Goal: Task Accomplishment & Management: Manage account settings

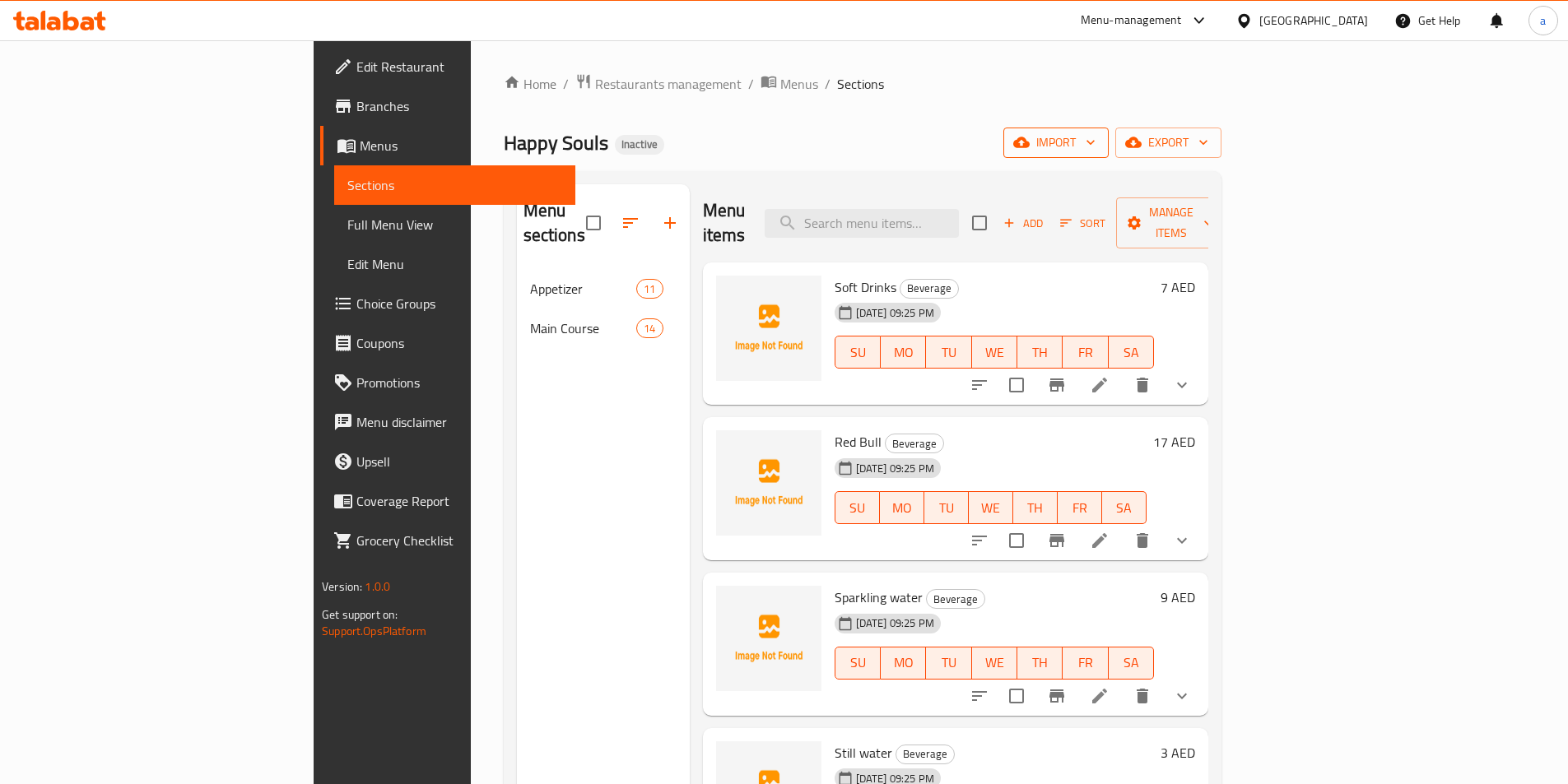
click at [1095, 146] on span "import" at bounding box center [1056, 143] width 79 height 21
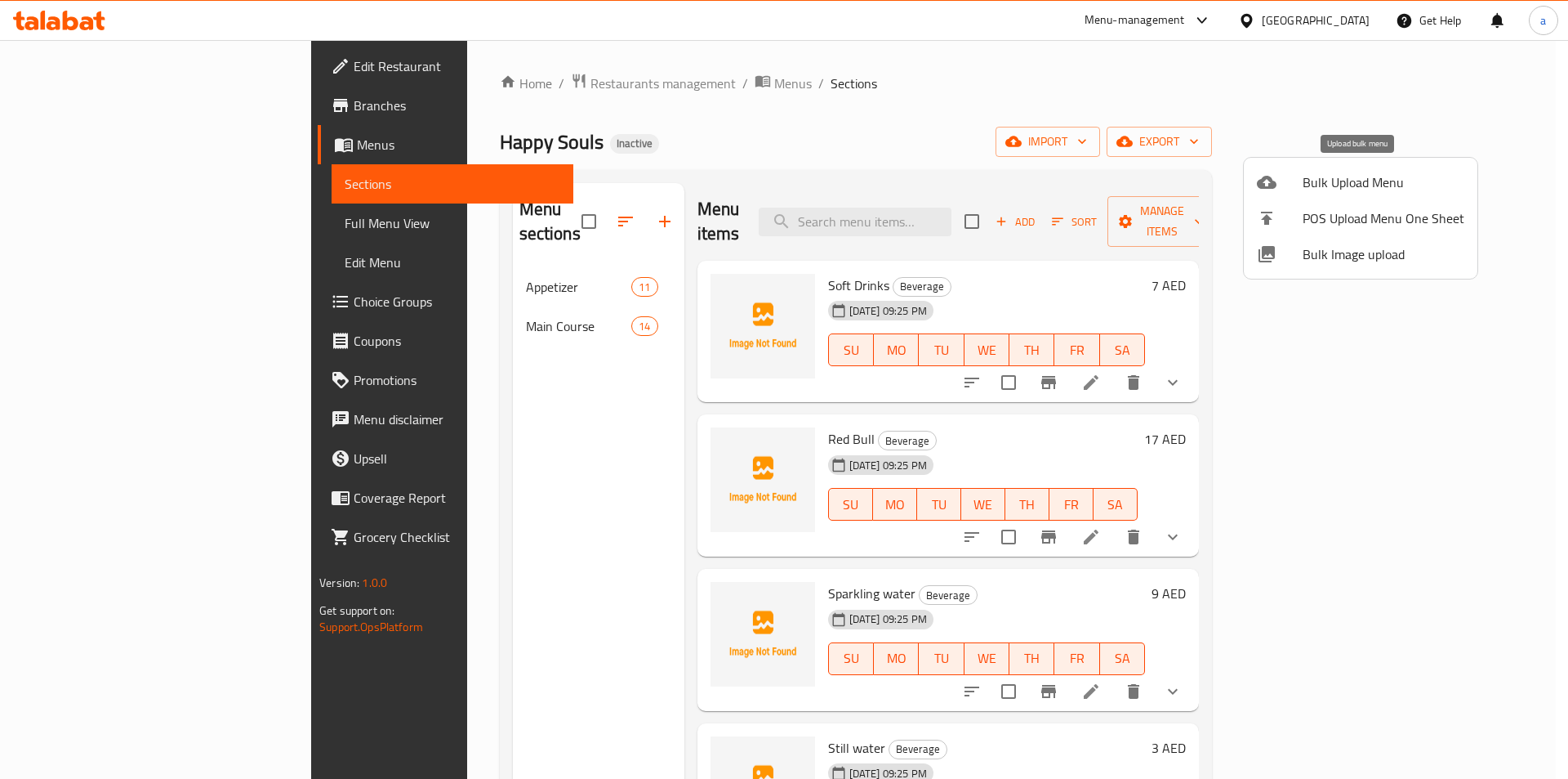
click at [1339, 178] on span "Bulk Upload Menu" at bounding box center [1383, 182] width 161 height 20
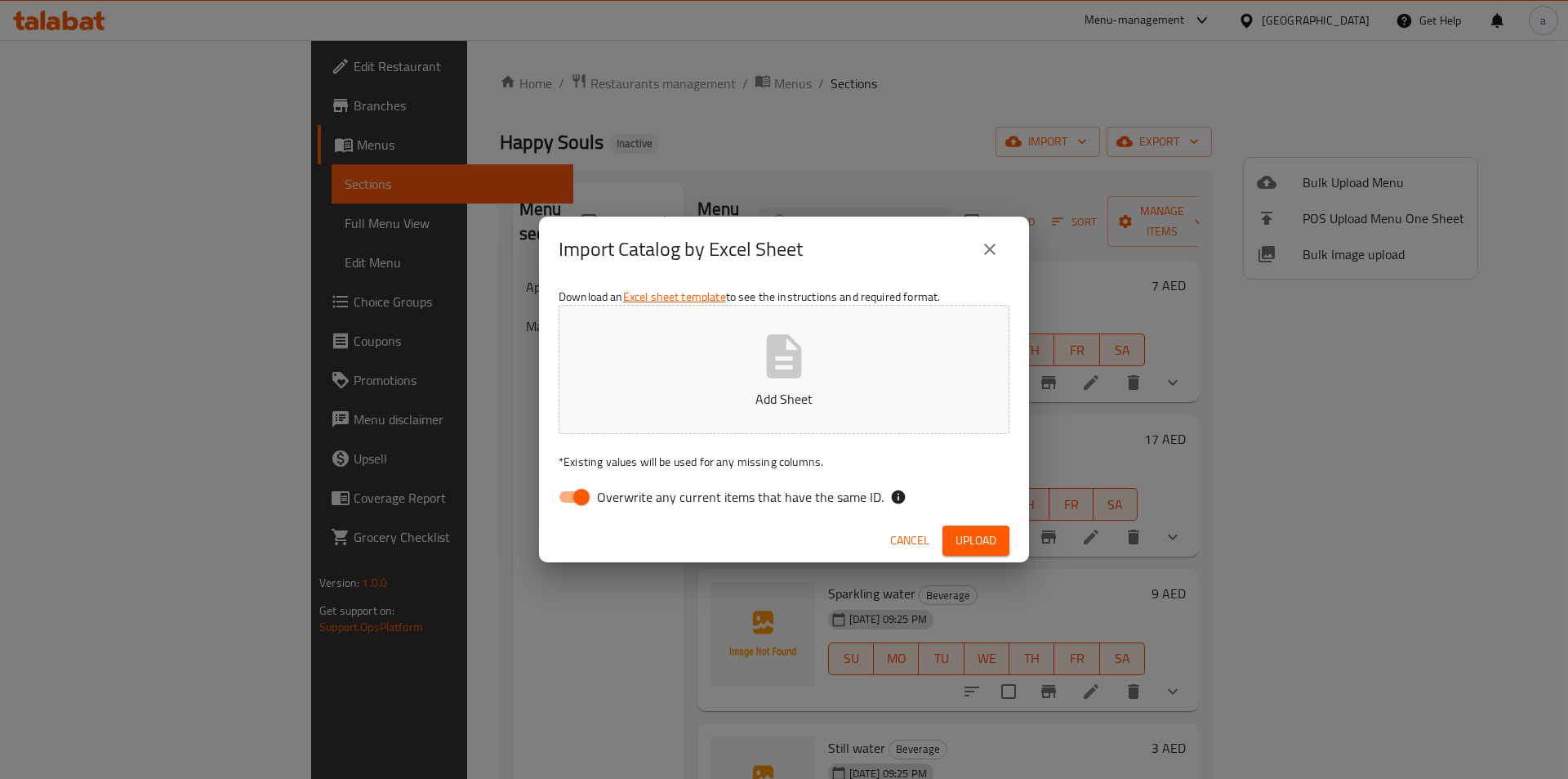
click at [578, 485] on input "Overwrite any current items that have the same ID." at bounding box center [582, 497] width 93 height 31
checkbox input "false"
click at [731, 402] on p "Add Sheet" at bounding box center [784, 399] width 401 height 20
click at [1000, 541] on button "Upload" at bounding box center [976, 541] width 67 height 30
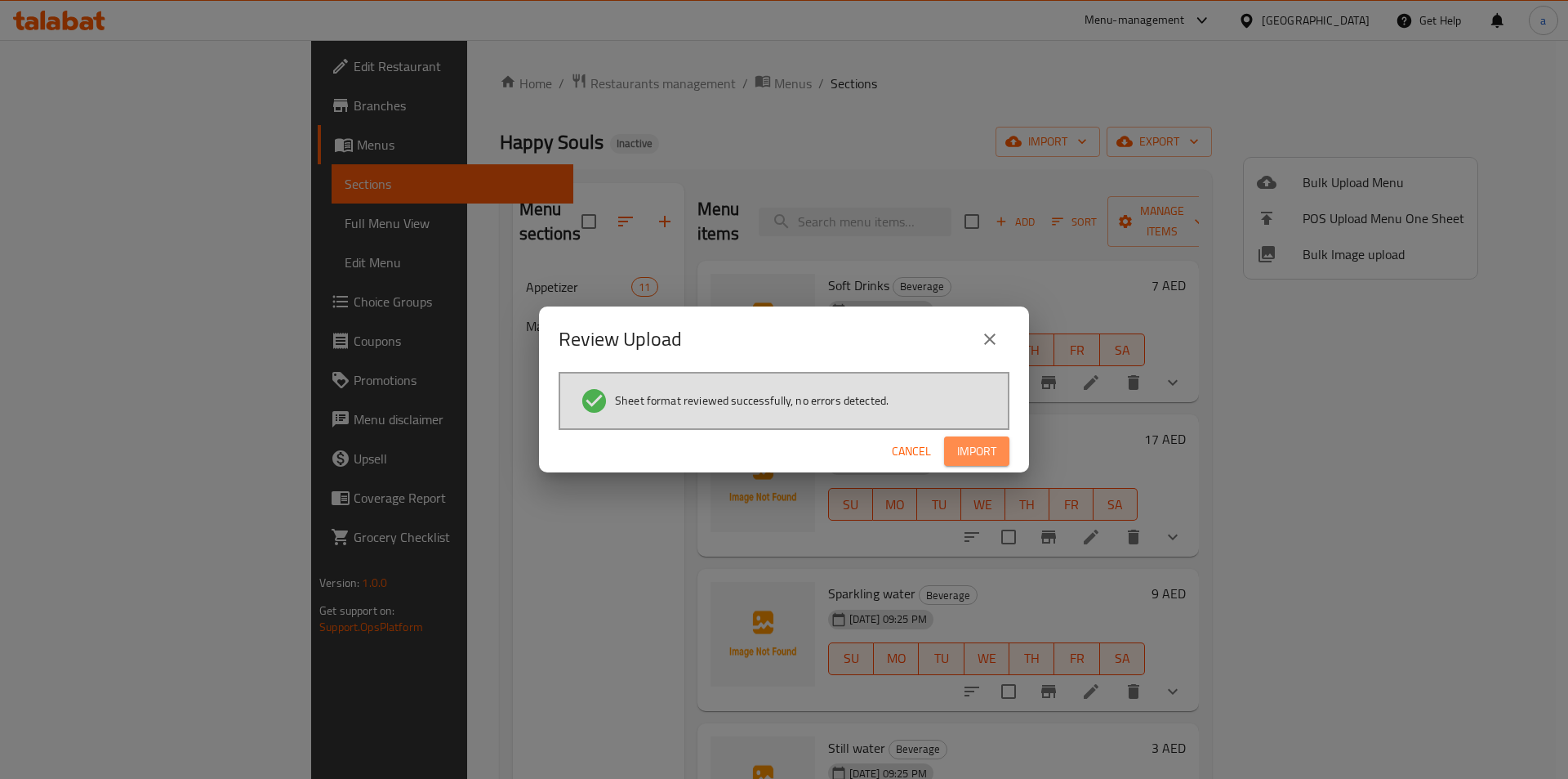
click at [974, 448] on span "Import" at bounding box center [977, 451] width 39 height 21
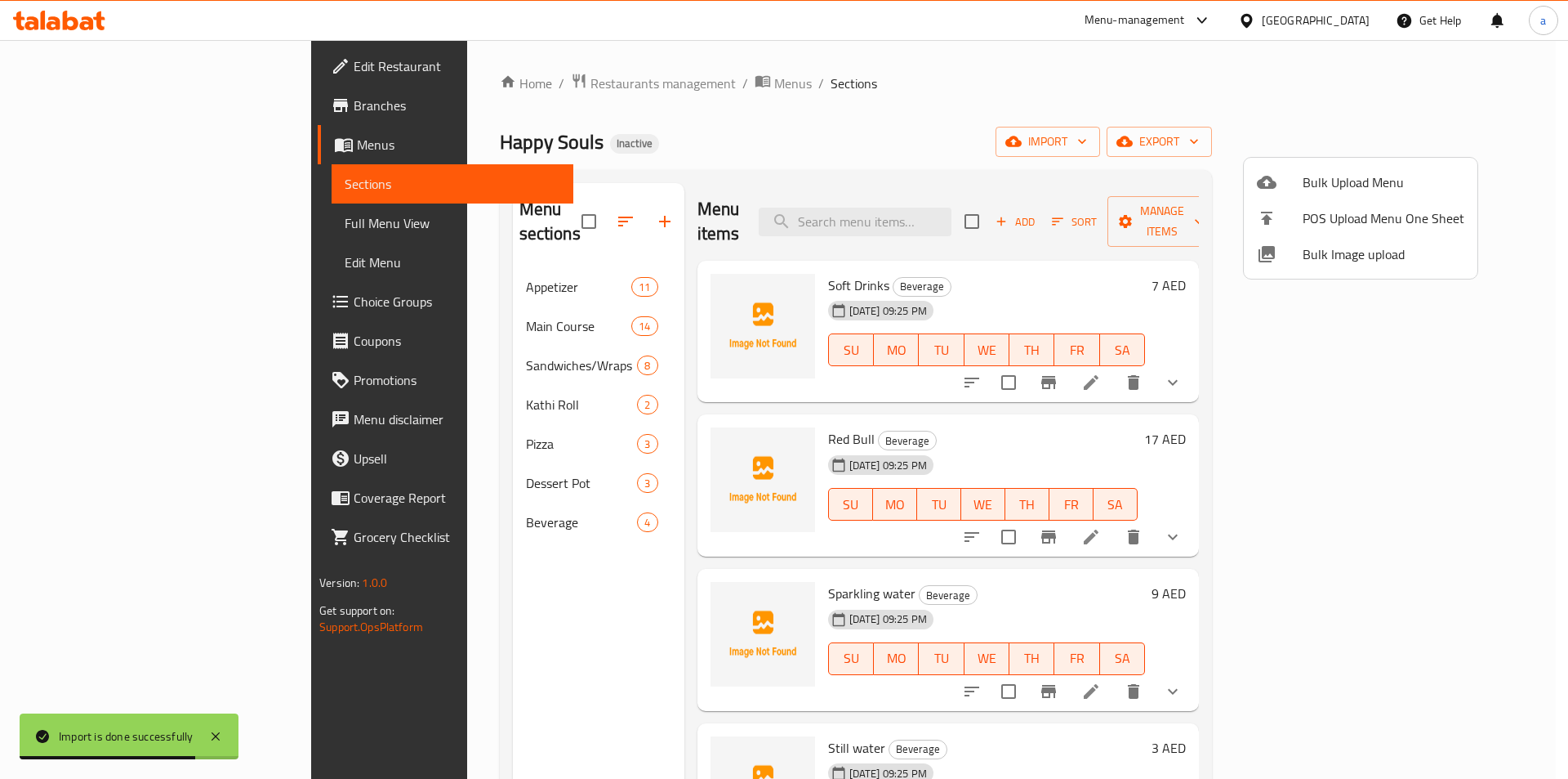
click at [106, 226] on div at bounding box center [784, 389] width 1568 height 779
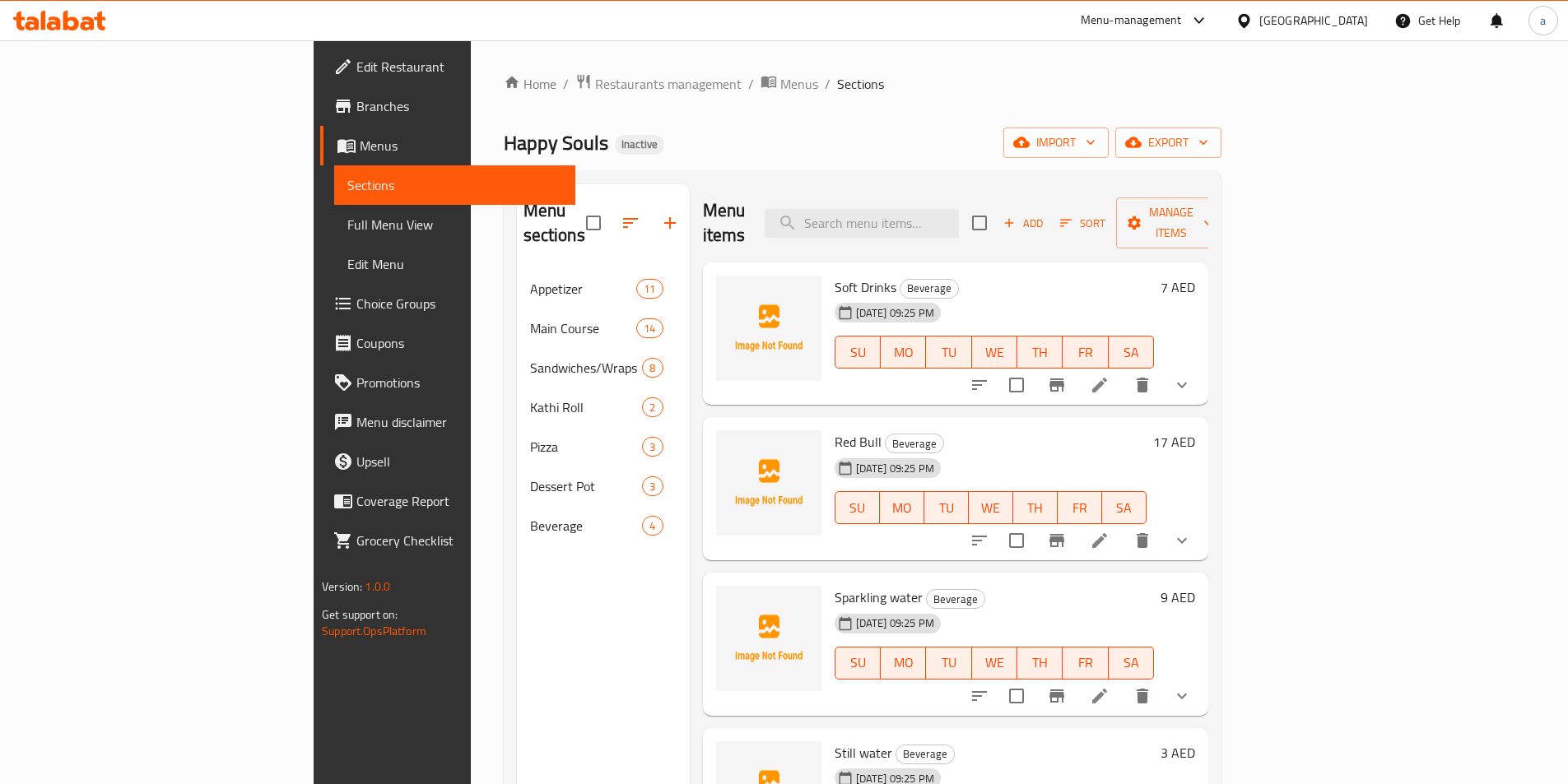
click at [348, 227] on span "Full Menu View" at bounding box center [455, 225] width 215 height 20
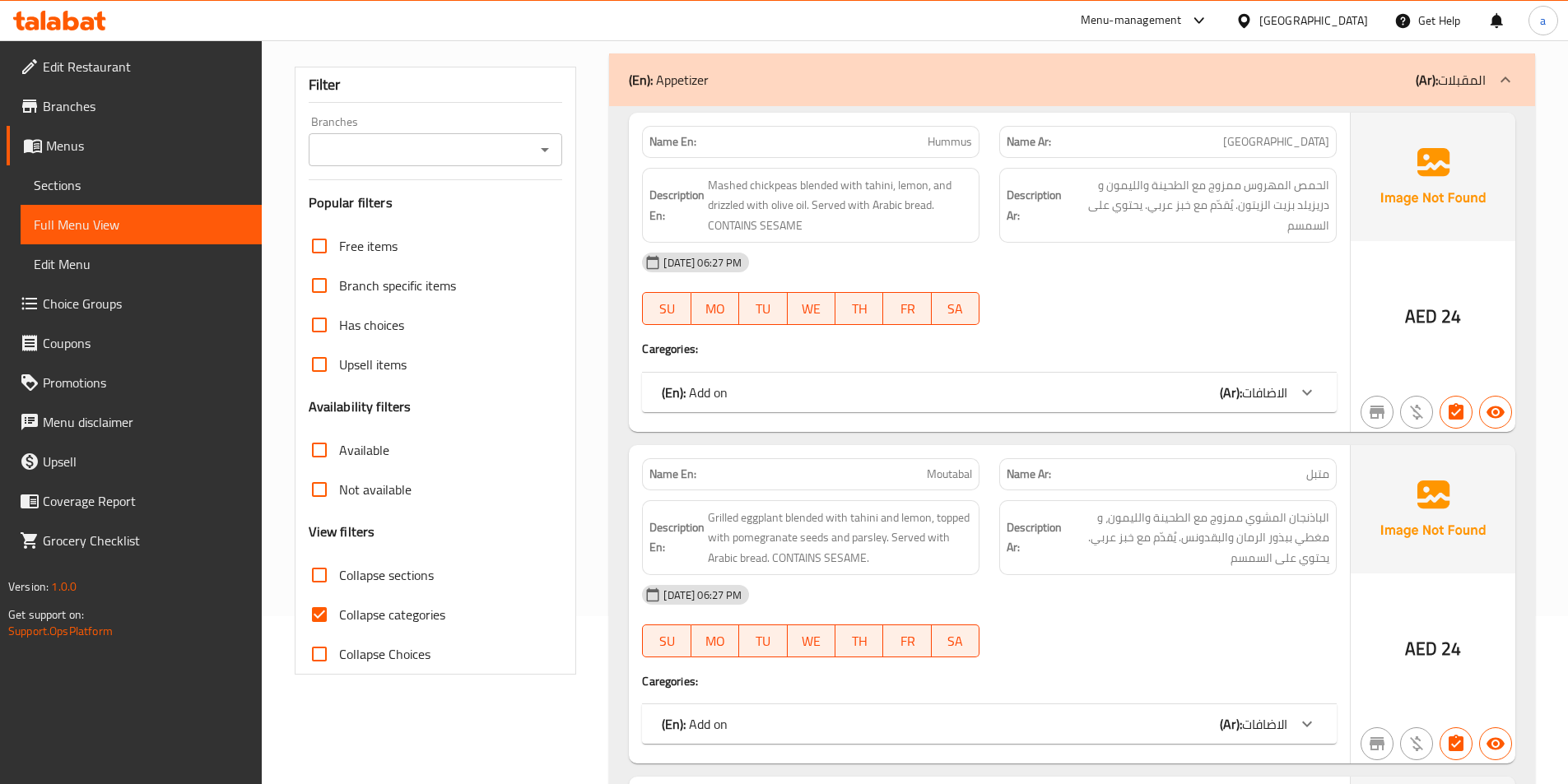
scroll to position [329, 0]
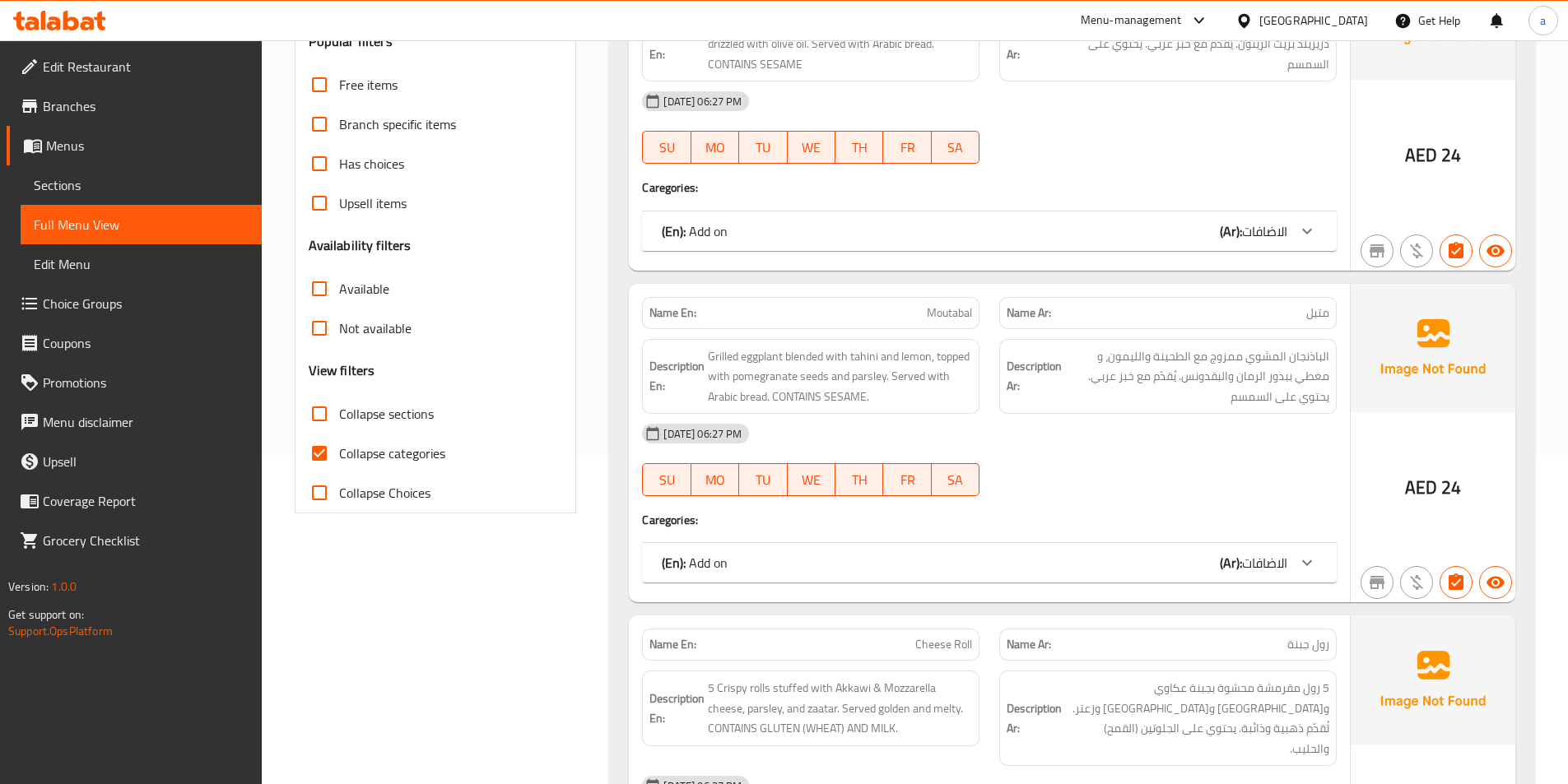
click at [387, 409] on span "Collapse sections" at bounding box center [386, 414] width 95 height 20
click at [339, 409] on input "Collapse sections" at bounding box center [320, 414] width 40 height 40
checkbox input "true"
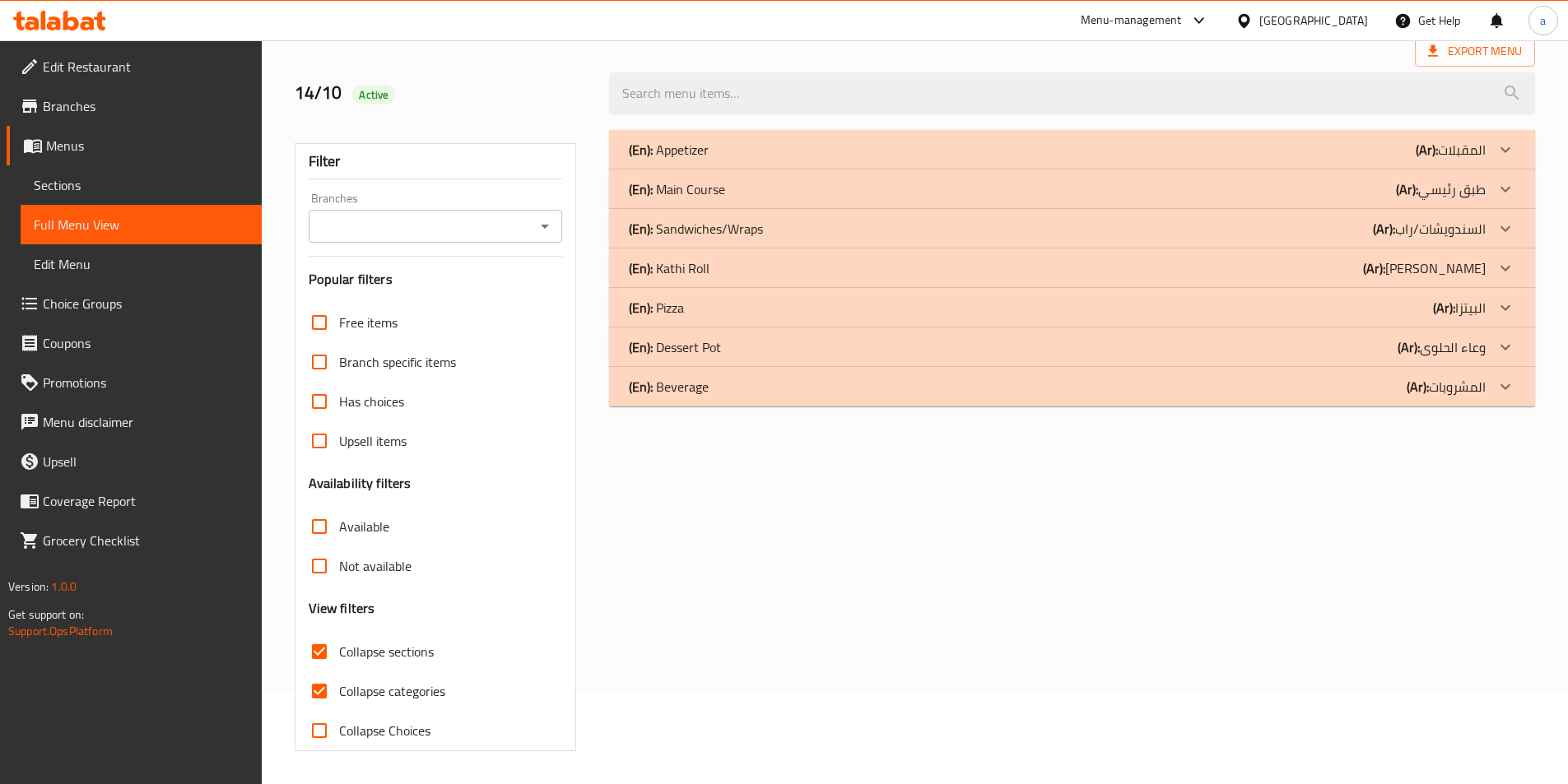
click at [393, 681] on span "Collapse categories" at bounding box center [393, 691] width 107 height 20
click at [339, 671] on input "Collapse categories" at bounding box center [320, 691] width 40 height 40
checkbox input "false"
click at [752, 384] on div "(En): Beverage (Ar): المشروبات" at bounding box center [1056, 386] width 857 height 20
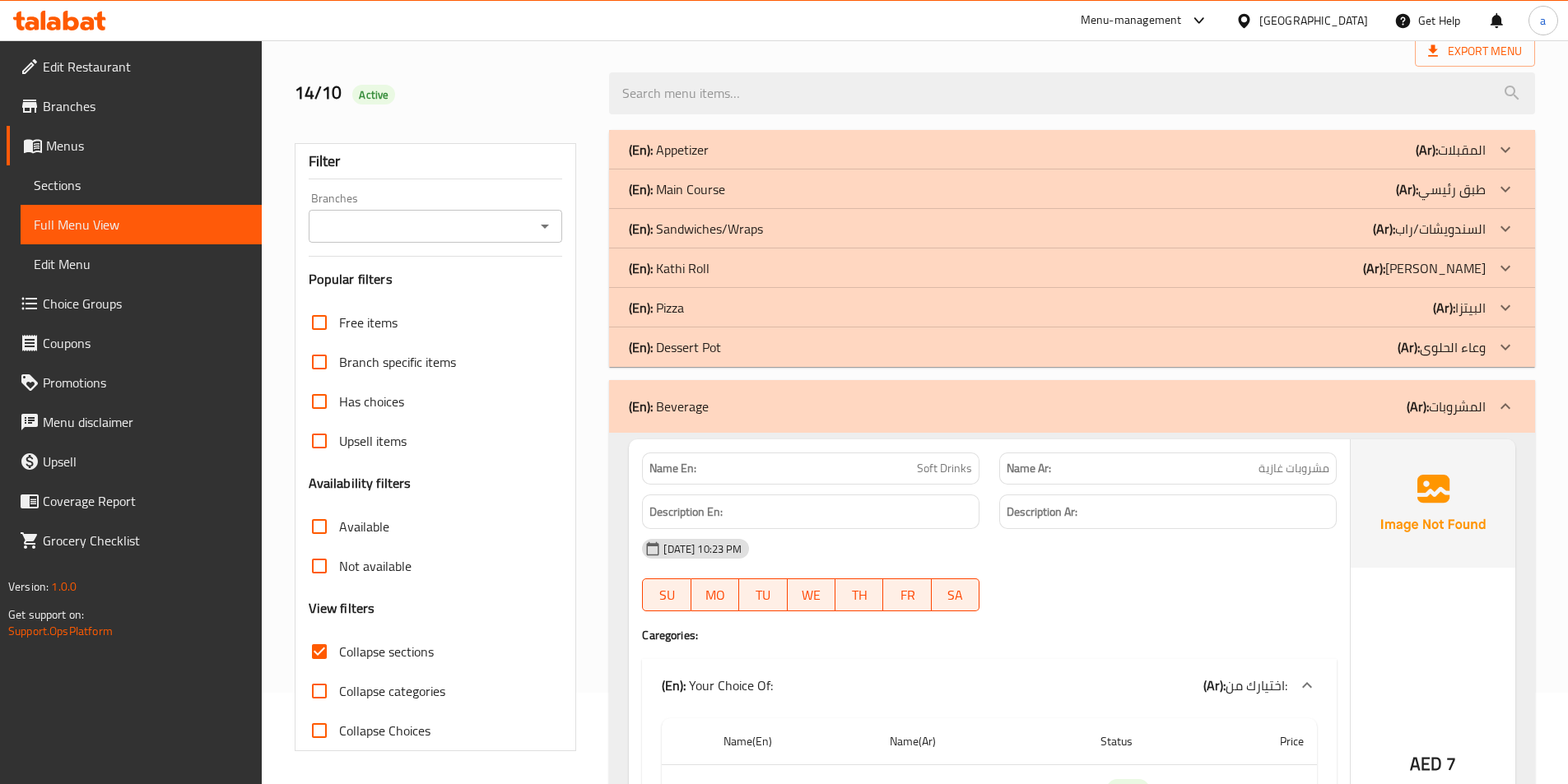
click at [750, 348] on div "(En): Dessert Pot (Ar): وعاء الحلوى" at bounding box center [1056, 347] width 857 height 20
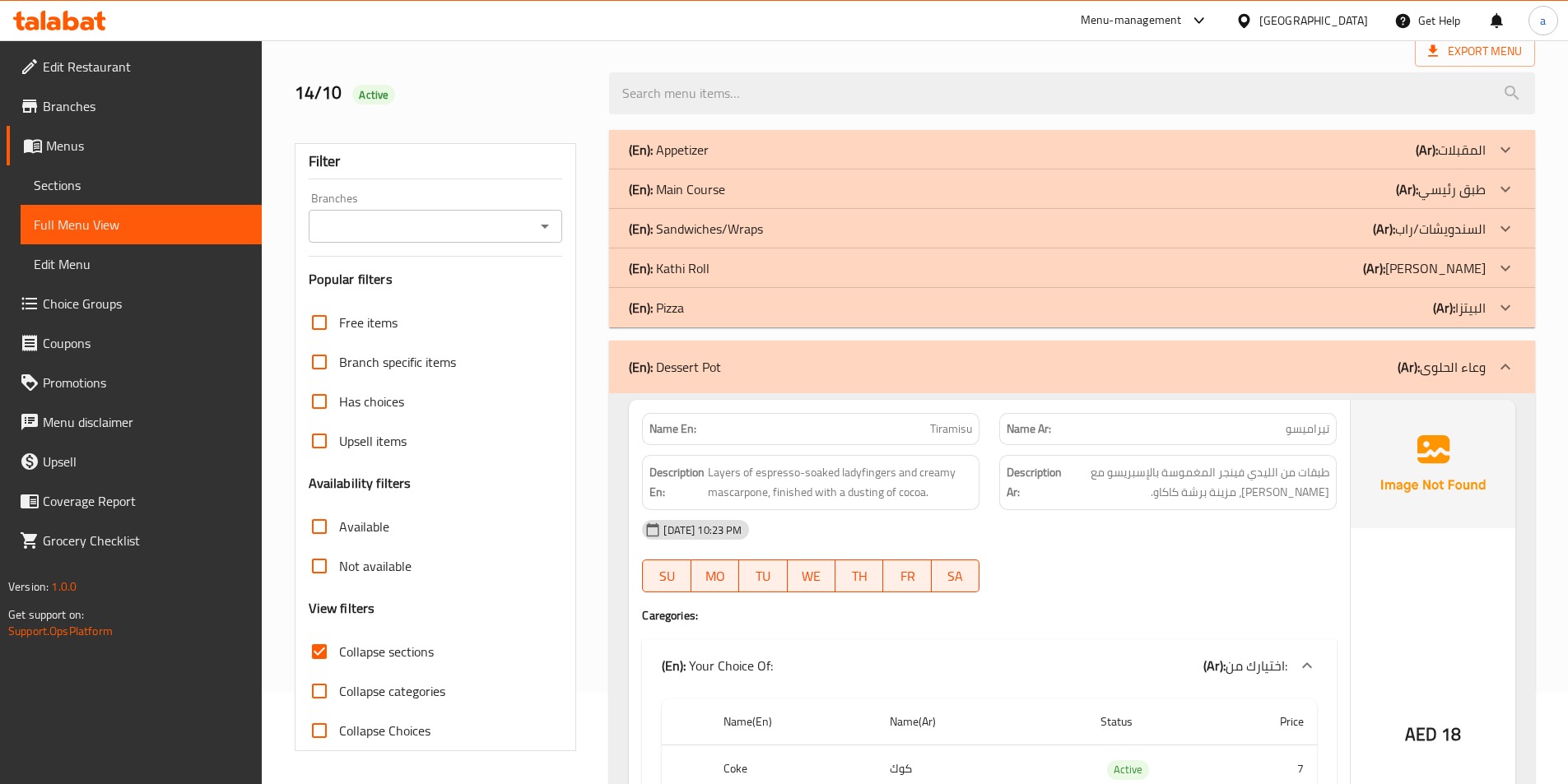
click at [743, 305] on div "(En): Pizza (Ar): البيتزا" at bounding box center [1056, 308] width 857 height 20
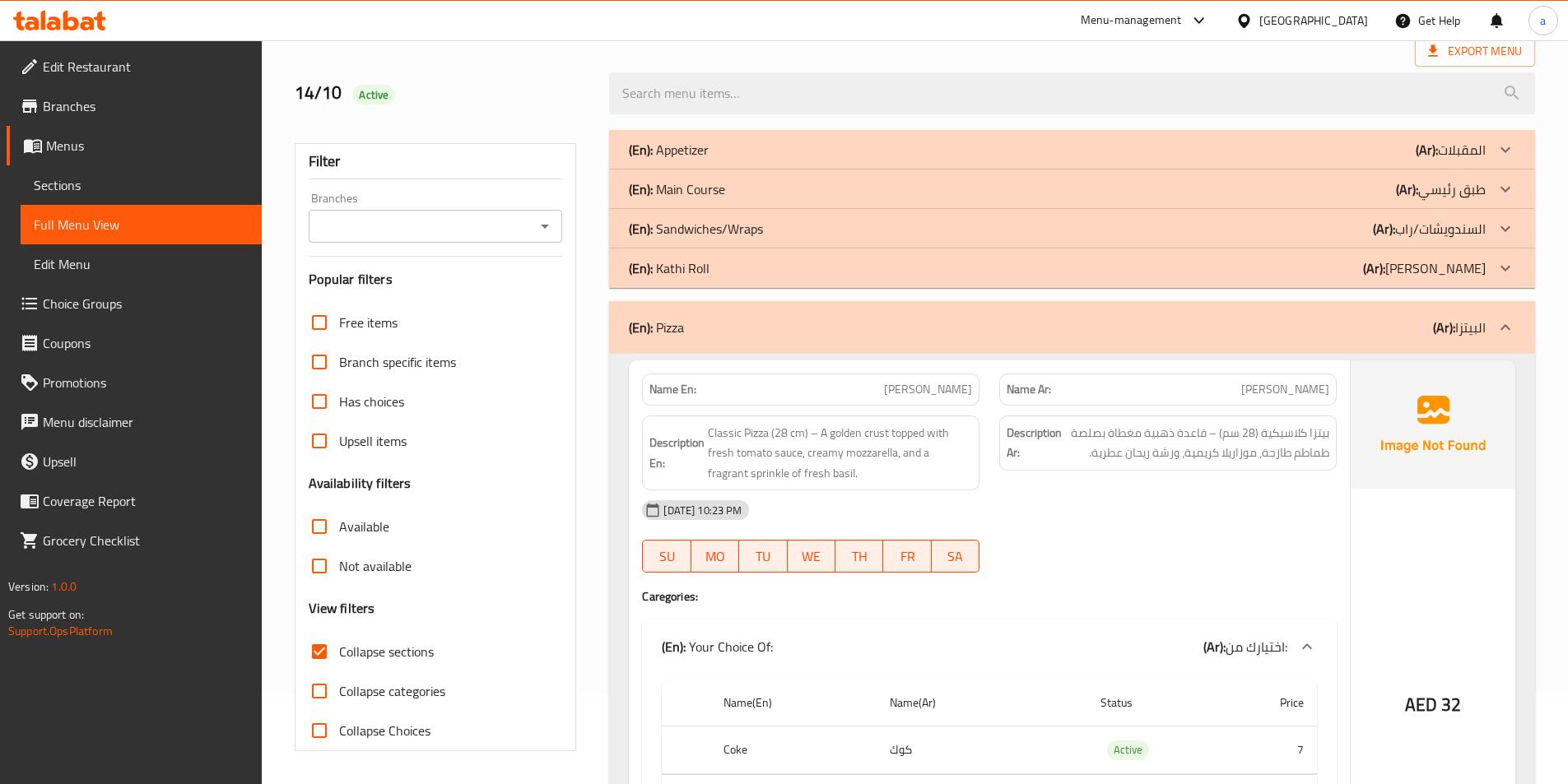
click at [751, 273] on div "(En): [PERSON_NAME] (Ar): [PERSON_NAME]" at bounding box center [1056, 268] width 857 height 20
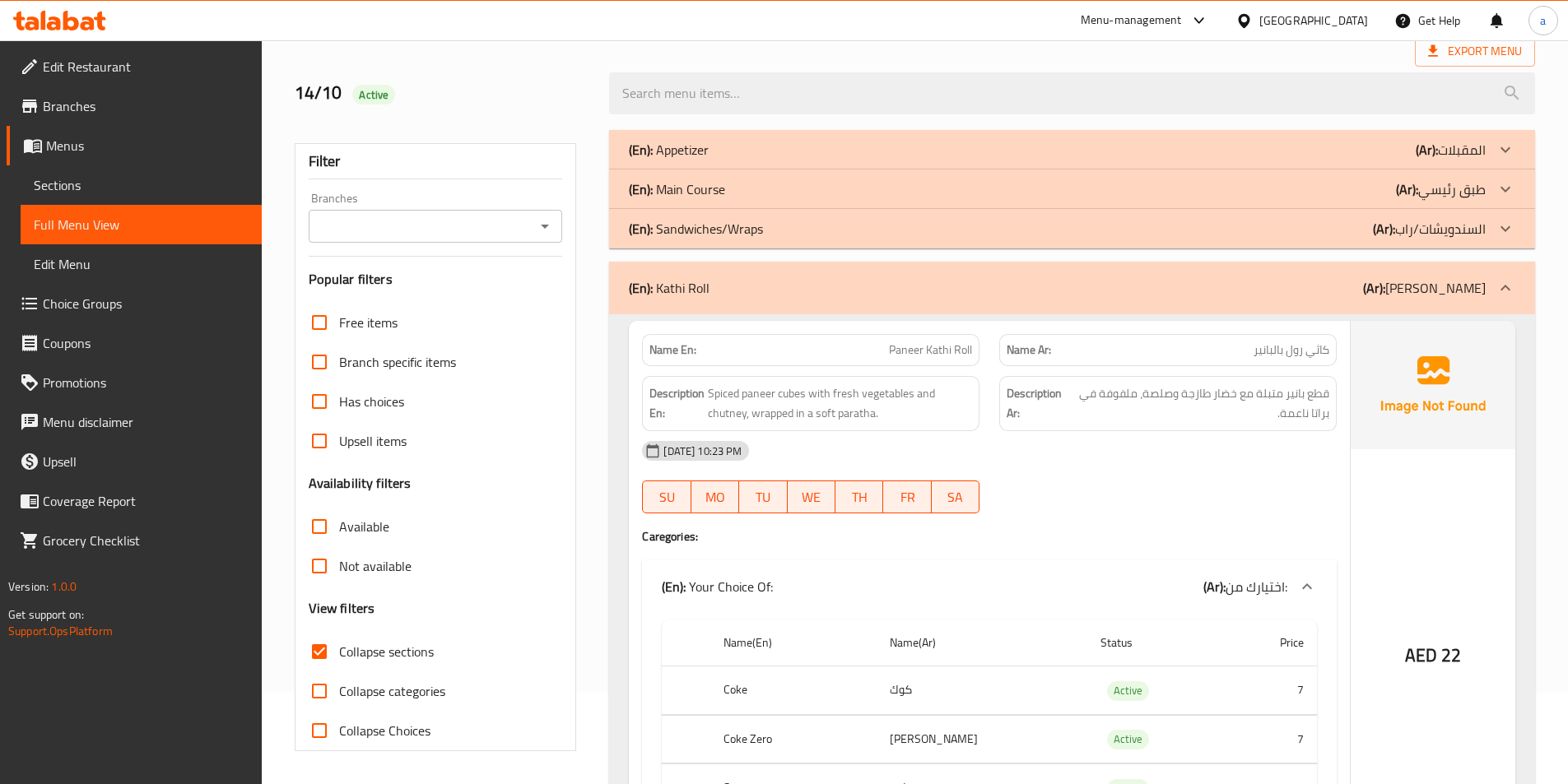
click at [783, 237] on div "(En): Sandwiches/Wraps (Ar): السندويشات/راب" at bounding box center [1056, 228] width 857 height 20
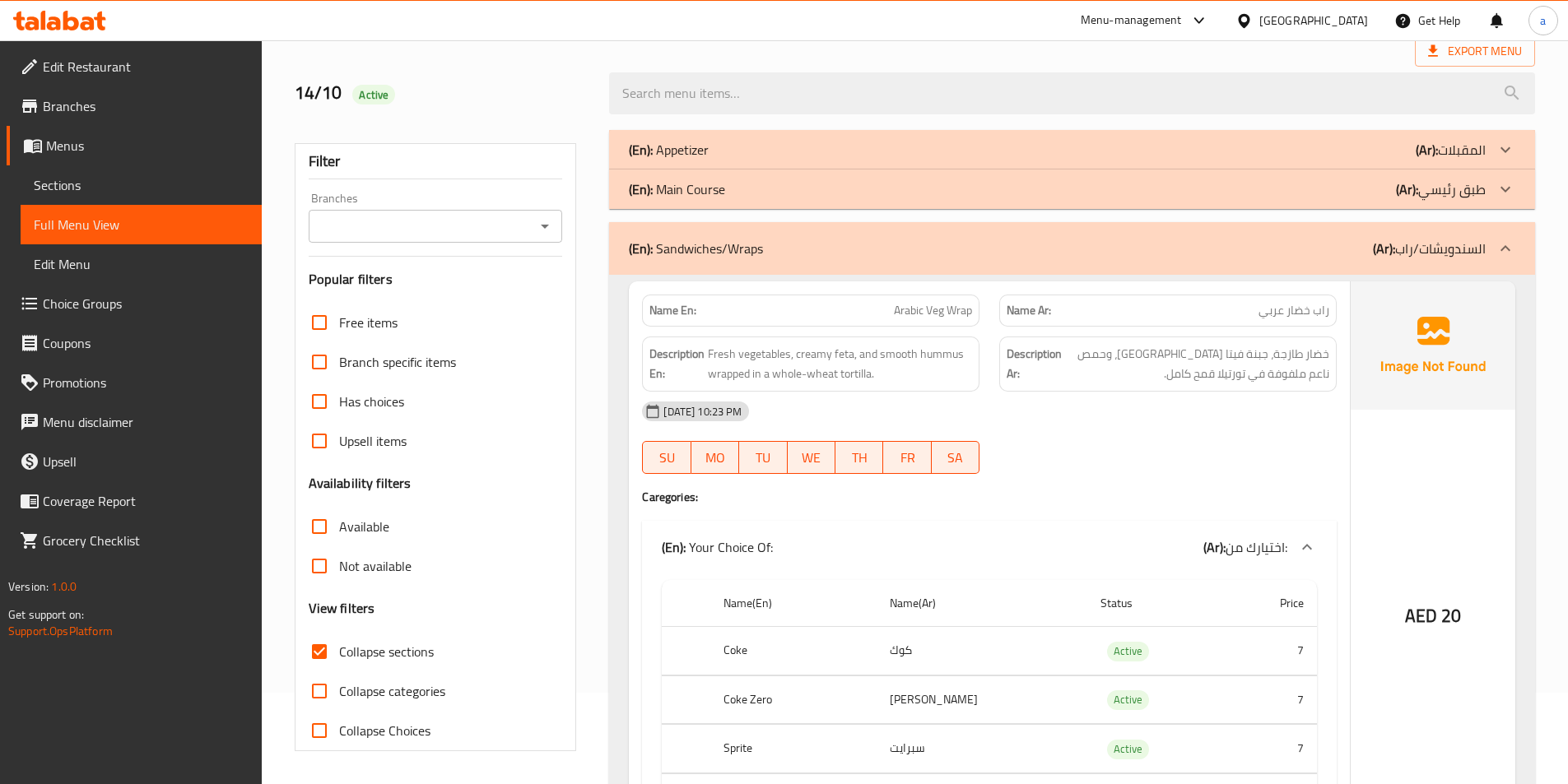
scroll to position [255, 0]
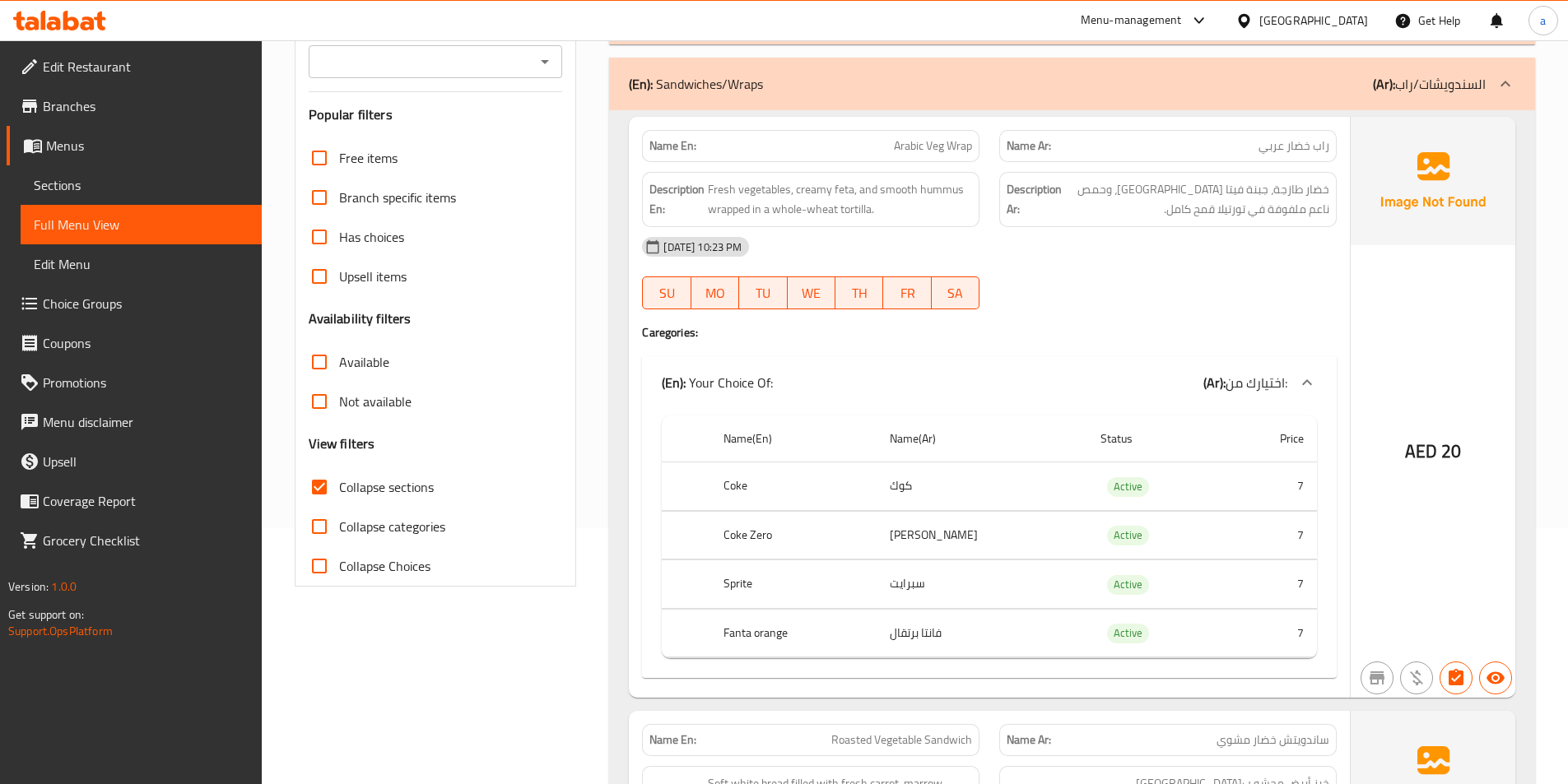
click at [997, 382] on div "(En): Your Choice Of: (Ar): اختيارك من:" at bounding box center [974, 383] width 626 height 20
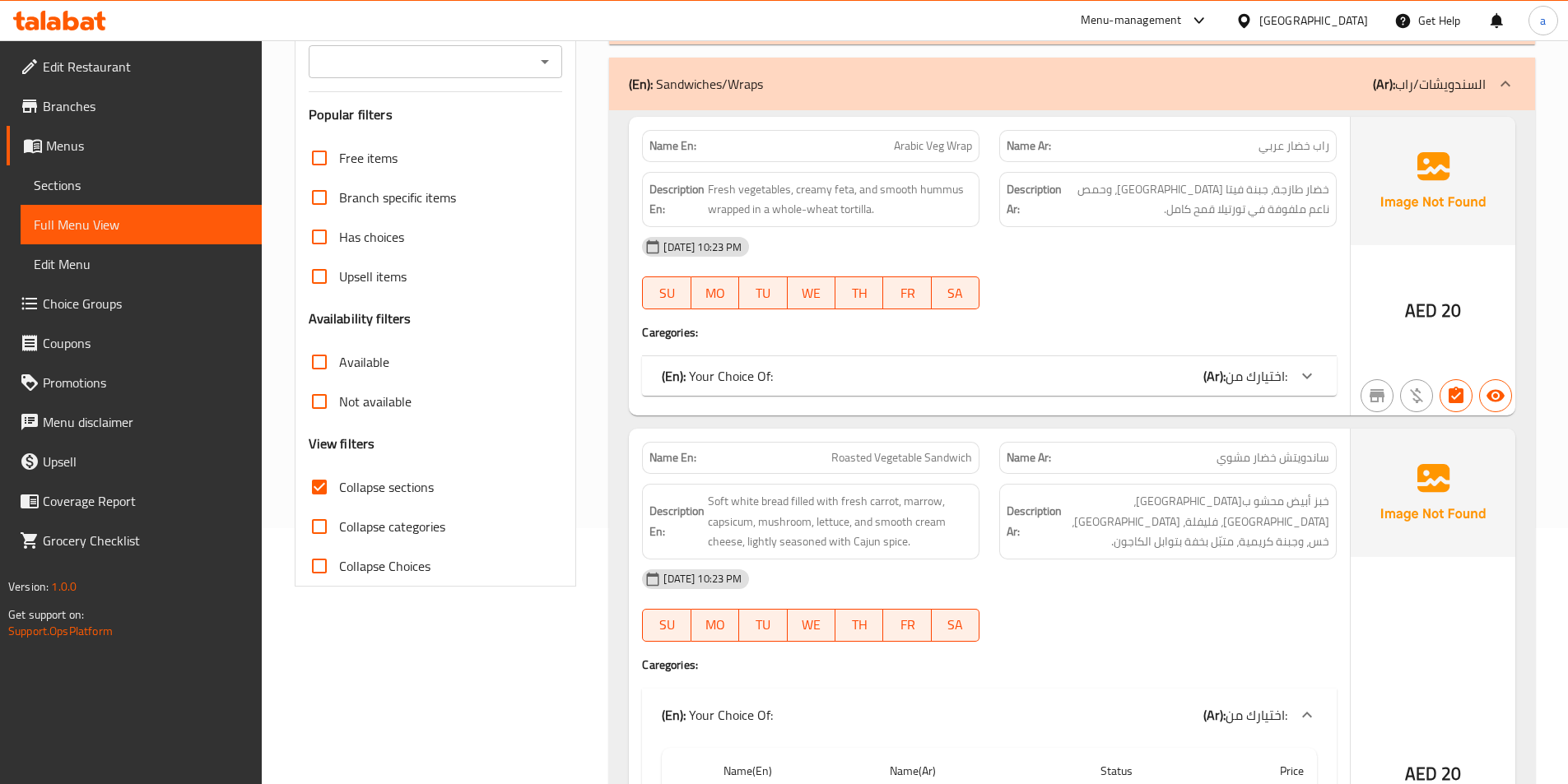
click at [988, 371] on div "(En): Your Choice Of: (Ar): اختيارك من:" at bounding box center [974, 376] width 626 height 20
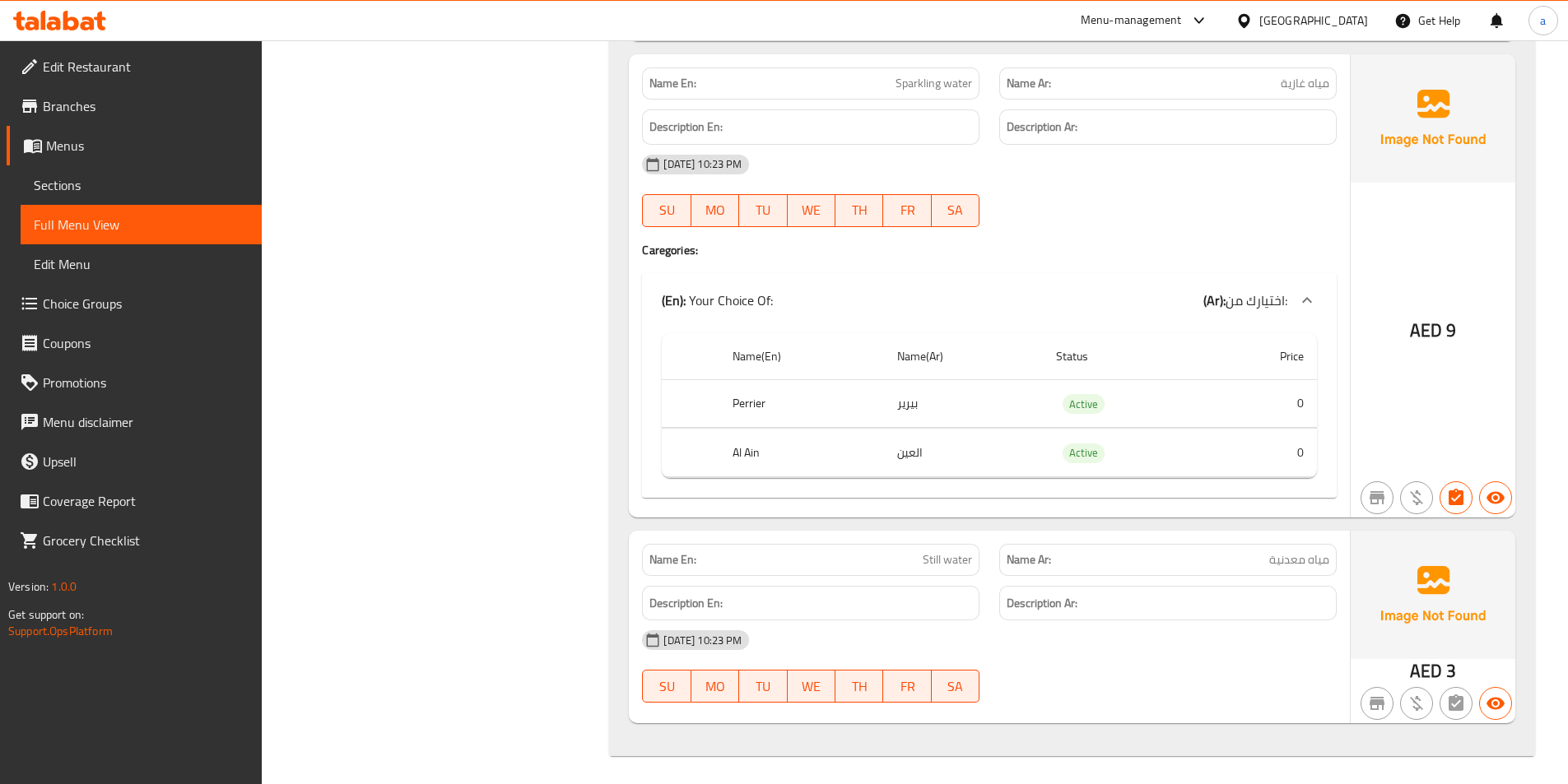
scroll to position [10995, 0]
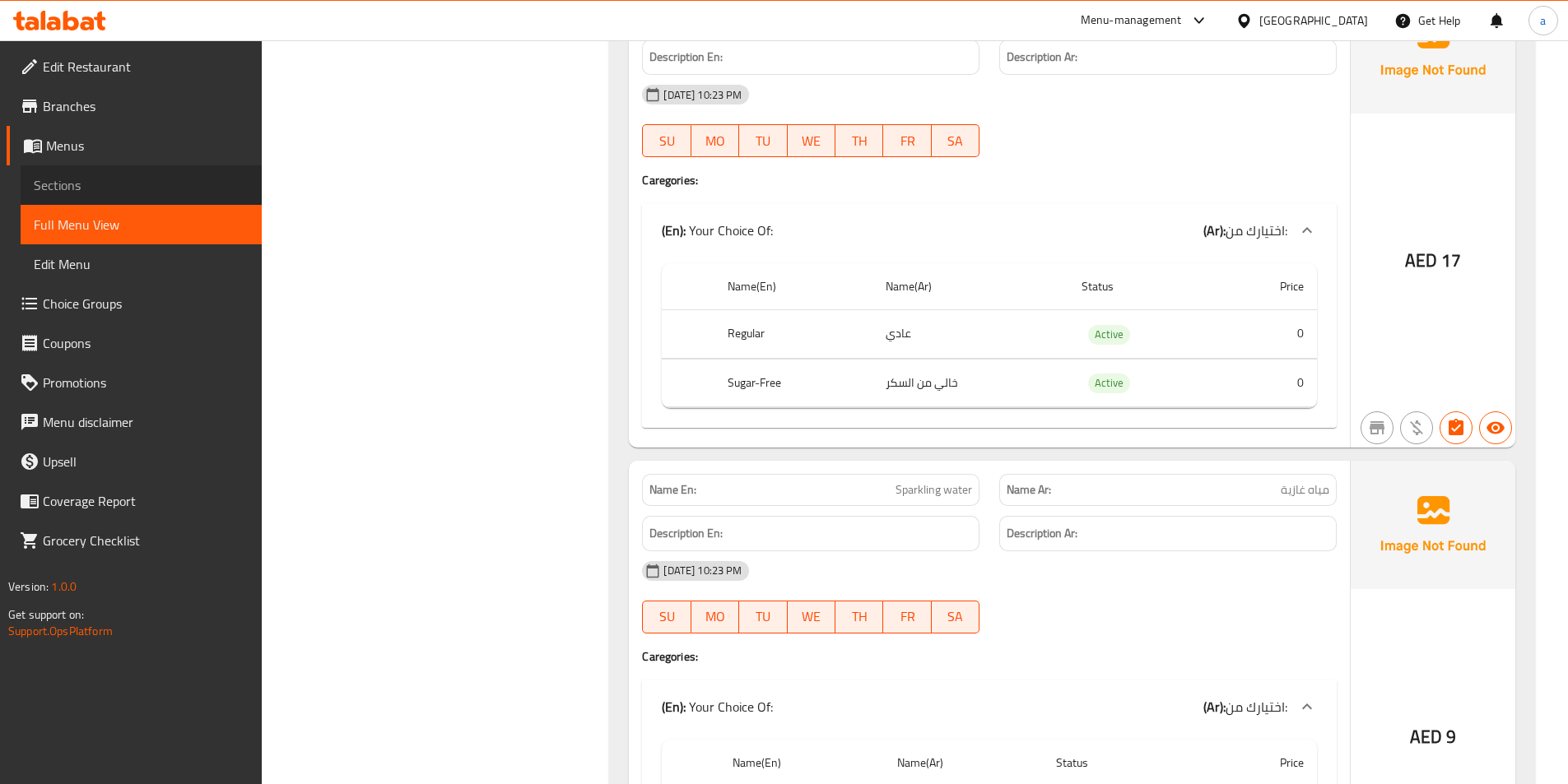
click at [109, 177] on span "Sections" at bounding box center [141, 185] width 215 height 20
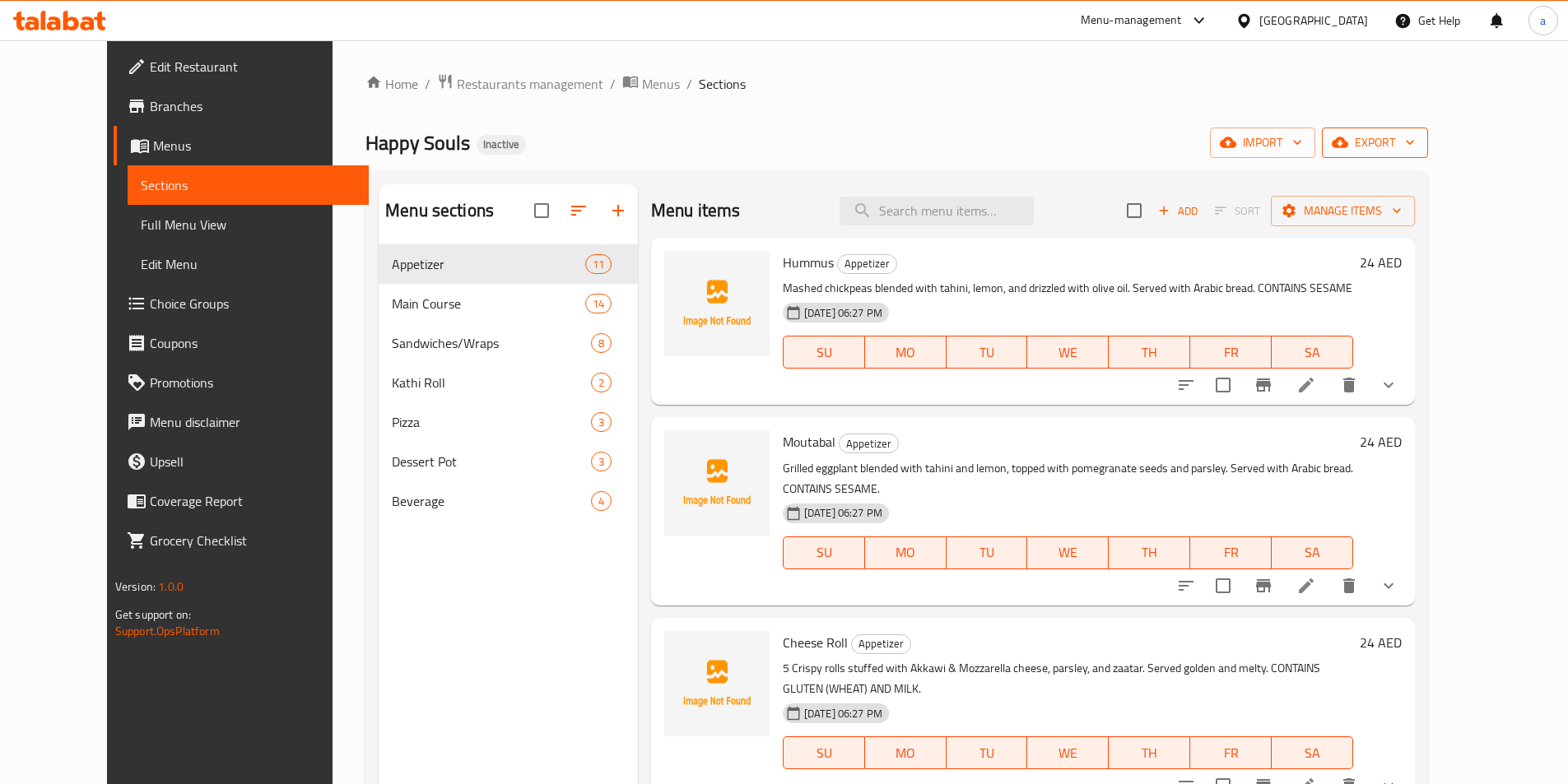
click at [1415, 140] on span "export" at bounding box center [1375, 143] width 79 height 21
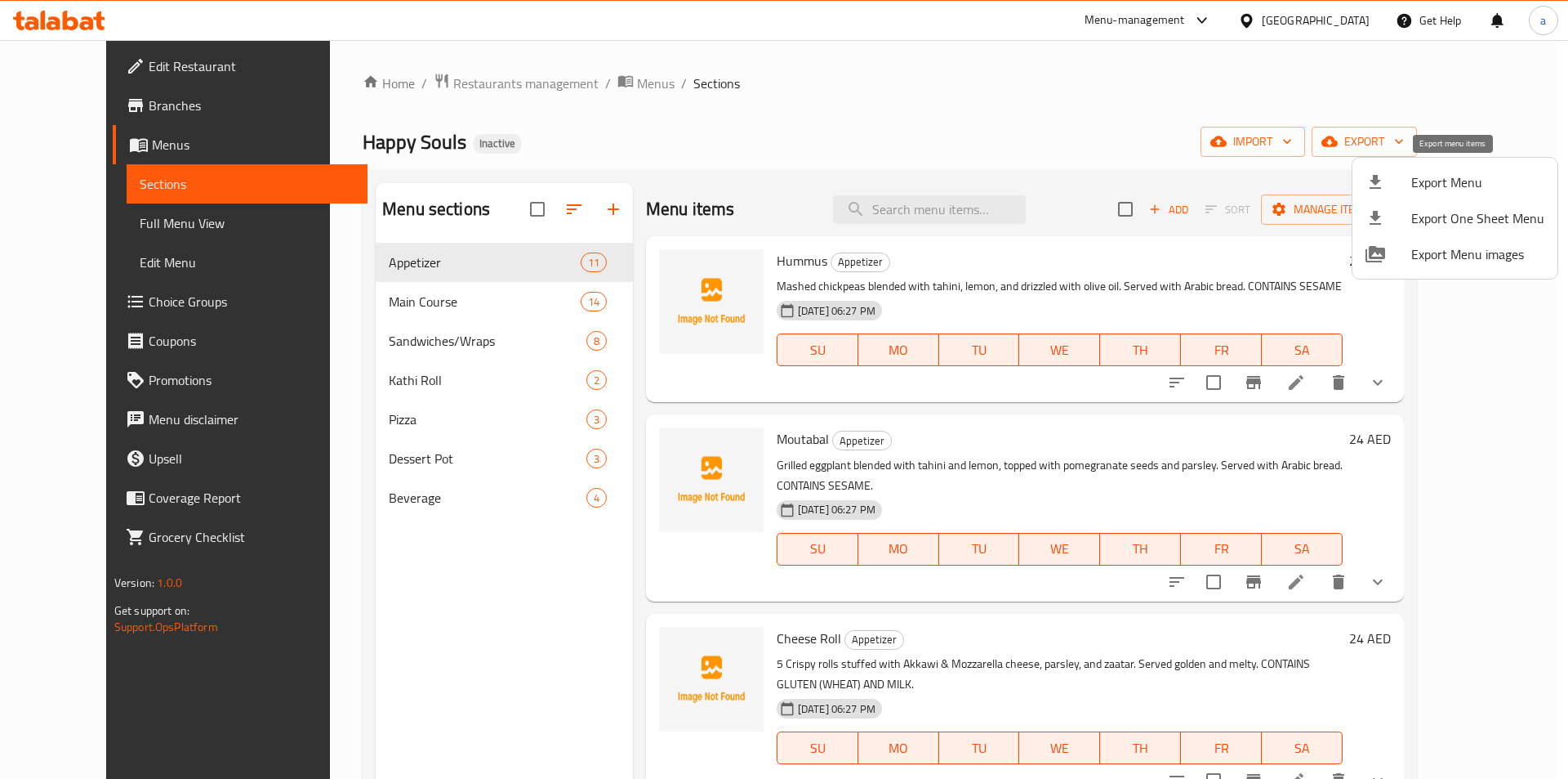
click at [1424, 181] on span "Export Menu" at bounding box center [1478, 182] width 134 height 20
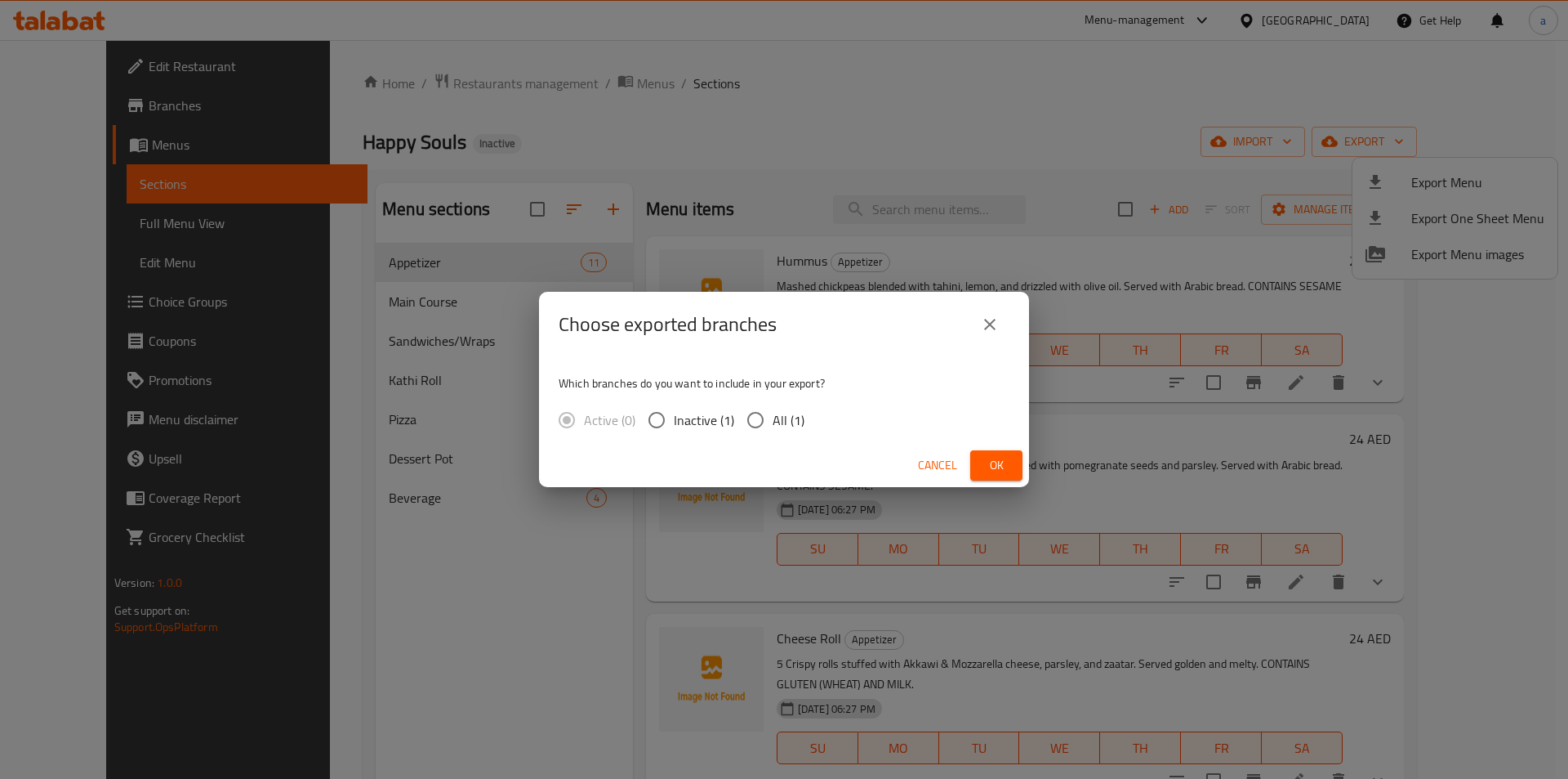
drag, startPoint x: 744, startPoint y: 411, endPoint x: 758, endPoint y: 411, distance: 14.0
click at [748, 411] on input "All (1)" at bounding box center [755, 420] width 34 height 34
radio input "true"
click at [1002, 470] on span "Ok" at bounding box center [996, 465] width 26 height 21
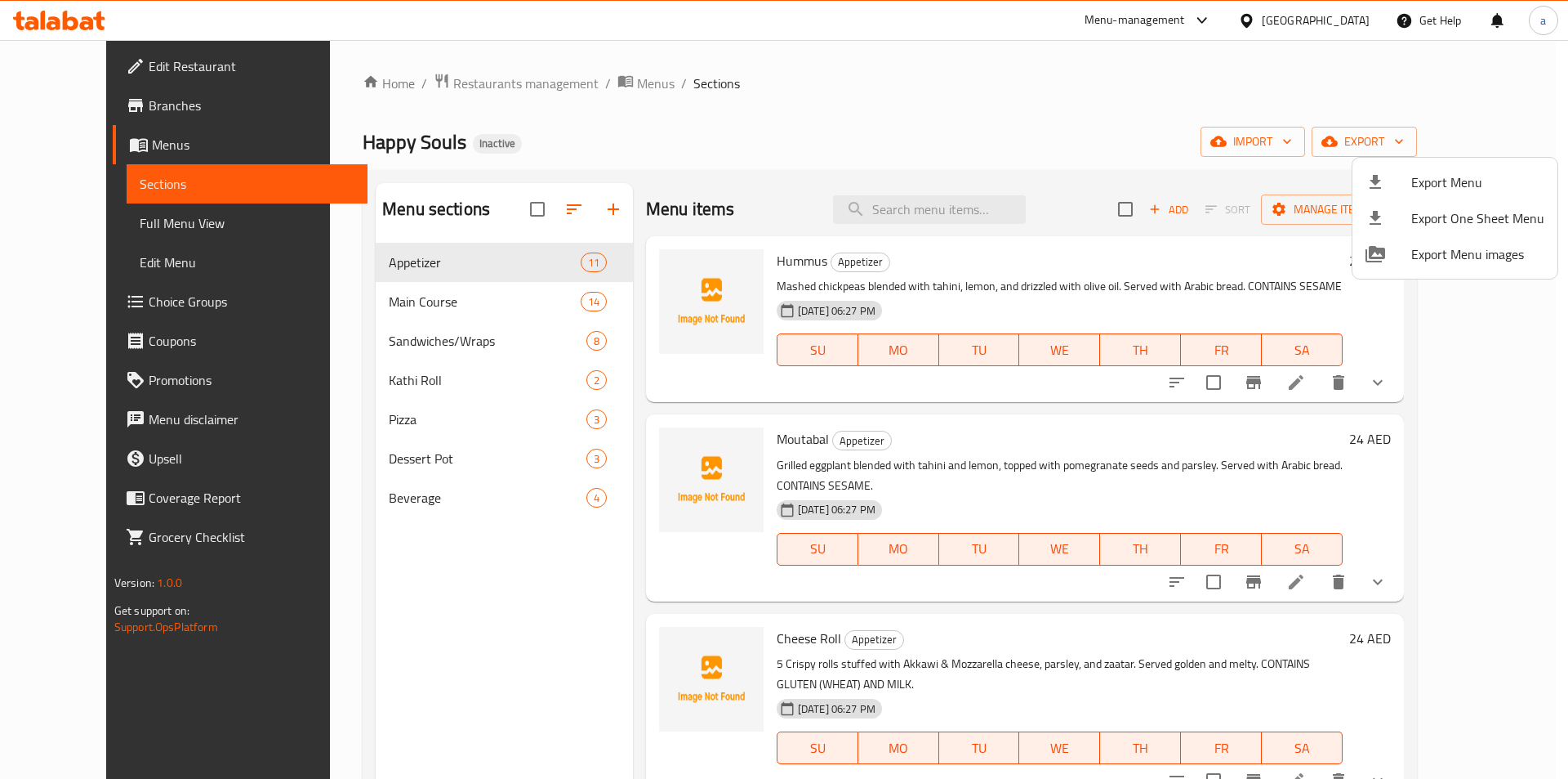
click at [478, 657] on div at bounding box center [784, 389] width 1568 height 779
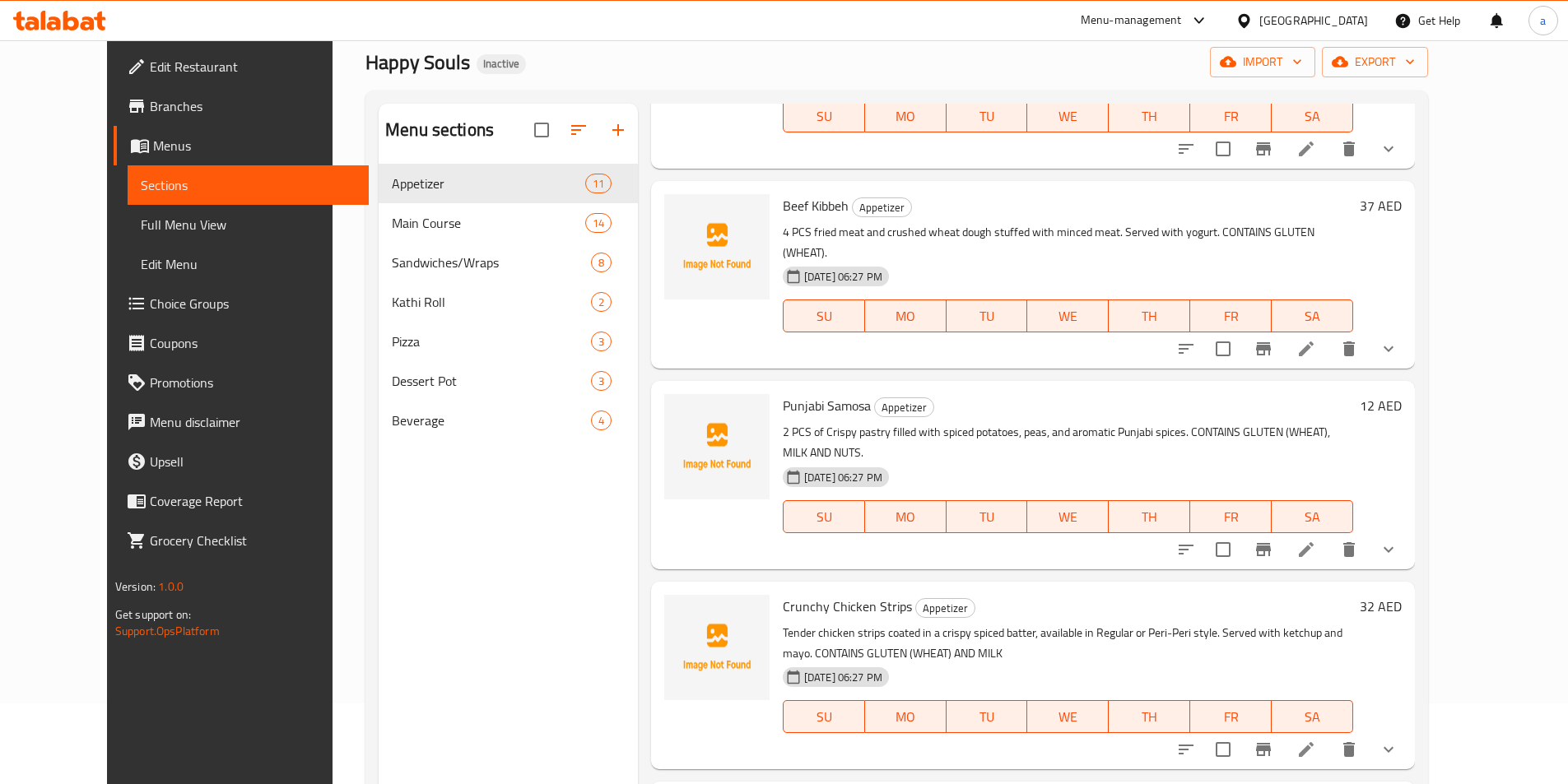
scroll to position [66, 0]
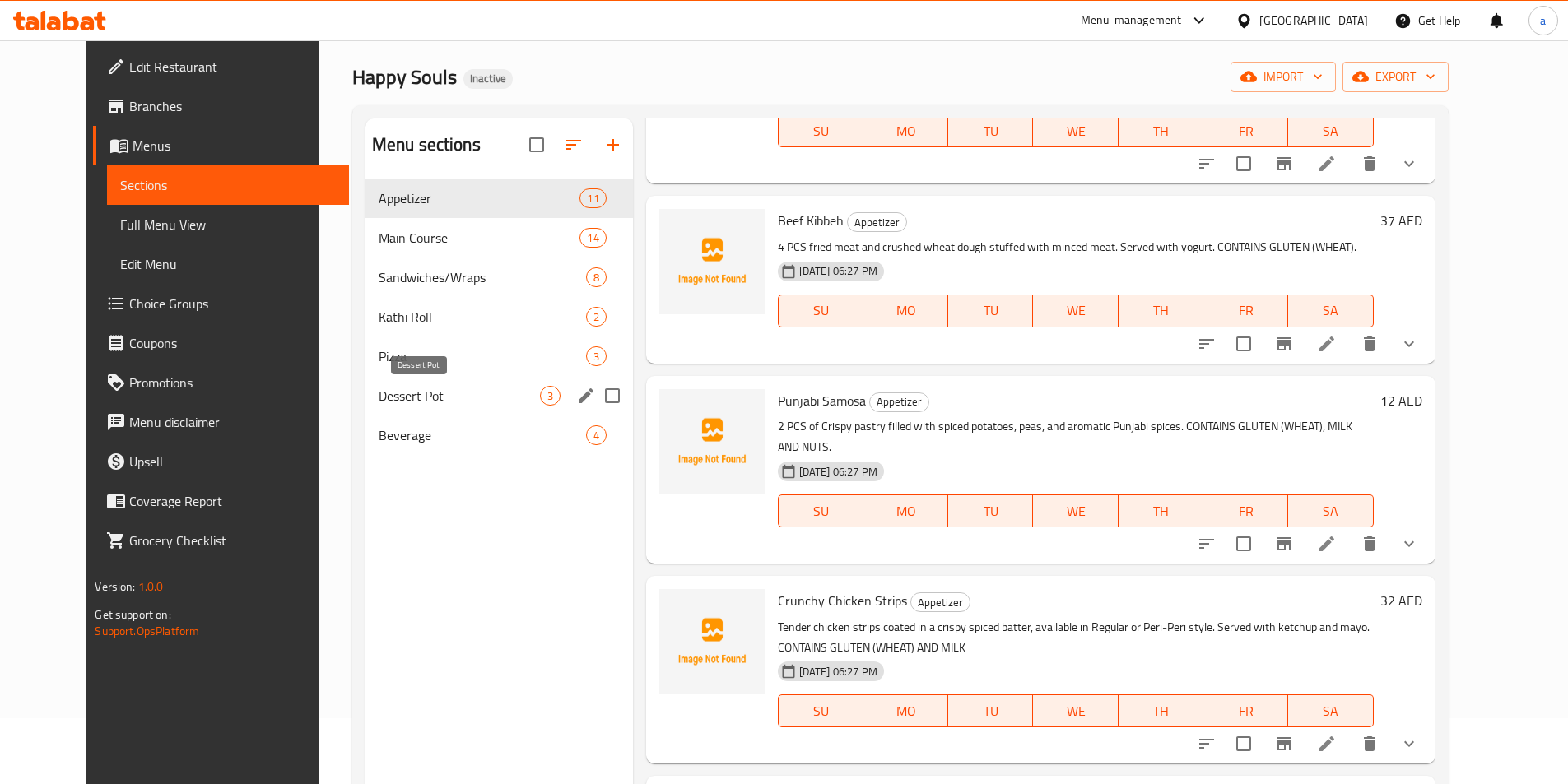
click at [378, 400] on span "Dessert Pot" at bounding box center [459, 396] width 162 height 20
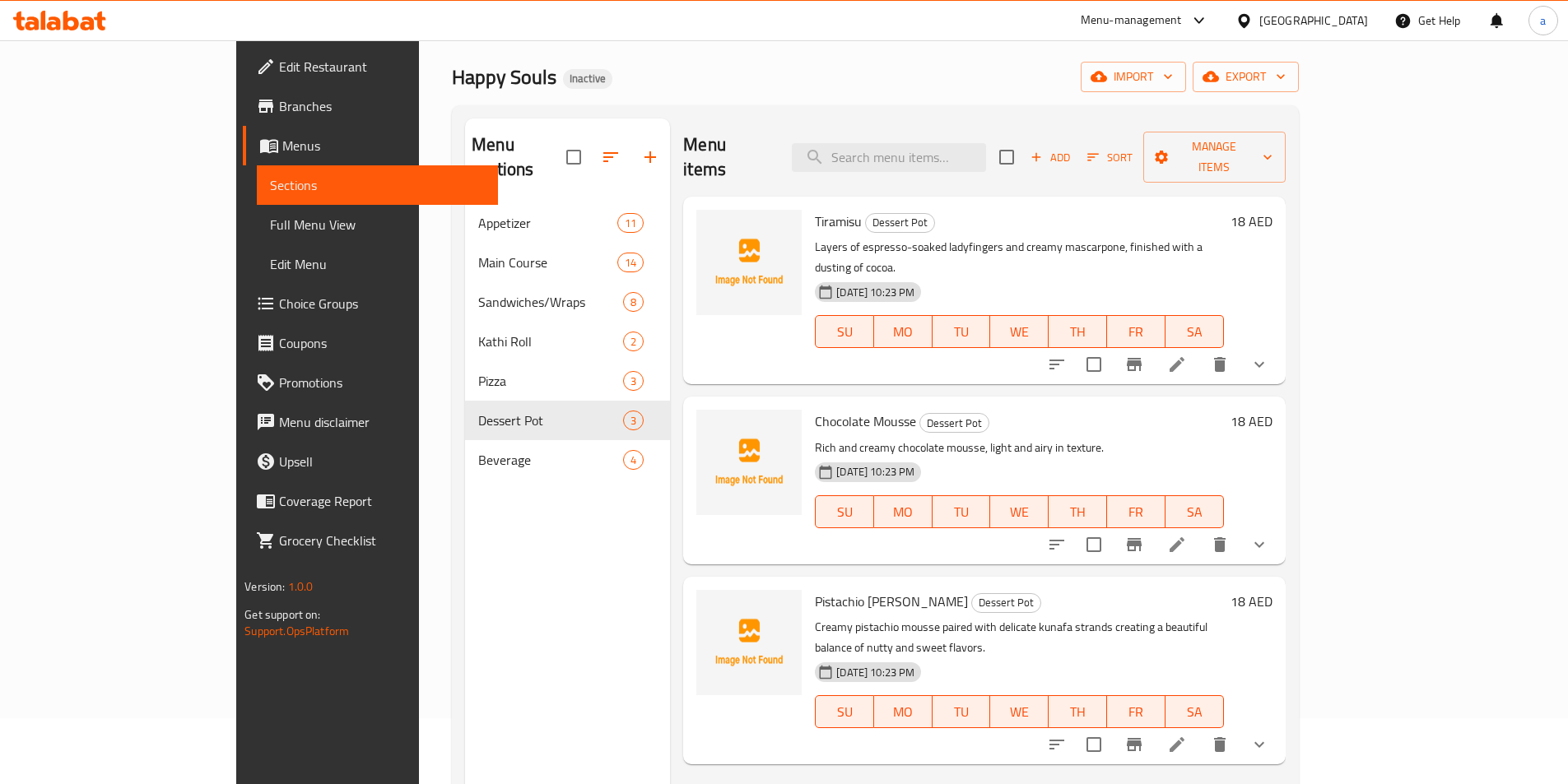
click at [270, 225] on span "Full Menu View" at bounding box center [377, 225] width 215 height 20
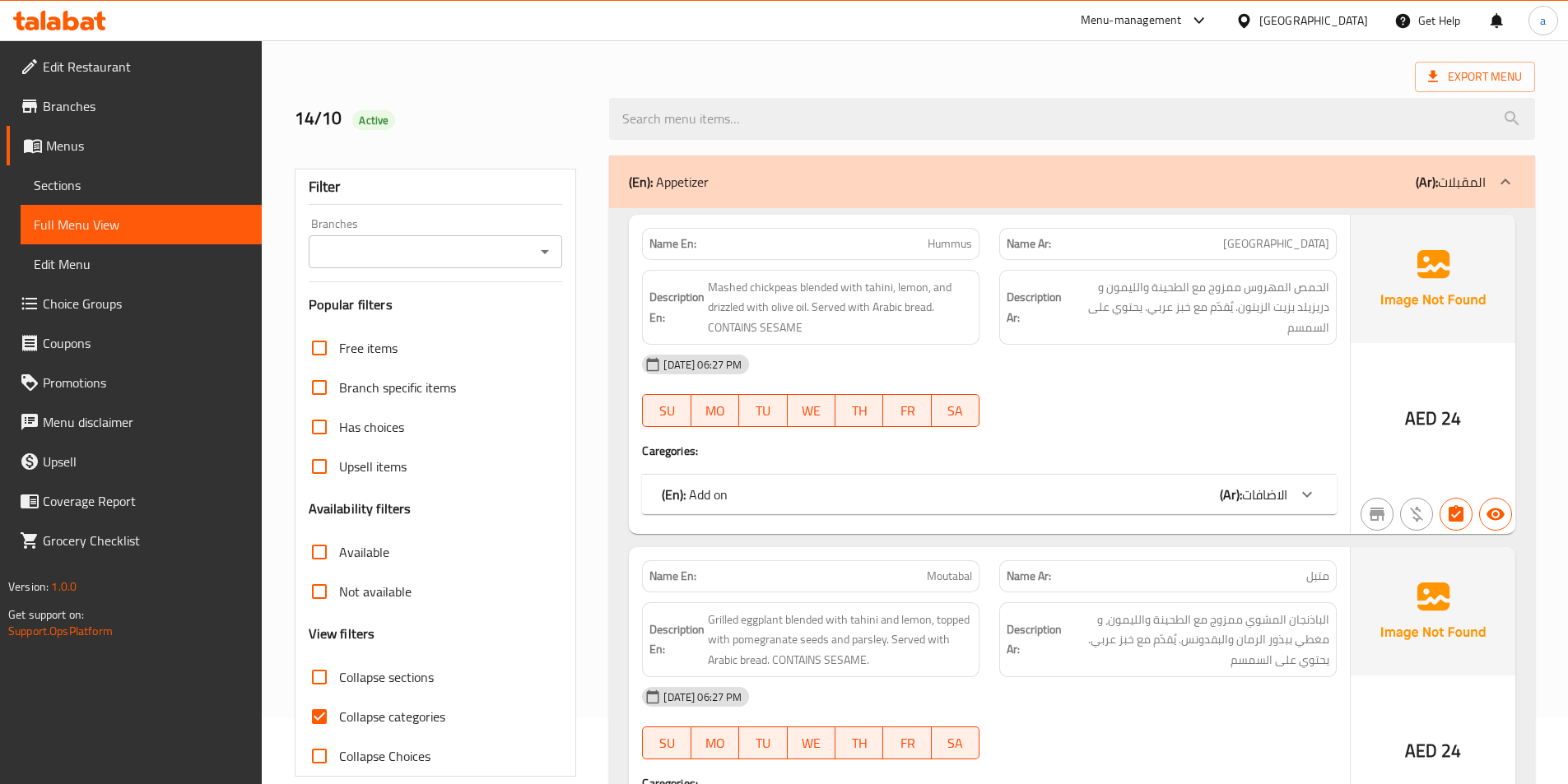
click at [104, 180] on span "Sections" at bounding box center [141, 185] width 215 height 20
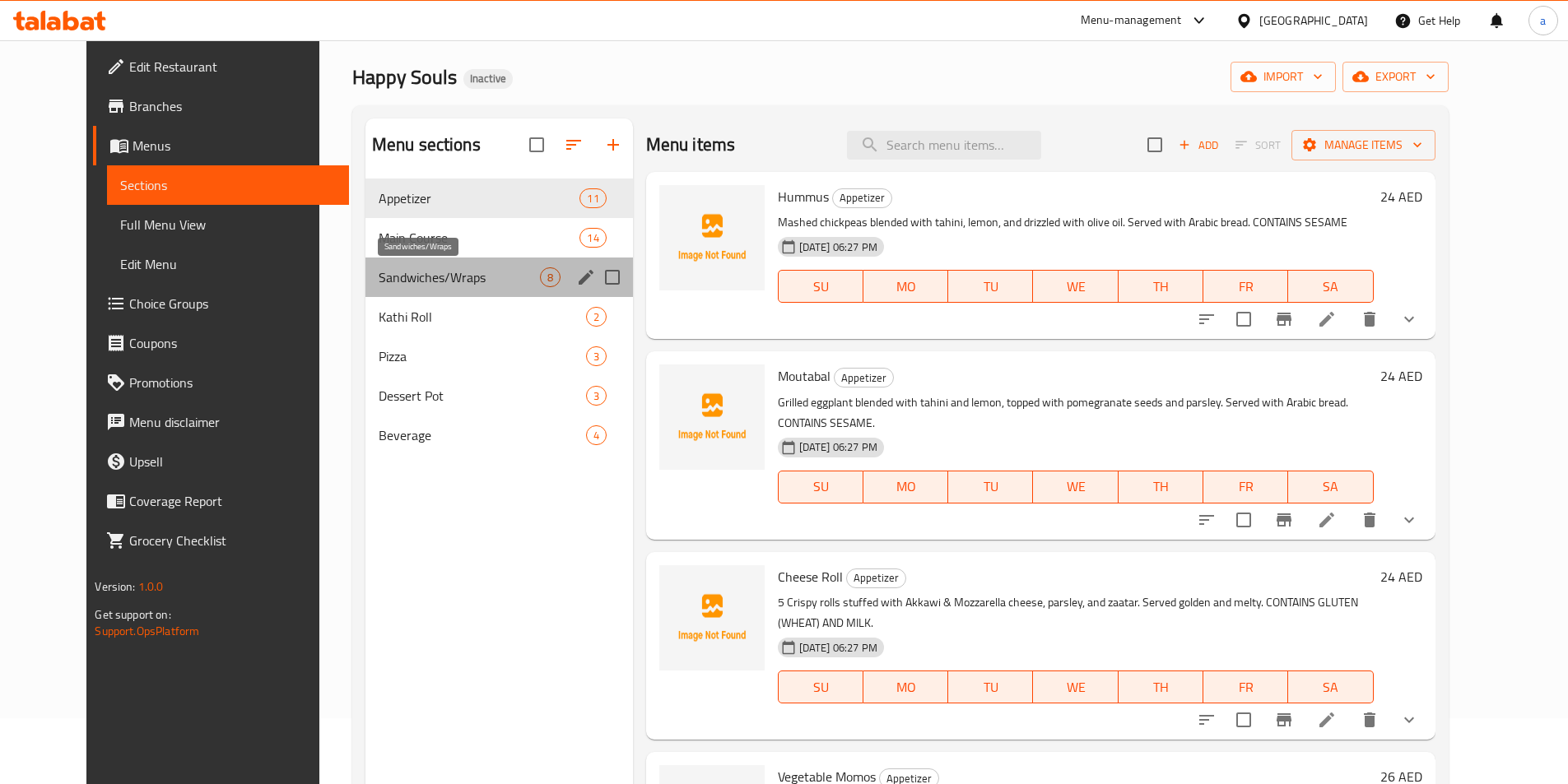
click at [406, 274] on span "Sandwiches/Wraps" at bounding box center [459, 277] width 162 height 20
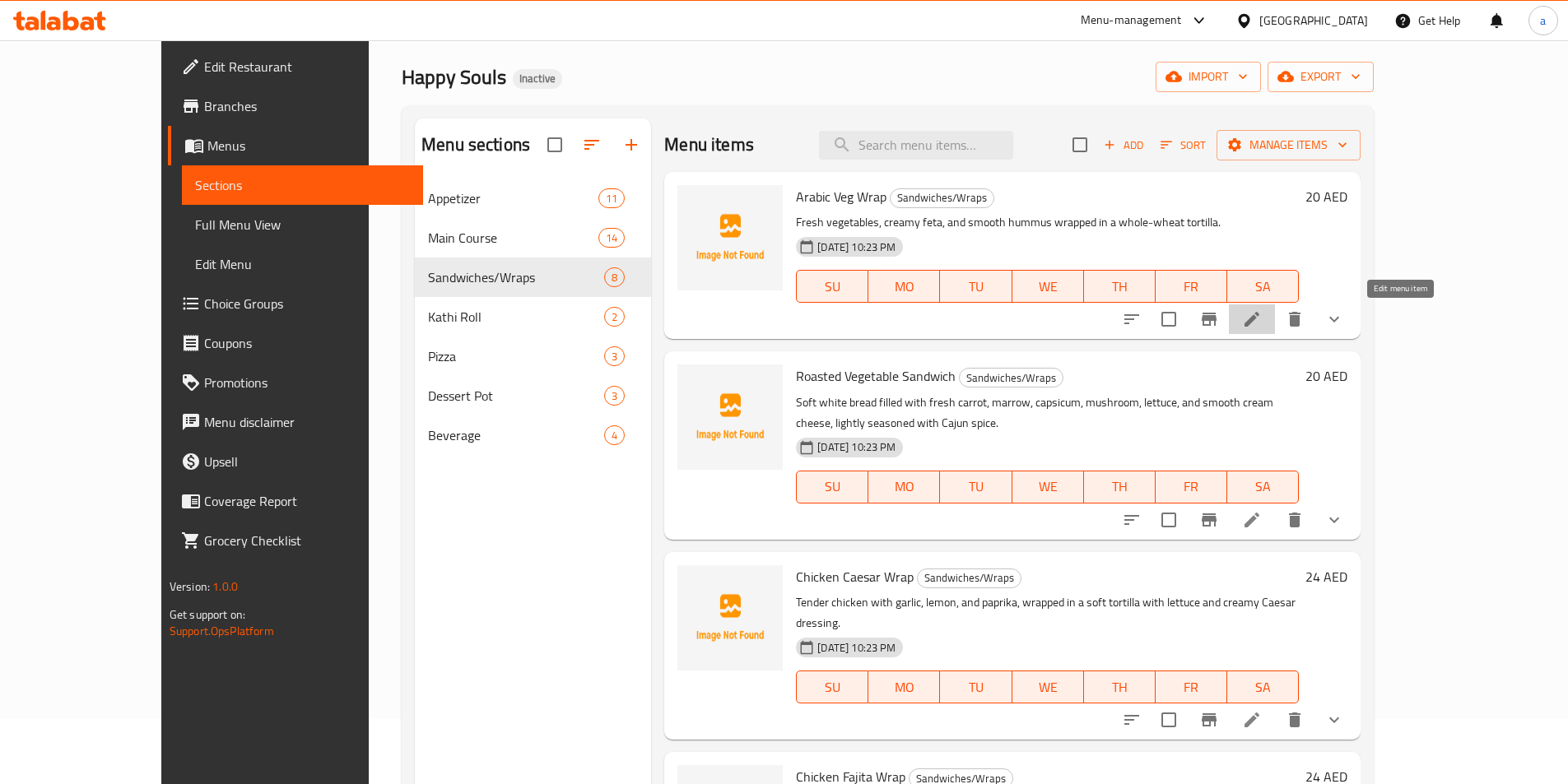
click at [1259, 327] on icon at bounding box center [1251, 318] width 14 height 14
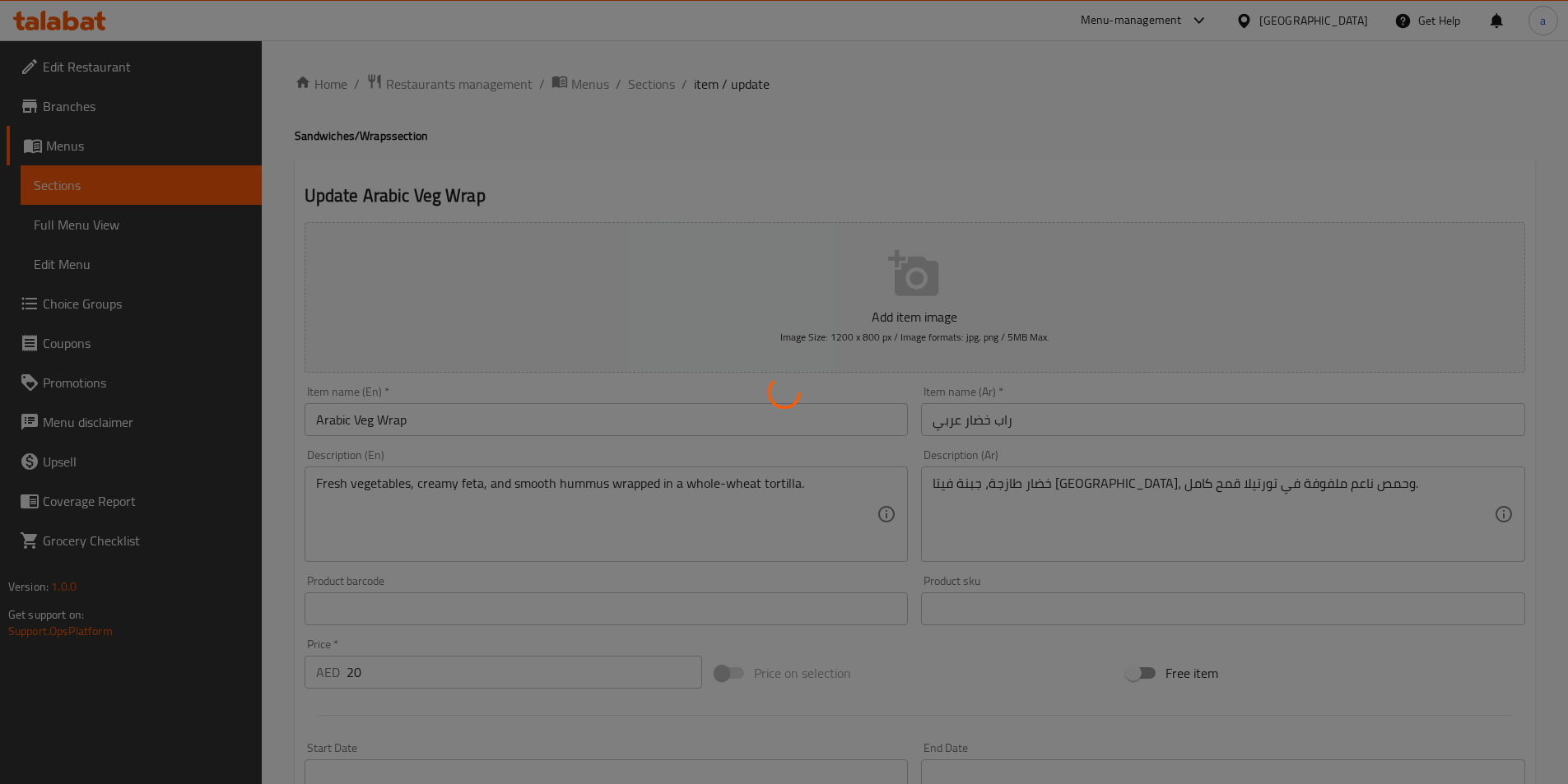
type input "اختيارك من:"
type input "0"
type input "1"
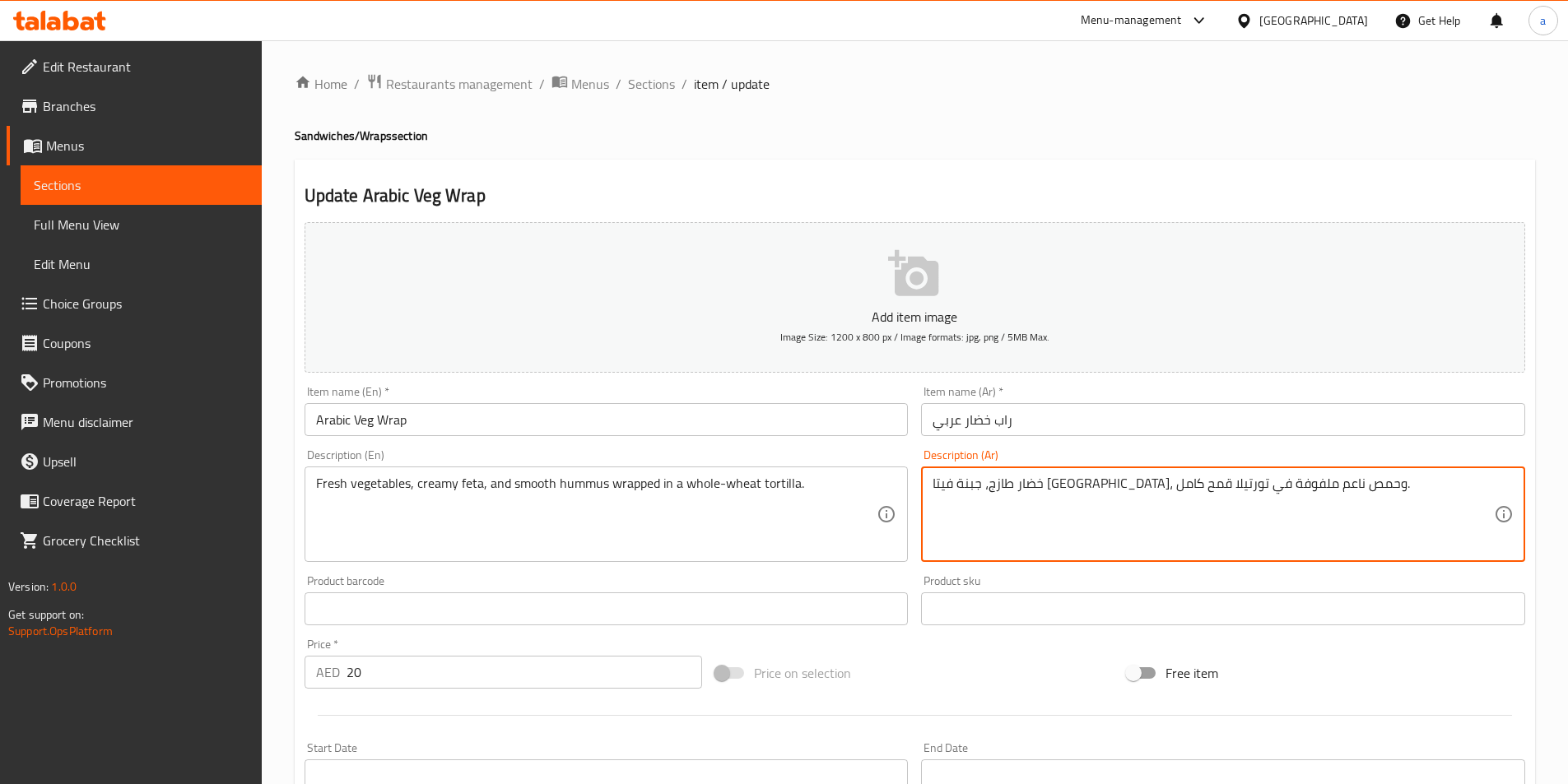
click at [1233, 540] on textarea "خضار طازج، جبنة فيتا [GEOGRAPHIC_DATA]، وحمص ناعم ملفوفة في تورتيلا قمح كامل." at bounding box center [1213, 514] width 561 height 78
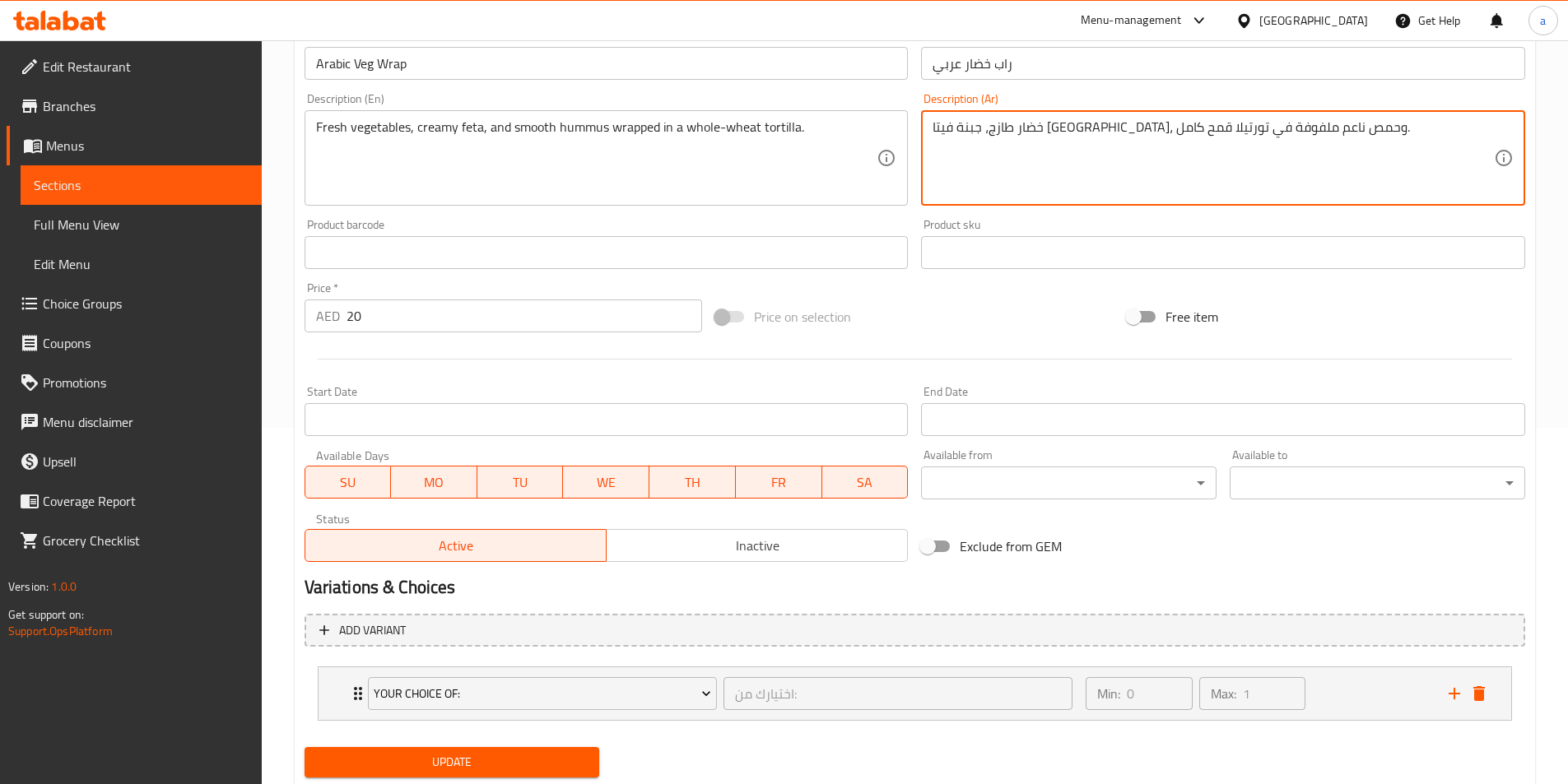
scroll to position [405, 0]
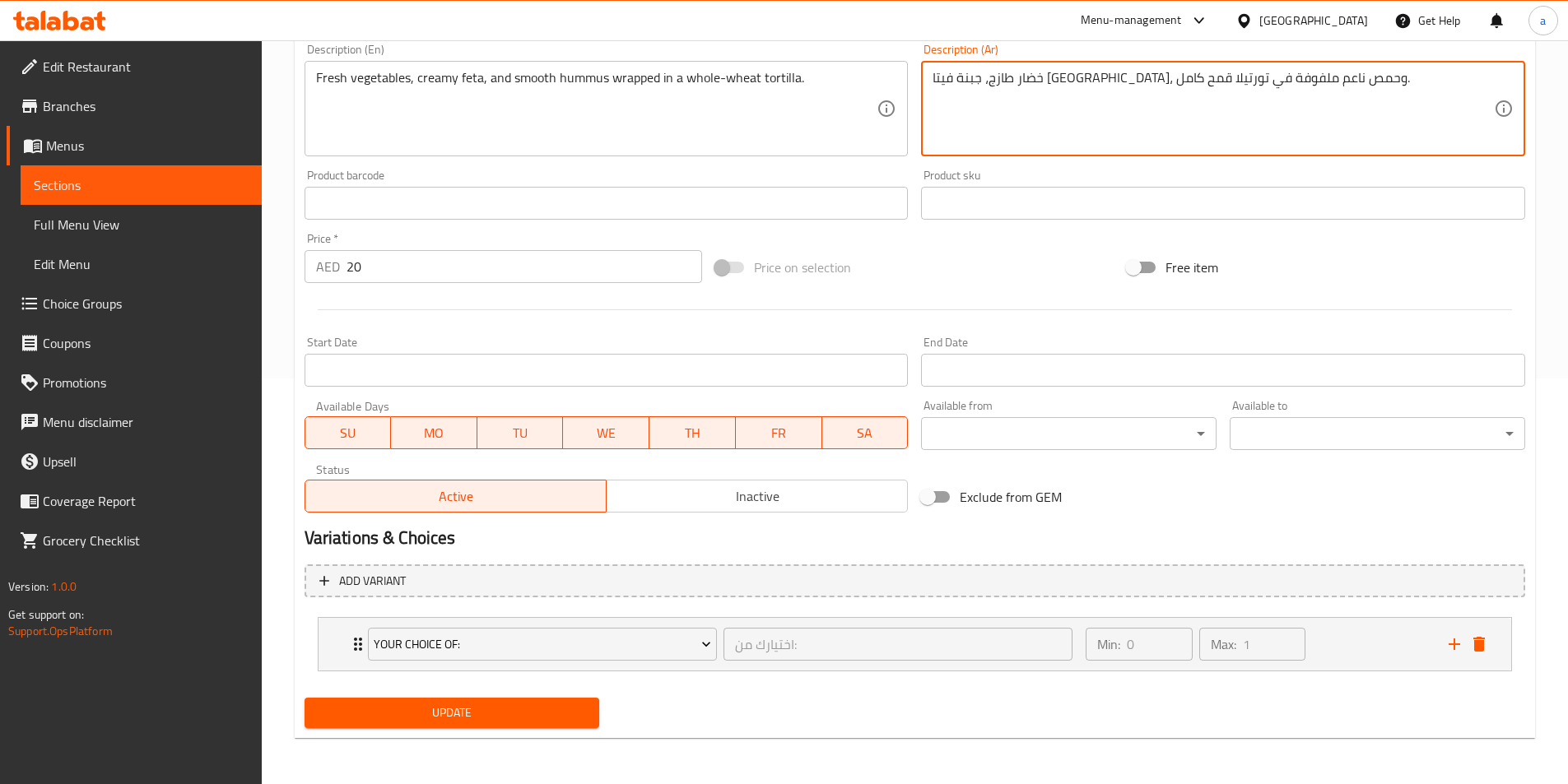
type textarea "خضار طازج، جبنة فيتا [GEOGRAPHIC_DATA]، وحمص ناعم ملفوفة في تورتيلا قمح كامل."
click at [455, 717] on span "Update" at bounding box center [452, 712] width 269 height 21
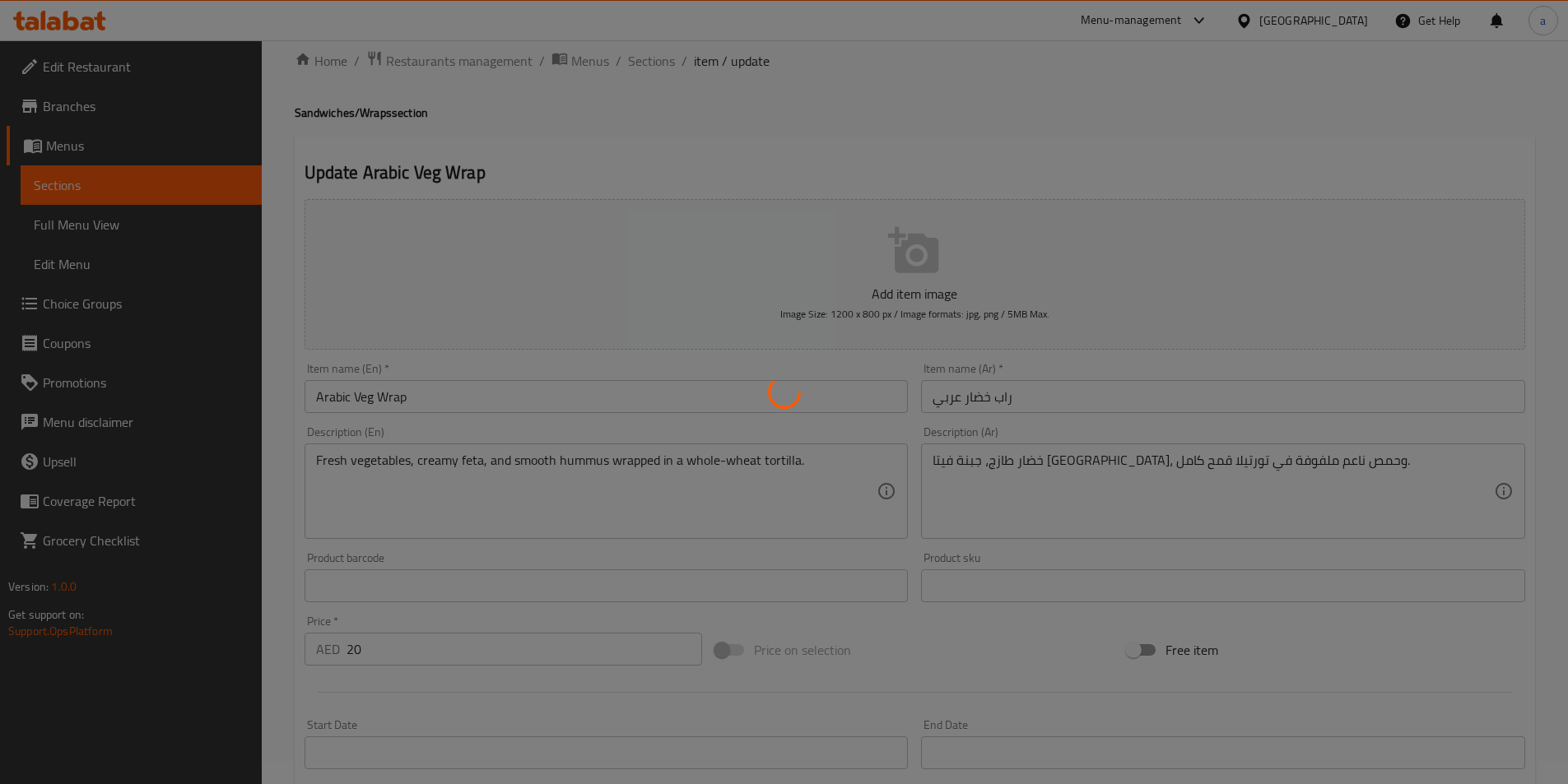
scroll to position [0, 0]
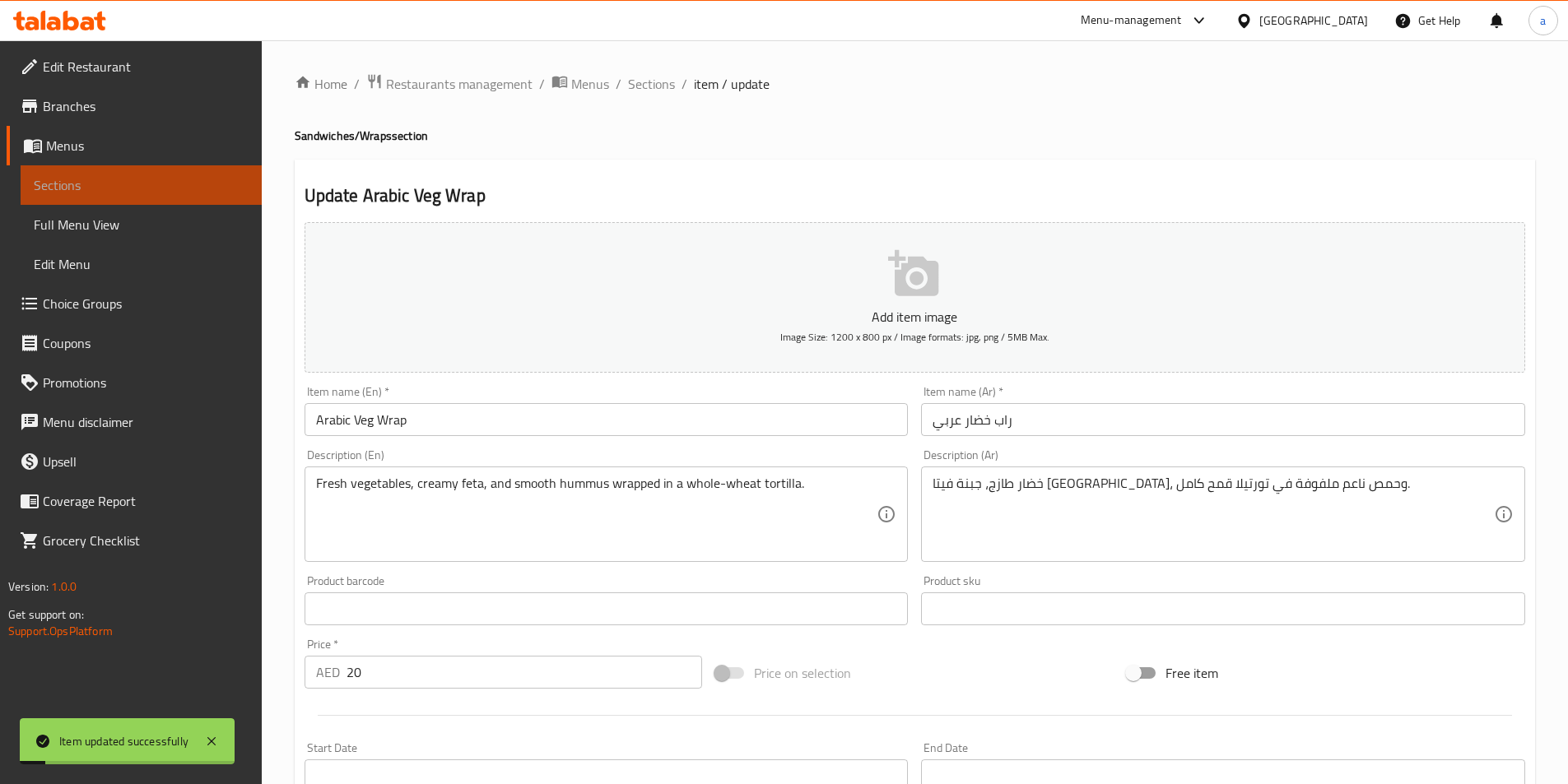
click at [136, 179] on span "Sections" at bounding box center [141, 185] width 215 height 20
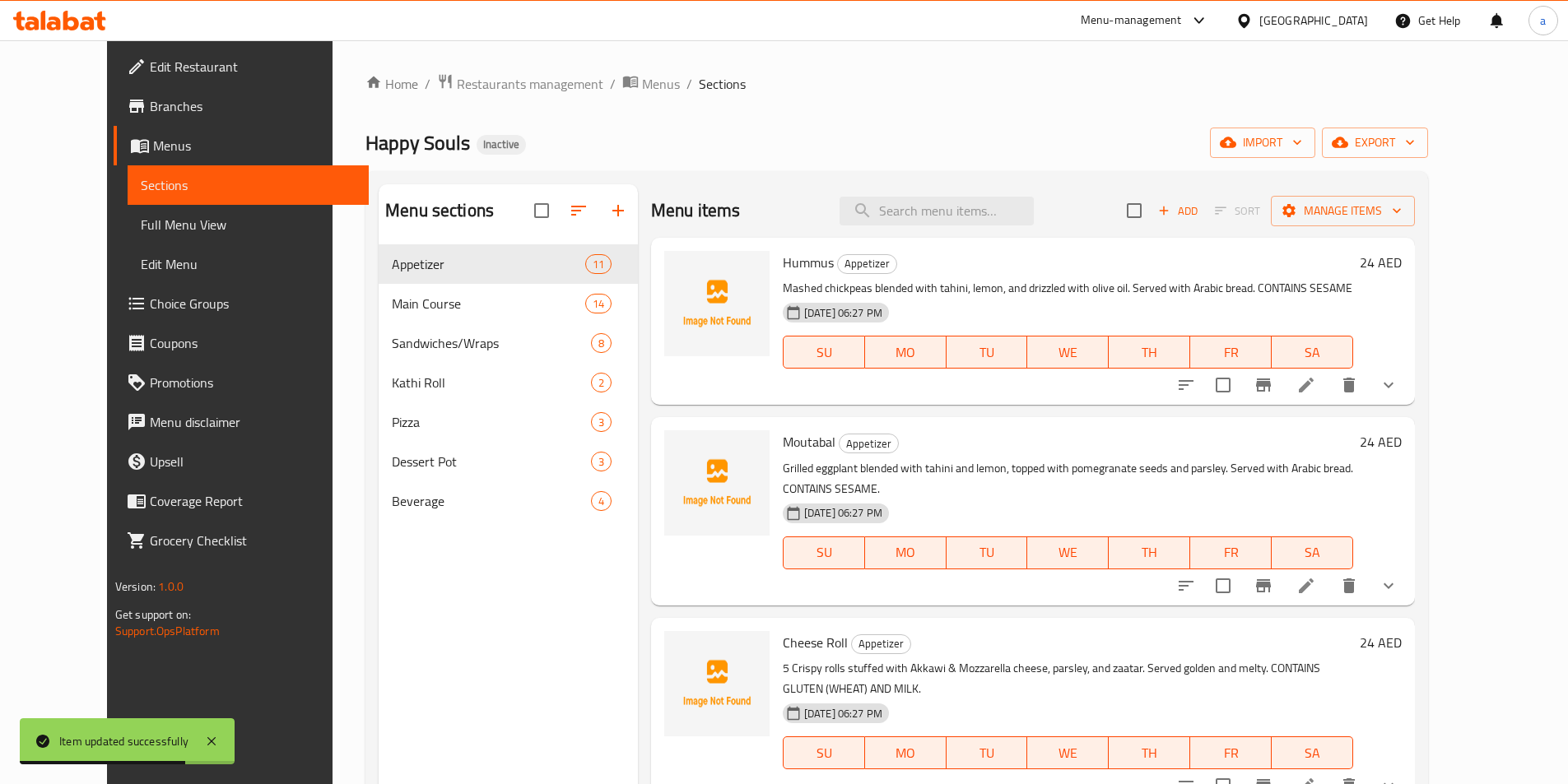
click at [127, 240] on link "Full Menu View" at bounding box center [247, 225] width 241 height 40
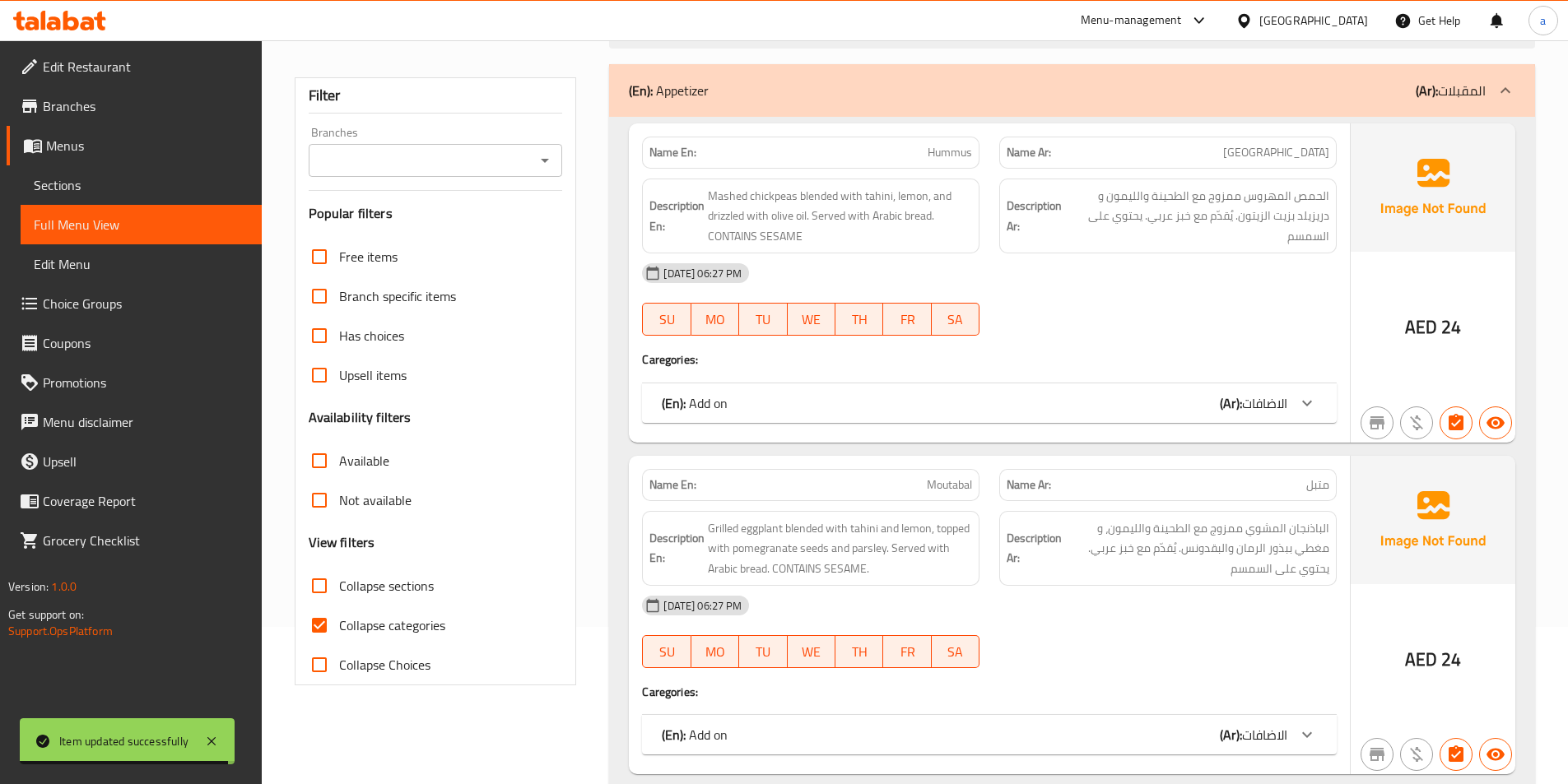
scroll to position [164, 0]
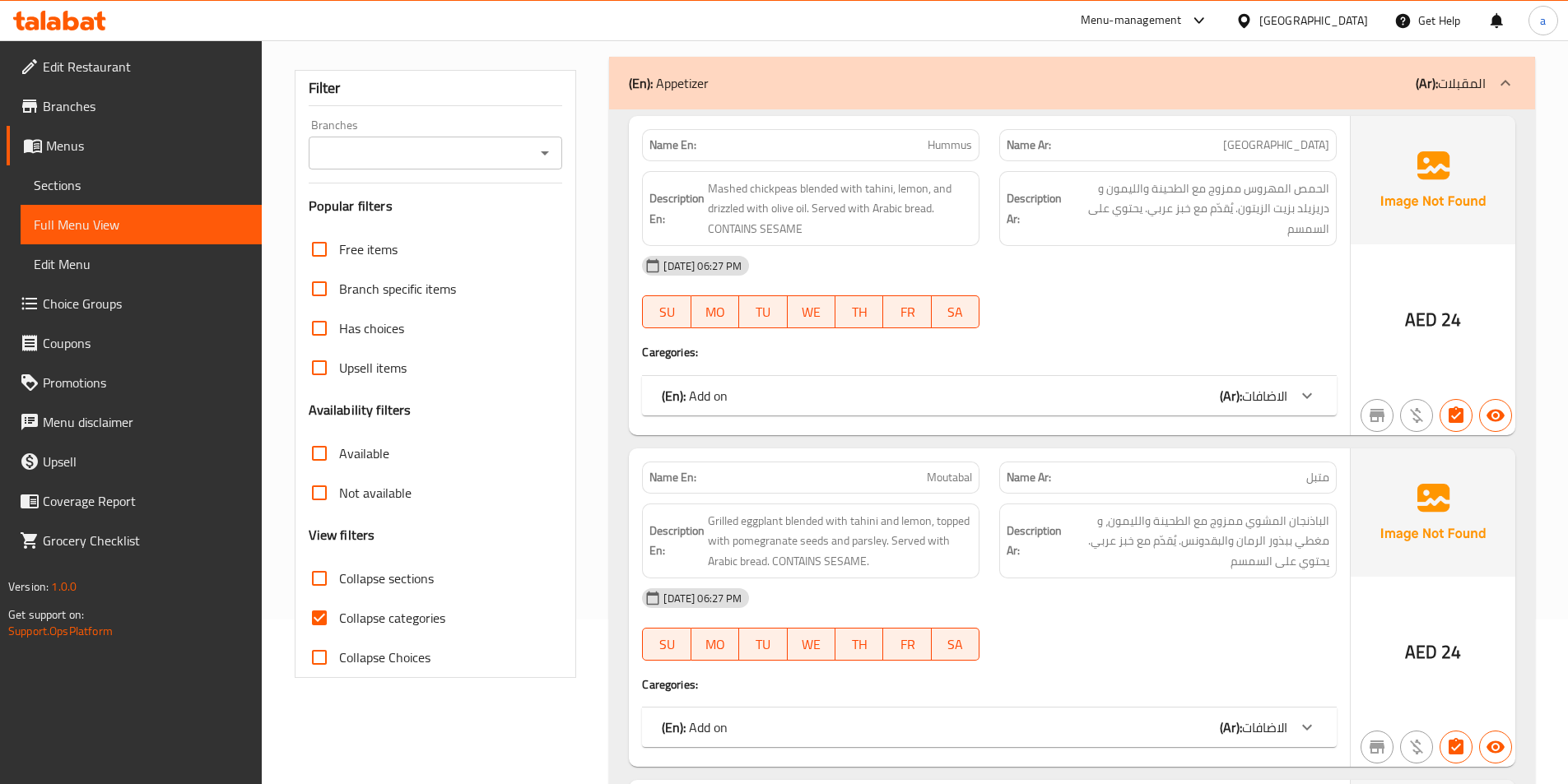
click at [140, 174] on link "Sections" at bounding box center [141, 185] width 241 height 40
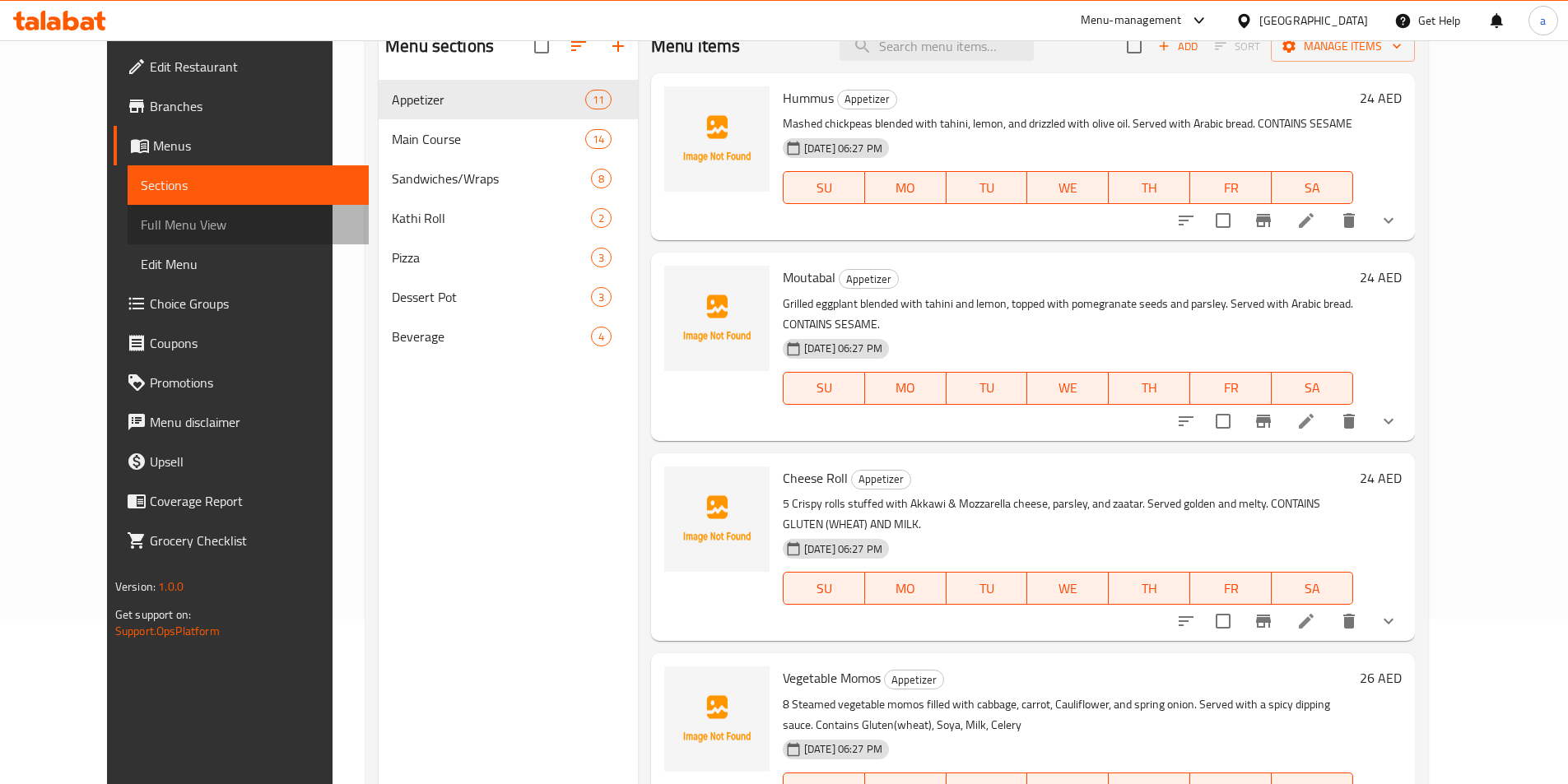
click at [135, 214] on link "Full Menu View" at bounding box center [247, 225] width 241 height 40
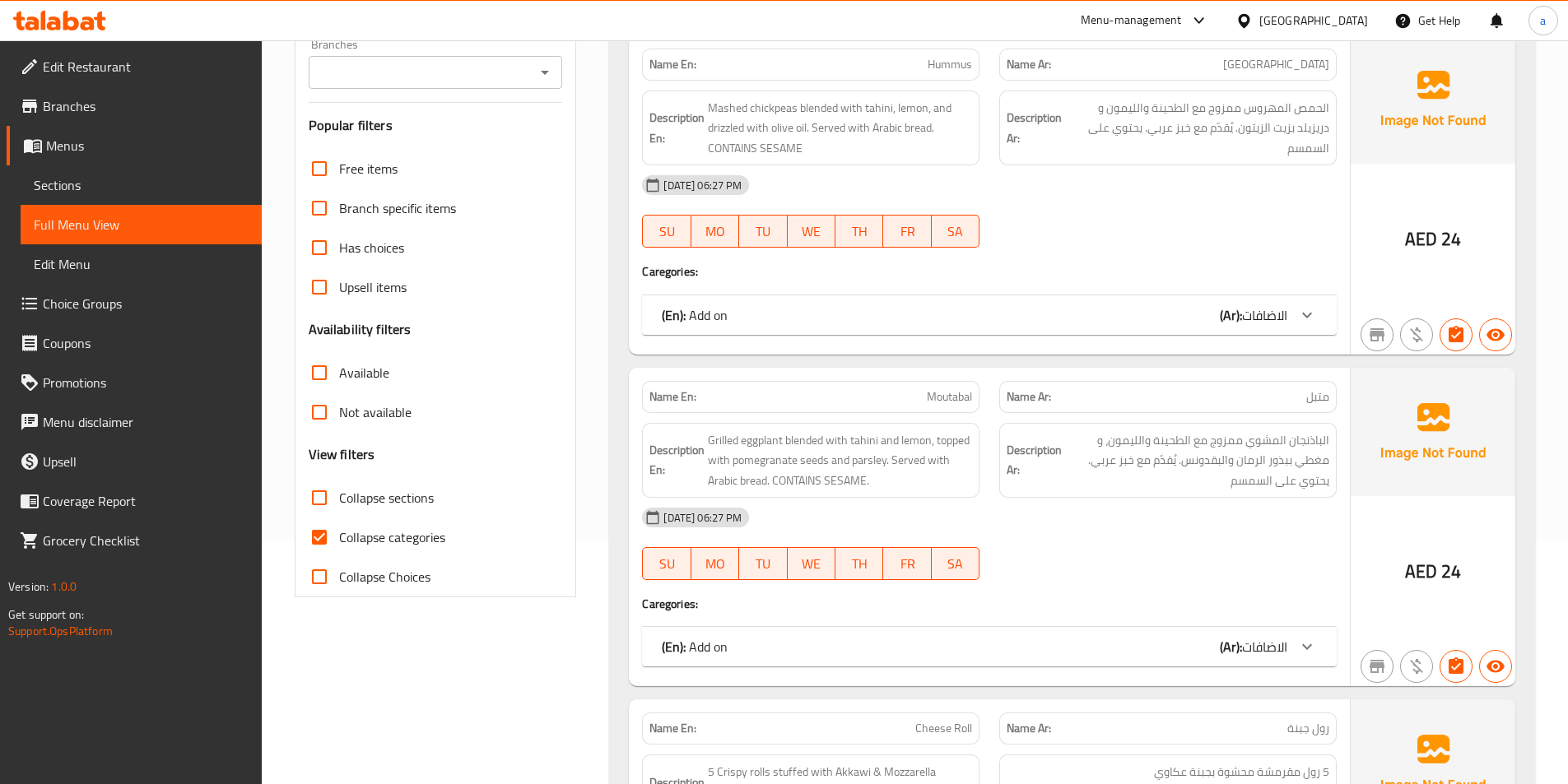
scroll to position [246, 0]
click at [318, 503] on input "Collapse sections" at bounding box center [320, 496] width 40 height 40
checkbox input "true"
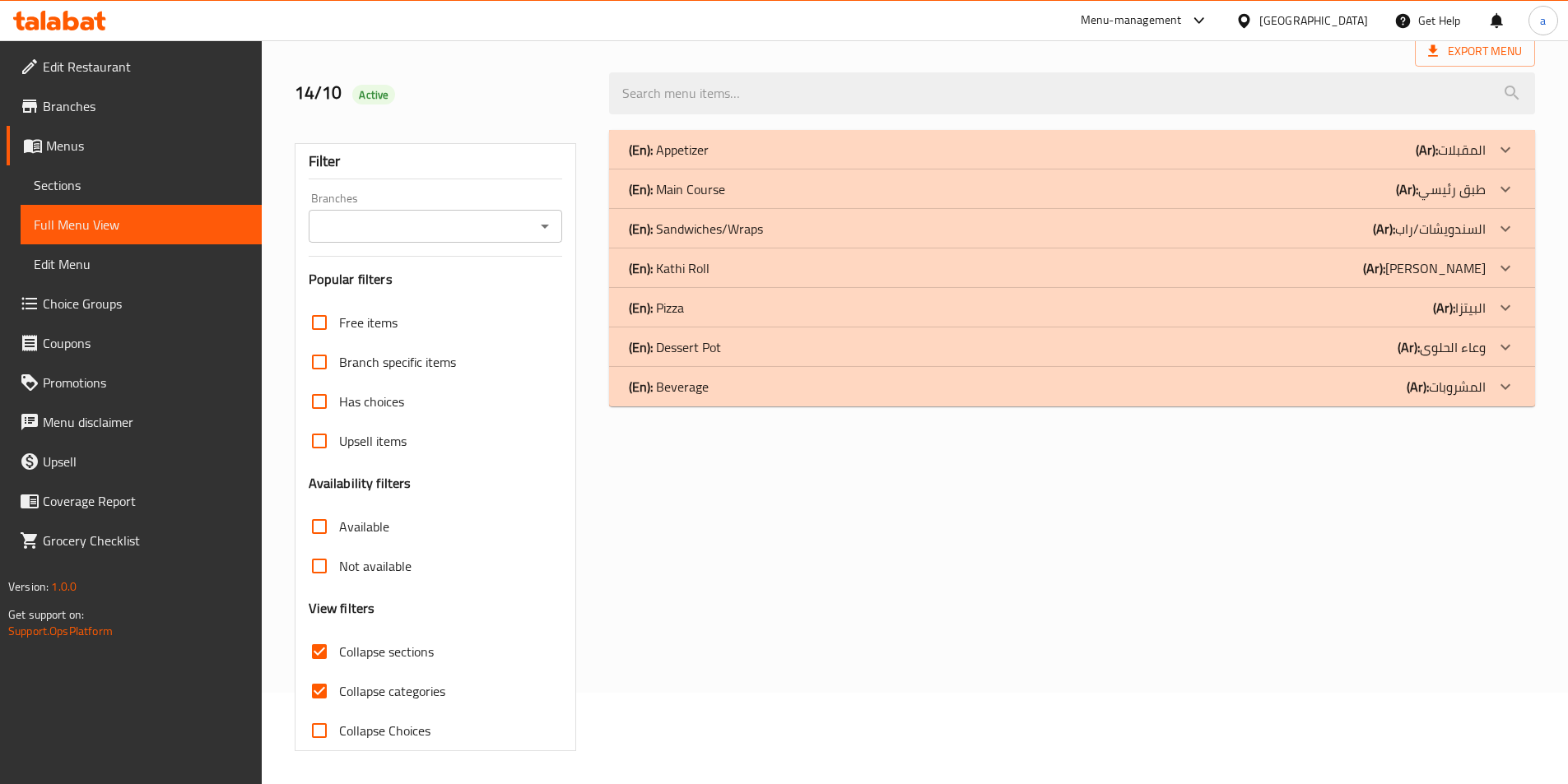
click at [324, 671] on input "Collapse categories" at bounding box center [320, 691] width 40 height 40
checkbox input "false"
click at [1493, 219] on div at bounding box center [1505, 229] width 40 height 40
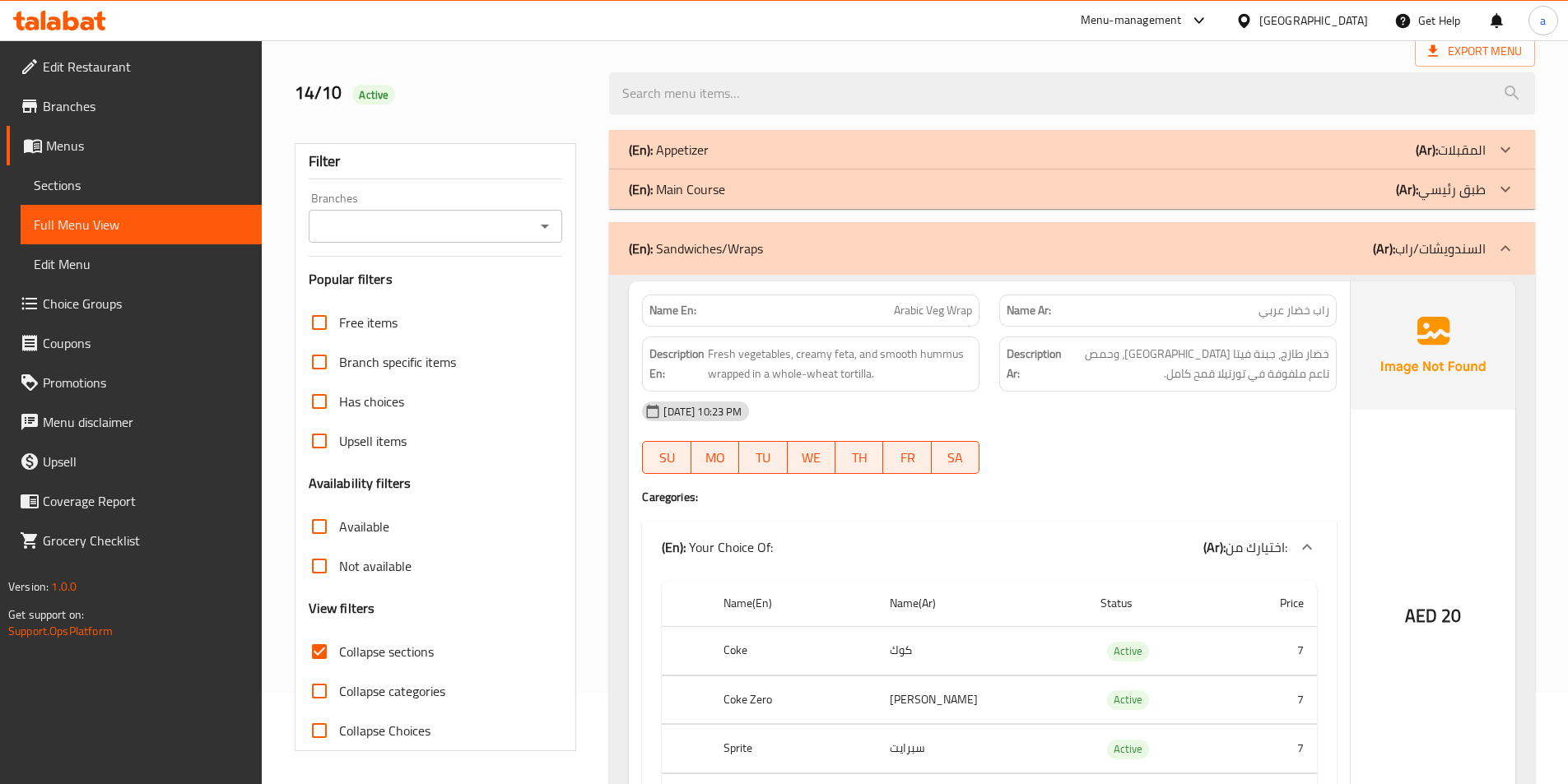
click at [1498, 236] on div at bounding box center [1505, 248] width 40 height 40
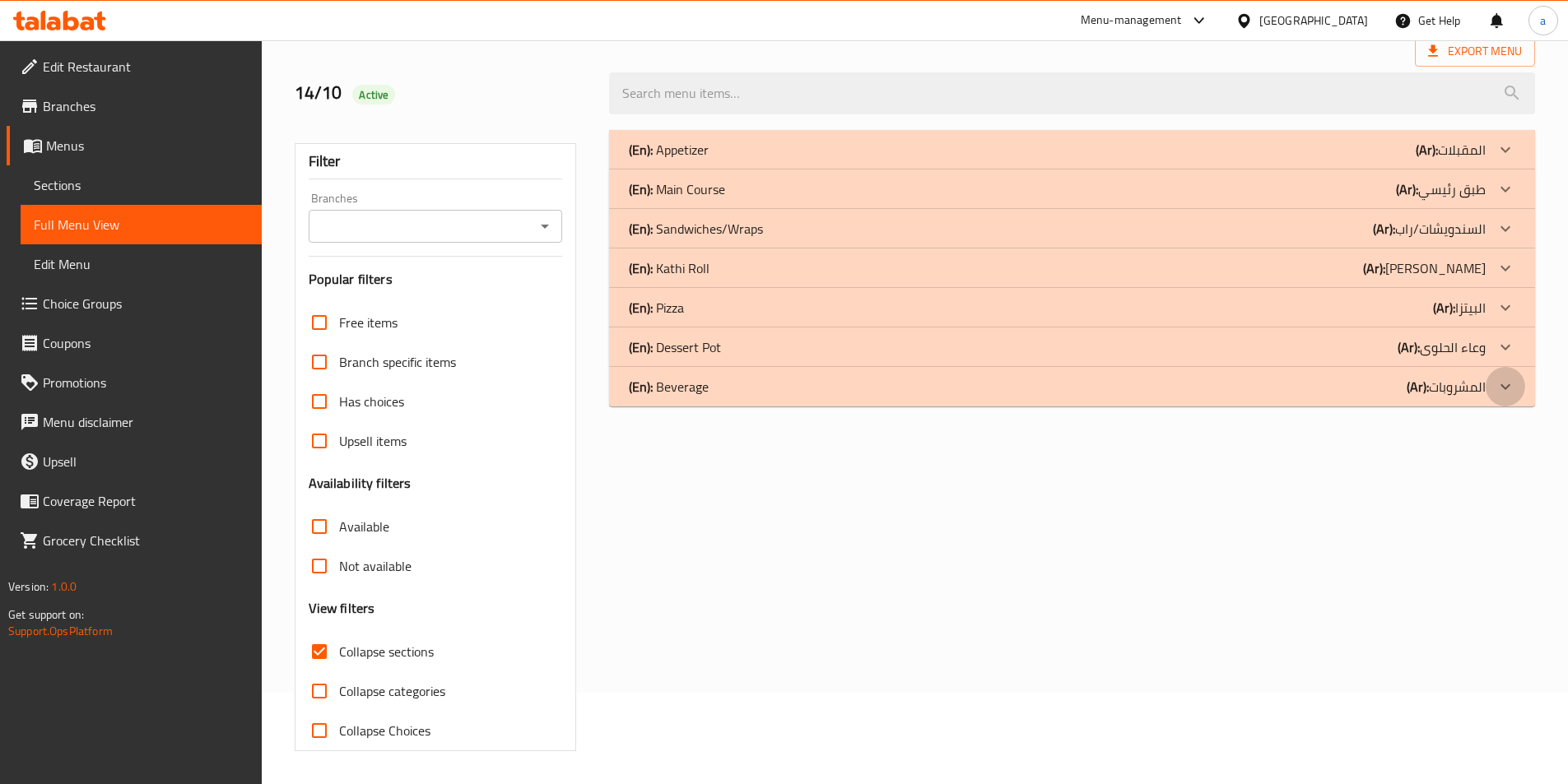
click at [1507, 390] on icon at bounding box center [1505, 386] width 20 height 20
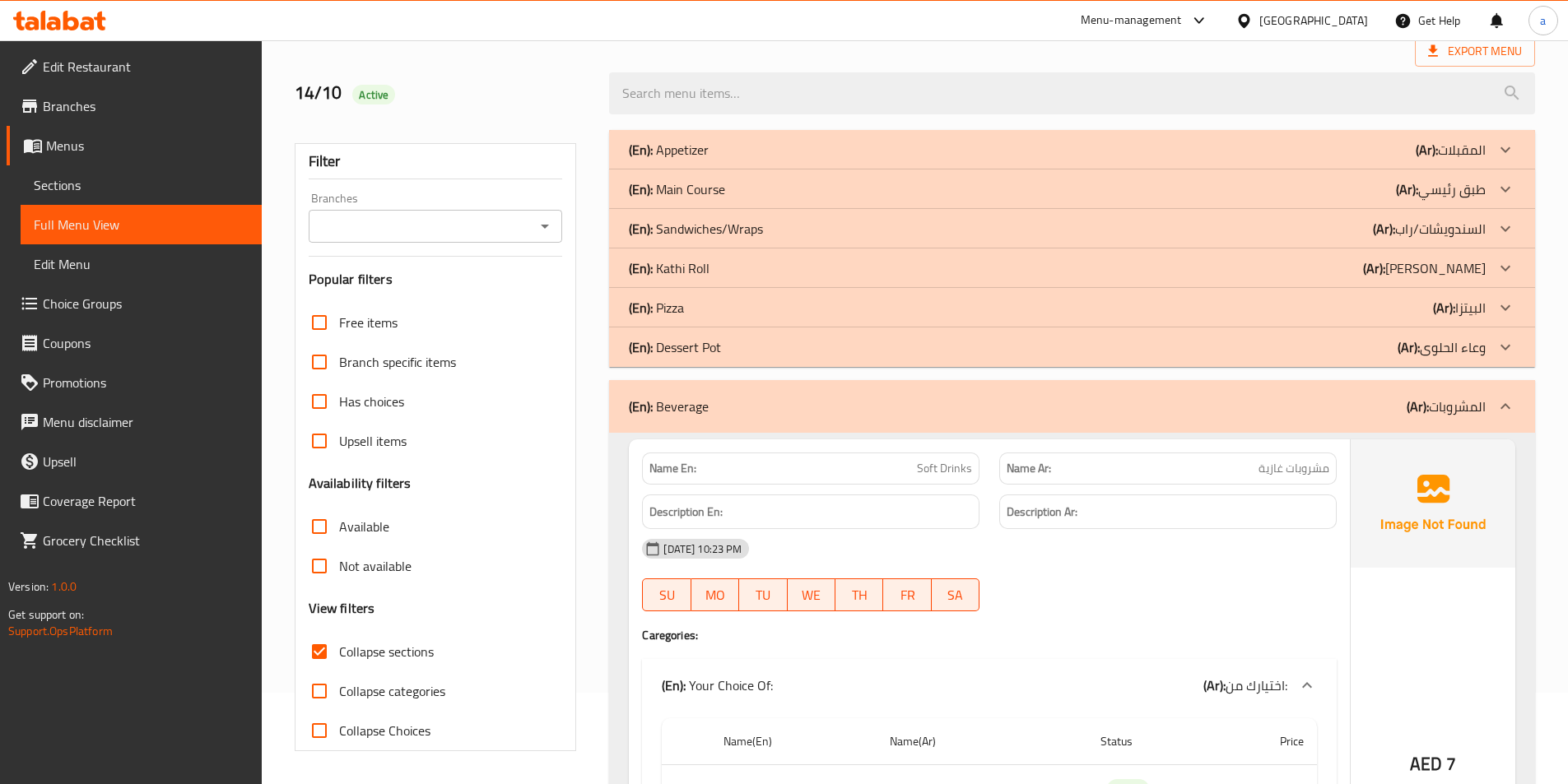
click at [1498, 342] on icon at bounding box center [1505, 347] width 20 height 20
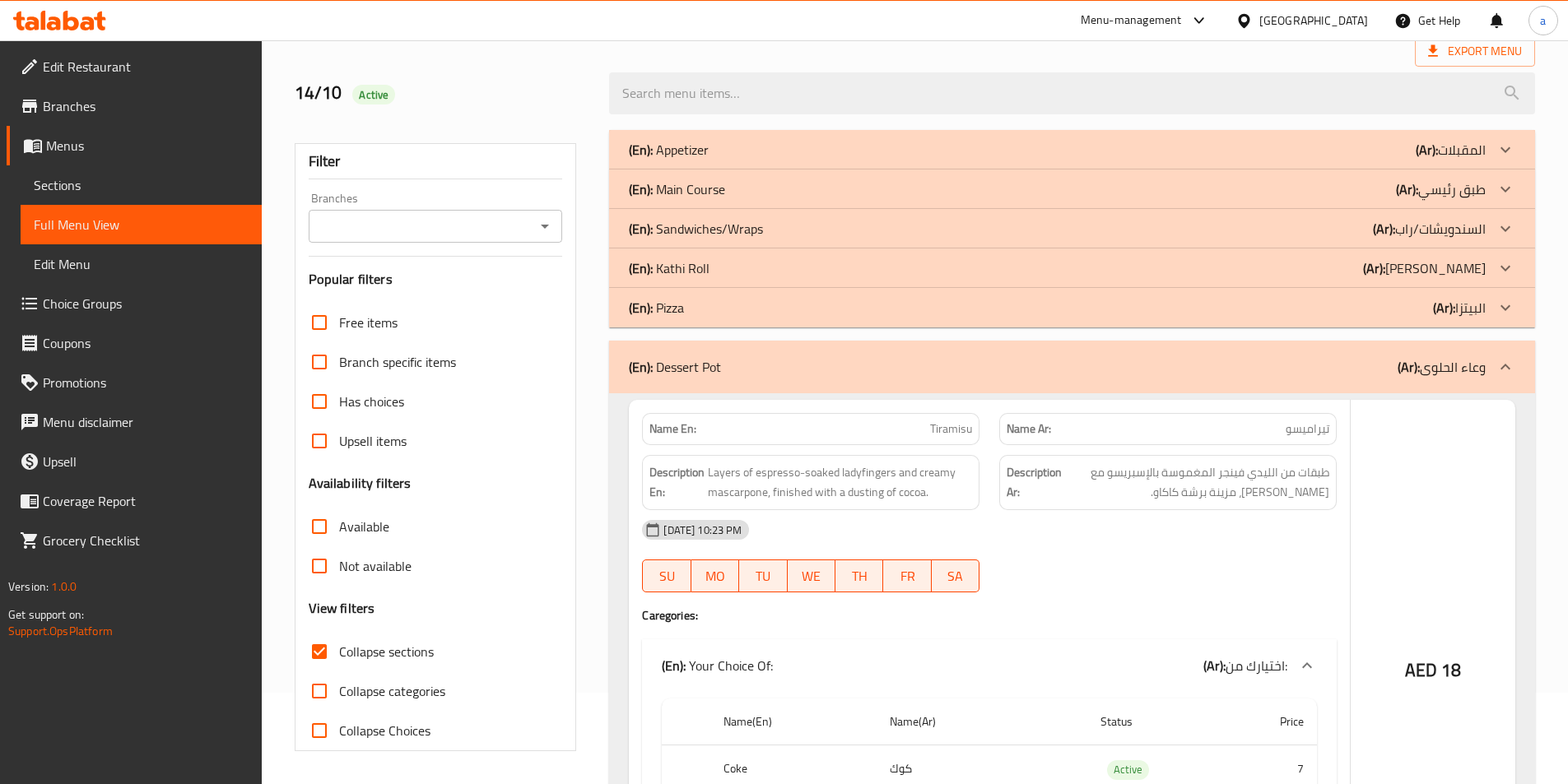
click at [1510, 301] on icon at bounding box center [1505, 308] width 20 height 20
click at [1510, 263] on icon at bounding box center [1505, 268] width 20 height 20
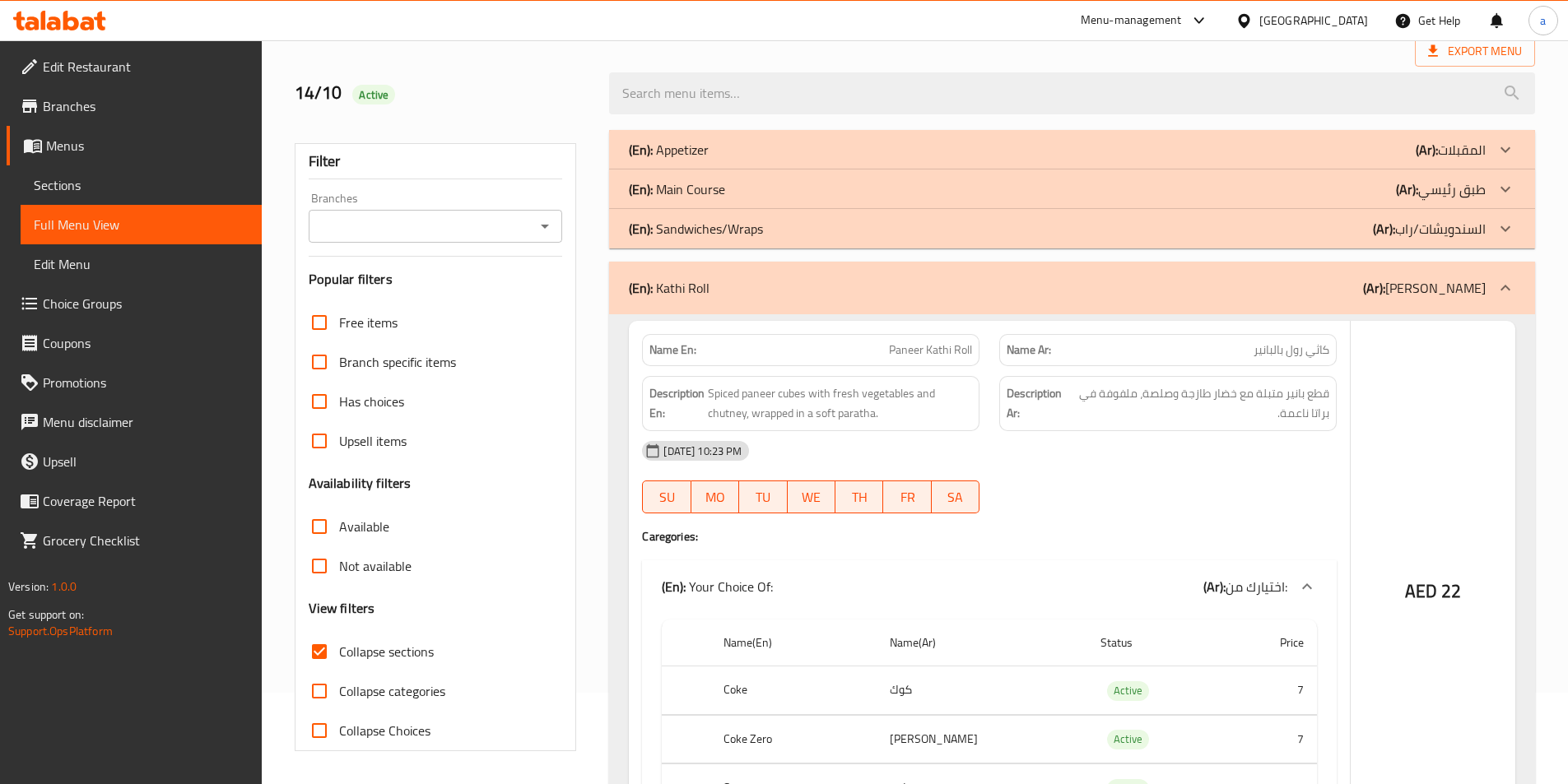
click at [1517, 203] on div at bounding box center [1505, 189] width 40 height 40
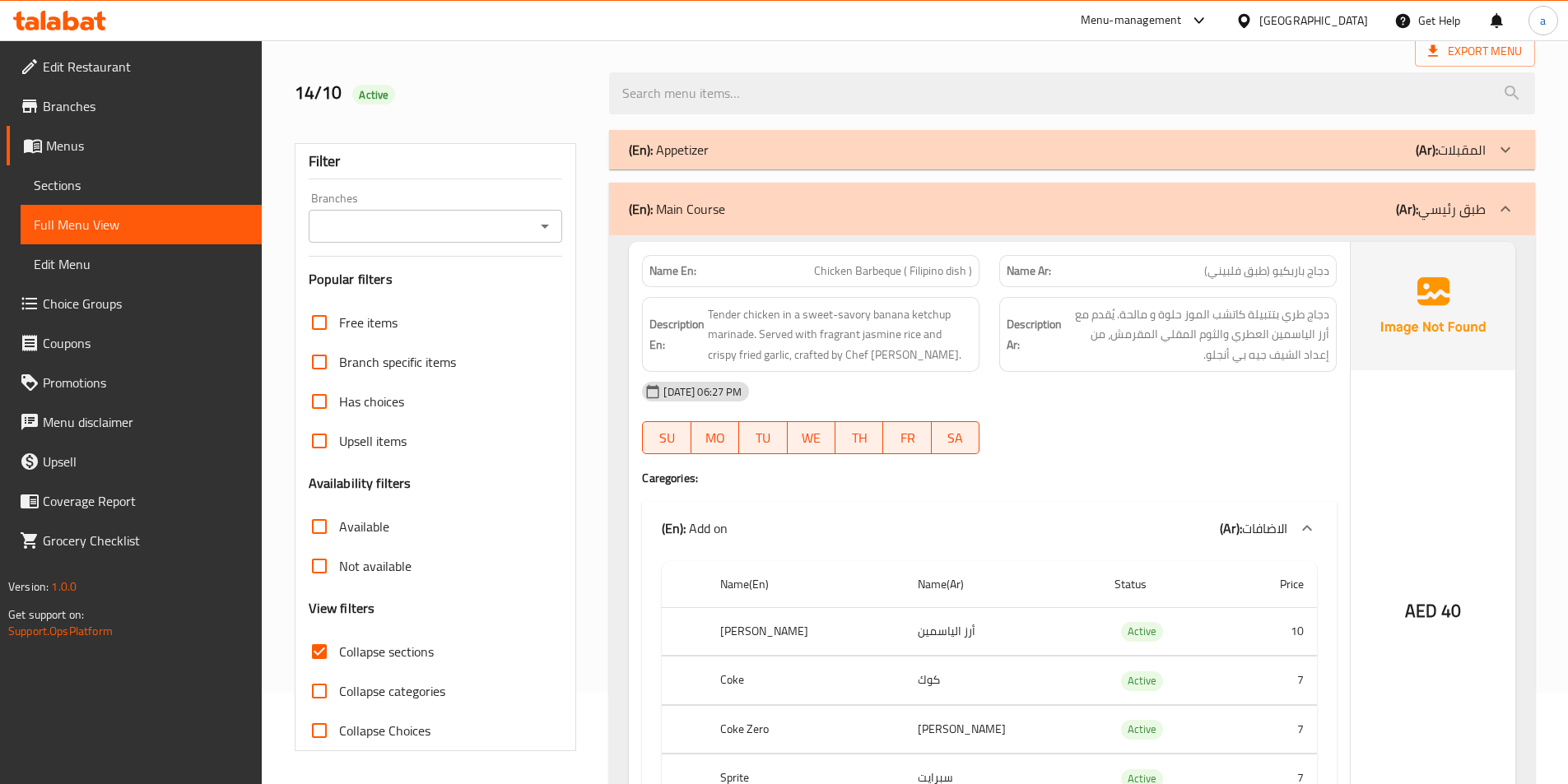
click at [1508, 199] on icon at bounding box center [1505, 209] width 20 height 20
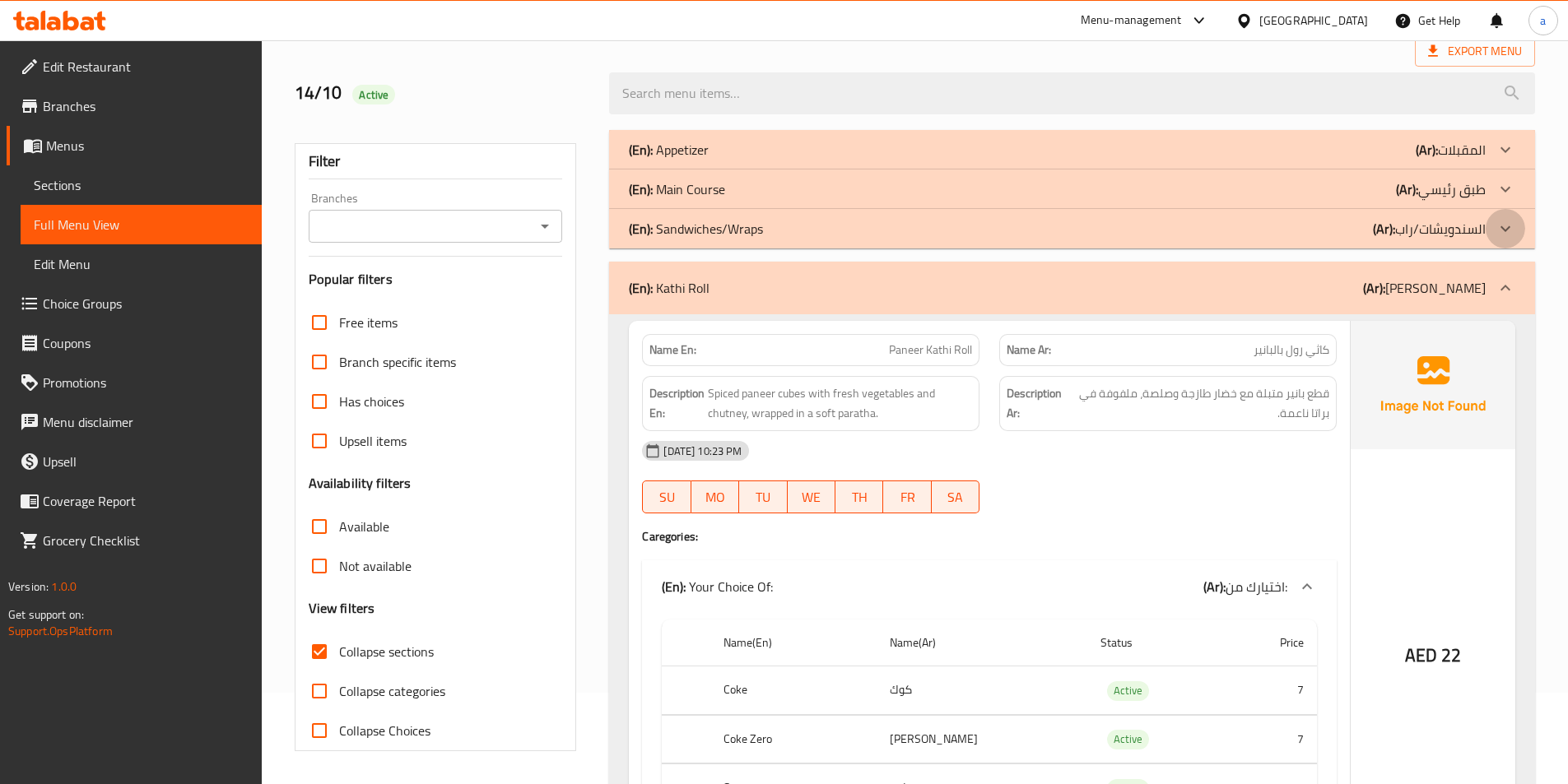
click at [1511, 219] on icon at bounding box center [1505, 228] width 20 height 20
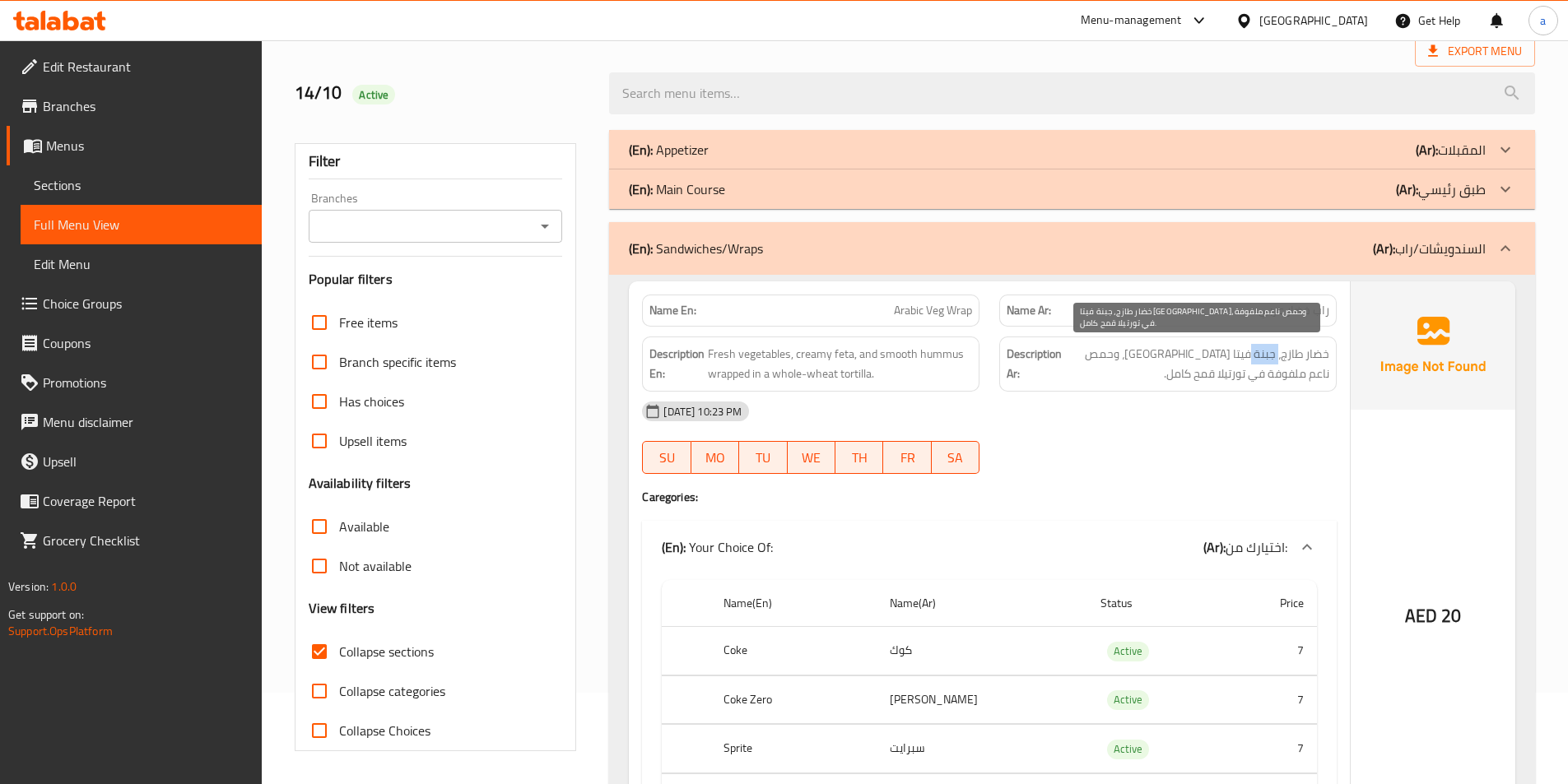
drag, startPoint x: 1250, startPoint y: 352, endPoint x: 1279, endPoint y: 348, distance: 29.3
click at [1279, 348] on span "خضار طازج، جبنة فيتا [GEOGRAPHIC_DATA]، وحمص ناعم ملفوفة في تورتيلا قمح كامل." at bounding box center [1197, 364] width 264 height 41
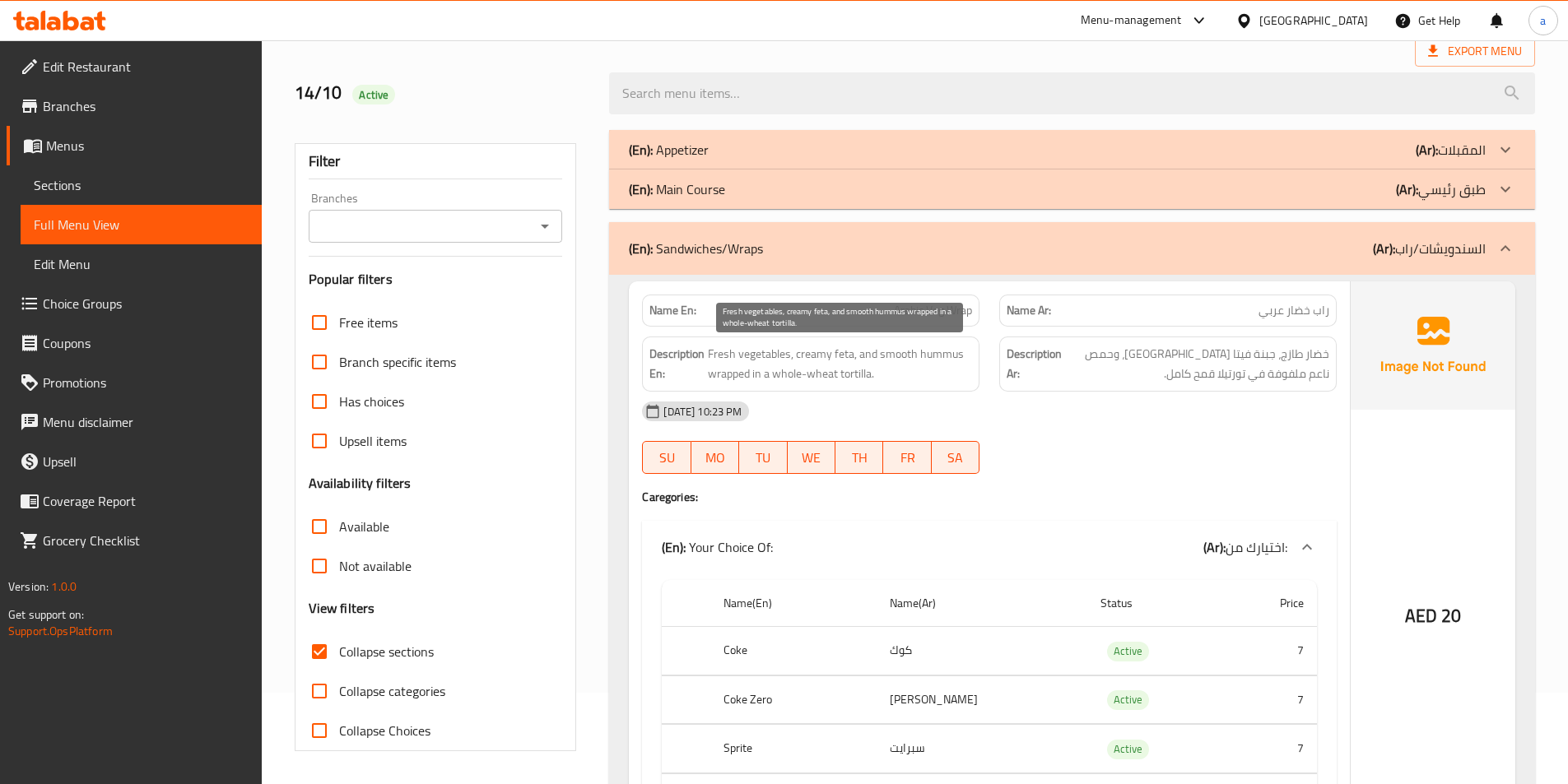
click at [798, 355] on span "Fresh vegetables, creamy feta, and smooth hummus wrapped in a whole-wheat torti…" at bounding box center [840, 364] width 264 height 41
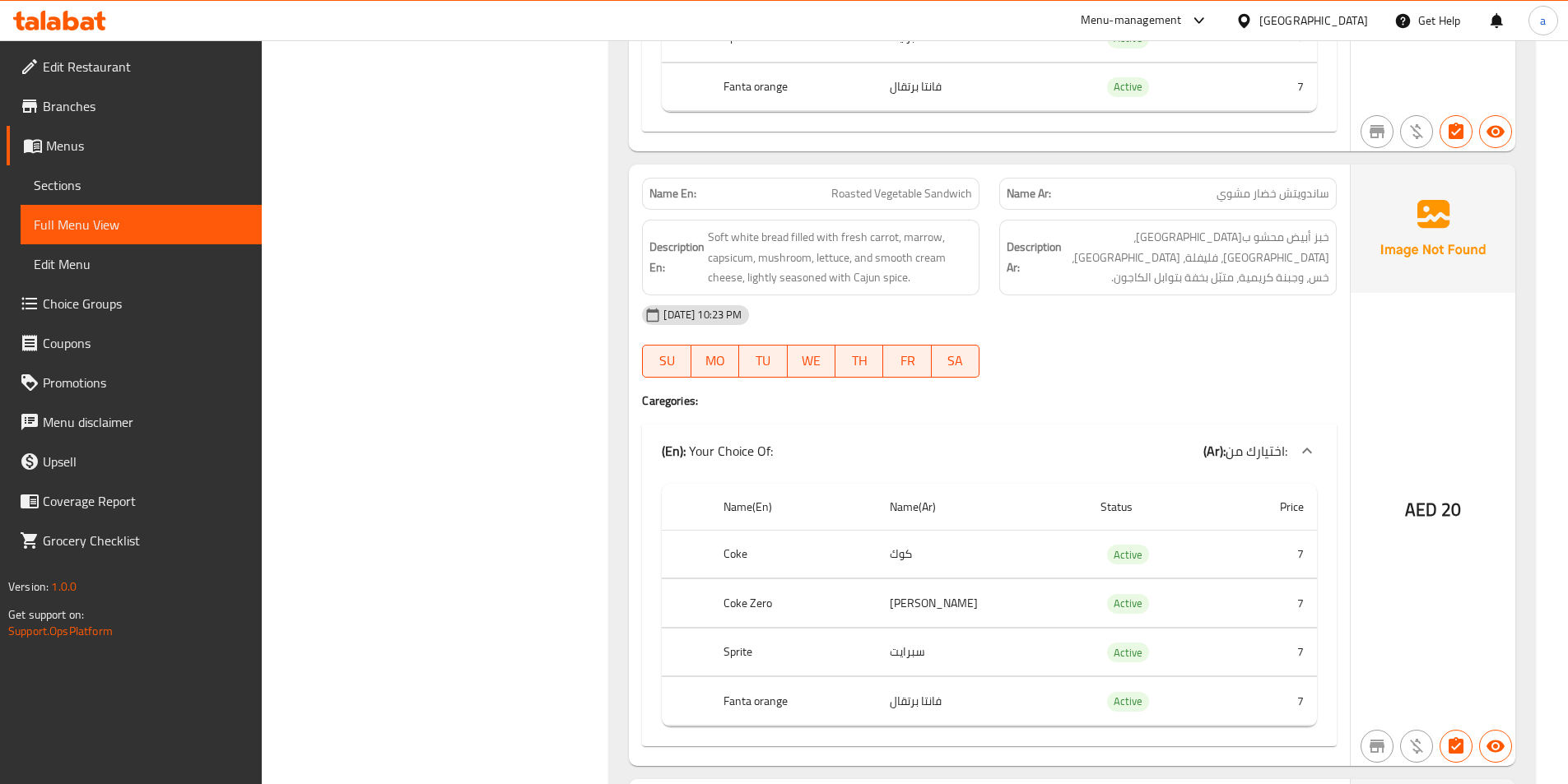
scroll to position [832, 0]
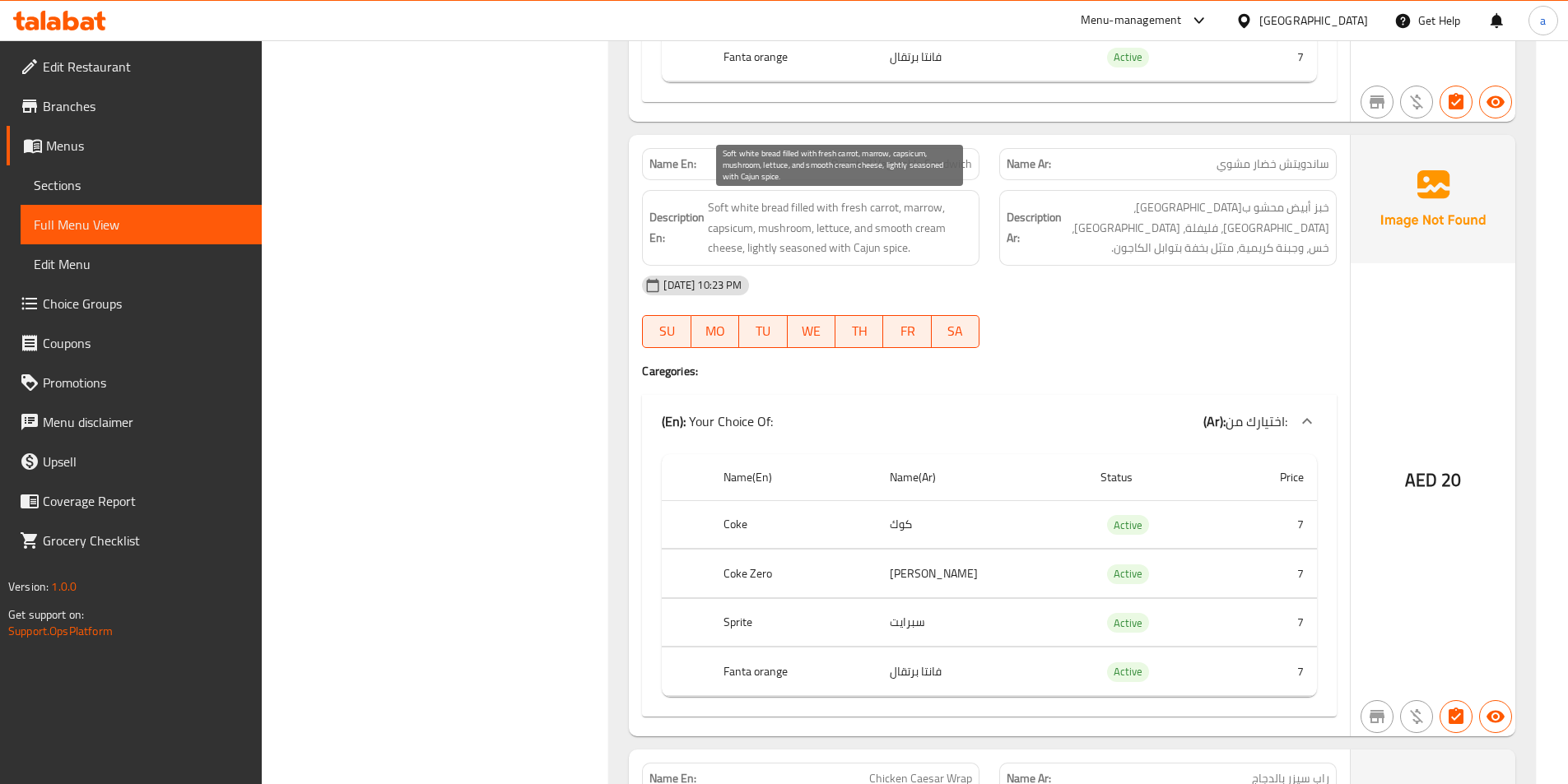
click at [918, 210] on span "Soft white bread filled with fresh carrot, marrow, capsicum, mushroom, lettuce,…" at bounding box center [840, 227] width 264 height 60
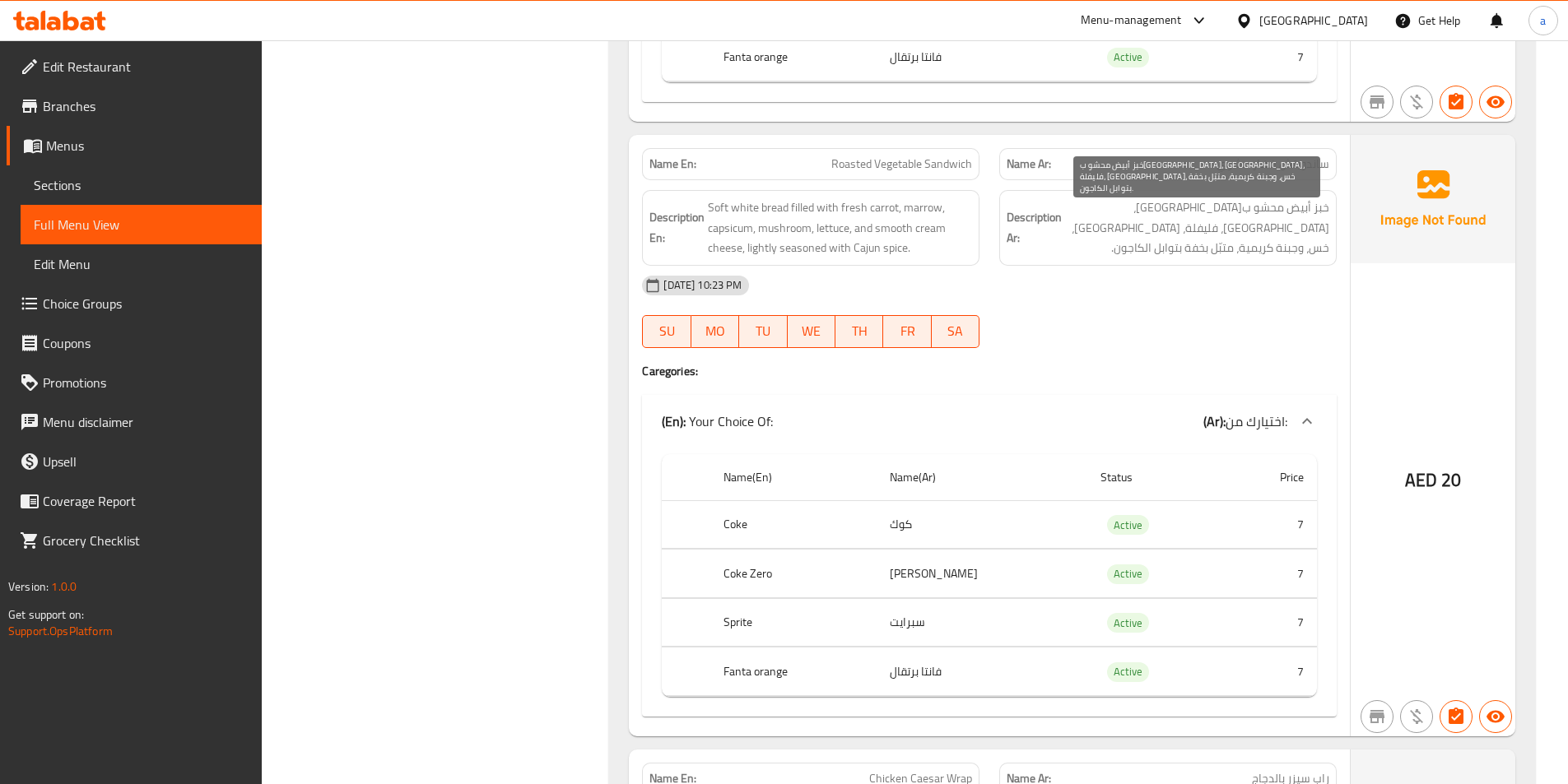
click at [1146, 211] on span "خبز أبيض محشو ب[GEOGRAPHIC_DATA]، [GEOGRAPHIC_DATA]، فليفلة، [GEOGRAPHIC_DATA]،…" at bounding box center [1197, 227] width 264 height 60
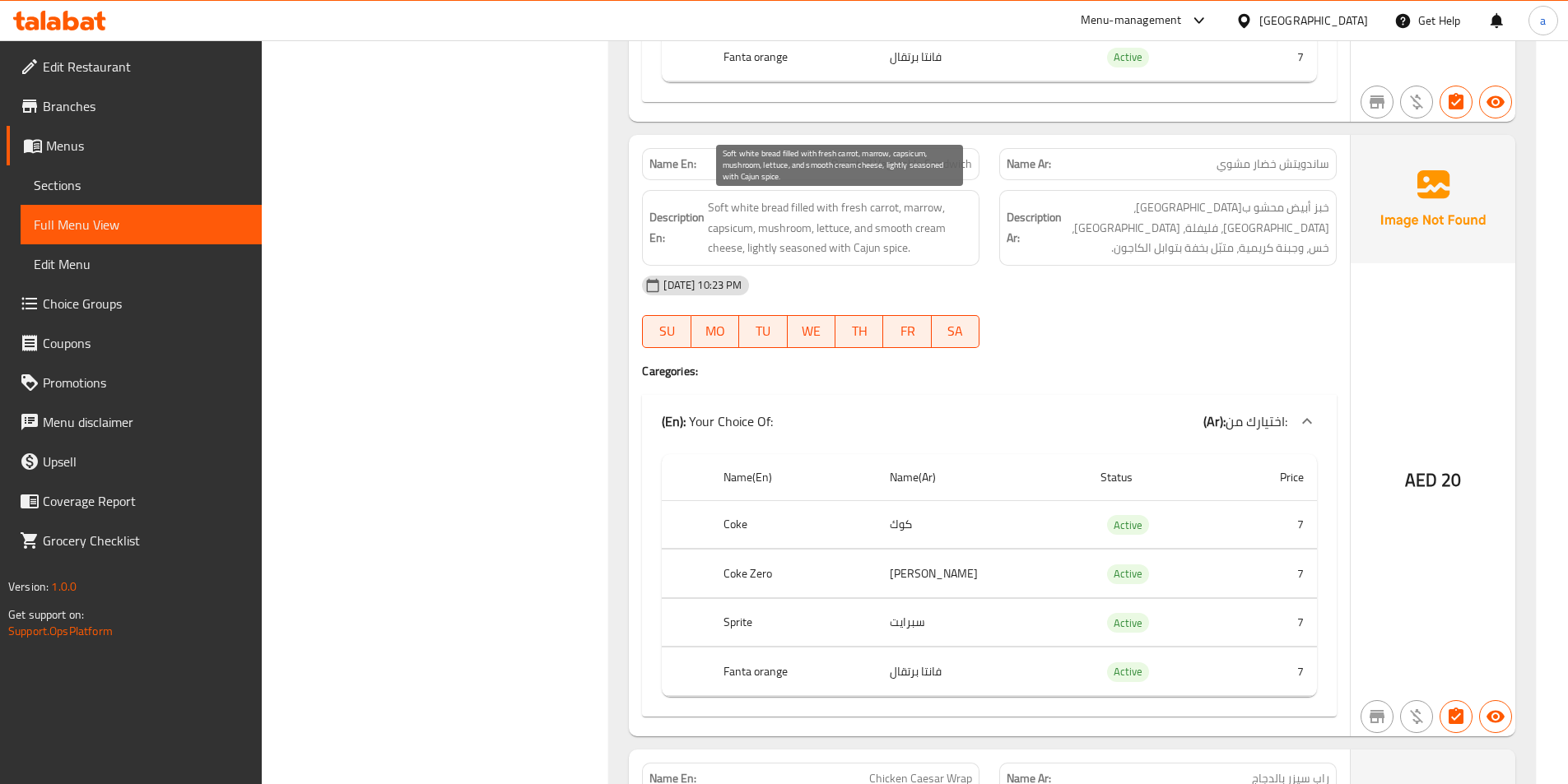
click at [913, 212] on span "Soft white bread filled with fresh carrot, marrow, capsicum, mushroom, lettuce,…" at bounding box center [840, 227] width 264 height 60
click at [917, 208] on span "Soft white bread filled with fresh carrot, marrow, capsicum, mushroom, lettuce,…" at bounding box center [840, 227] width 264 height 60
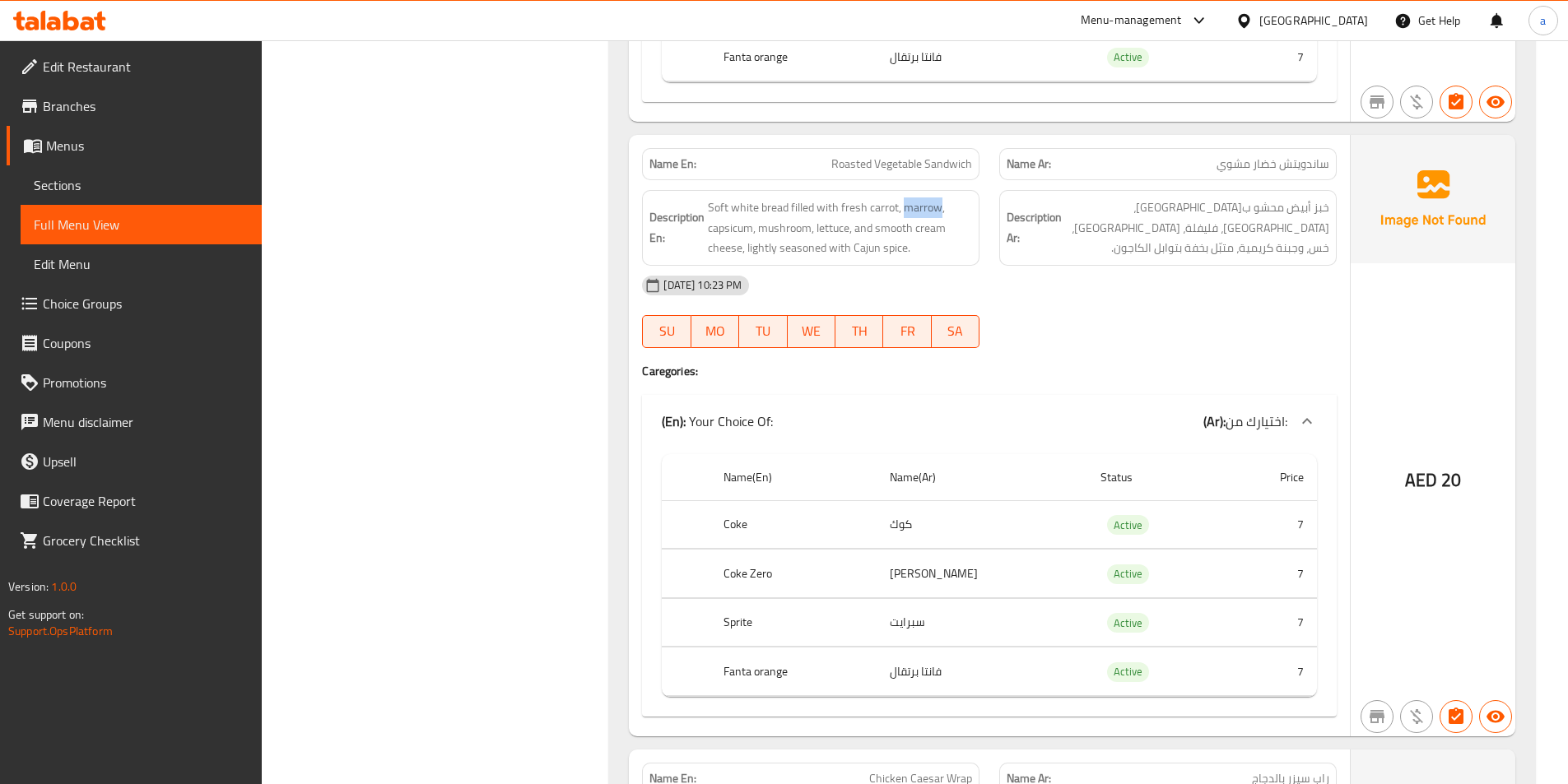
copy span "marrow"
click at [703, 230] on strong "Description En:" at bounding box center [676, 227] width 55 height 41
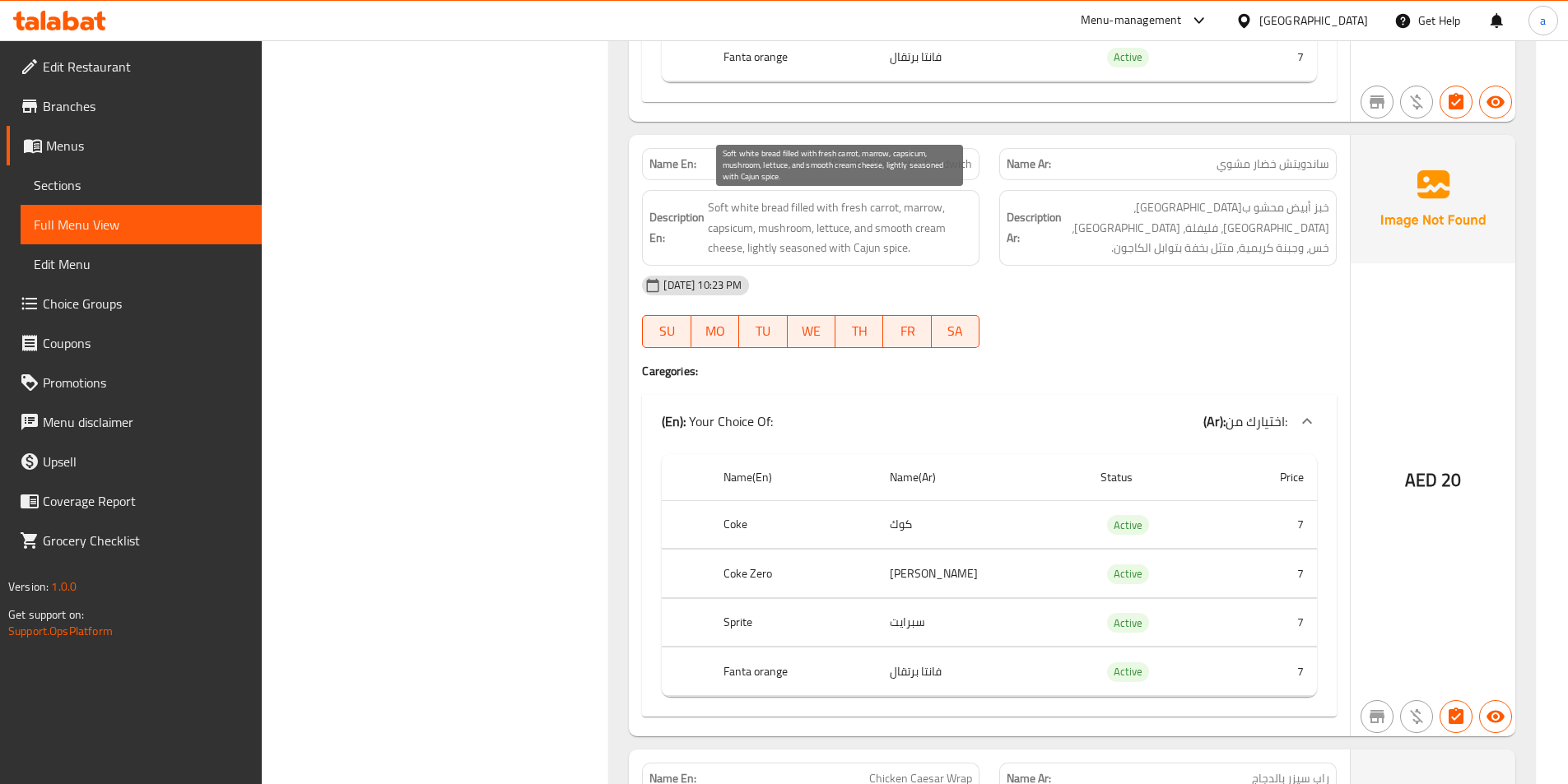
click at [715, 233] on span "Soft white bread filled with fresh carrot, marrow, capsicum, mushroom, lettuce,…" at bounding box center [840, 227] width 264 height 60
copy span "capsicum"
click at [895, 227] on span "Soft white bread filled with fresh carrot, marrow, capsicum, mushroom, lettuce,…" at bounding box center [840, 227] width 264 height 60
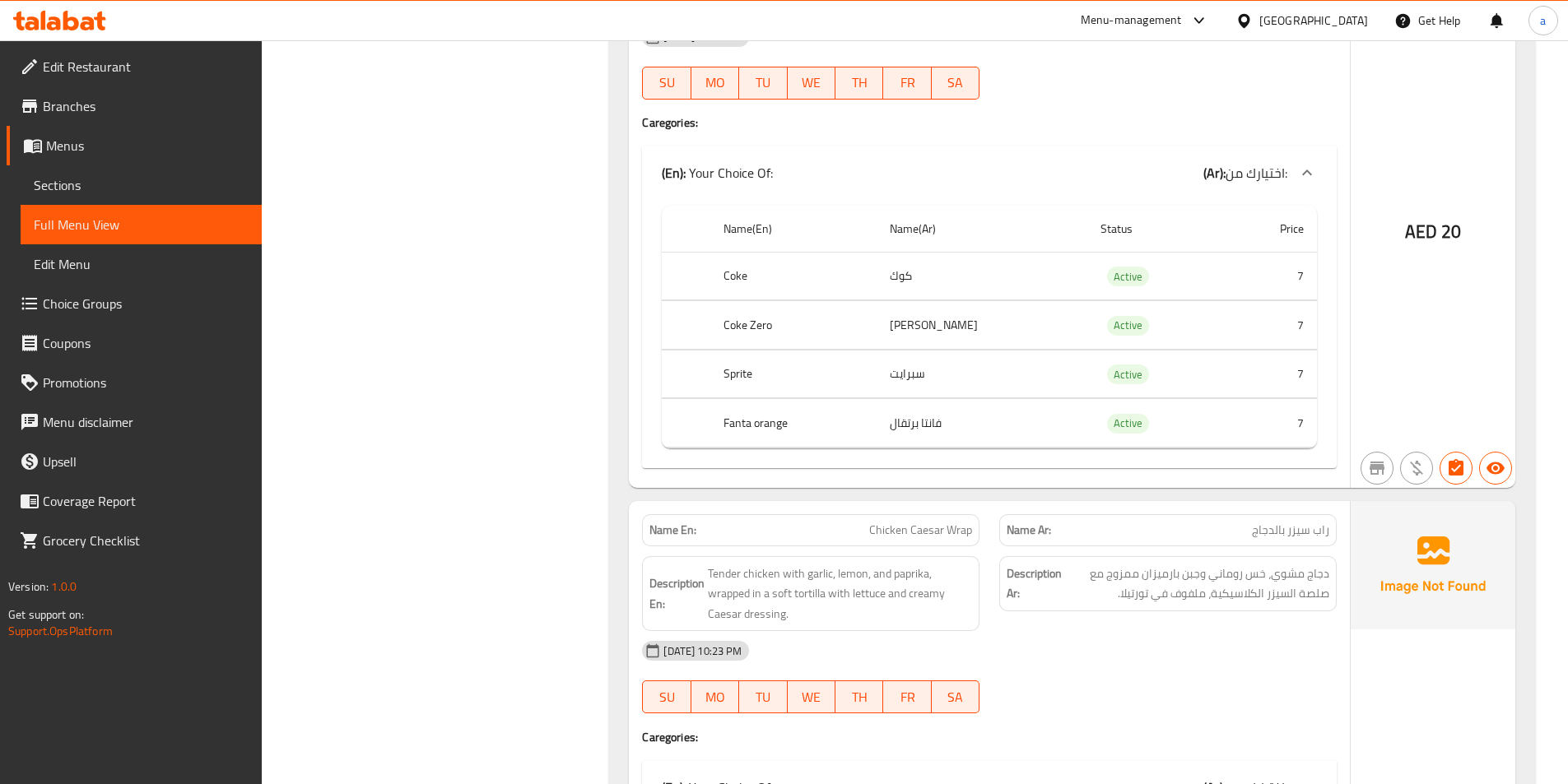
scroll to position [1160, 0]
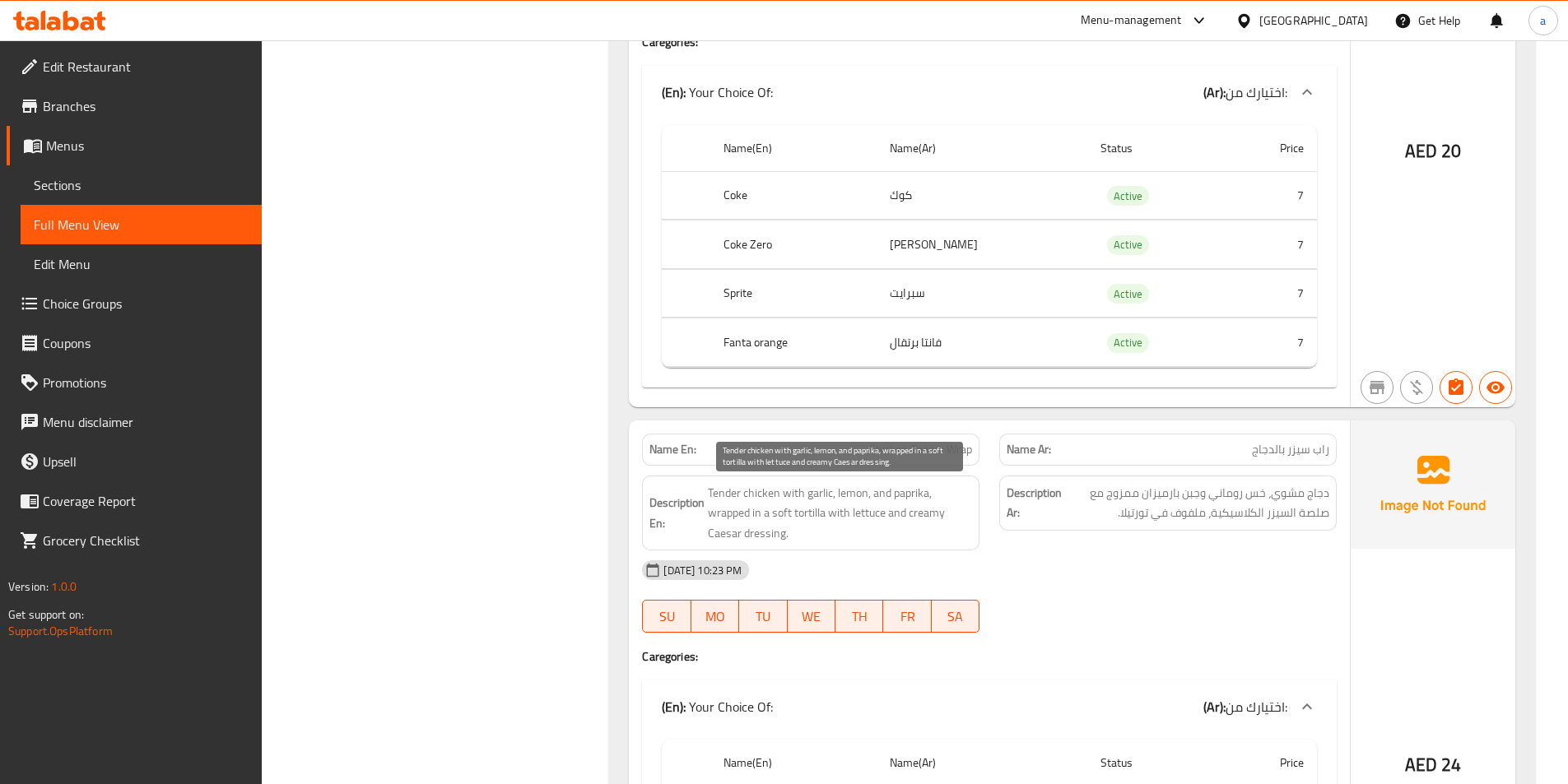
click at [724, 491] on span "Tender chicken with garlic, lemon, and paprika, wrapped in a soft tortilla with…" at bounding box center [840, 512] width 264 height 60
click at [721, 491] on span "Tender chicken with garlic, lemon, and paprika, wrapped in a soft tortilla with…" at bounding box center [840, 512] width 264 height 60
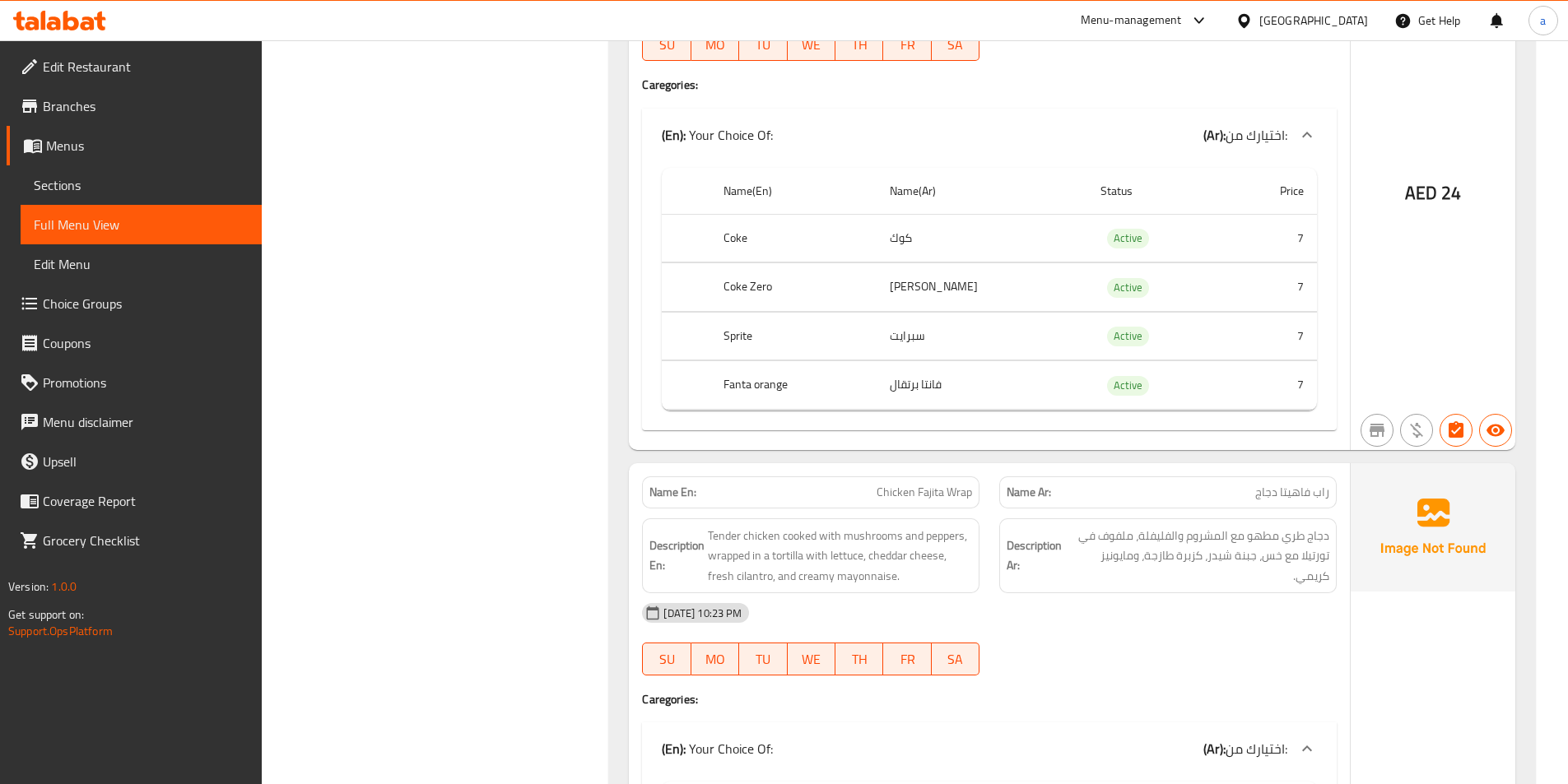
scroll to position [1818, 0]
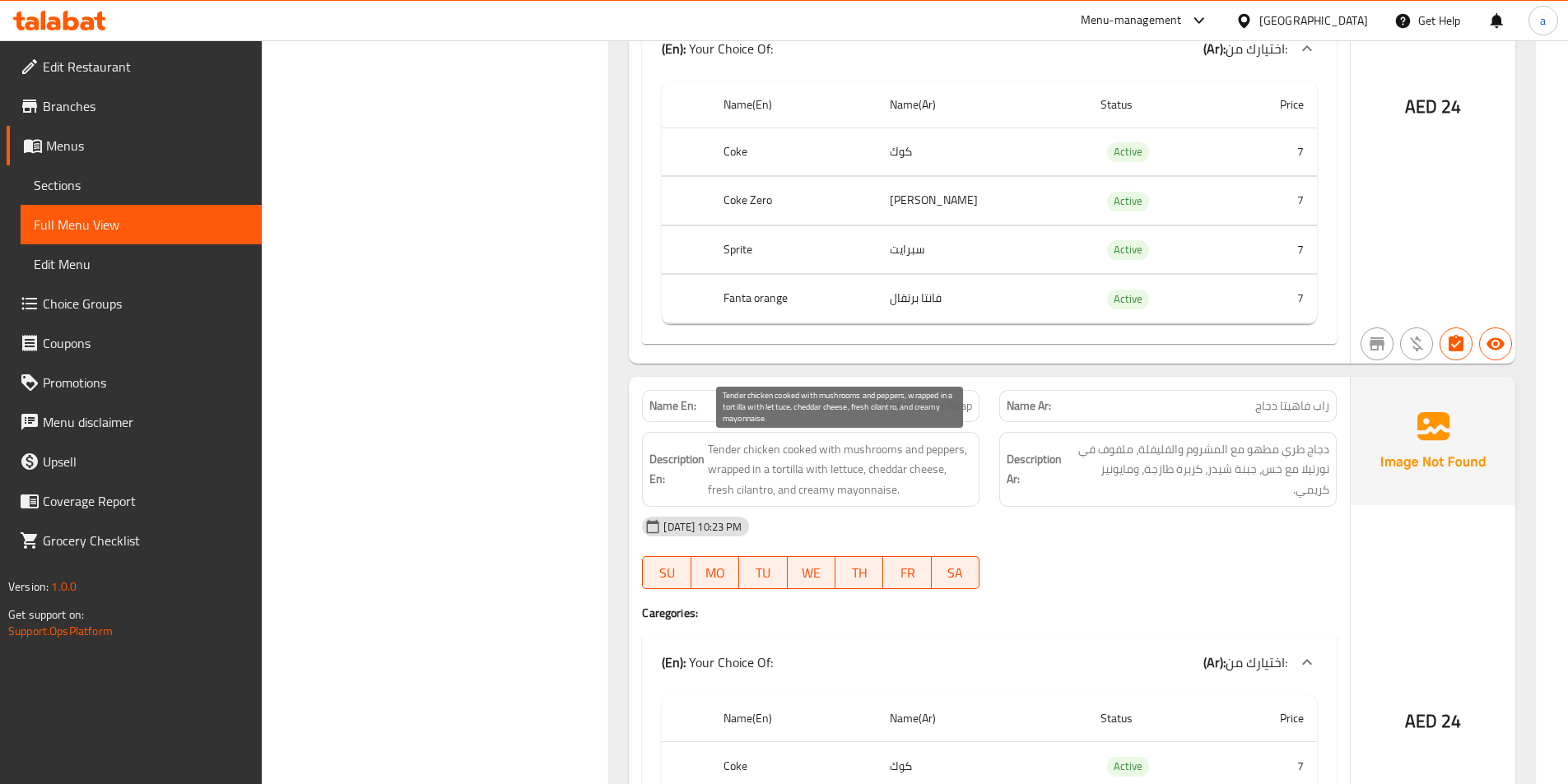
click at [755, 485] on span "Tender chicken cooked with mushrooms and peppers, wrapped in a tortilla with le…" at bounding box center [840, 469] width 264 height 60
copy span "cilantro"
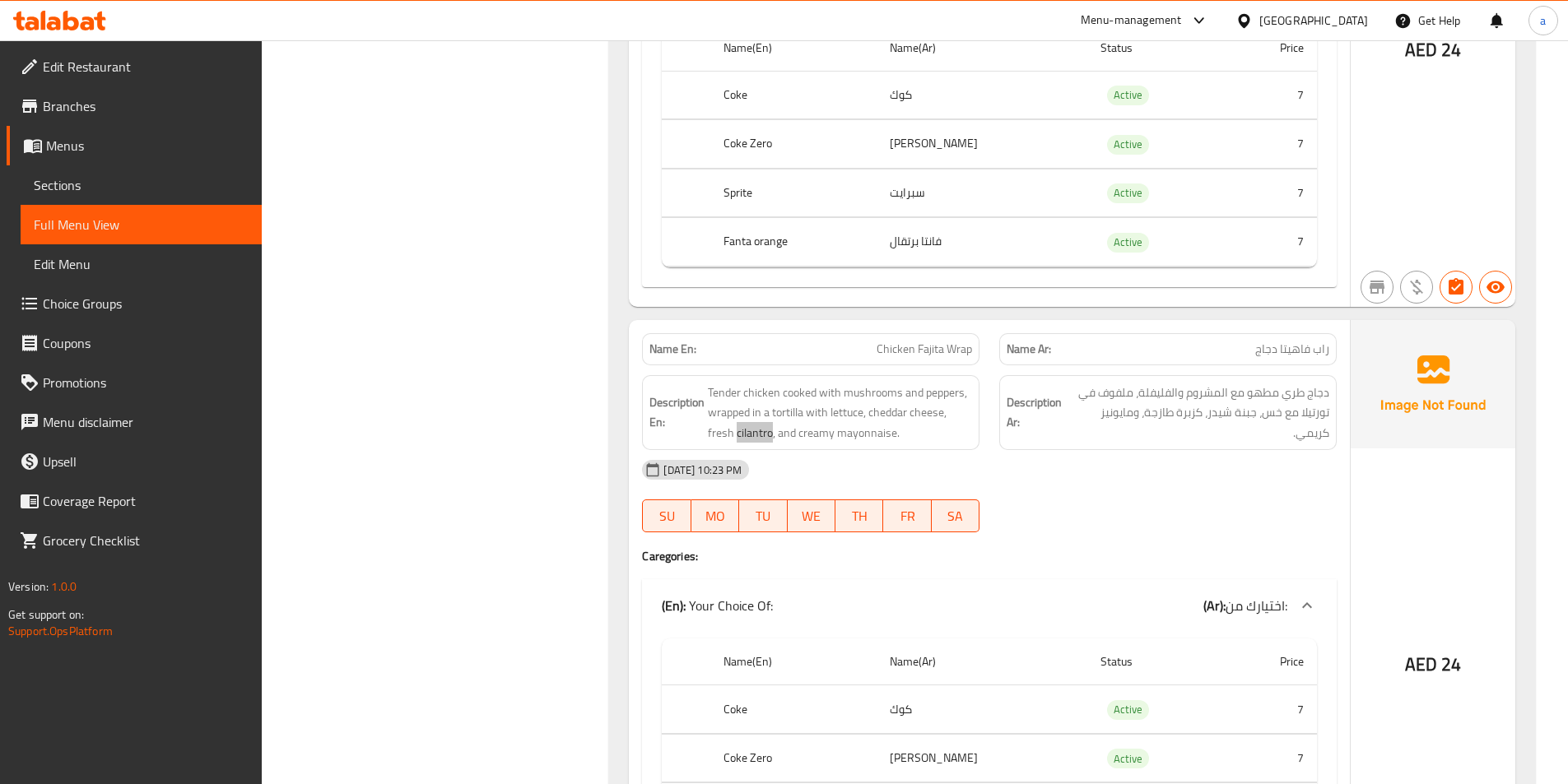
scroll to position [1901, 0]
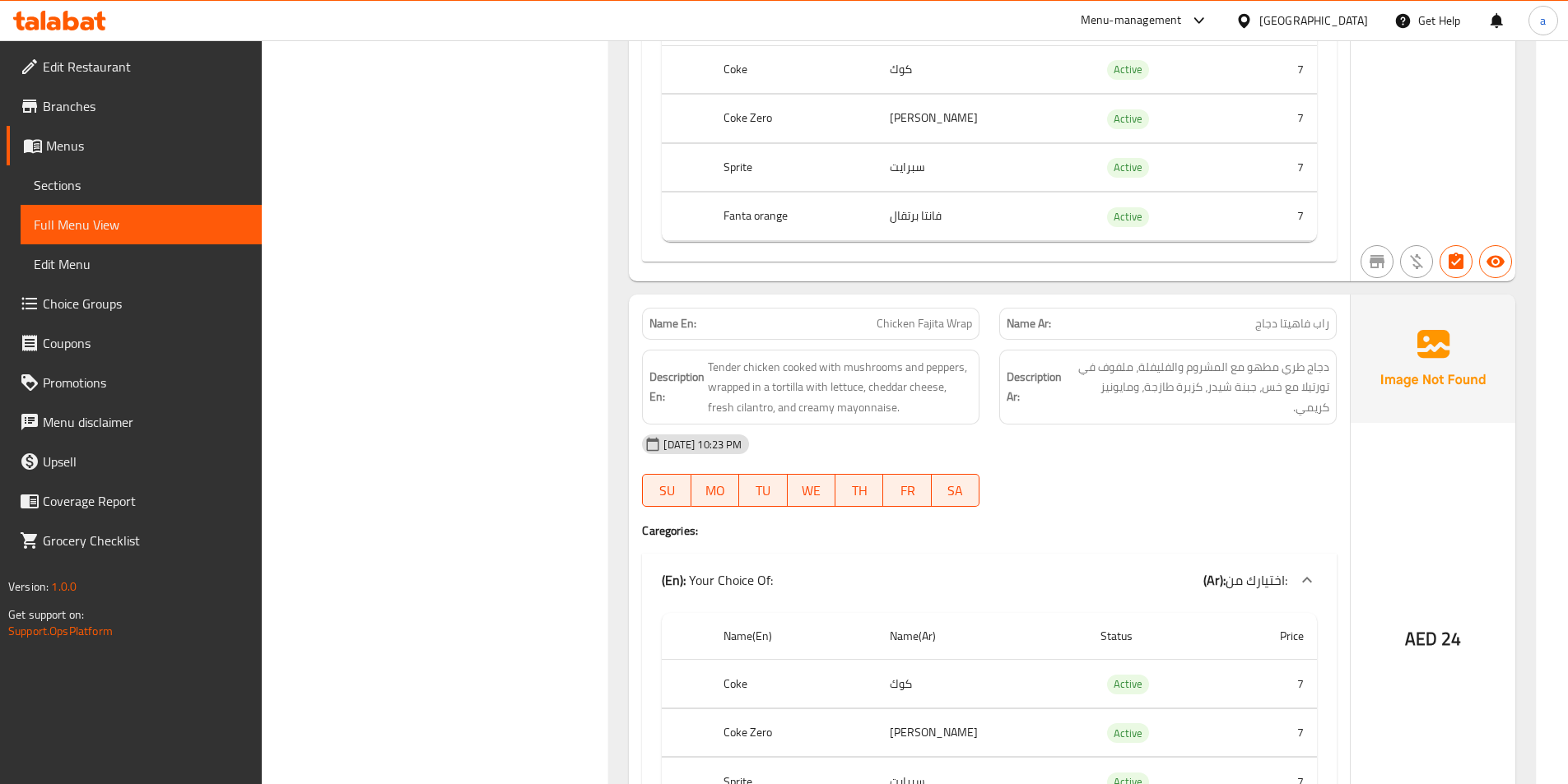
click at [1082, 442] on div "[DATE] 10:23 PM" at bounding box center [988, 444] width 714 height 40
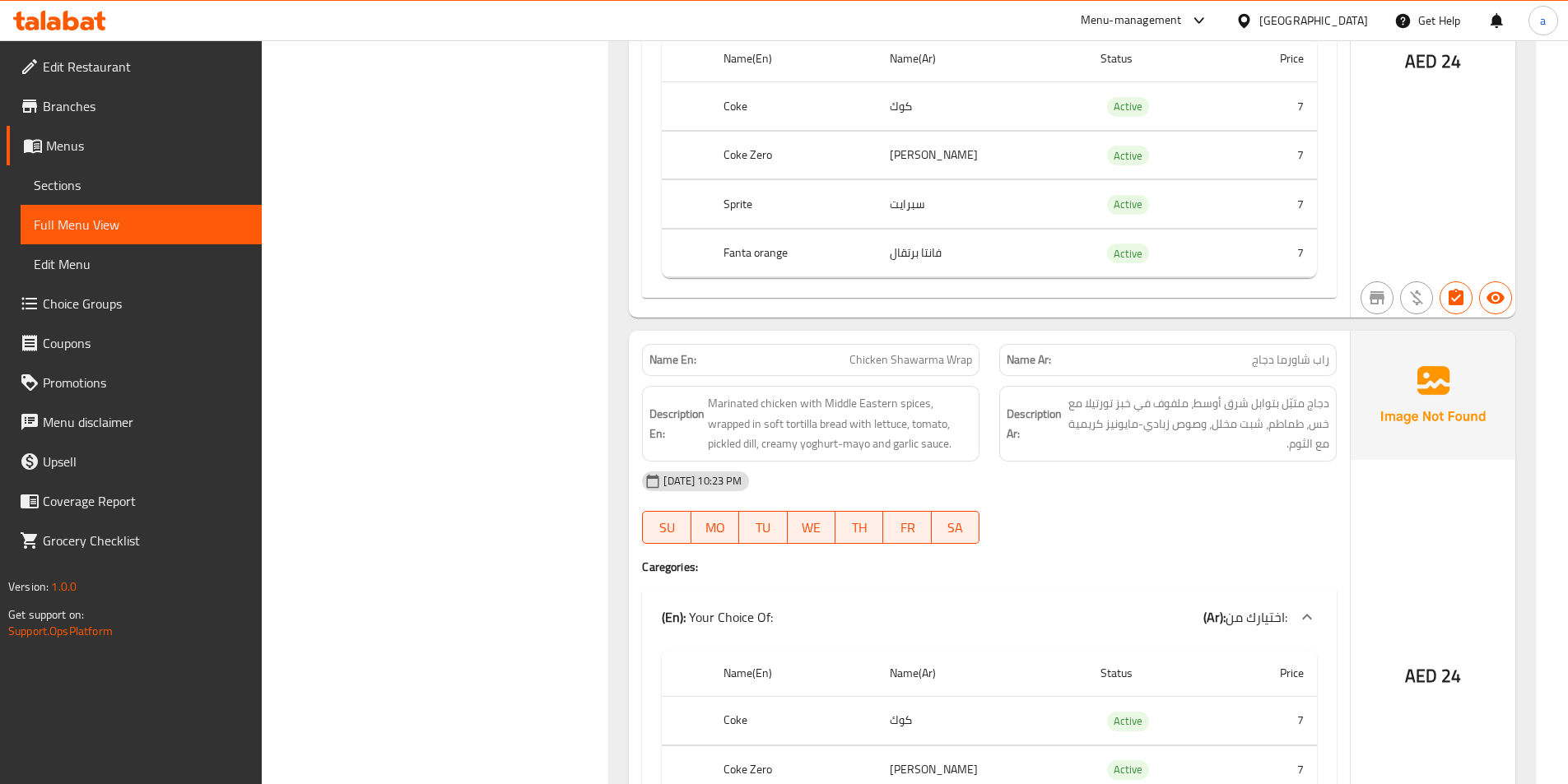
scroll to position [2559, 0]
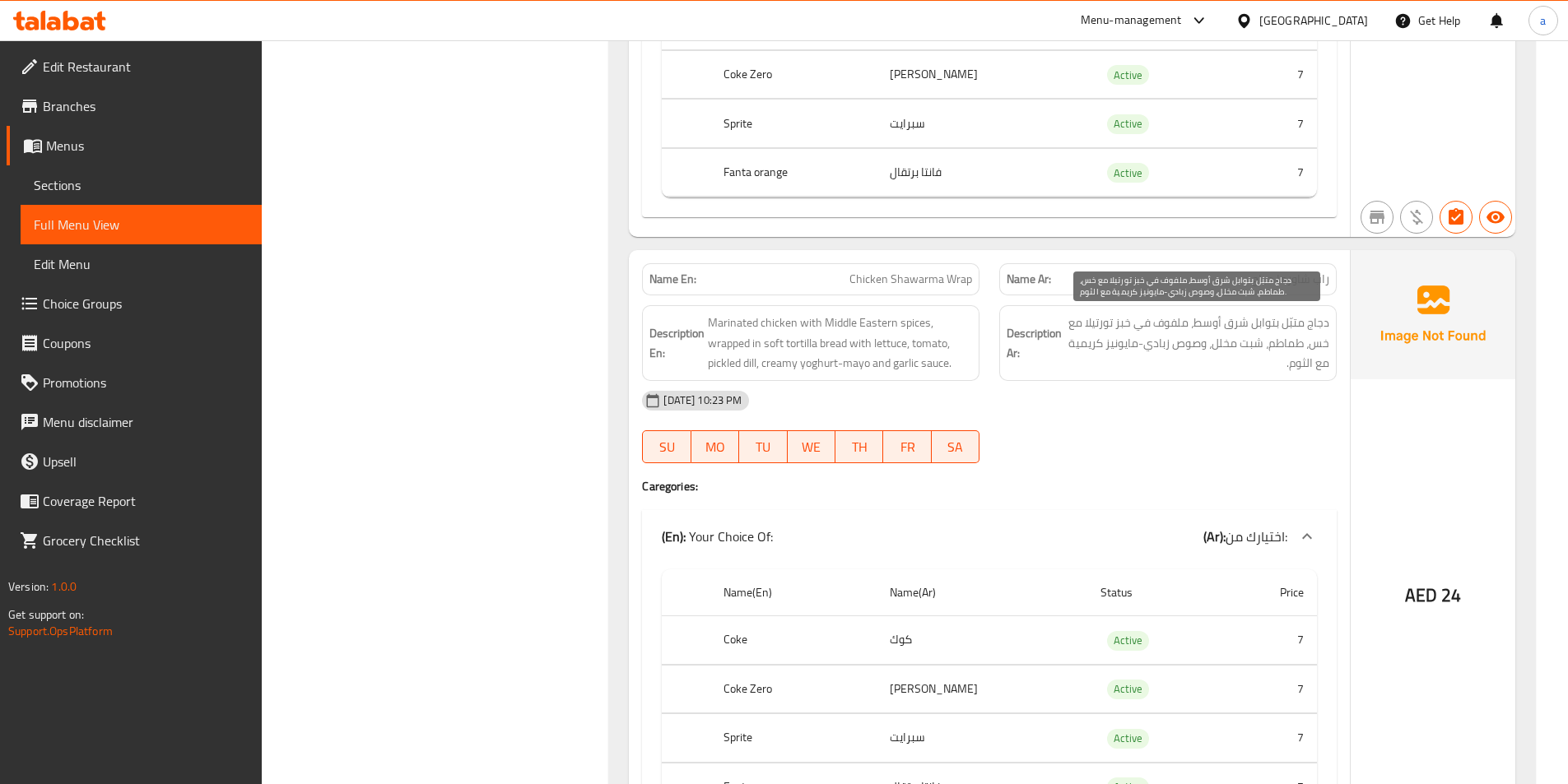
click at [1300, 327] on span "دجاج متبّل بتوابل شرق أوسط، ملفوف في خبز تورتيلا مع خس، طماطم، شبت مخلل، وصوص ز…" at bounding box center [1197, 342] width 264 height 60
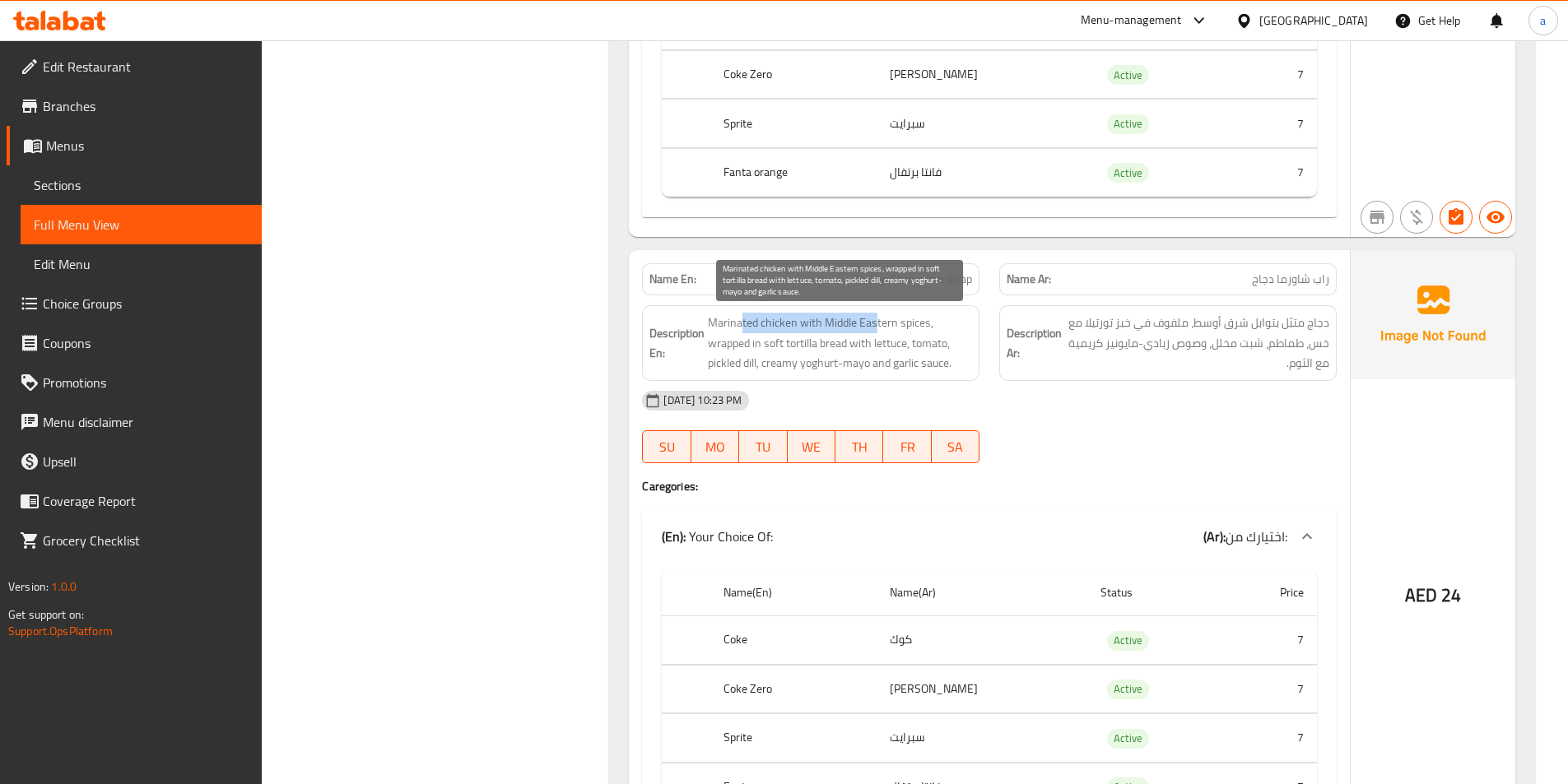
drag, startPoint x: 745, startPoint y: 321, endPoint x: 910, endPoint y: 318, distance: 165.0
click at [895, 322] on span "Marinated chicken with Middle Eastern spices, wrapped in soft tortilla bread wi…" at bounding box center [840, 342] width 264 height 60
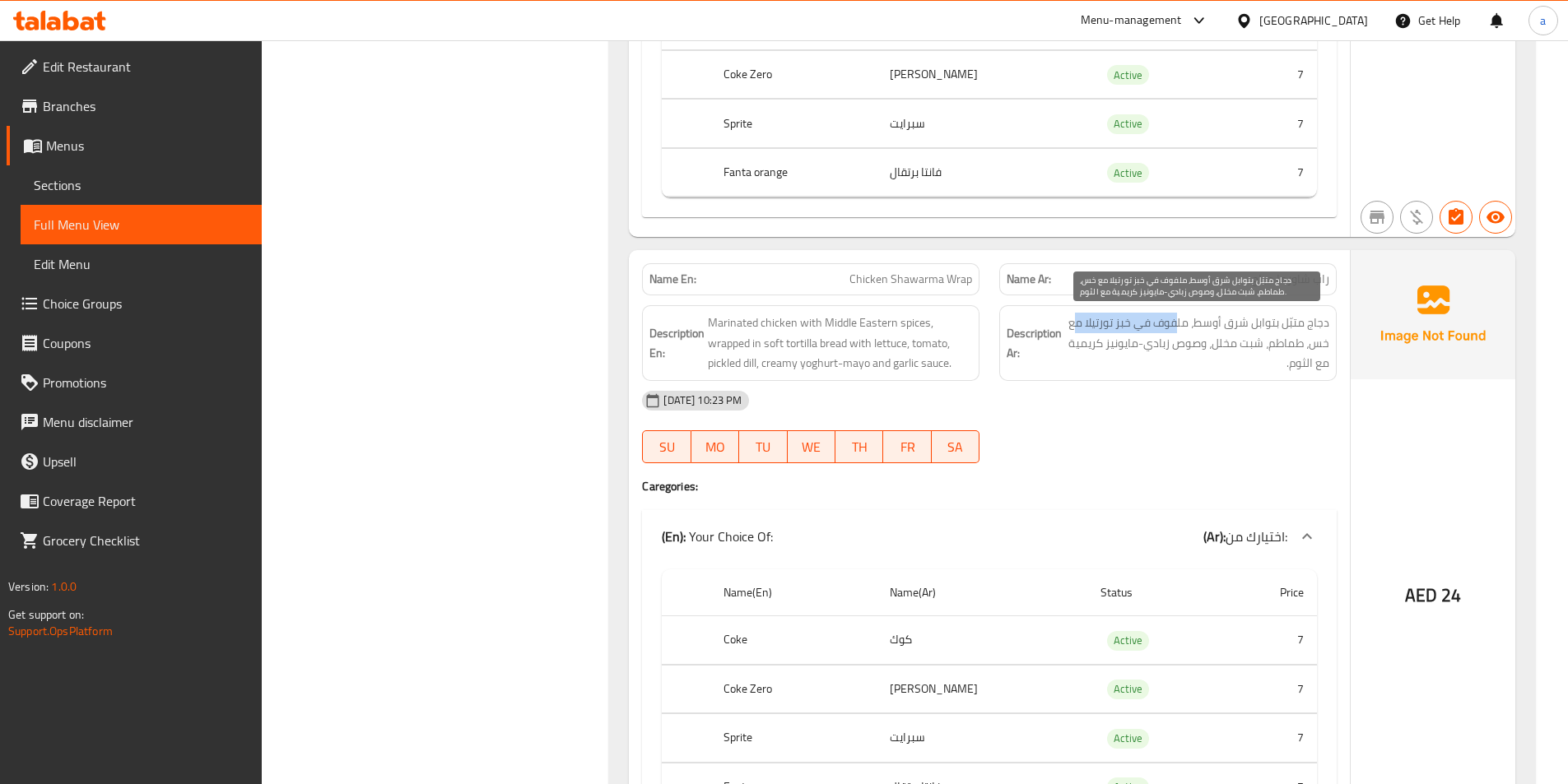
drag, startPoint x: 1176, startPoint y: 317, endPoint x: 1072, endPoint y: 319, distance: 104.0
click at [1072, 319] on span "دجاج متبّل بتوابل شرق أوسط، ملفوف في خبز تورتيلا مع خس، طماطم، شبت مخلل، وصوص ز…" at bounding box center [1197, 342] width 264 height 60
click at [1107, 436] on div "[DATE] 10:23 PM SU MO TU WE TH FR SA" at bounding box center [988, 427] width 714 height 92
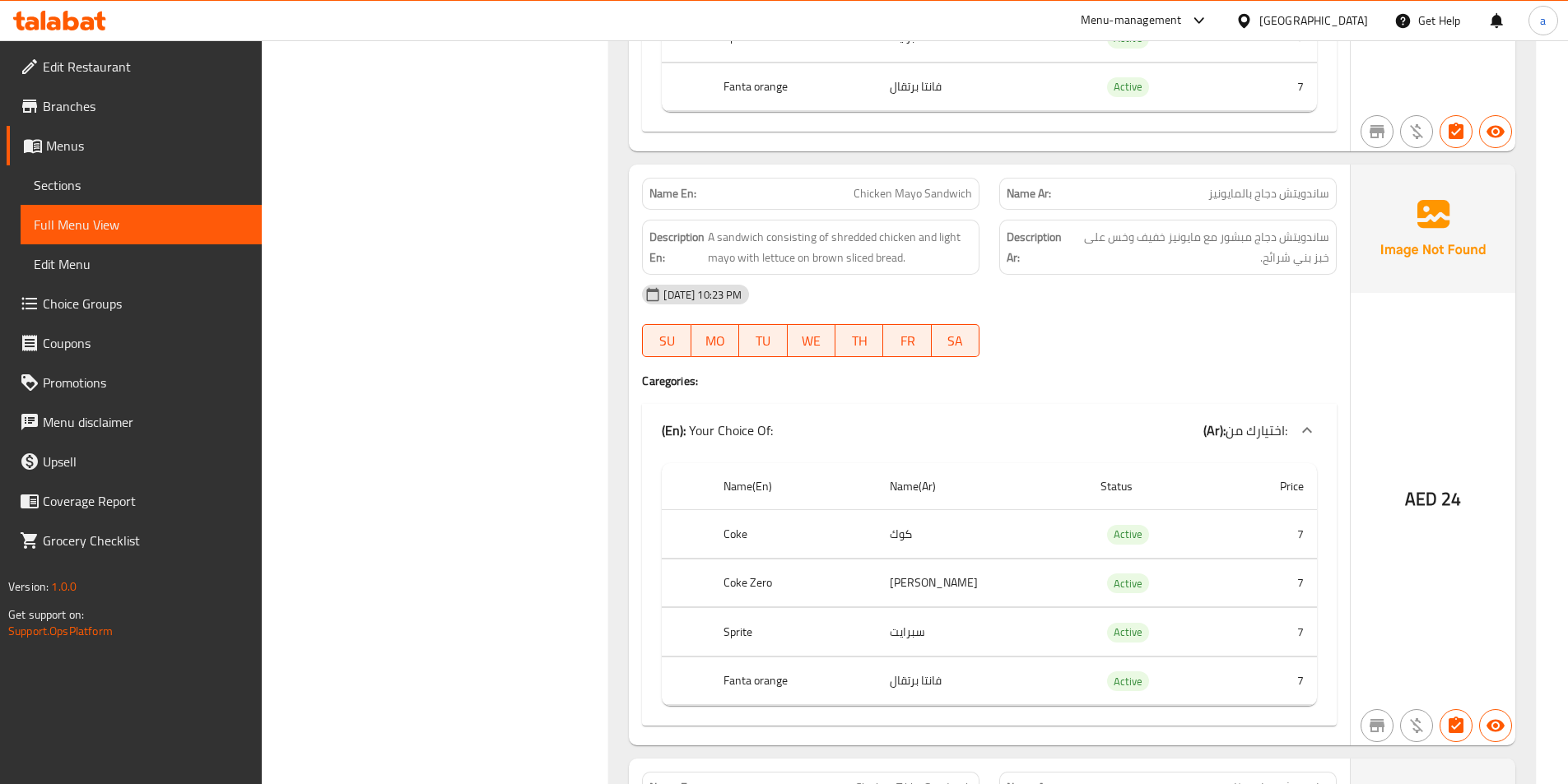
scroll to position [3298, 0]
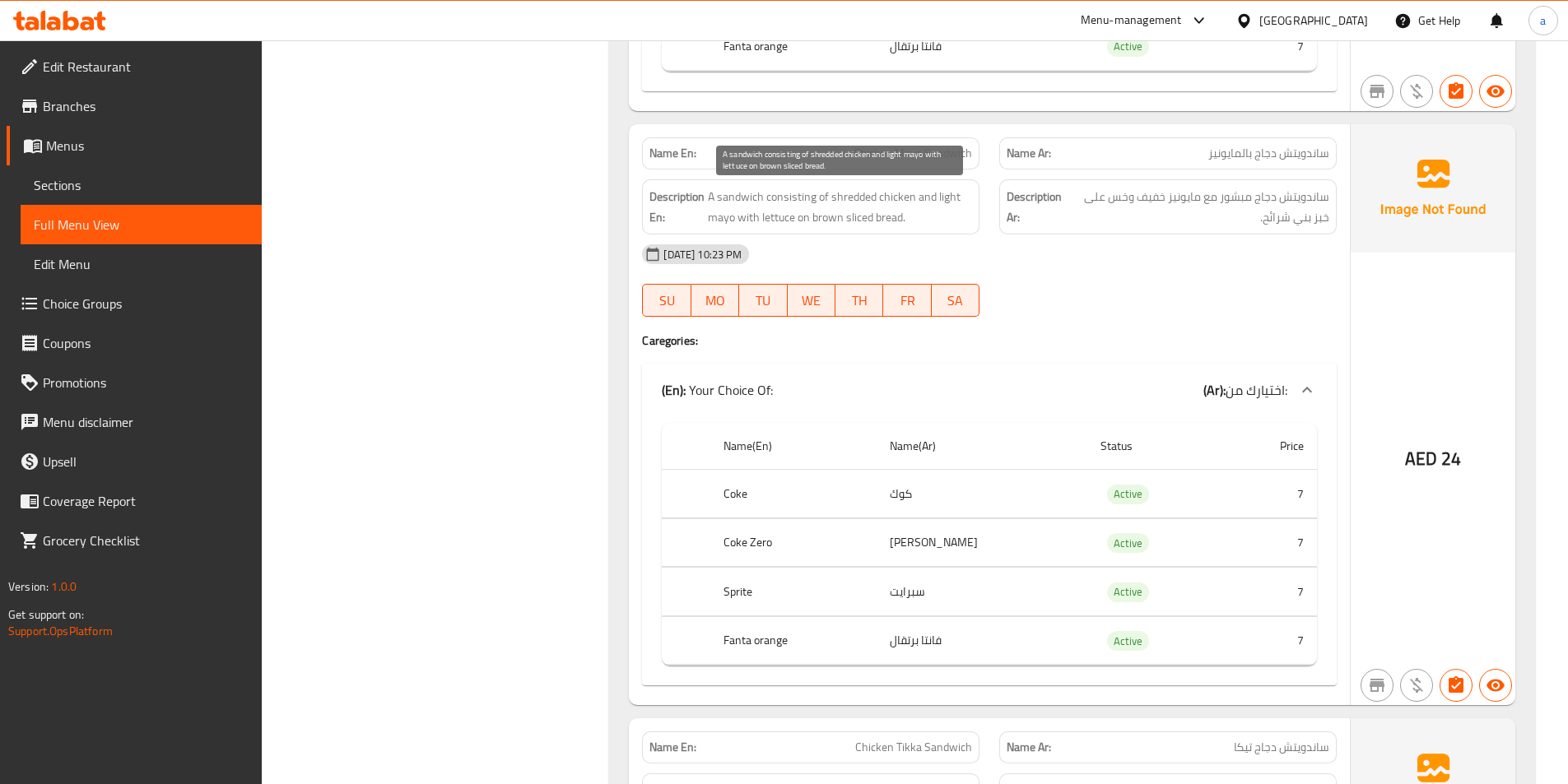
click at [783, 198] on span "A sandwich consisting of shredded chicken and light mayo with lettuce on brown …" at bounding box center [840, 207] width 264 height 41
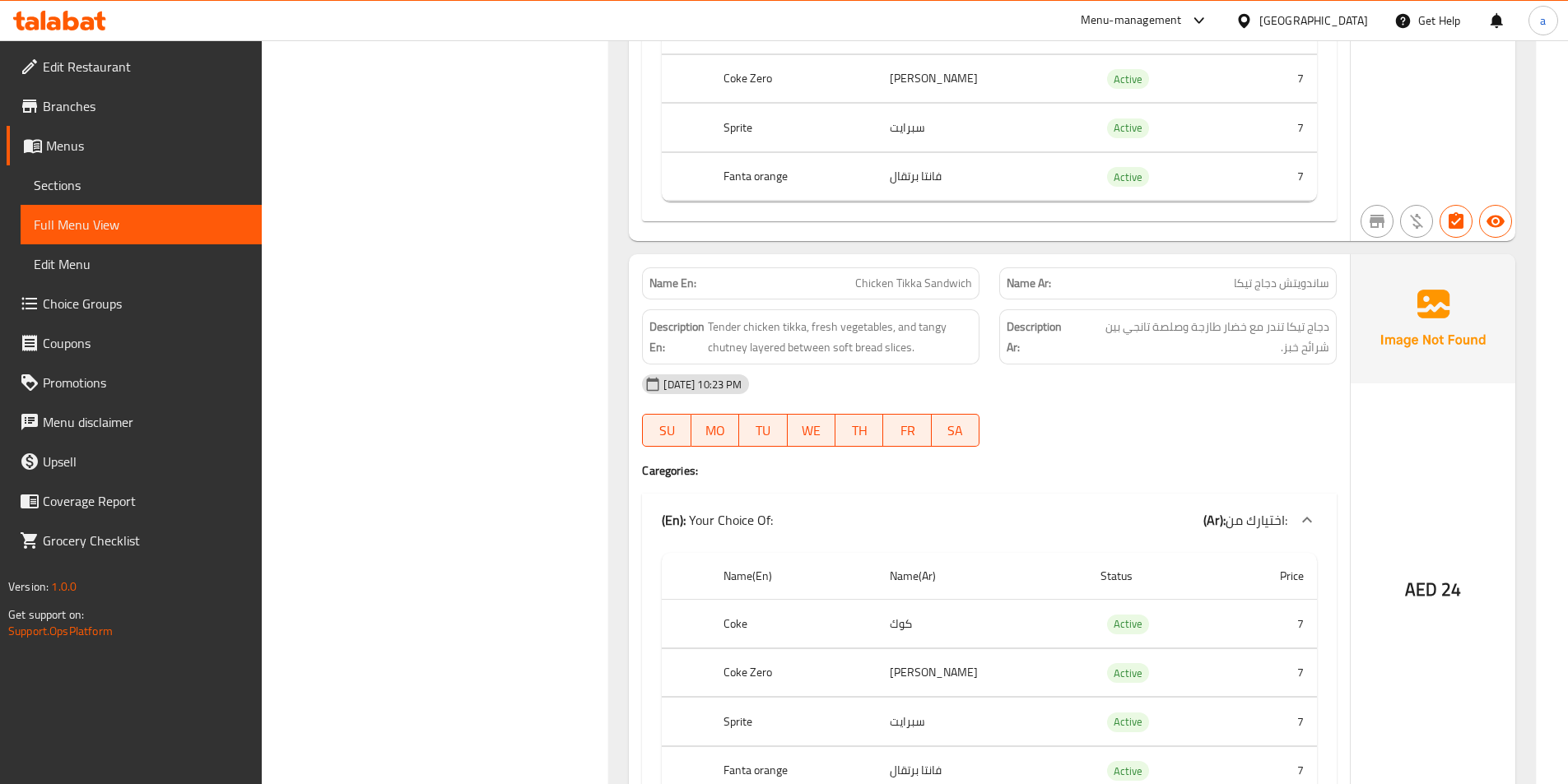
scroll to position [3792, 0]
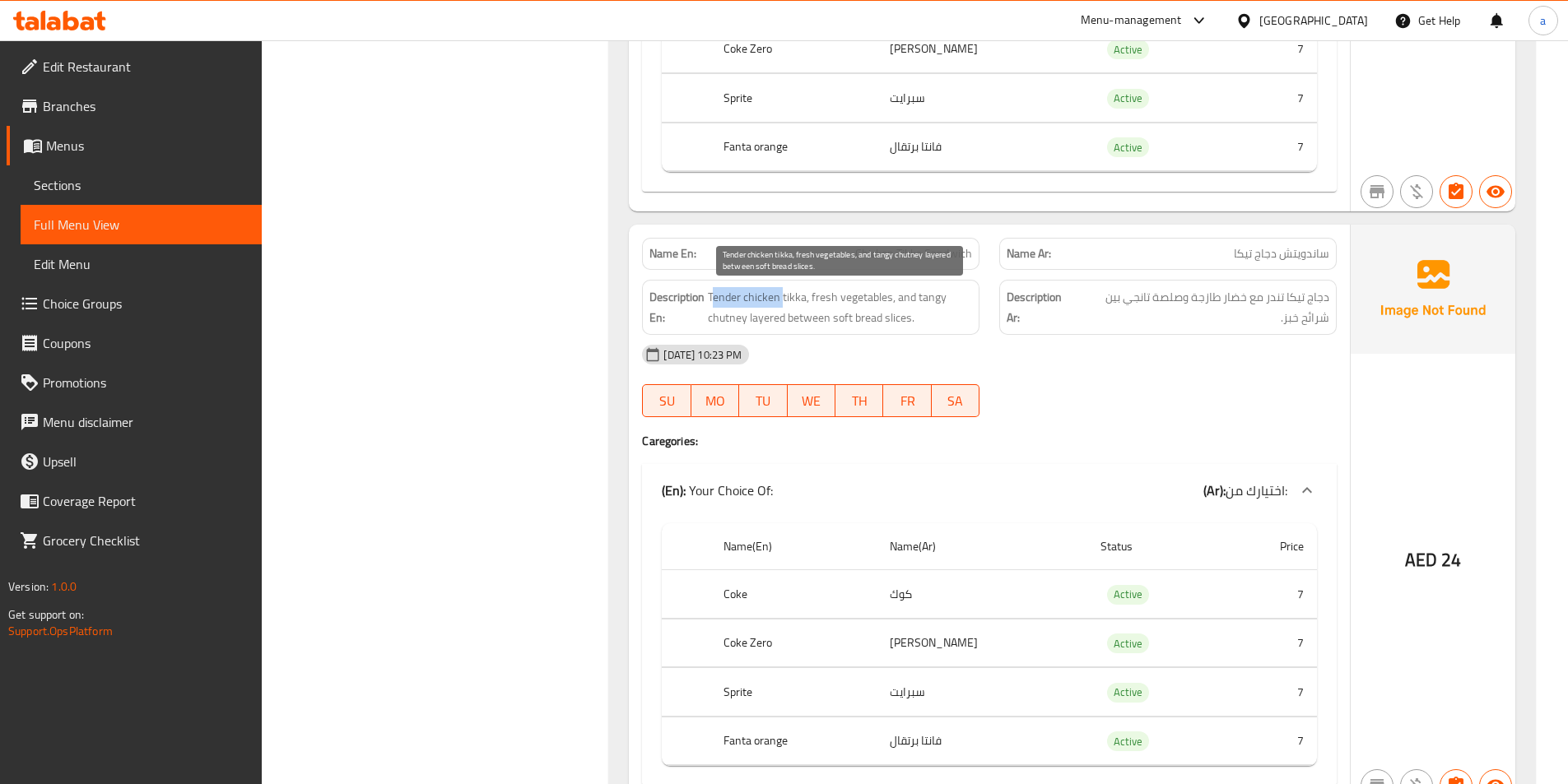
drag, startPoint x: 711, startPoint y: 297, endPoint x: 783, endPoint y: 301, distance: 72.1
click at [783, 301] on span "Tender chicken tikka, fresh vegetables, and tangy chutney layered between soft …" at bounding box center [840, 307] width 264 height 41
drag, startPoint x: 819, startPoint y: 300, endPoint x: 889, endPoint y: 300, distance: 70.0
click at [889, 300] on span "Tender chicken tikka, fresh vegetables, and tangy chutney layered between soft …" at bounding box center [840, 307] width 264 height 41
drag, startPoint x: 899, startPoint y: 296, endPoint x: 869, endPoint y: 301, distance: 30.4
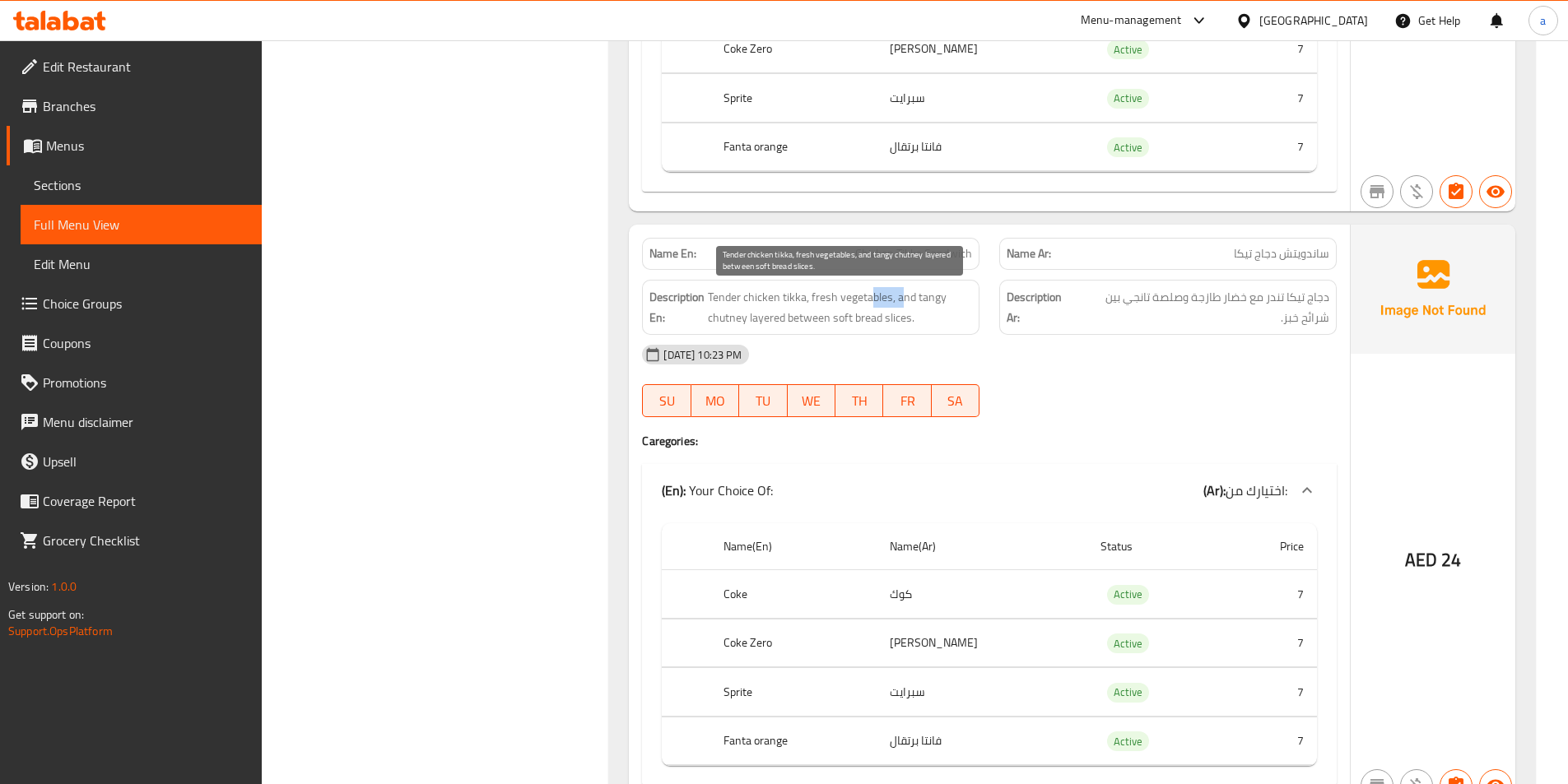
click at [869, 301] on span "Tender chicken tikka, fresh vegetables, and tangy chutney layered between soft …" at bounding box center [840, 307] width 264 height 41
click at [730, 317] on span "Tender chicken tikka, fresh vegetables, and tangy chutney layered between soft …" at bounding box center [840, 307] width 264 height 41
click at [769, 321] on span "Tender chicken tikka, fresh vegetables, and tangy chutney layered between soft …" at bounding box center [840, 307] width 264 height 41
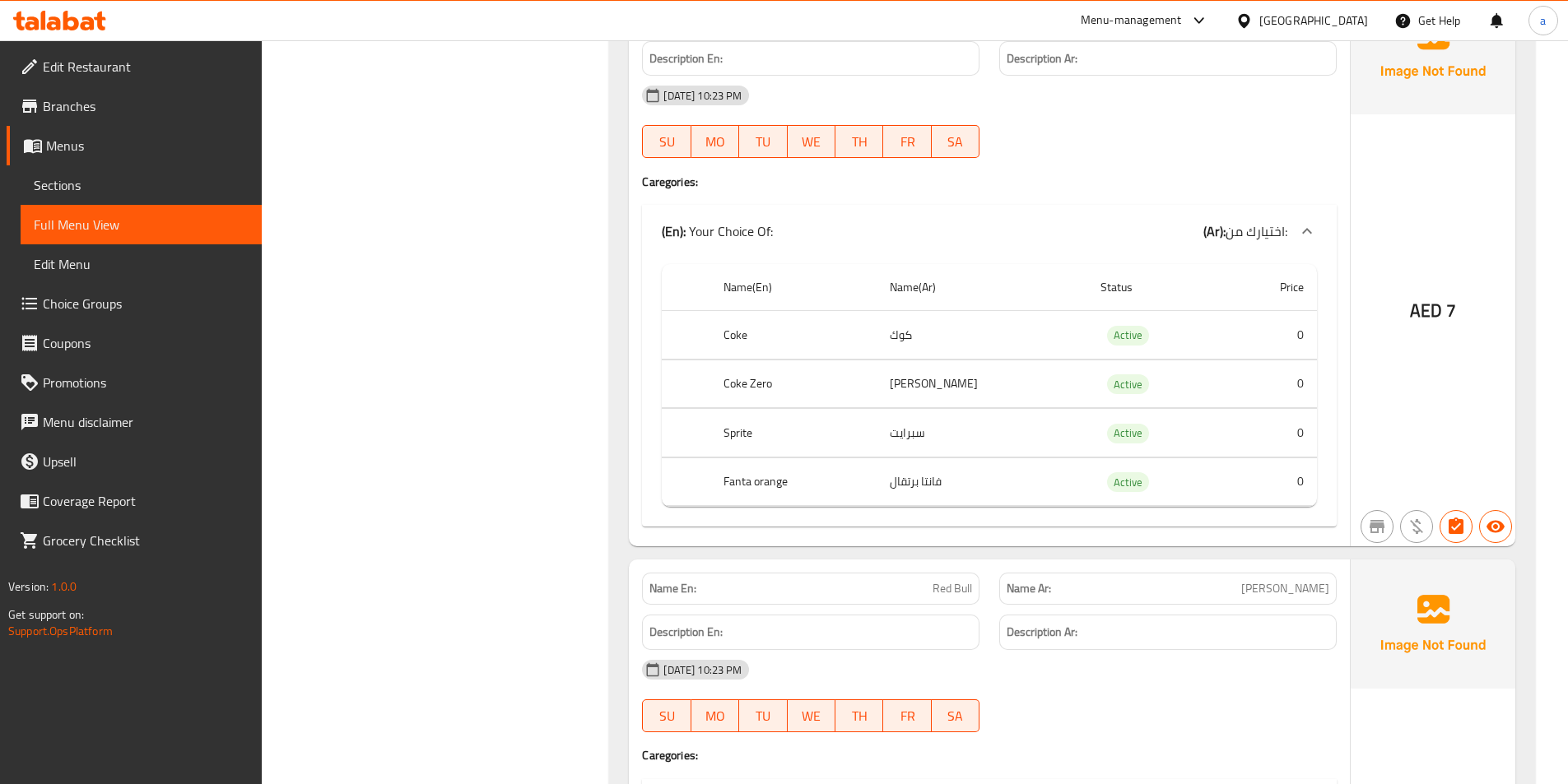
scroll to position [10418, 0]
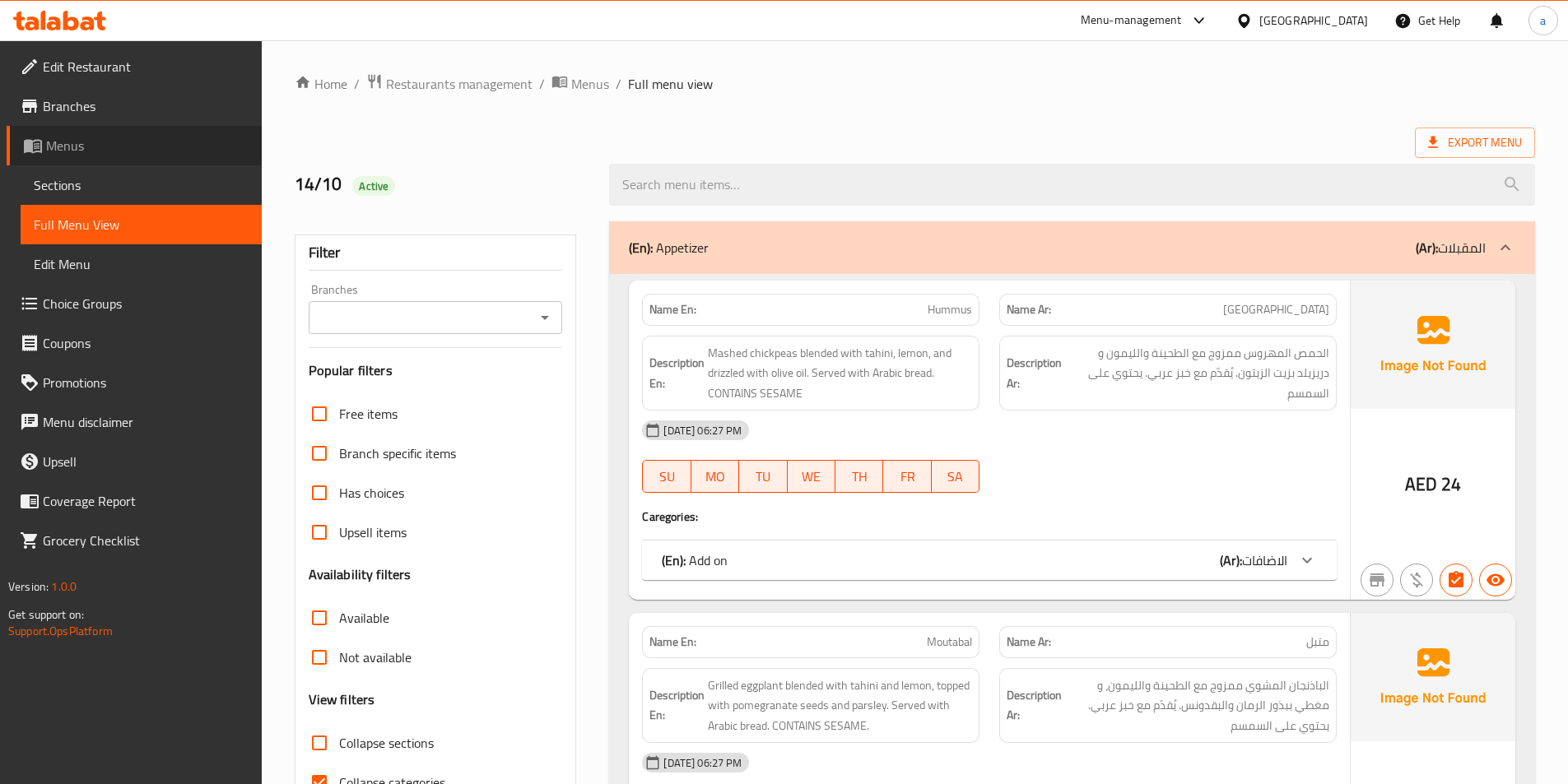
click at [88, 141] on span "Menus" at bounding box center [147, 145] width 202 height 20
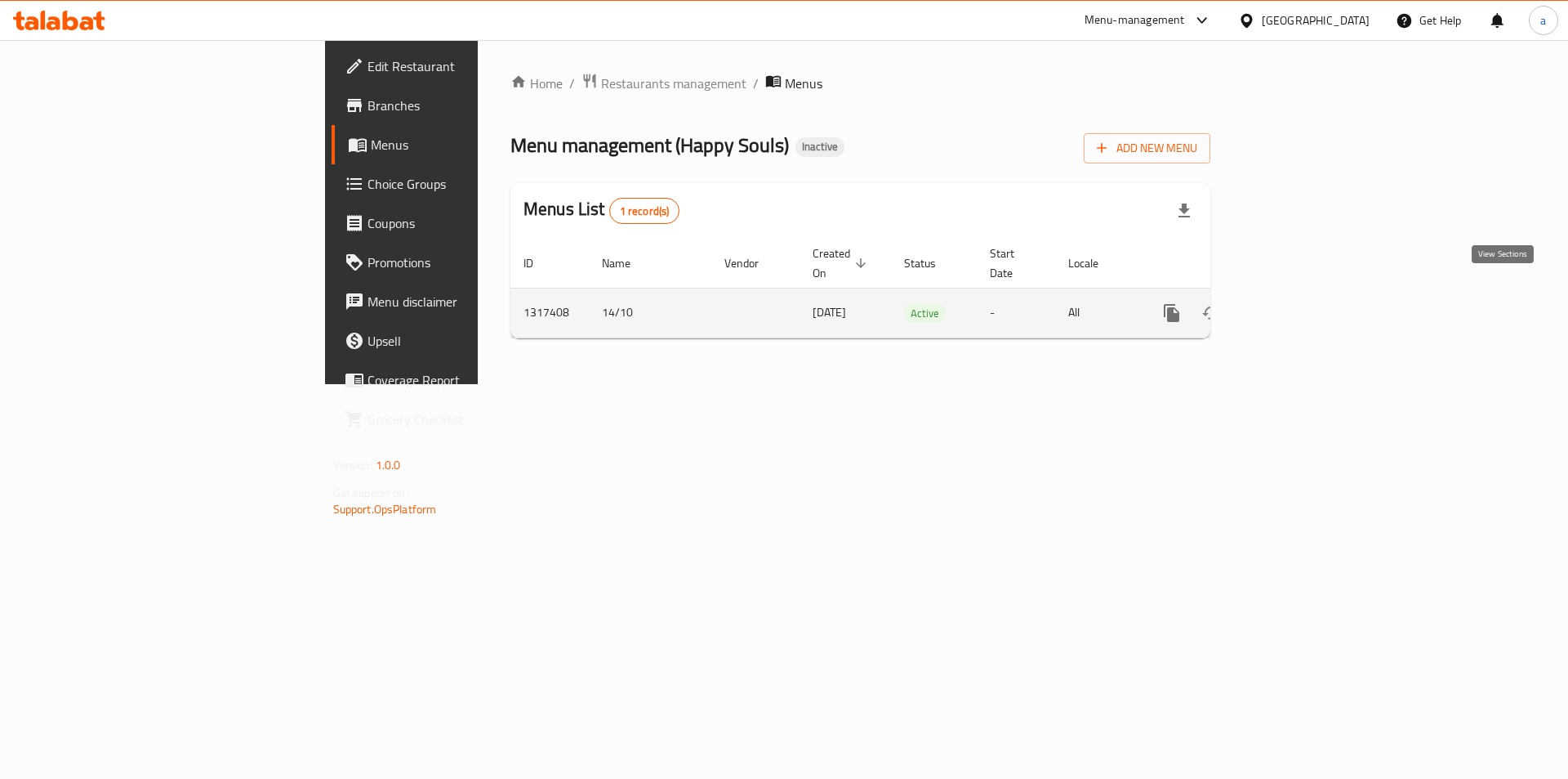
click at [1299, 303] on icon "enhanced table" at bounding box center [1289, 313] width 20 height 20
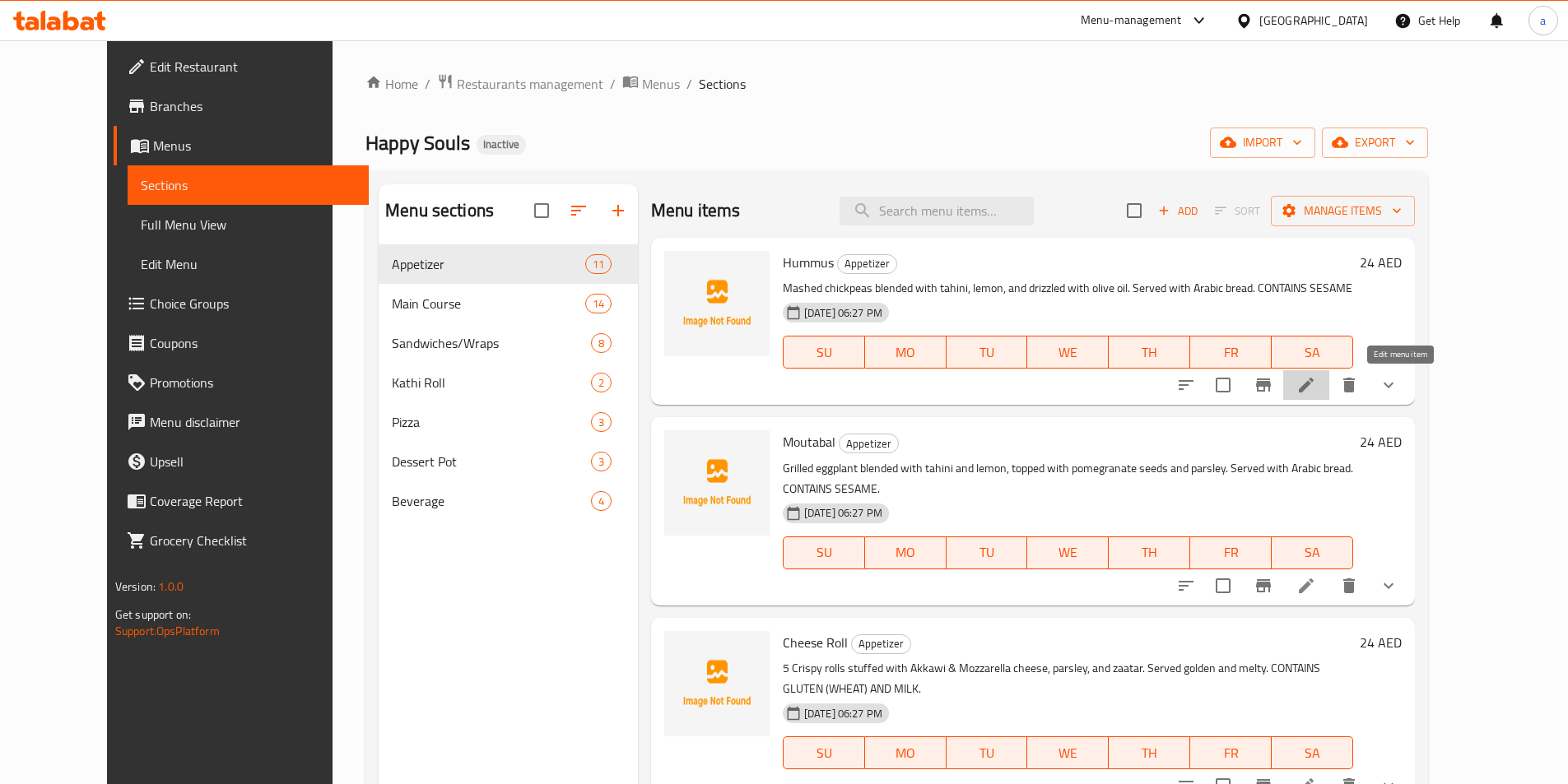
click at [1316, 383] on icon at bounding box center [1306, 385] width 20 height 20
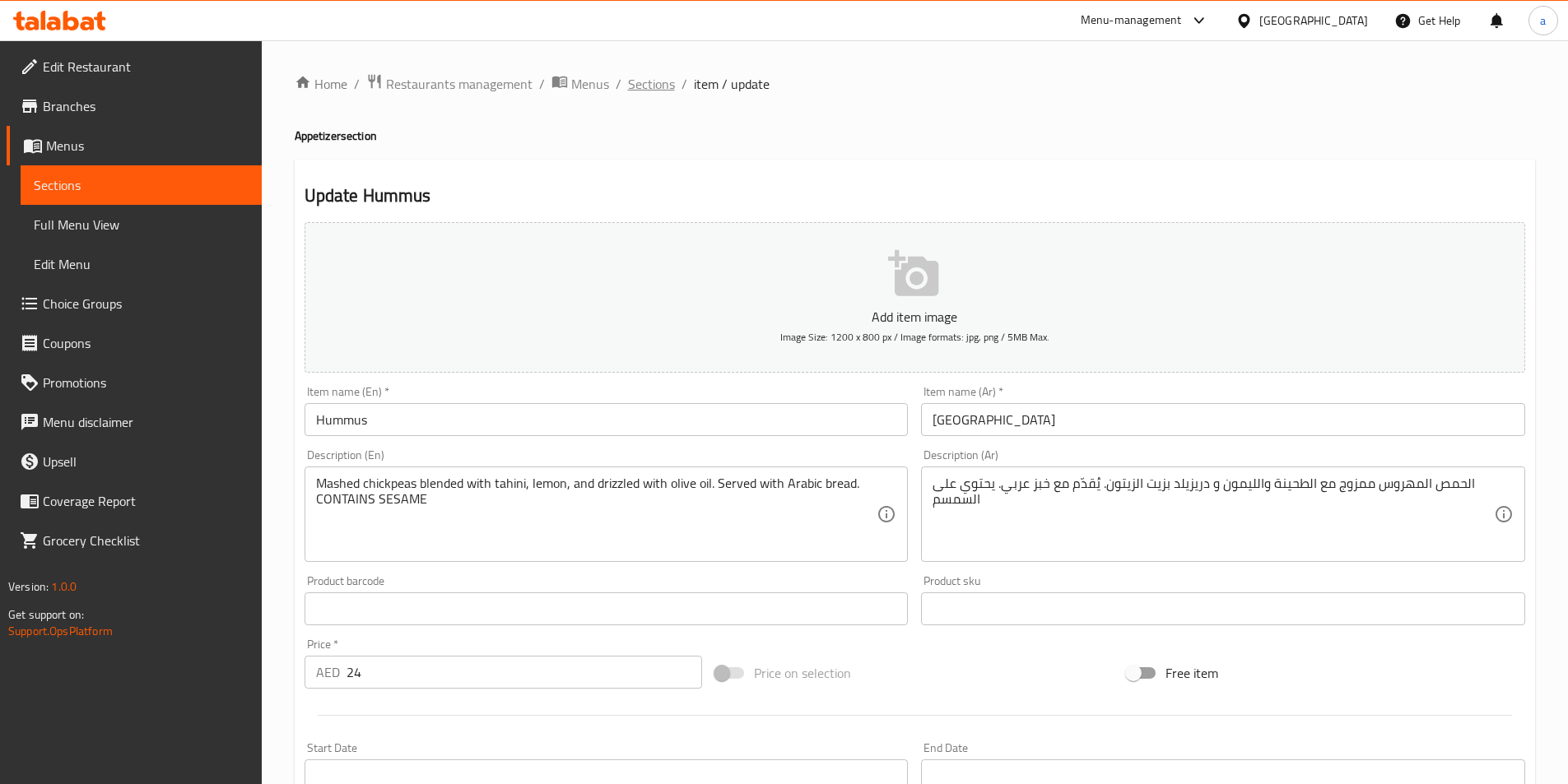
click at [655, 80] on span "Sections" at bounding box center [652, 84] width 47 height 20
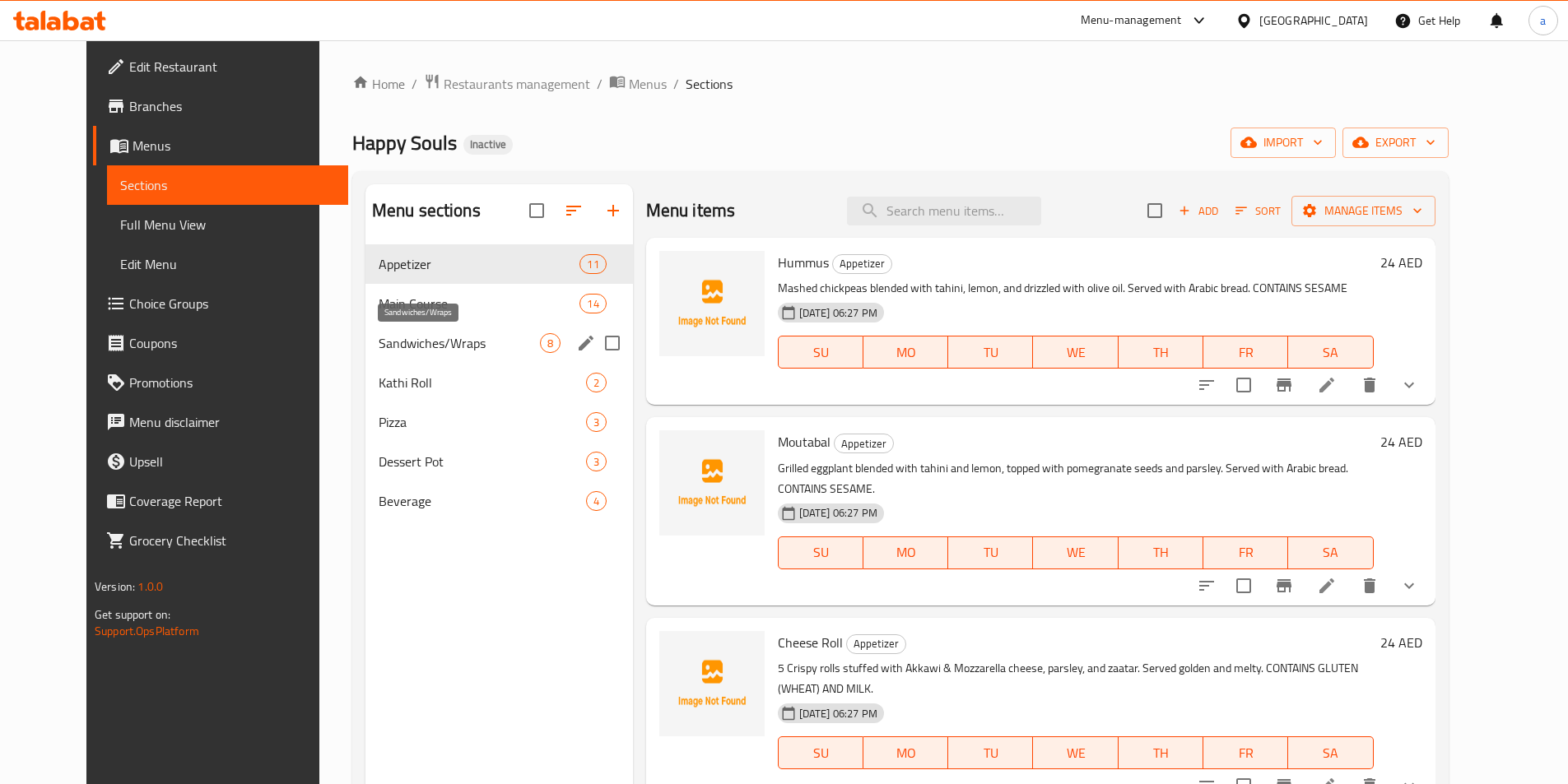
click at [431, 348] on span "Sandwiches/Wraps" at bounding box center [459, 343] width 162 height 20
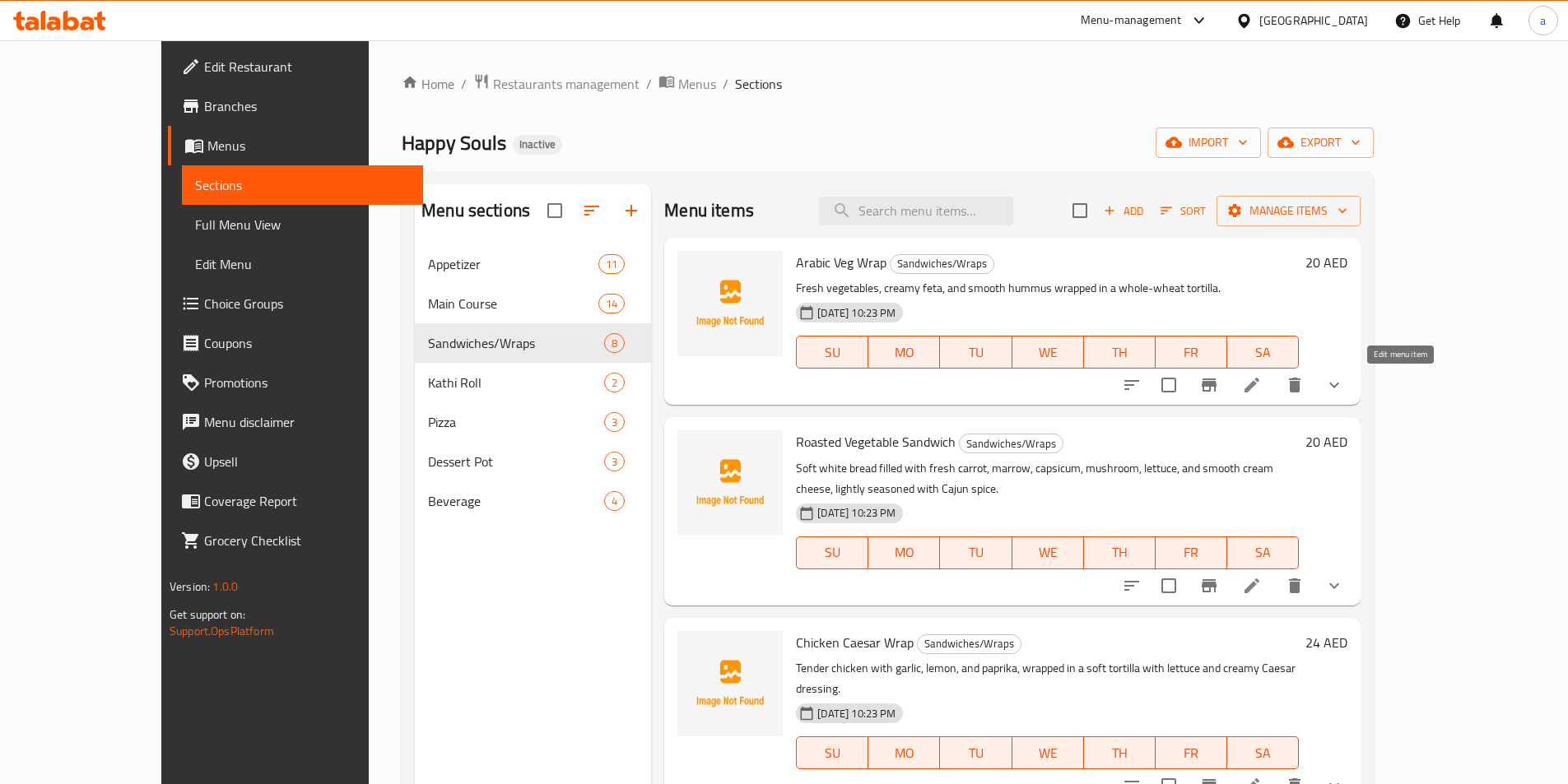
click at [1275, 381] on li at bounding box center [1251, 384] width 46 height 30
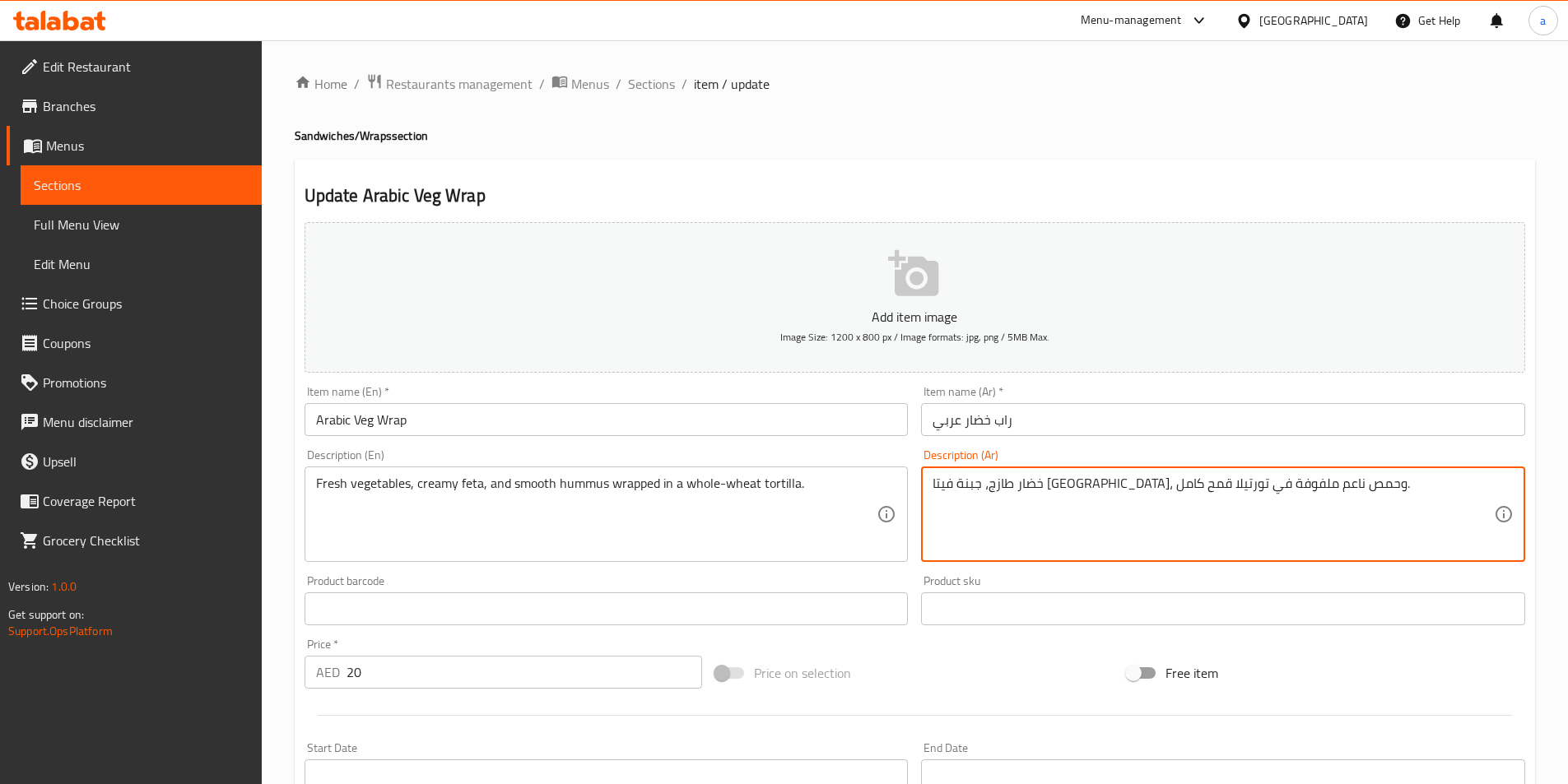
drag, startPoint x: 1236, startPoint y: 482, endPoint x: 1261, endPoint y: 480, distance: 25.1
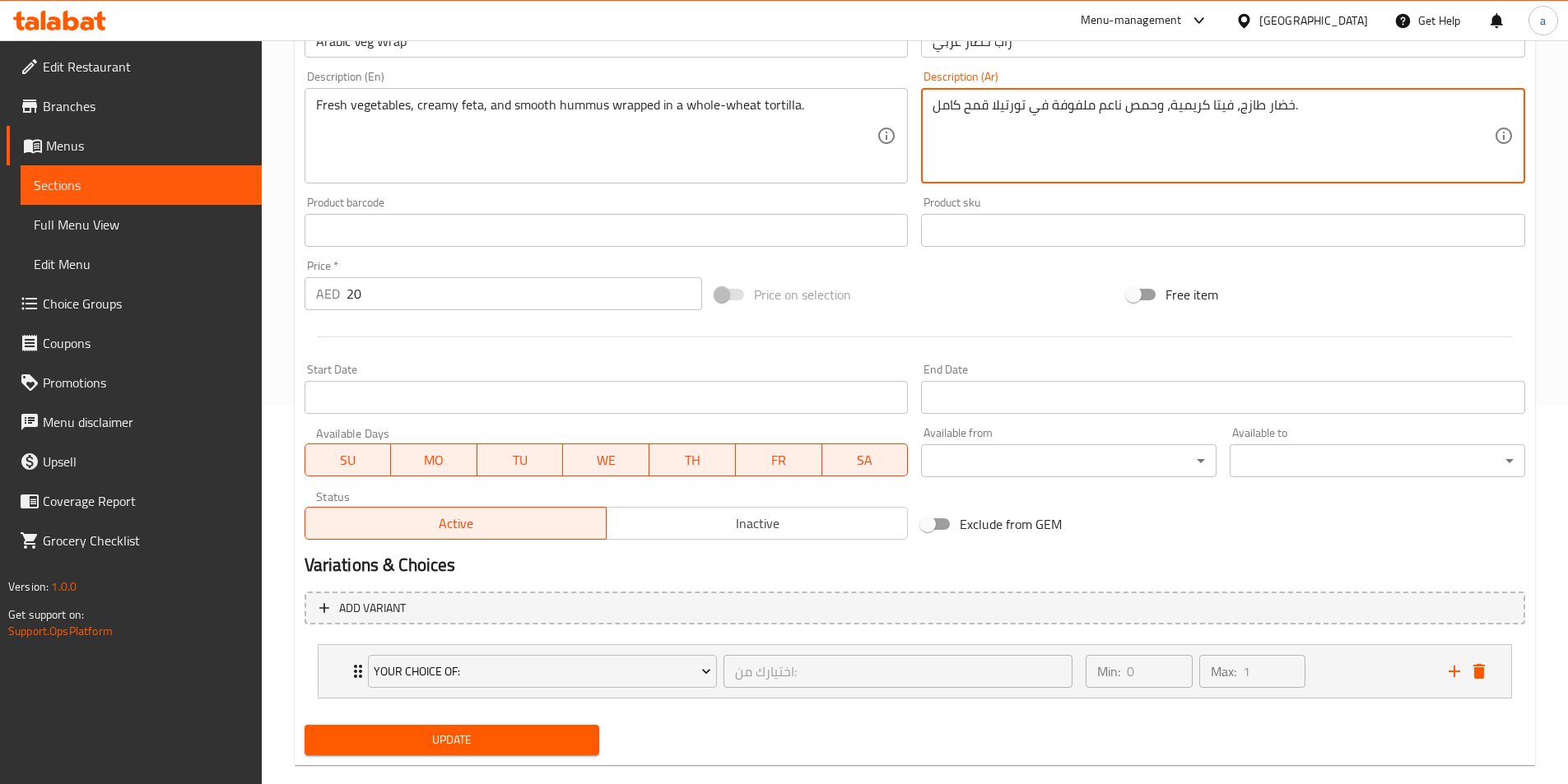
scroll to position [405, 0]
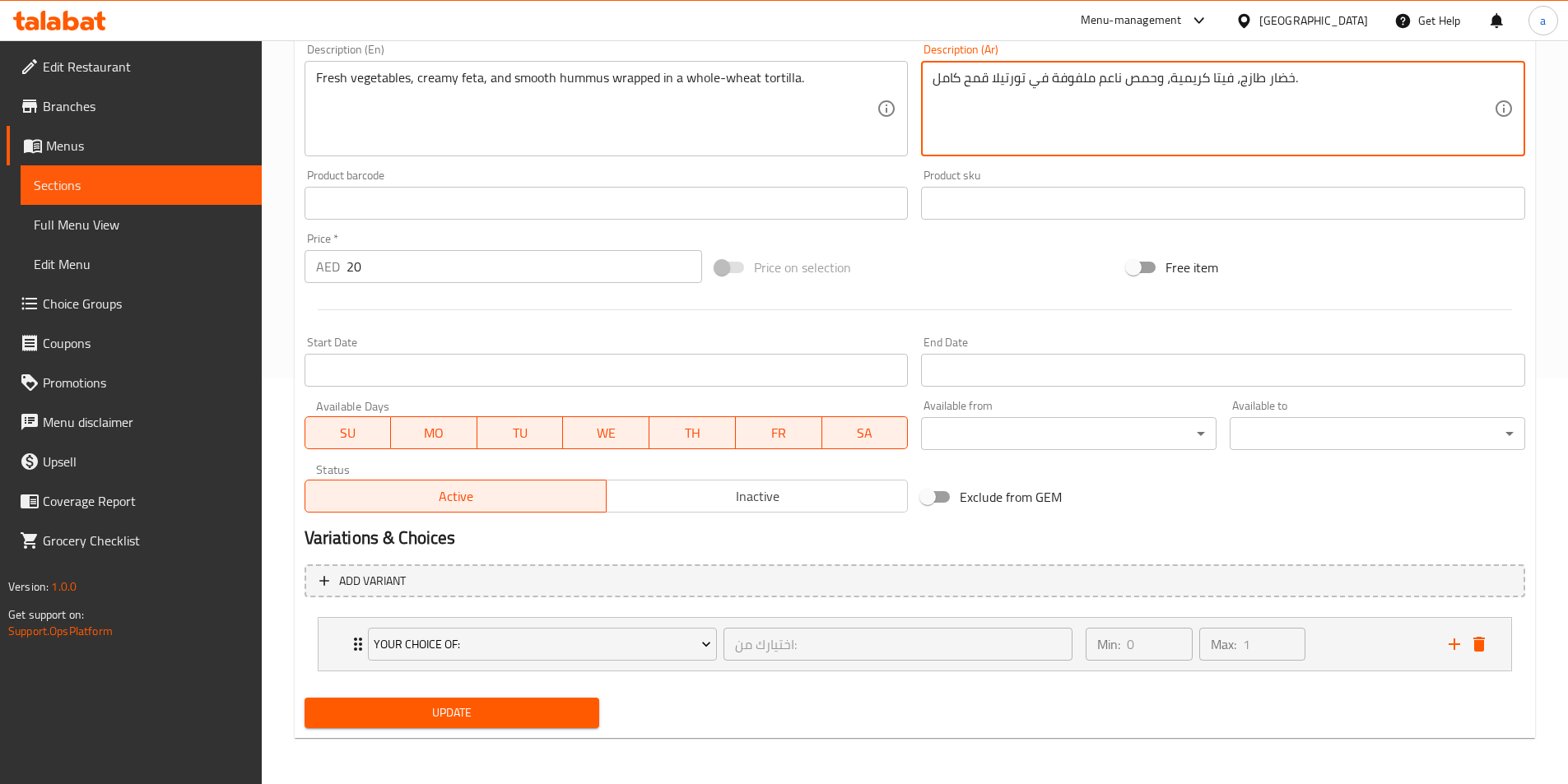
type textarea "خضار طازج، فيتا كريمية، وحمص ناعم ملفوفة في تورتيلا قمح كامل."
click at [467, 721] on span "Update" at bounding box center [452, 712] width 269 height 21
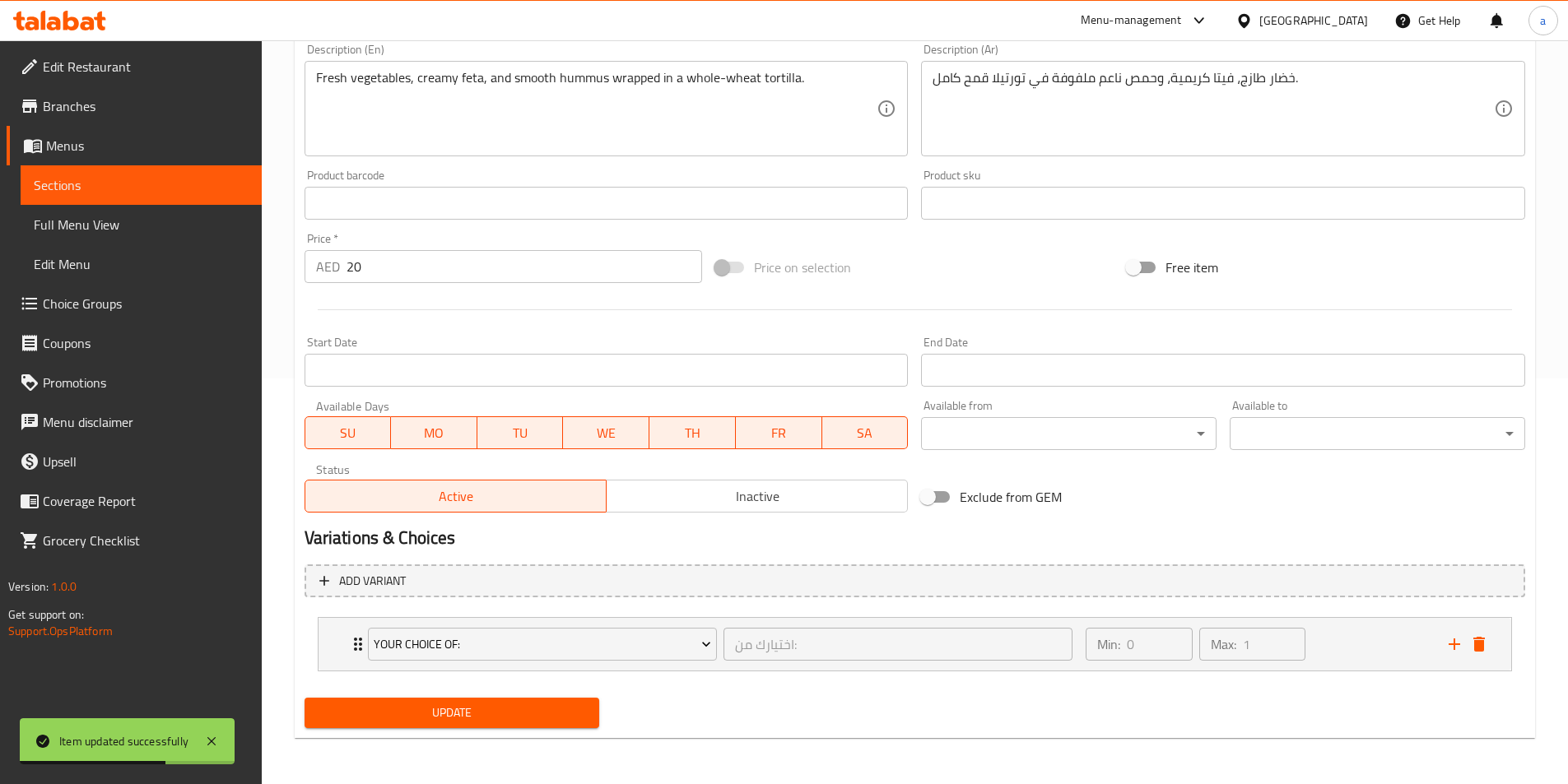
scroll to position [0, 0]
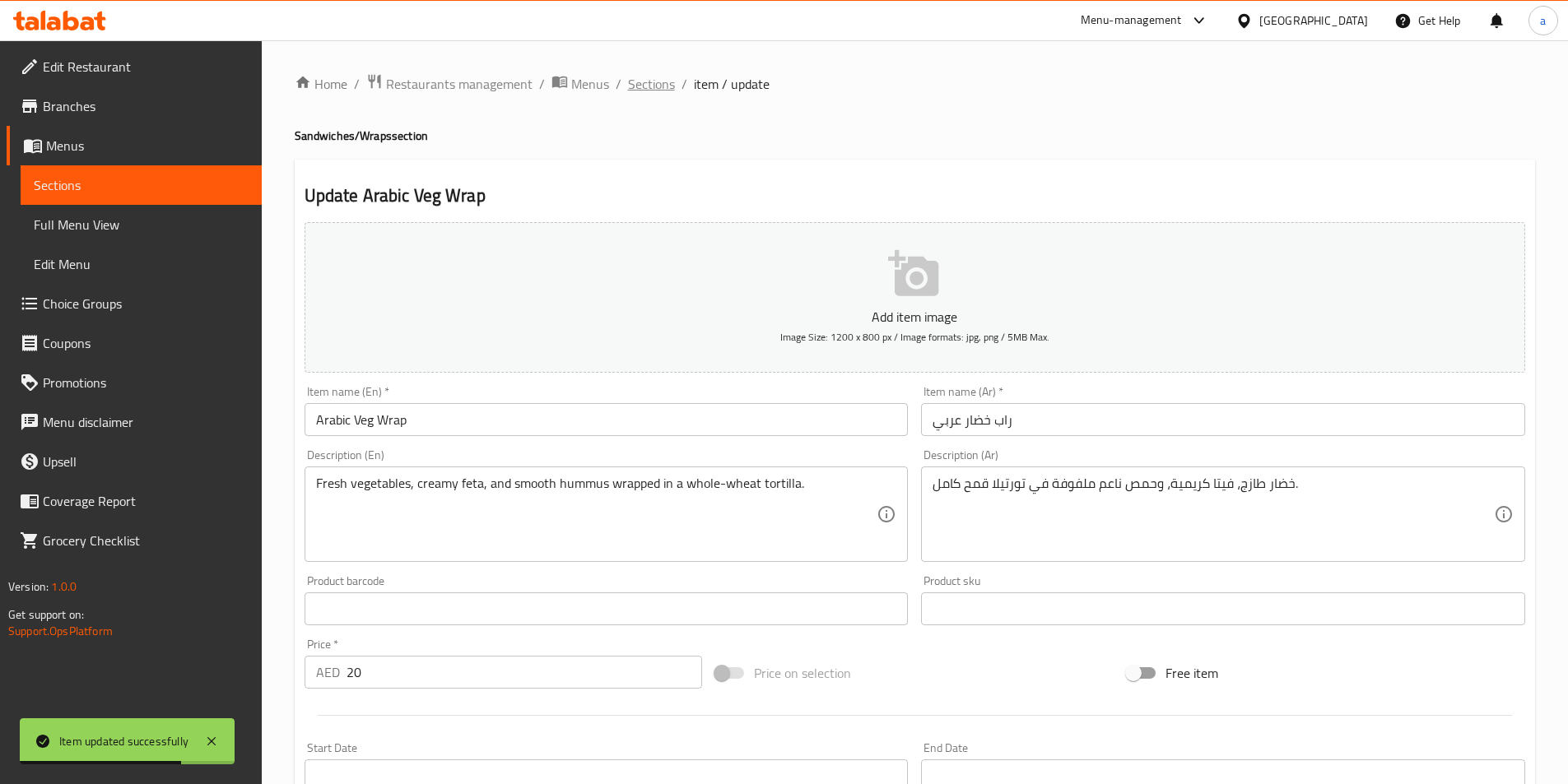
click at [654, 78] on span "Sections" at bounding box center [652, 84] width 47 height 20
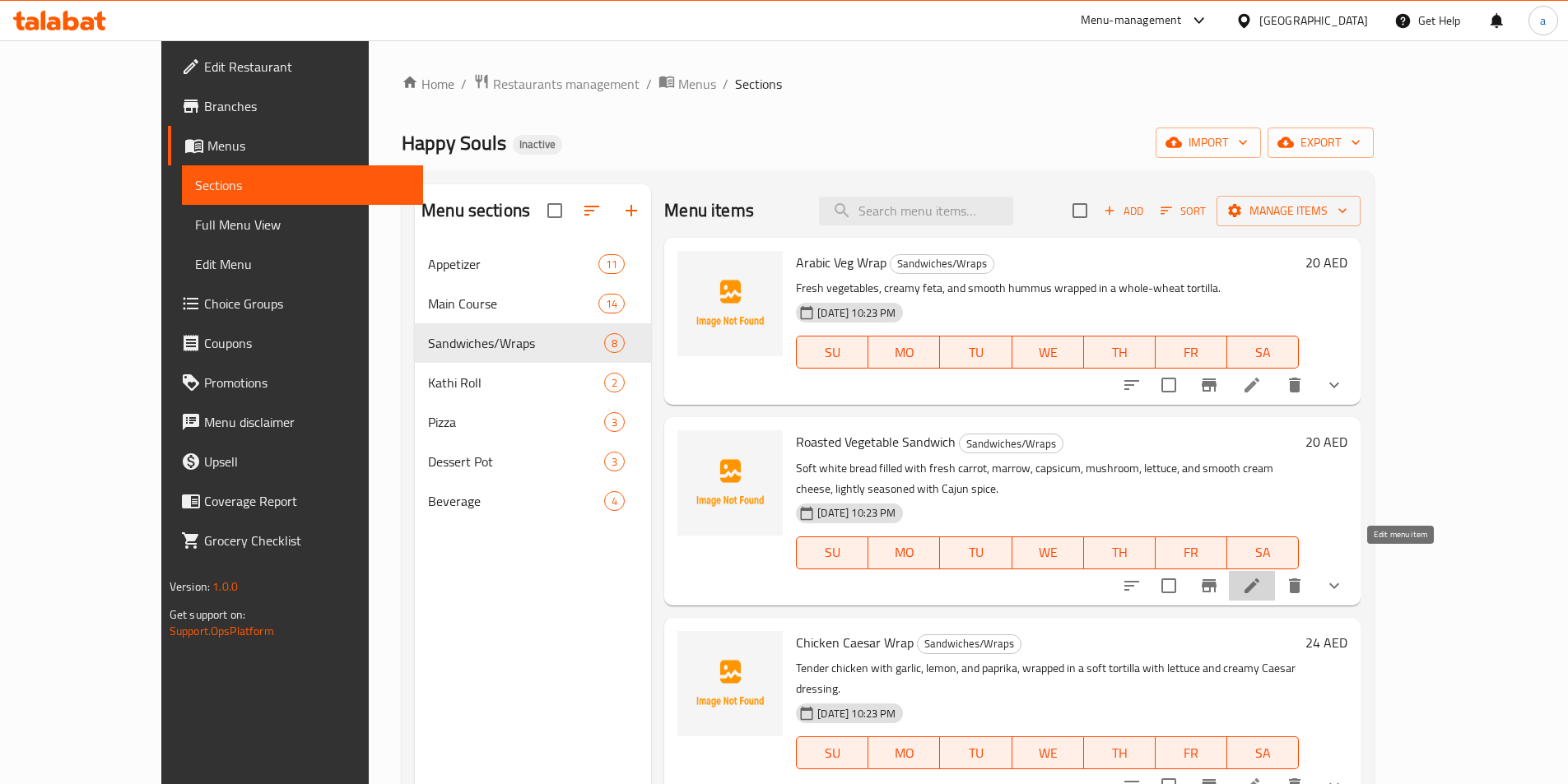
click at [1261, 576] on icon at bounding box center [1252, 586] width 20 height 20
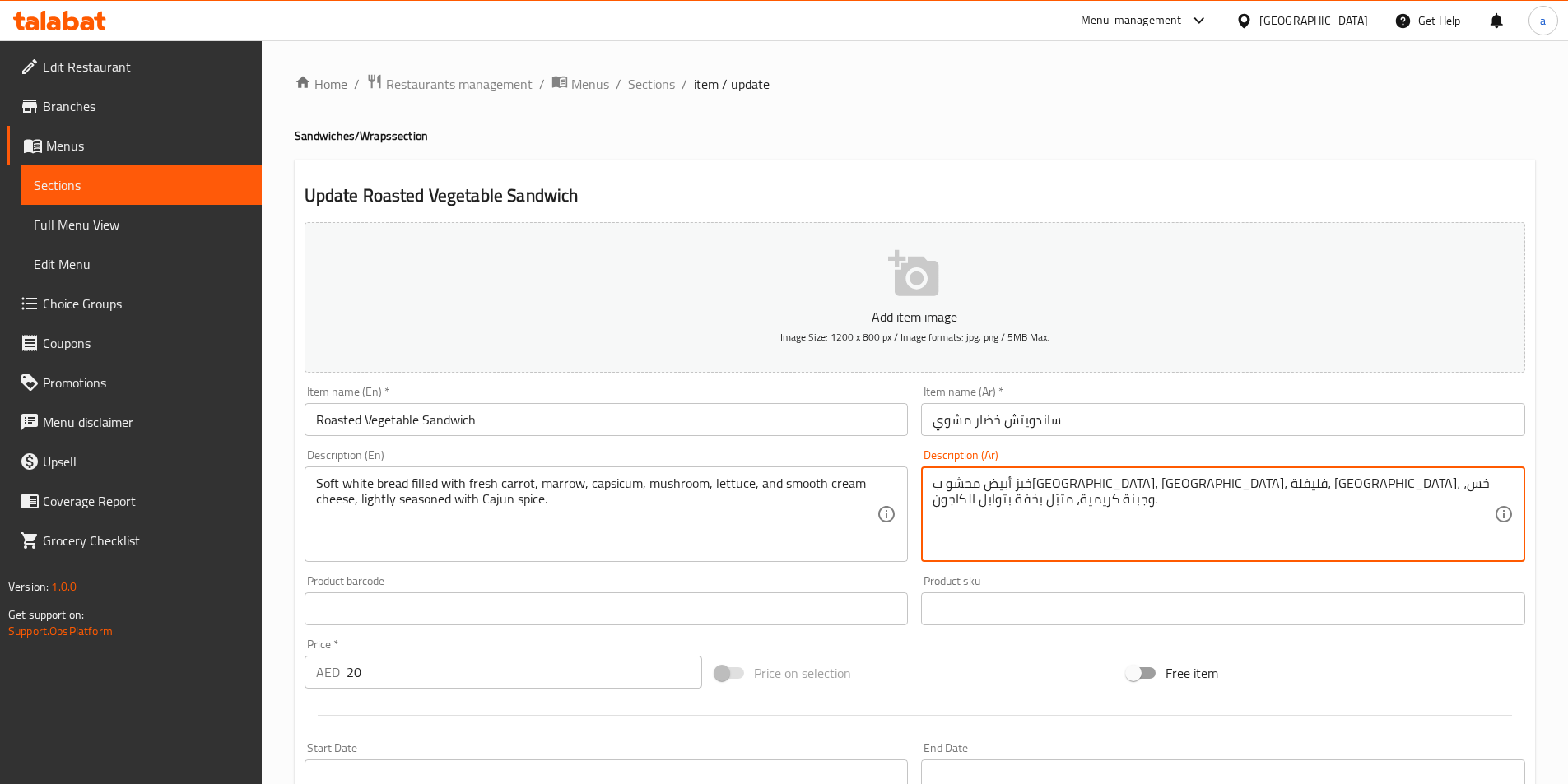
click at [1074, 484] on textarea "خبز أبيض محشو ب[GEOGRAPHIC_DATA]، [GEOGRAPHIC_DATA]، فليفلة، [GEOGRAPHIC_DATA]،…" at bounding box center [1213, 514] width 561 height 78
click at [1081, 484] on textarea "خبز أبيض محشو ب[GEOGRAPHIC_DATA]، [GEOGRAPHIC_DATA]، فليفلة، [GEOGRAPHIC_DATA]،…" at bounding box center [1213, 514] width 561 height 78
click at [1077, 484] on textarea "خبز أبيض محشو ب[GEOGRAPHIC_DATA]، [GEOGRAPHIC_DATA]، فليفلة، [GEOGRAPHIC_DATA]،…" at bounding box center [1213, 514] width 561 height 78
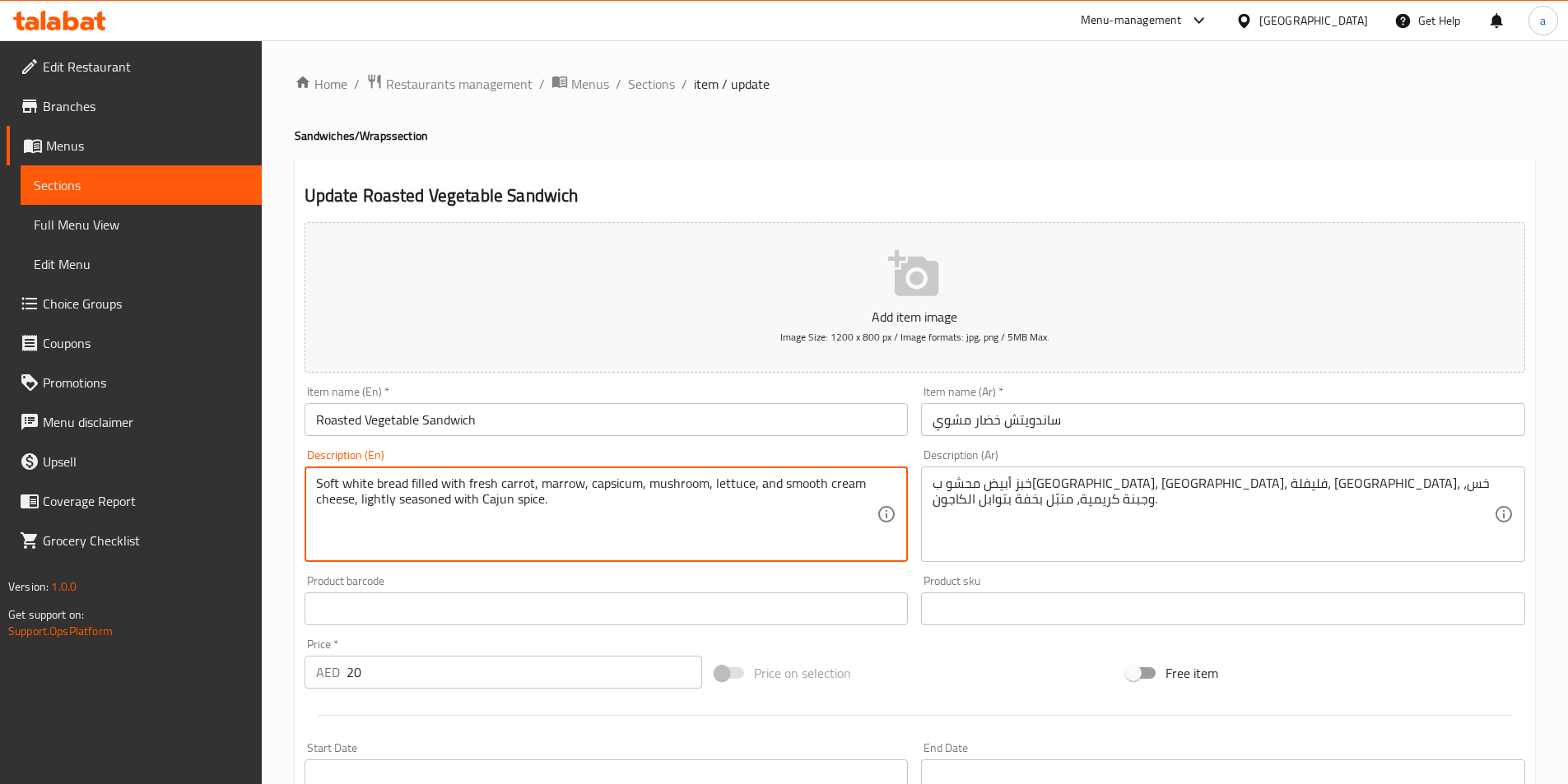
click at [799, 484] on textarea "Soft white bread filled with fresh carrot, marrow, capsicum, mushroom, lettuce,…" at bounding box center [597, 514] width 561 height 78
drag, startPoint x: 863, startPoint y: 483, endPoint x: 775, endPoint y: 484, distance: 88.0
click at [775, 484] on textarea "Soft white bread filled with fresh carrot, marrow, capsicum, mushroom, lettuce,…" at bounding box center [597, 514] width 561 height 78
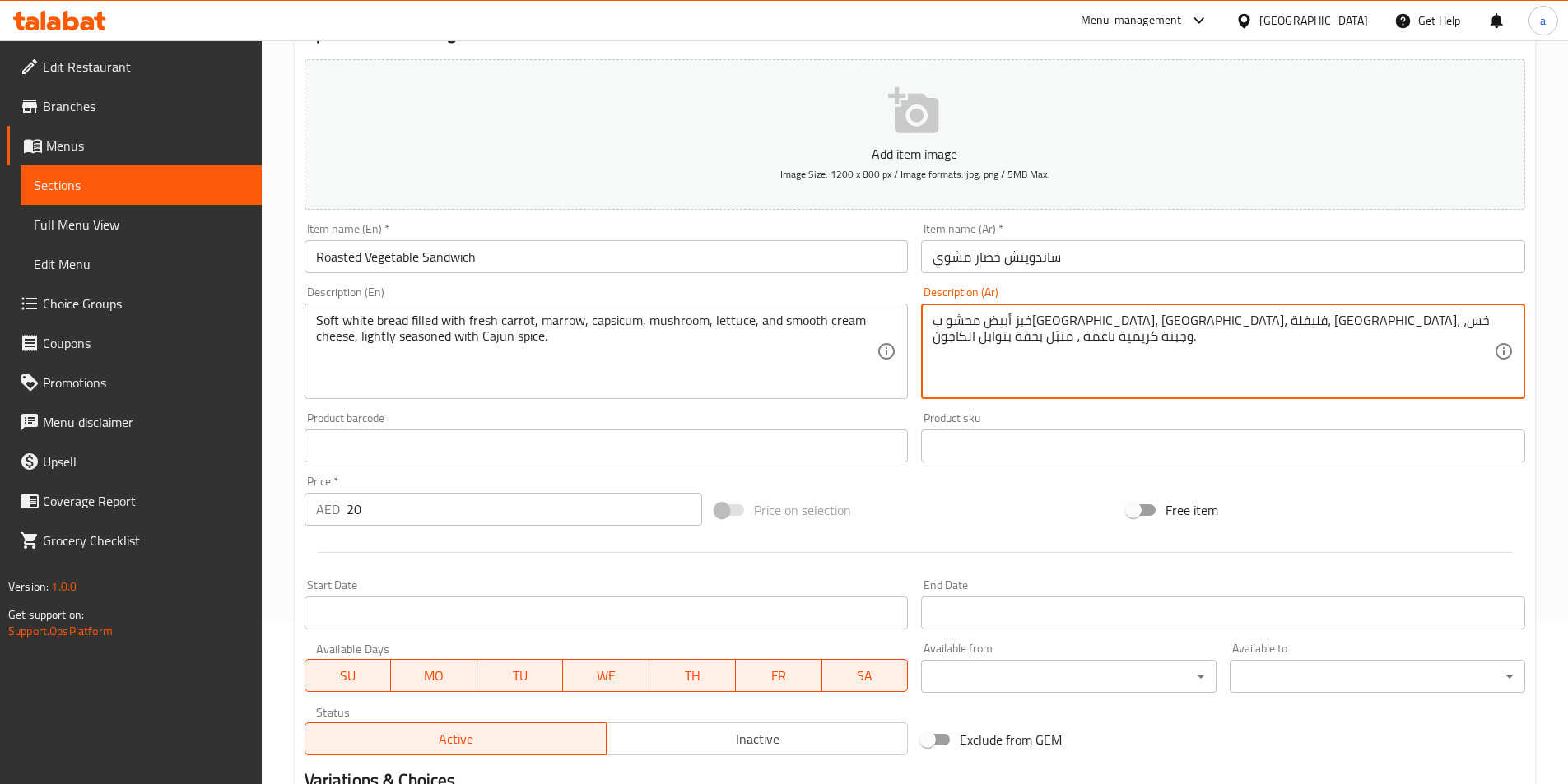
scroll to position [405, 0]
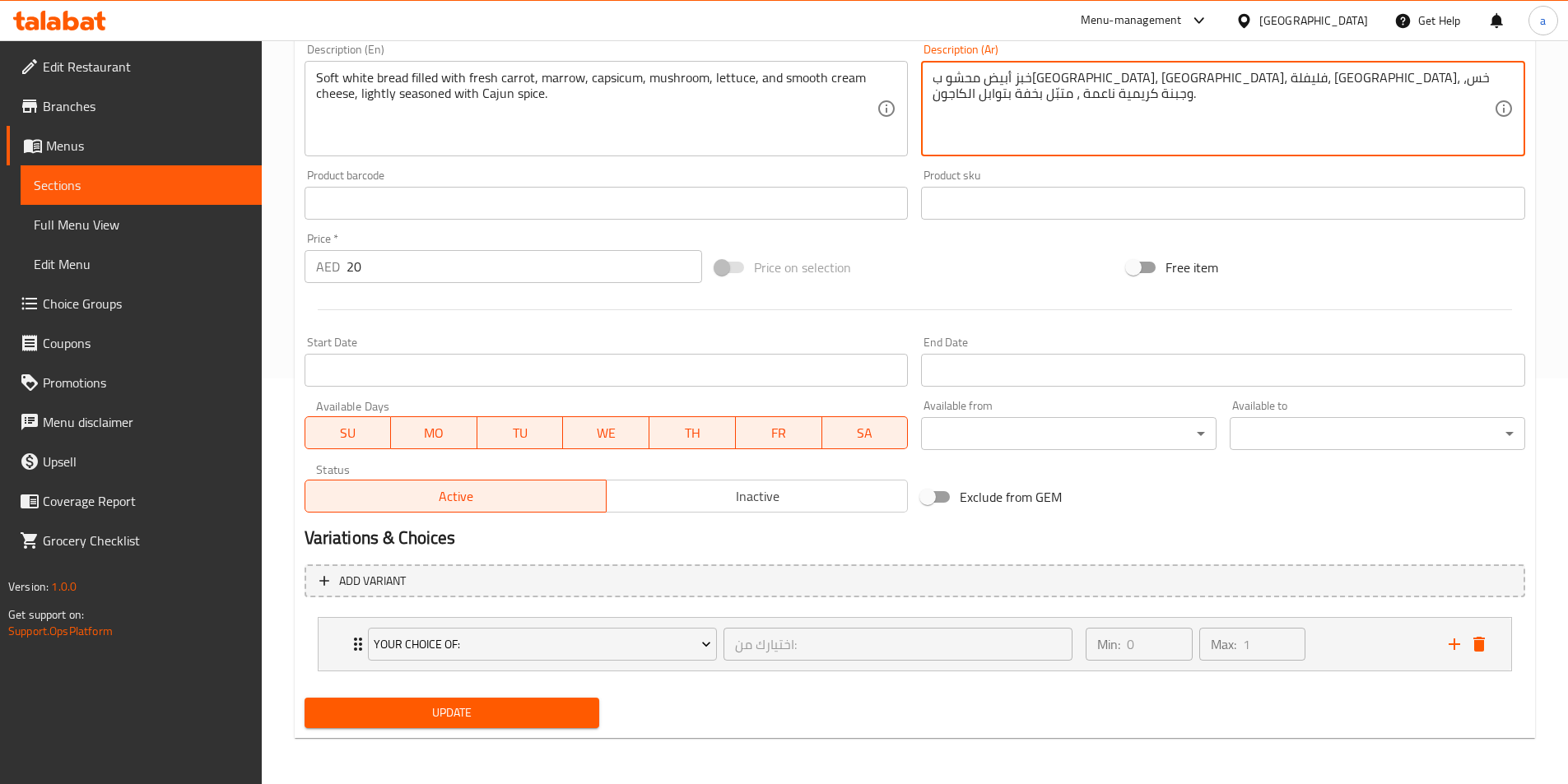
type textarea "خبز أبيض محشو بجزر طازج، كوسة، فليفلة، فطر، خس، وجبنة كريمية ناعمة ، متبّل بخفة…"
click at [505, 728] on button "Update" at bounding box center [451, 713] width 295 height 31
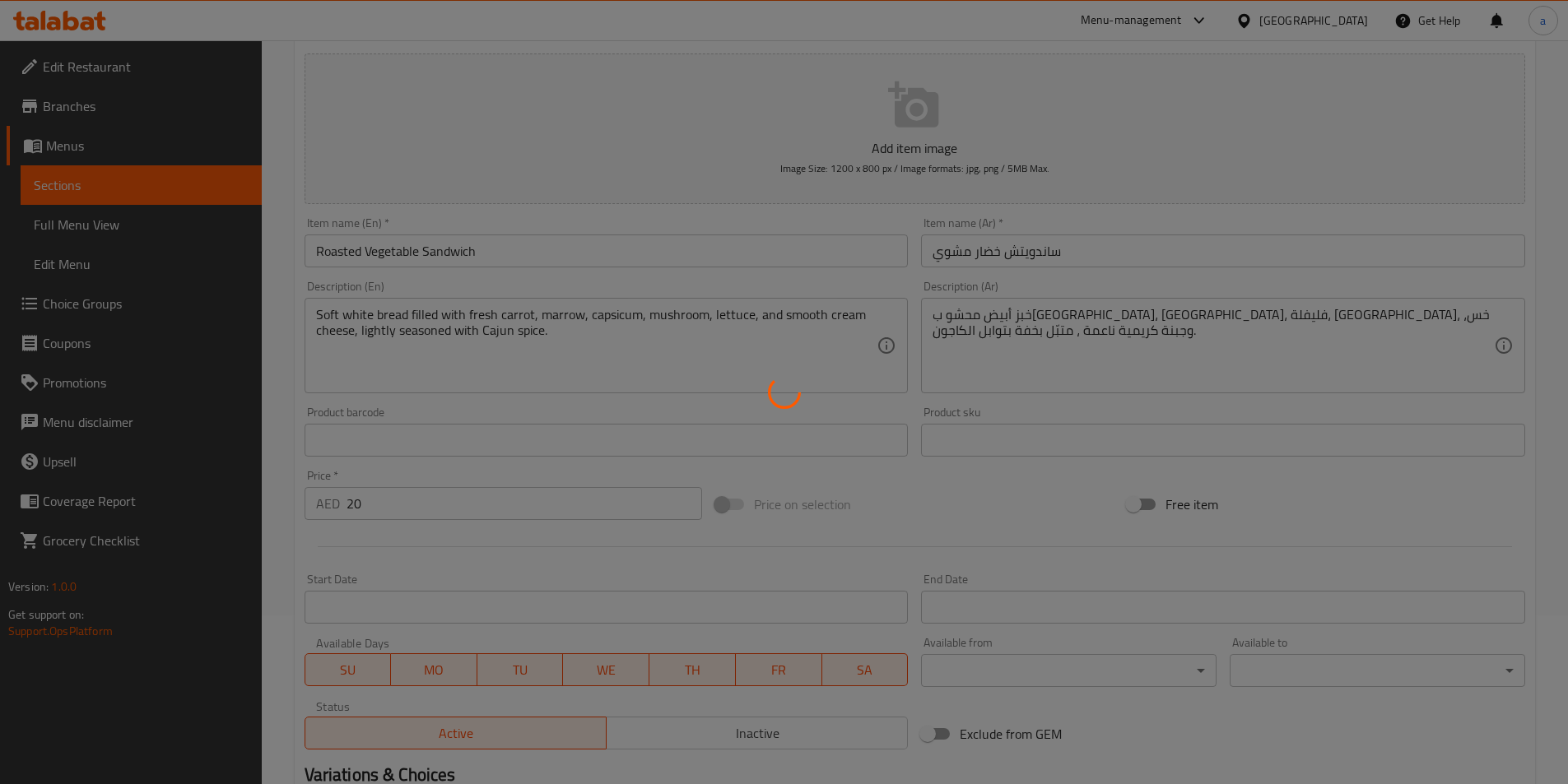
scroll to position [0, 0]
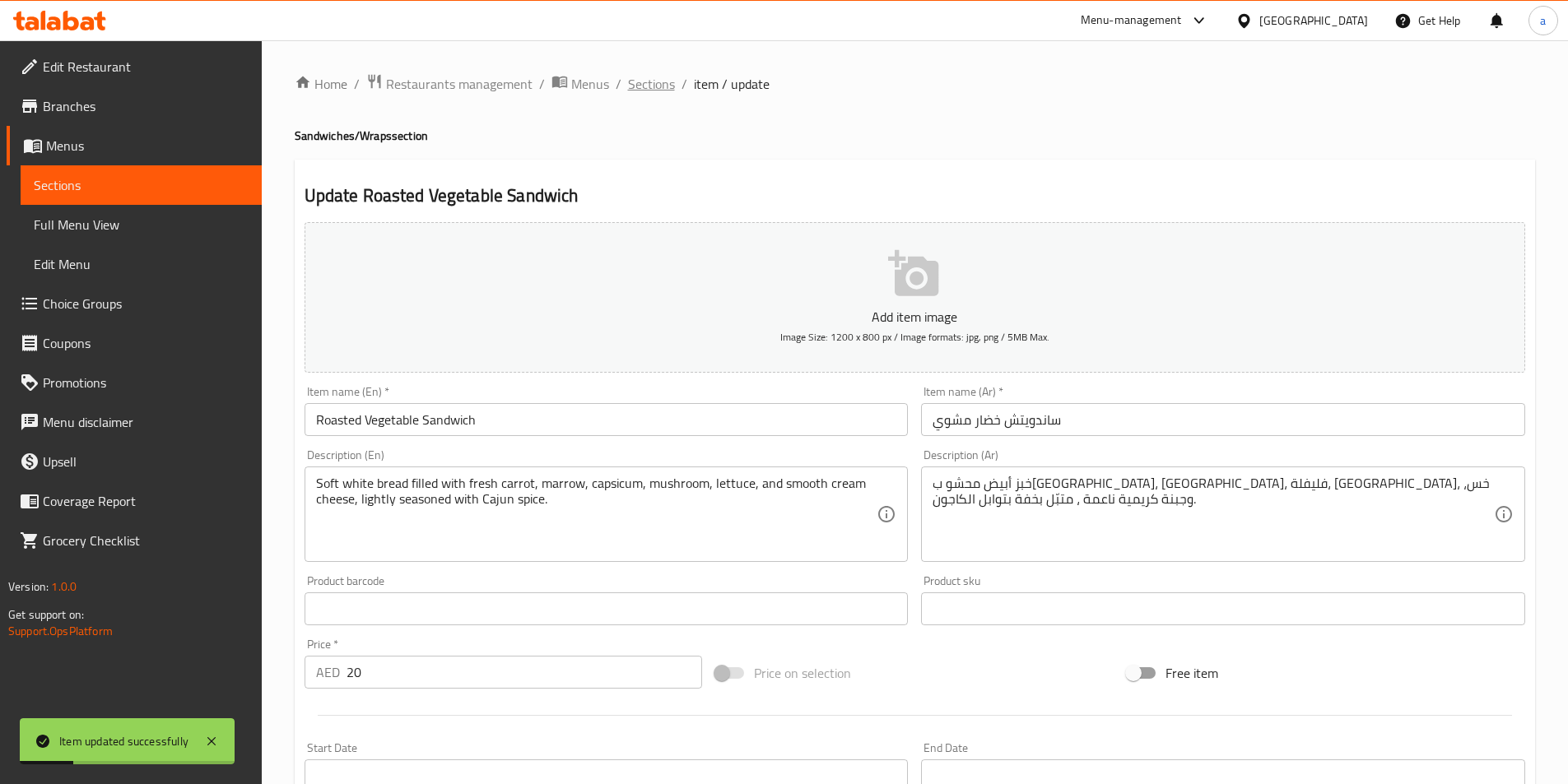
click at [660, 87] on span "Sections" at bounding box center [652, 84] width 47 height 20
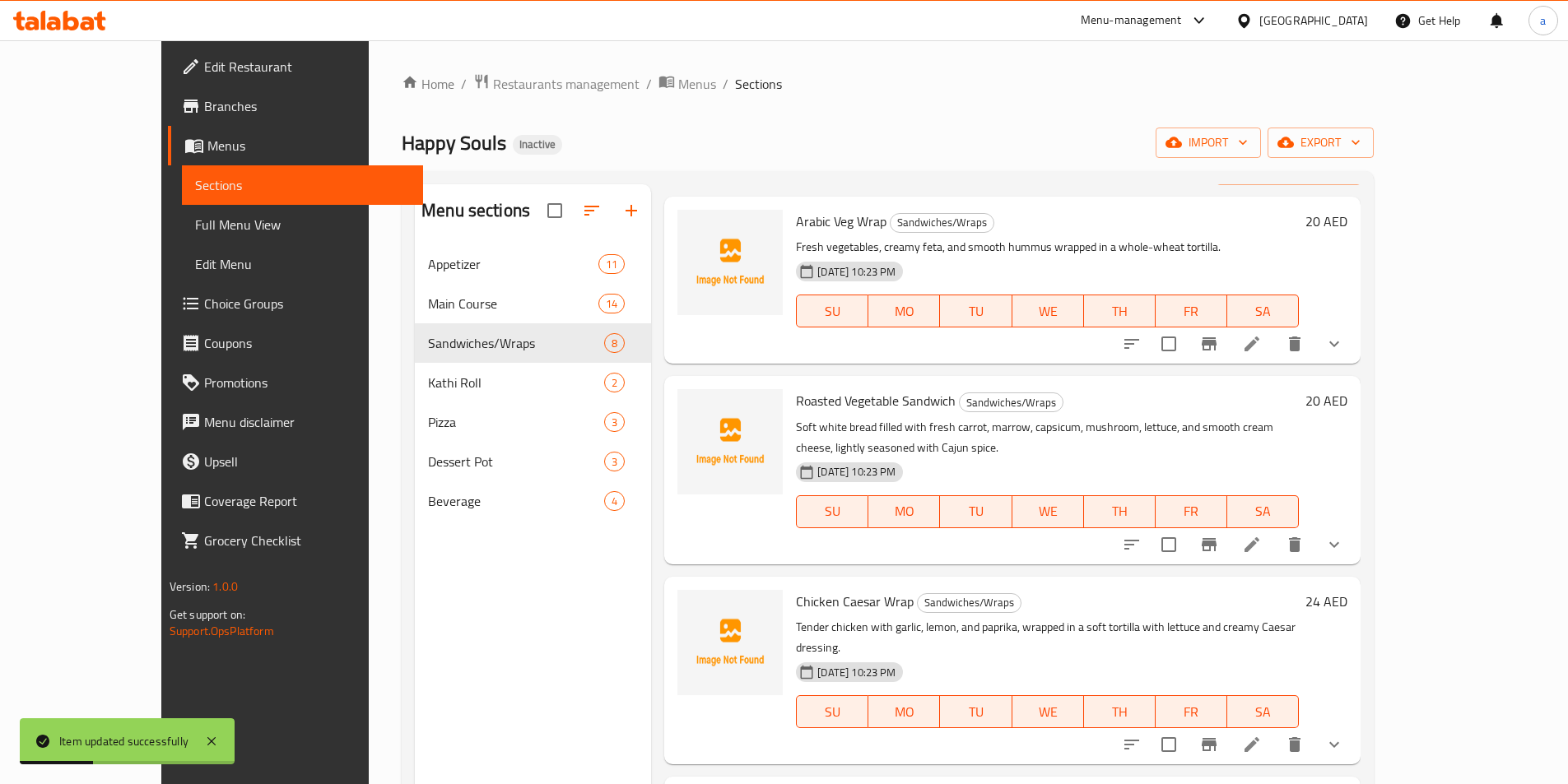
scroll to position [82, 0]
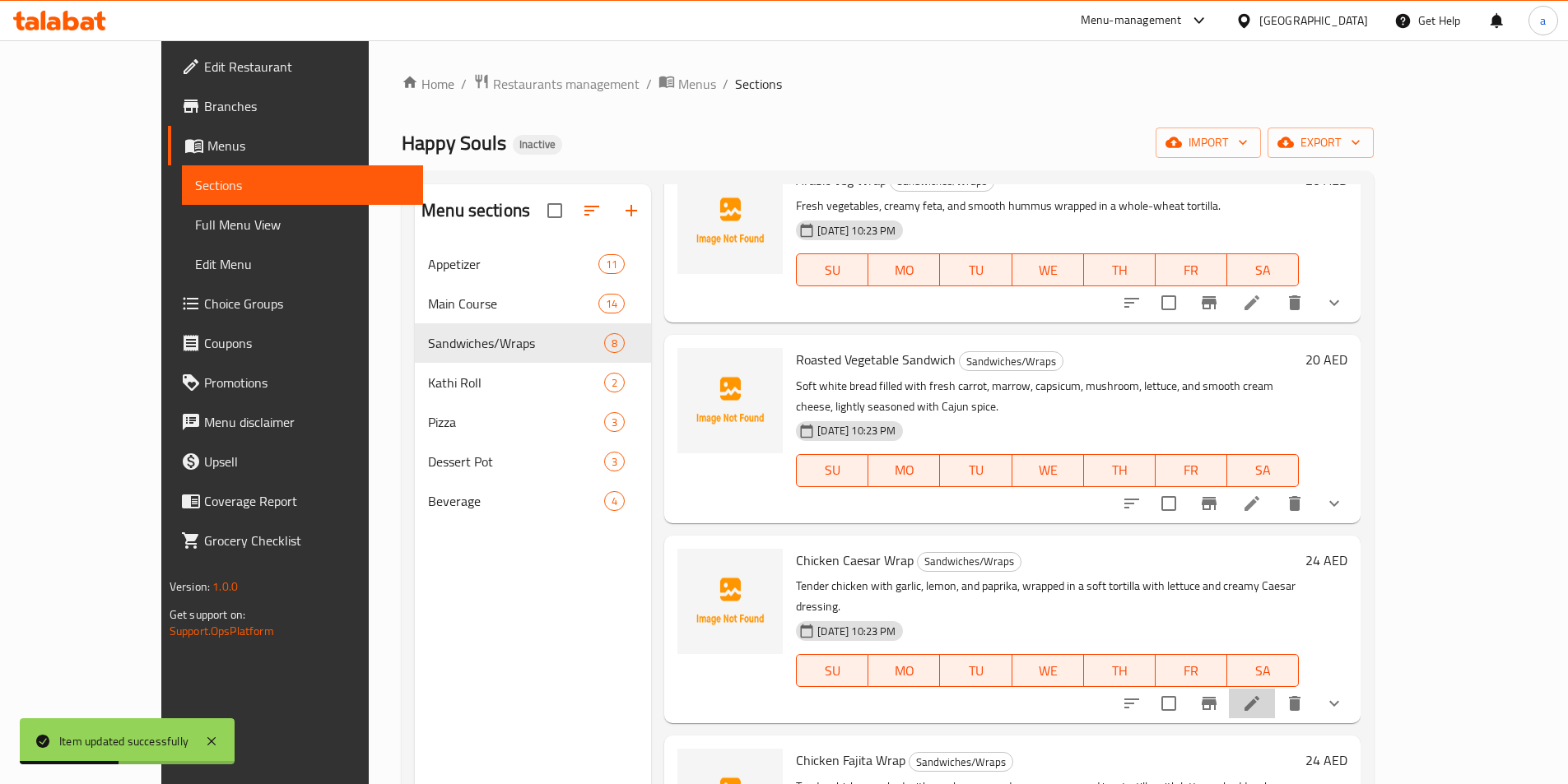
click at [1275, 688] on li at bounding box center [1251, 703] width 46 height 30
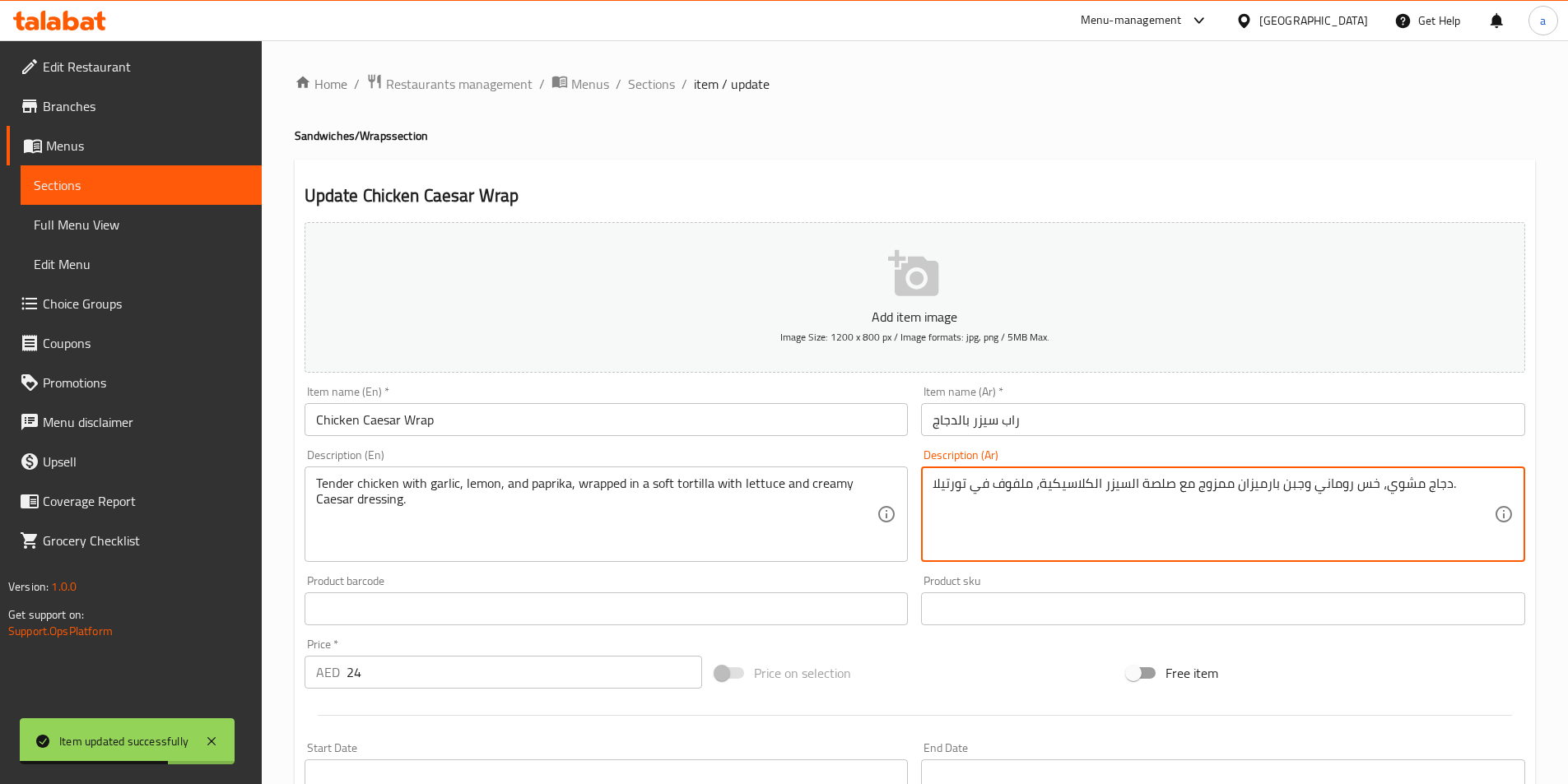
click at [1382, 488] on textarea "دجاج مشوي، خس روماني وجبن بارميزان ممزوج مع صلصة السيزر الكلاسيكية، ملفوف في تو…" at bounding box center [1213, 514] width 561 height 78
drag, startPoint x: 1406, startPoint y: 482, endPoint x: 1447, endPoint y: 484, distance: 41.0
click at [1447, 484] on textarea "دجاج مشوي طرى، خس روماني وجبن بارميزان ممزوج مع صلصة السيزر الكلاسيكية، ملفوف ف…" at bounding box center [1213, 514] width 561 height 78
click at [1381, 484] on textarea "دجاج طرى، خس روماني وجبن بارميزان ممزوج مع صلصة السيزر الكلاسيكية، ملفوف في تور…" at bounding box center [1213, 514] width 561 height 78
click at [1428, 484] on textarea "دجاج طرىمع الثوم، خس روماني وجبن بارميزان ممزوج مع صلصة السيزر الكلاسيكية، ملفو…" at bounding box center [1213, 514] width 561 height 78
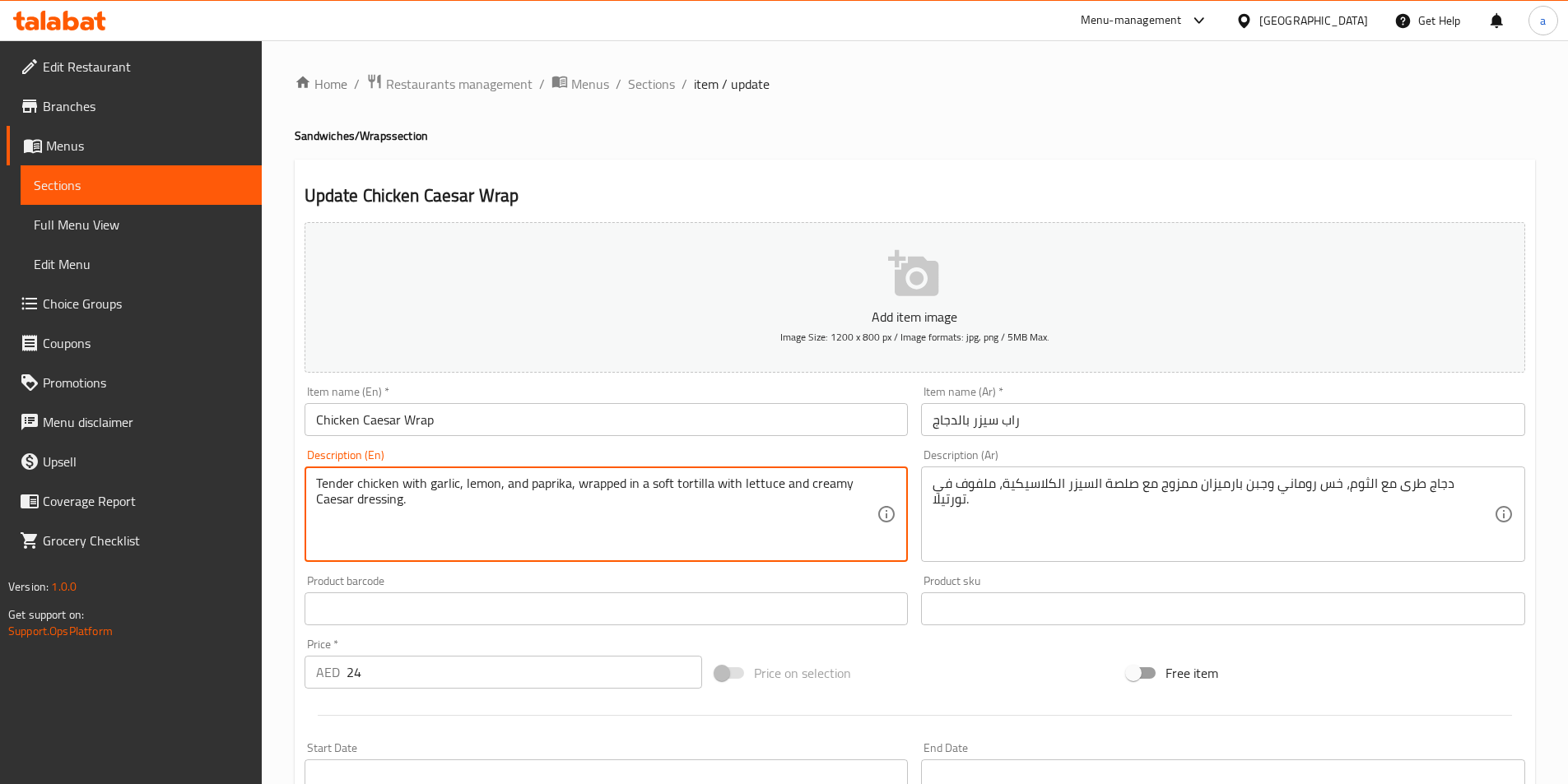
drag, startPoint x: 654, startPoint y: 495, endPoint x: 296, endPoint y: 400, distance: 370.4
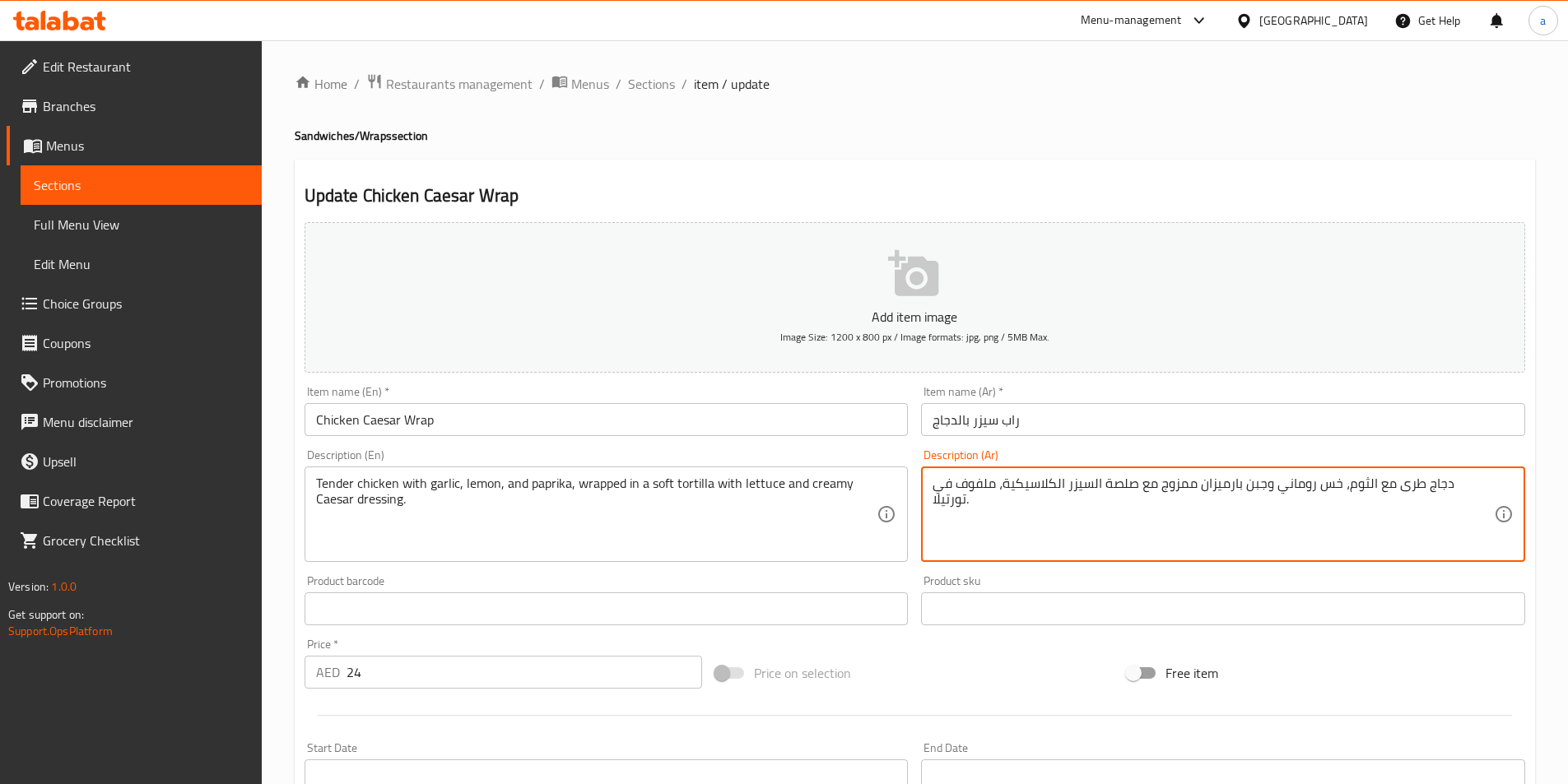
click at [1103, 497] on textarea "دجاج طرى مع الثوم، خس روماني وجبن بارميزان ممزوج مع صلصة السيزر الكلاسيكية، ملف…" at bounding box center [1213, 514] width 561 height 78
paste textarea "مع الثوم والليمون والفلفل الحلو، ملفوف في خبز التورتيلا الناعم مع الخس وصلصة سي…"
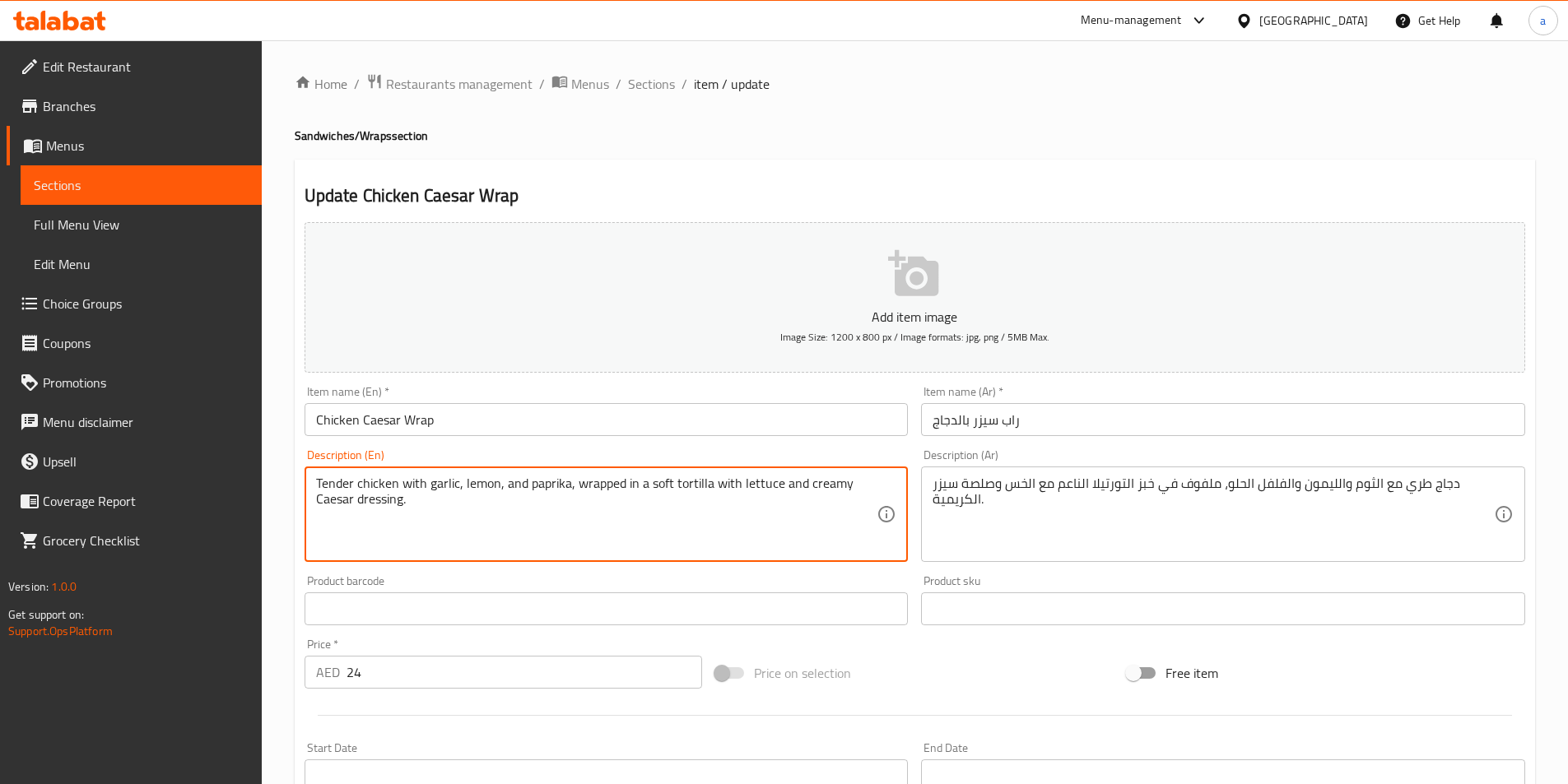
click at [541, 485] on textarea "Tender chicken with garlic, lemon, and paprika, wrapped in a soft tortilla with…" at bounding box center [597, 514] width 561 height 78
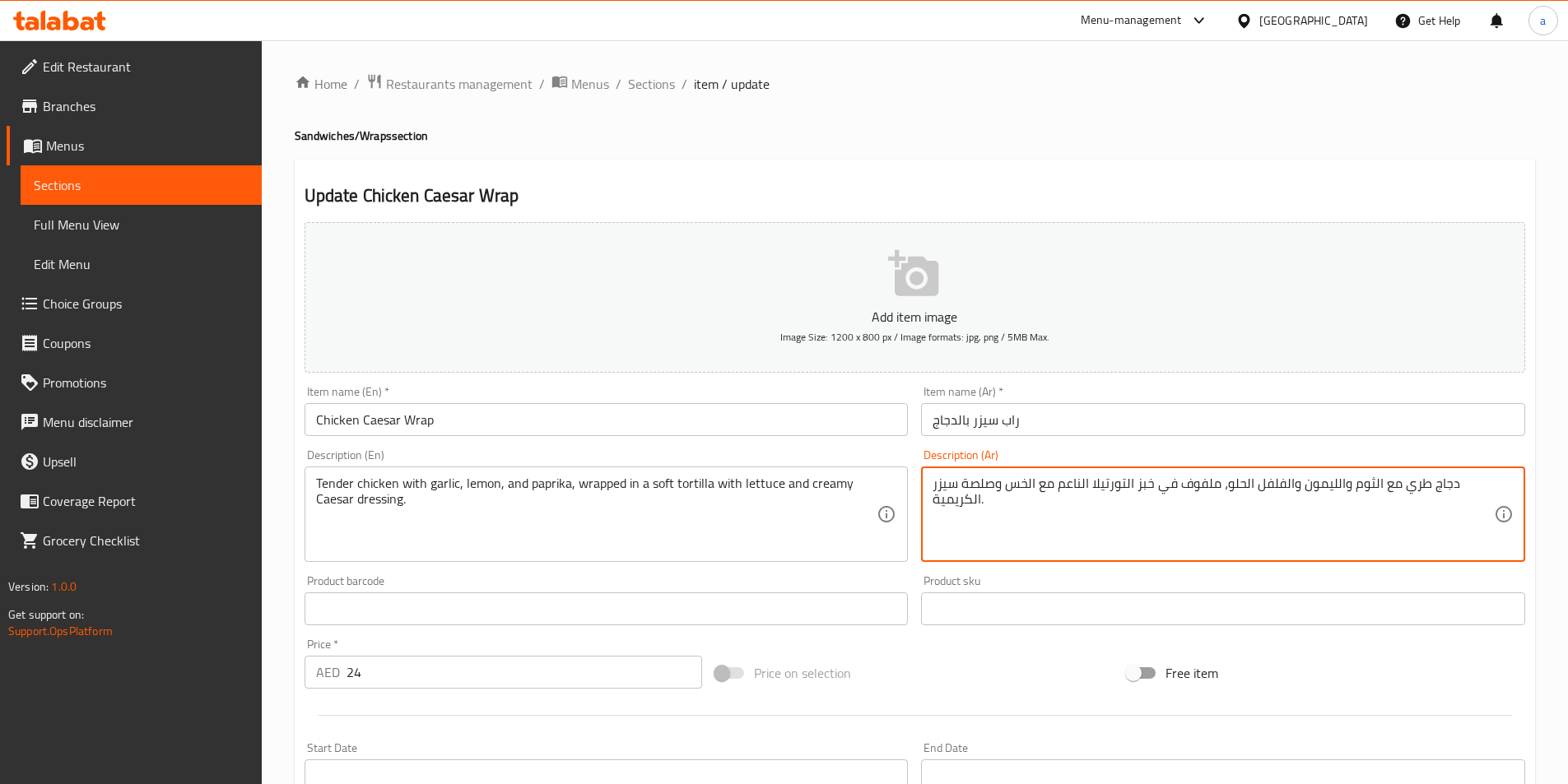
drag, startPoint x: 1227, startPoint y: 482, endPoint x: 1282, endPoint y: 481, distance: 55.0
paste textarea "بابريكا"
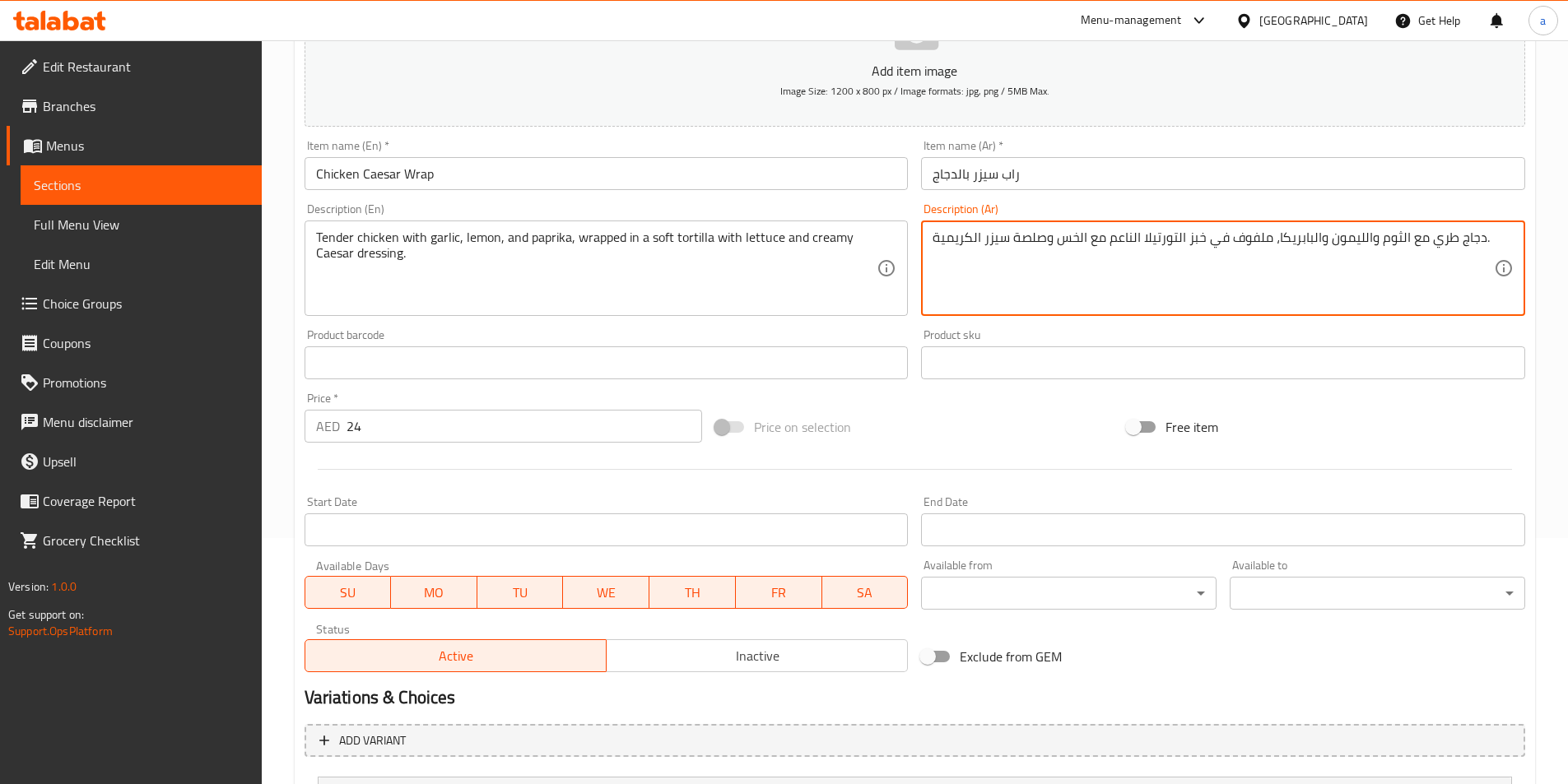
scroll to position [405, 0]
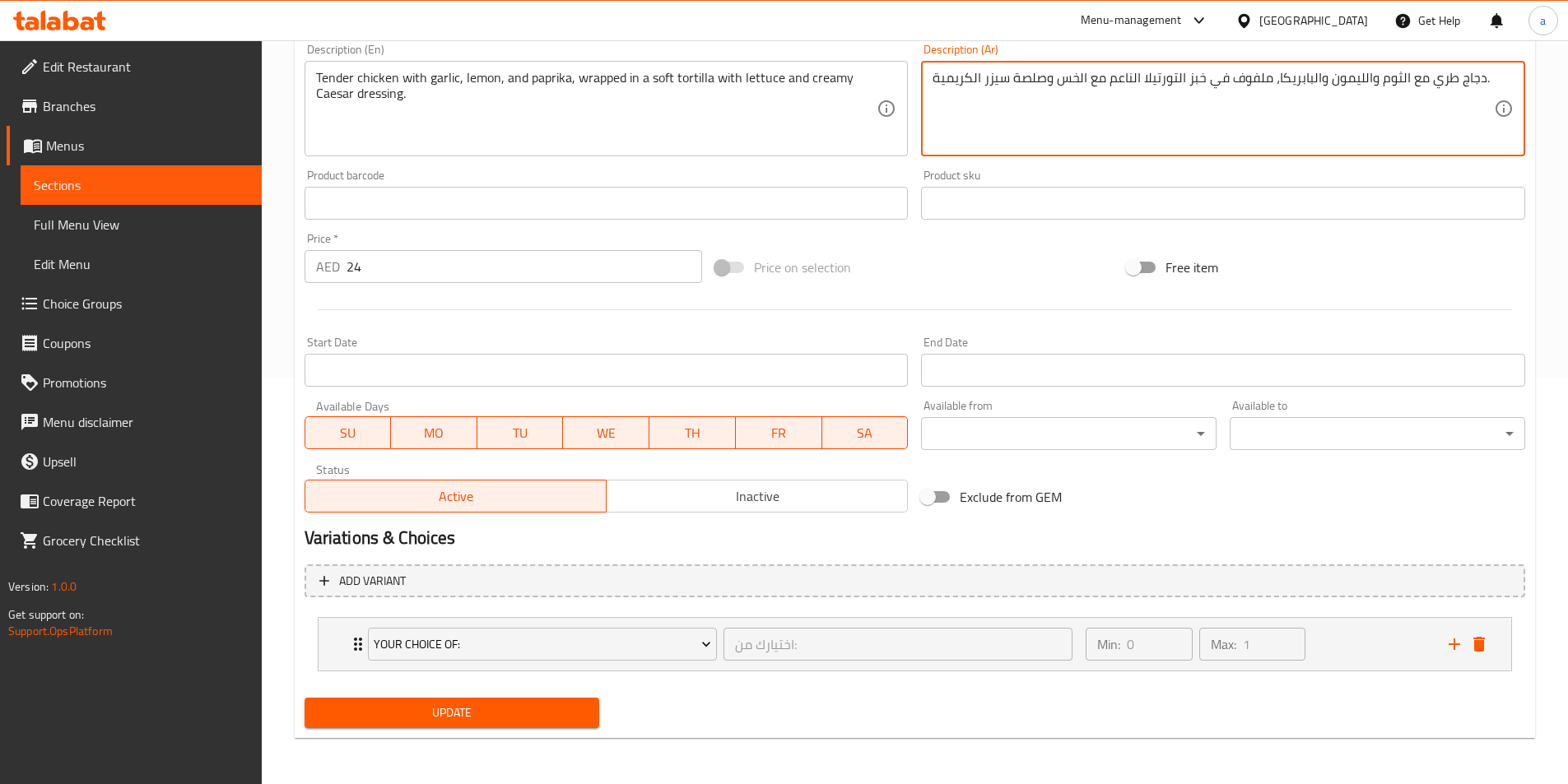
type textarea "دجاج طري مع الثوم والليمون والبابريكا، ملفوف في خبز التورتيلا الناعم مع الخس وص…"
click at [450, 697] on button "Update" at bounding box center [451, 713] width 295 height 31
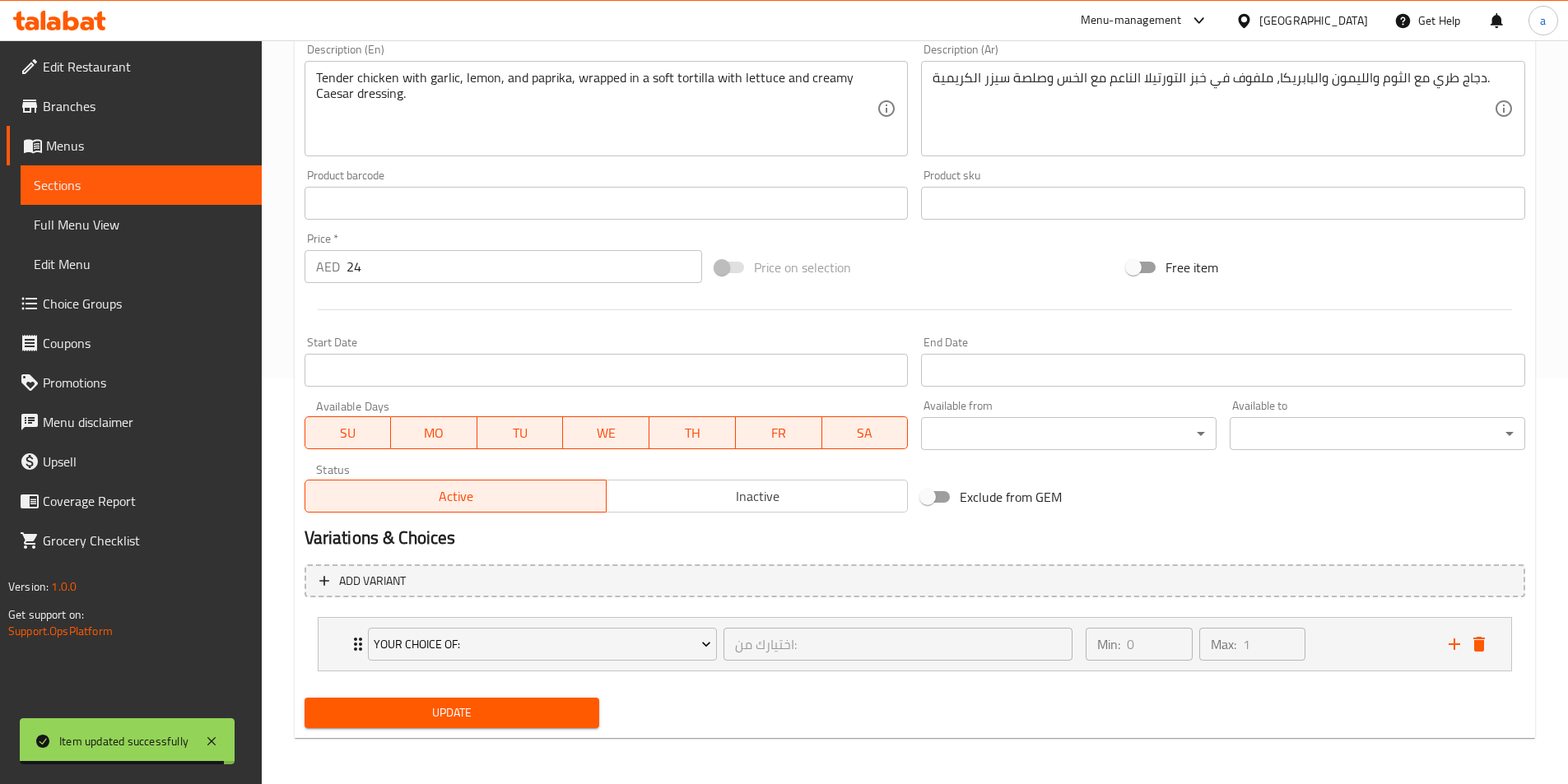
click at [541, 701] on button "Update" at bounding box center [451, 713] width 295 height 31
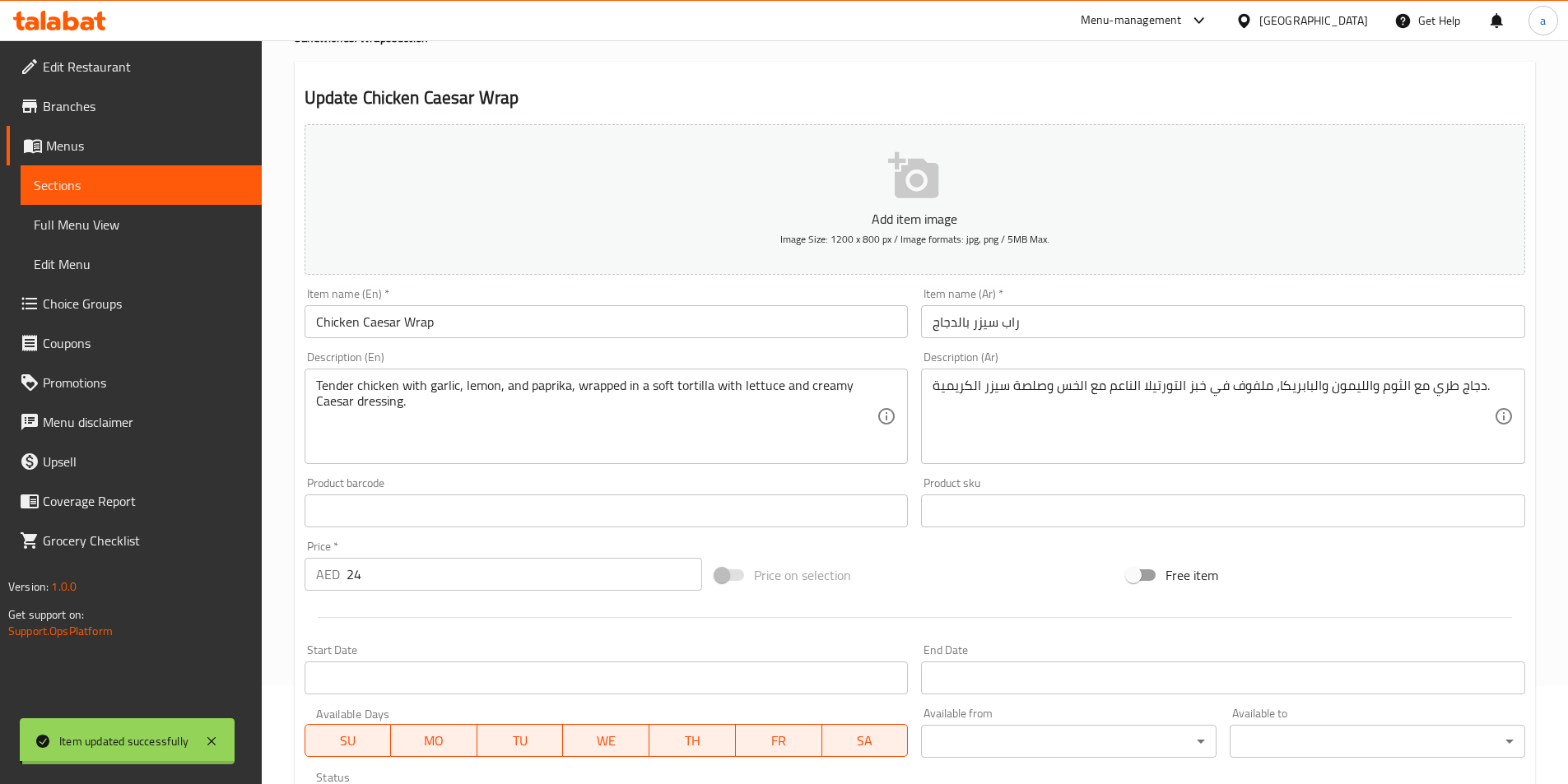
scroll to position [0, 0]
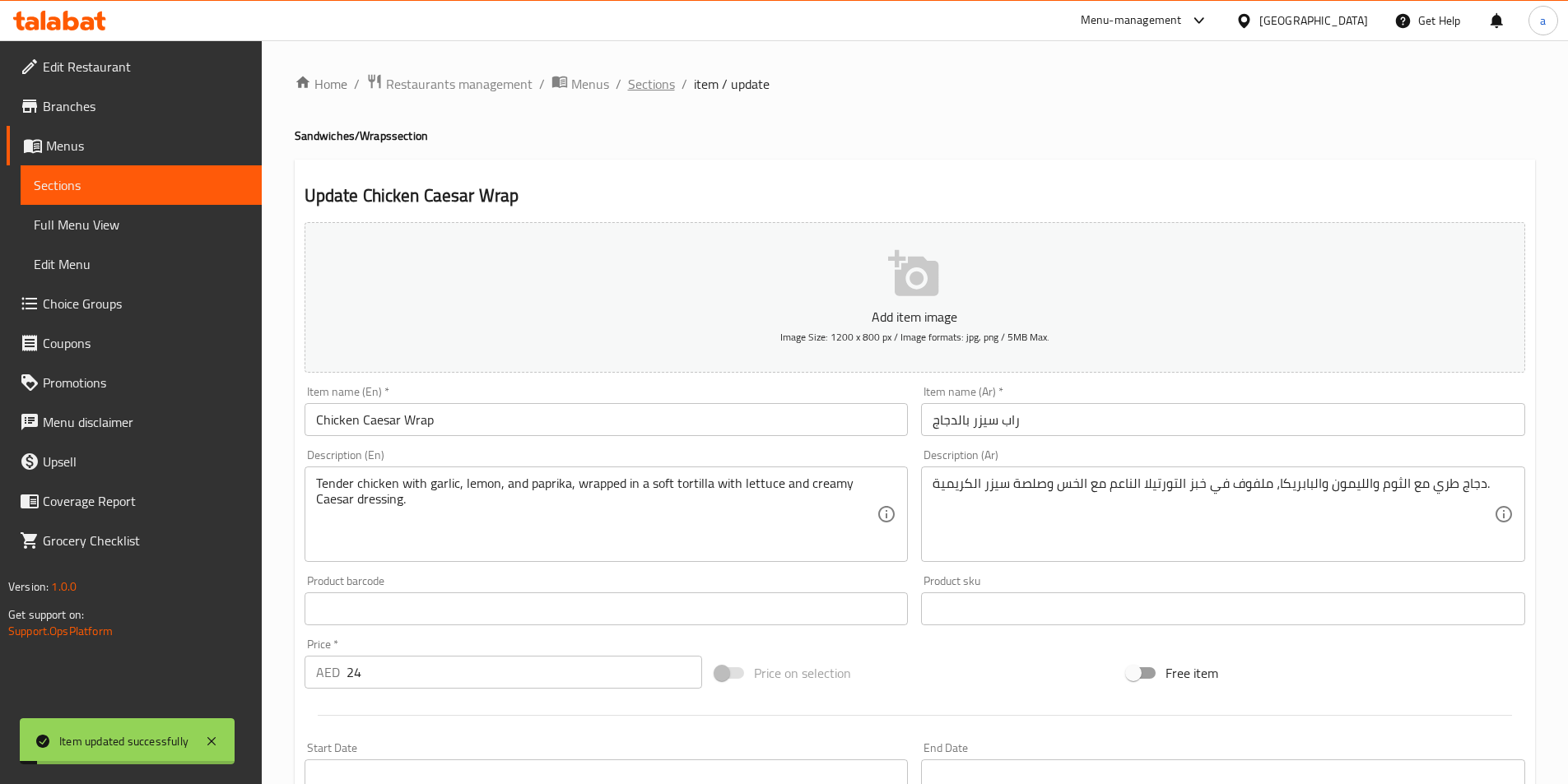
click at [641, 78] on span "Sections" at bounding box center [652, 84] width 47 height 20
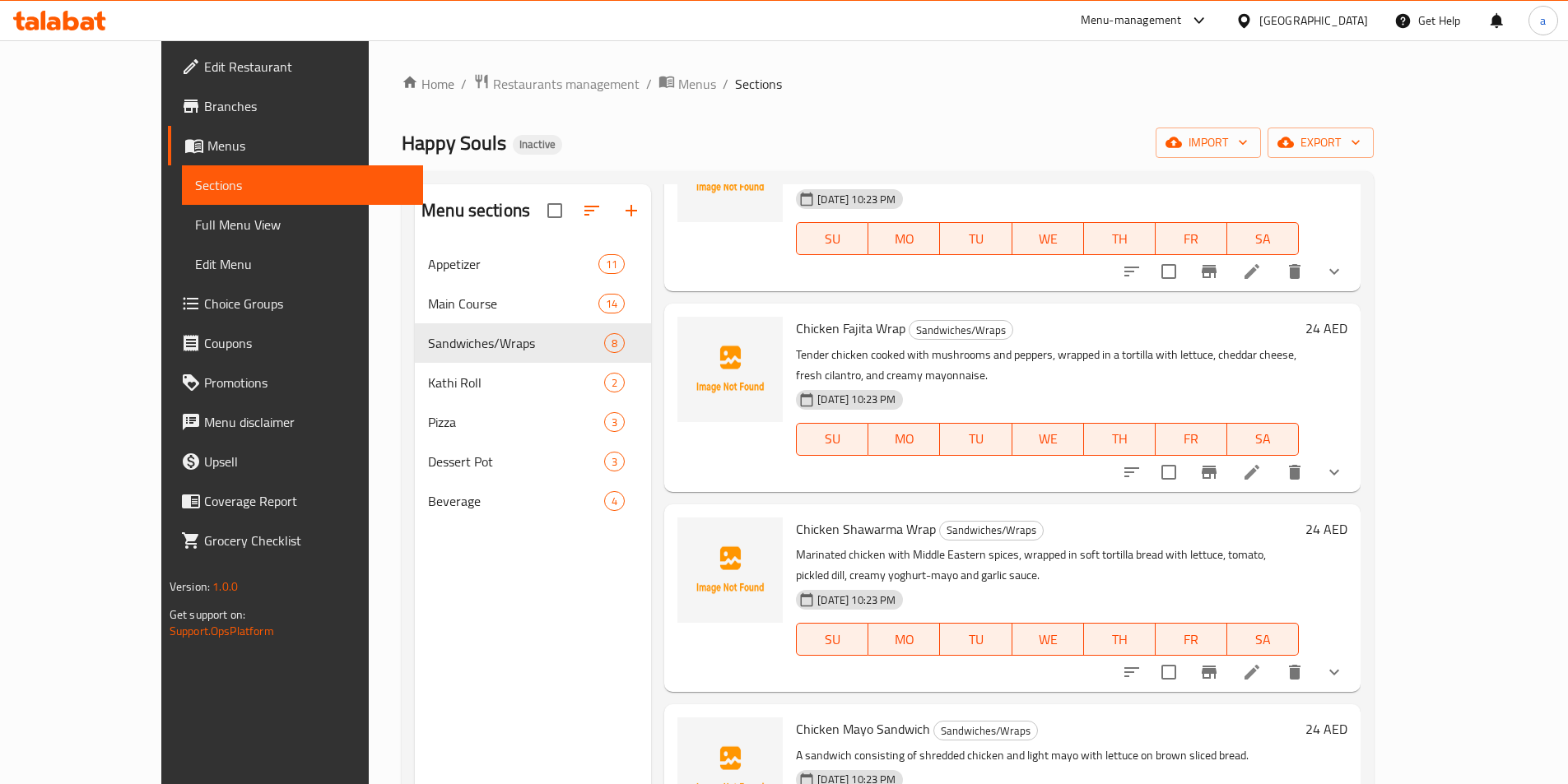
scroll to position [658, 0]
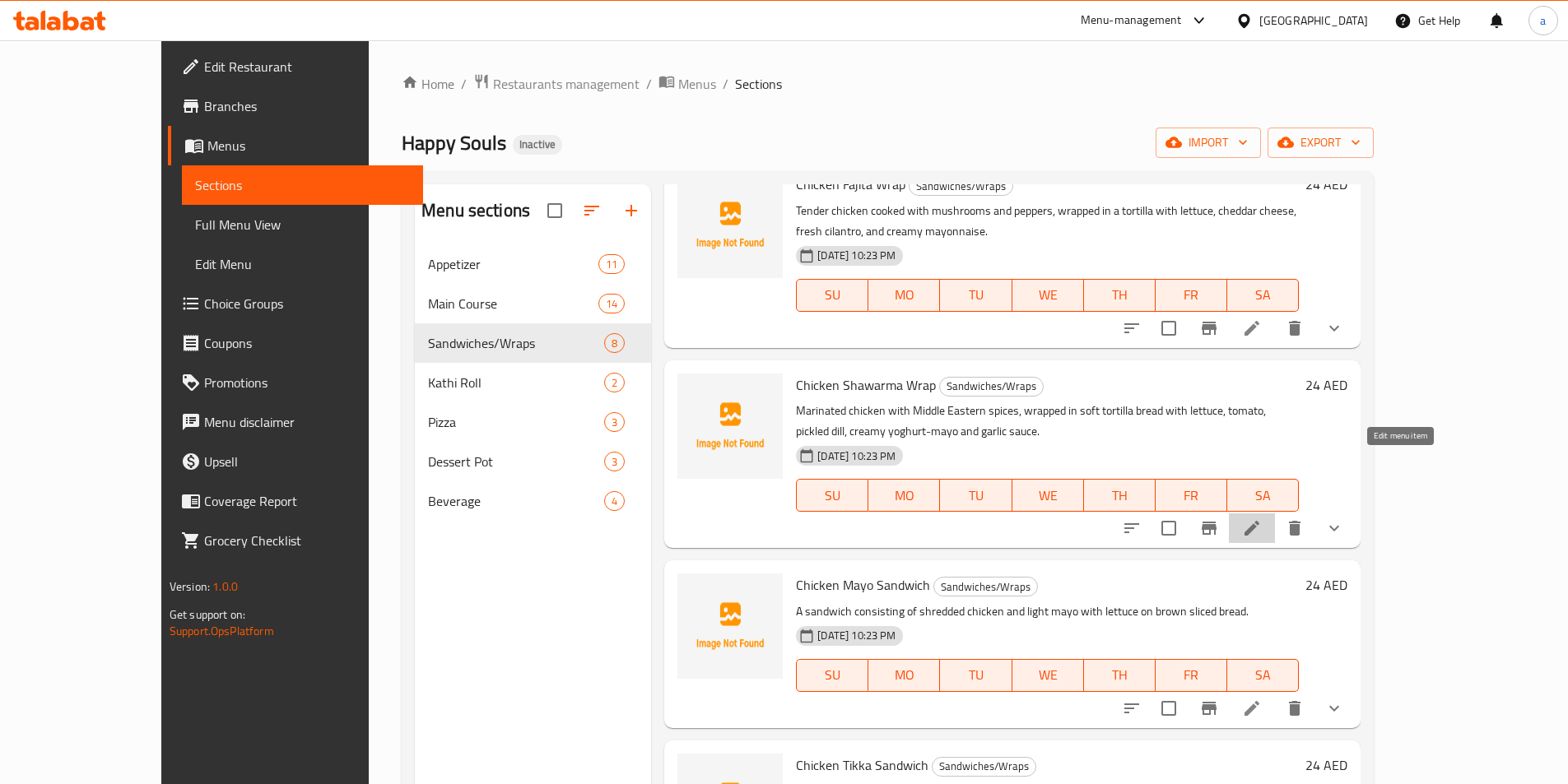
click at [1261, 518] on icon at bounding box center [1252, 528] width 20 height 20
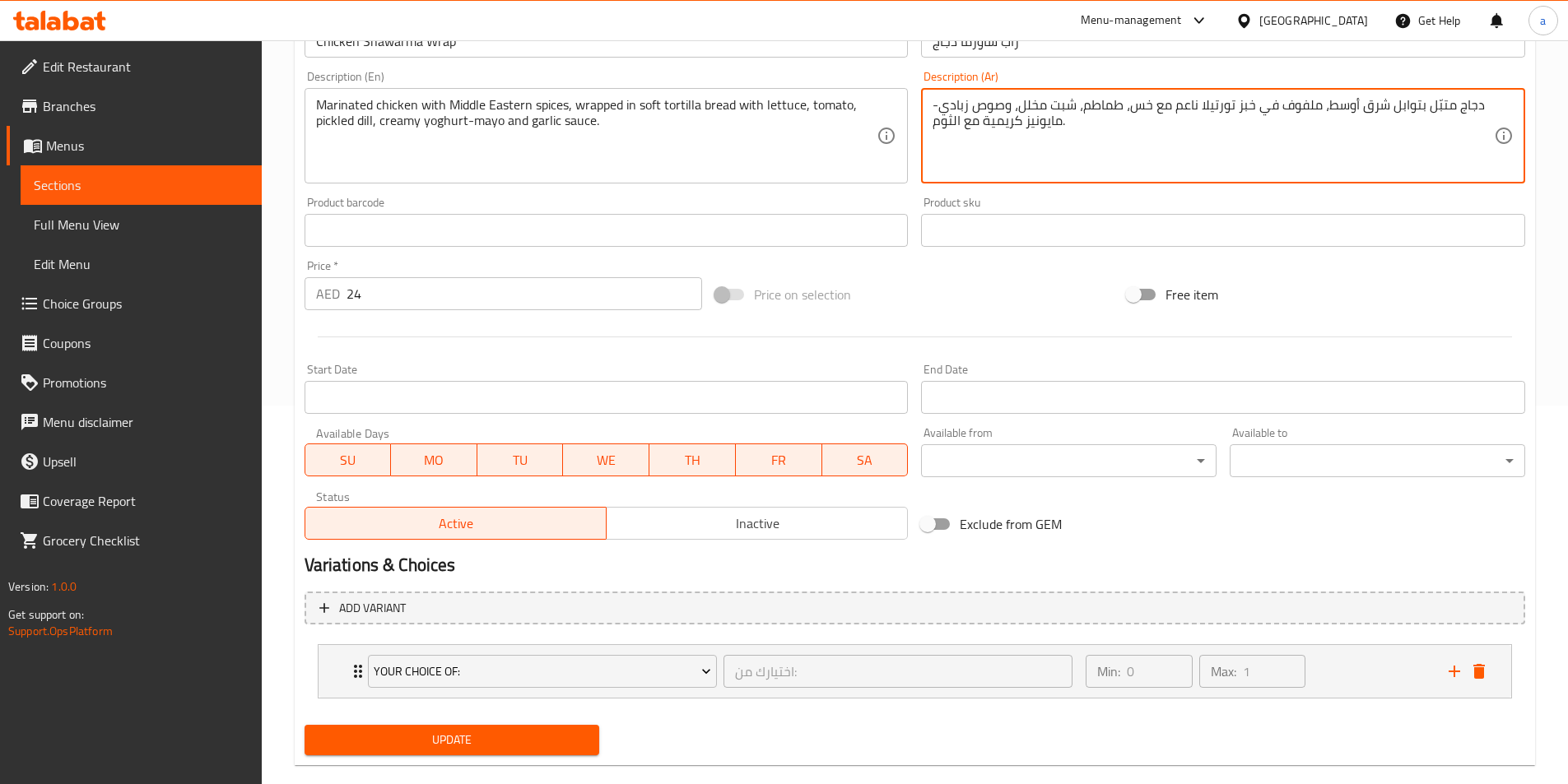
scroll to position [405, 0]
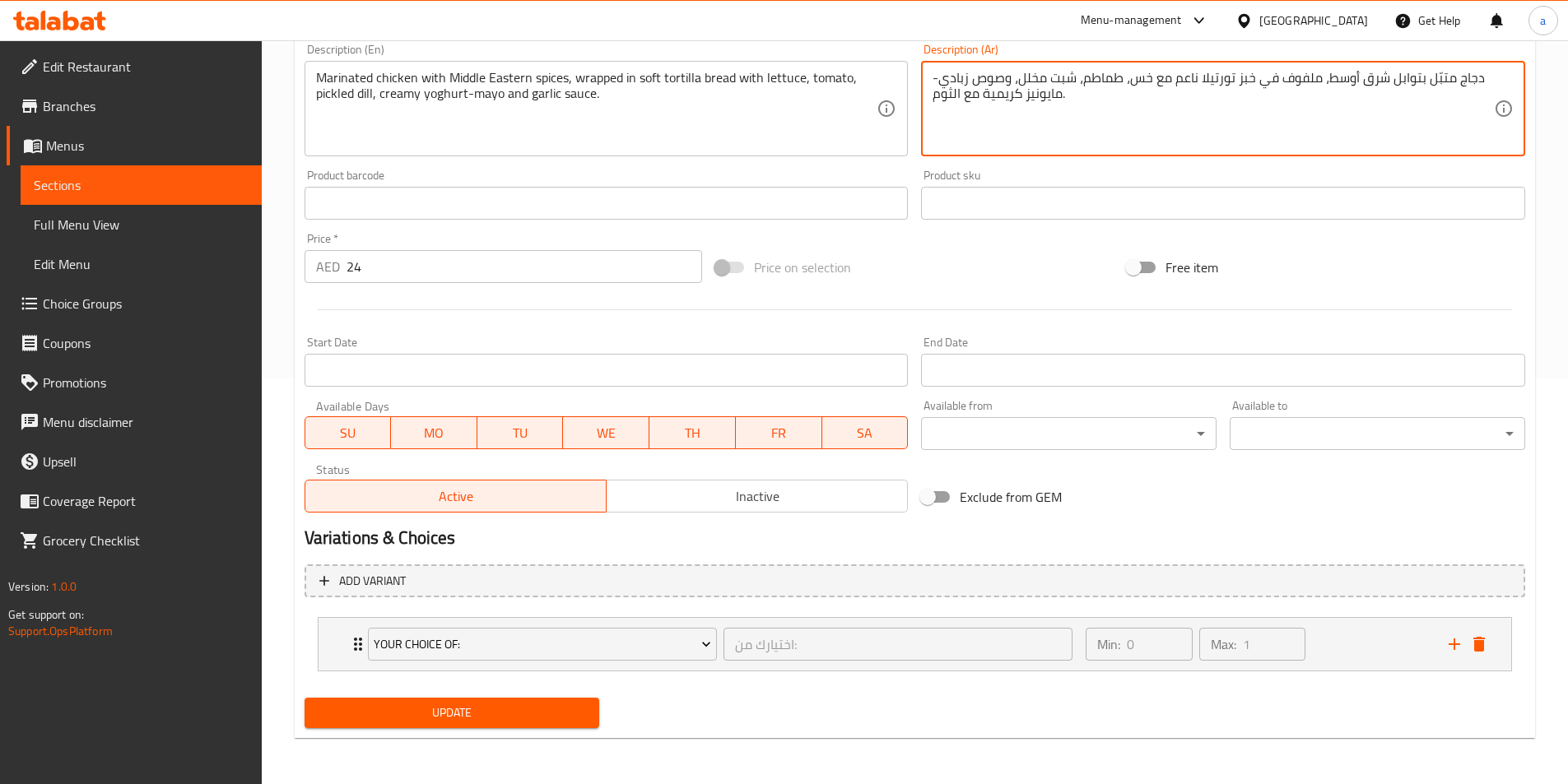
type textarea "دجاج متبّل بتوابل شرق أوسط، ملفوف في خبز تورتيلا ناعم مع خس، طماطم، شبت مخلل، و…"
click at [543, 708] on span "Update" at bounding box center [452, 712] width 269 height 21
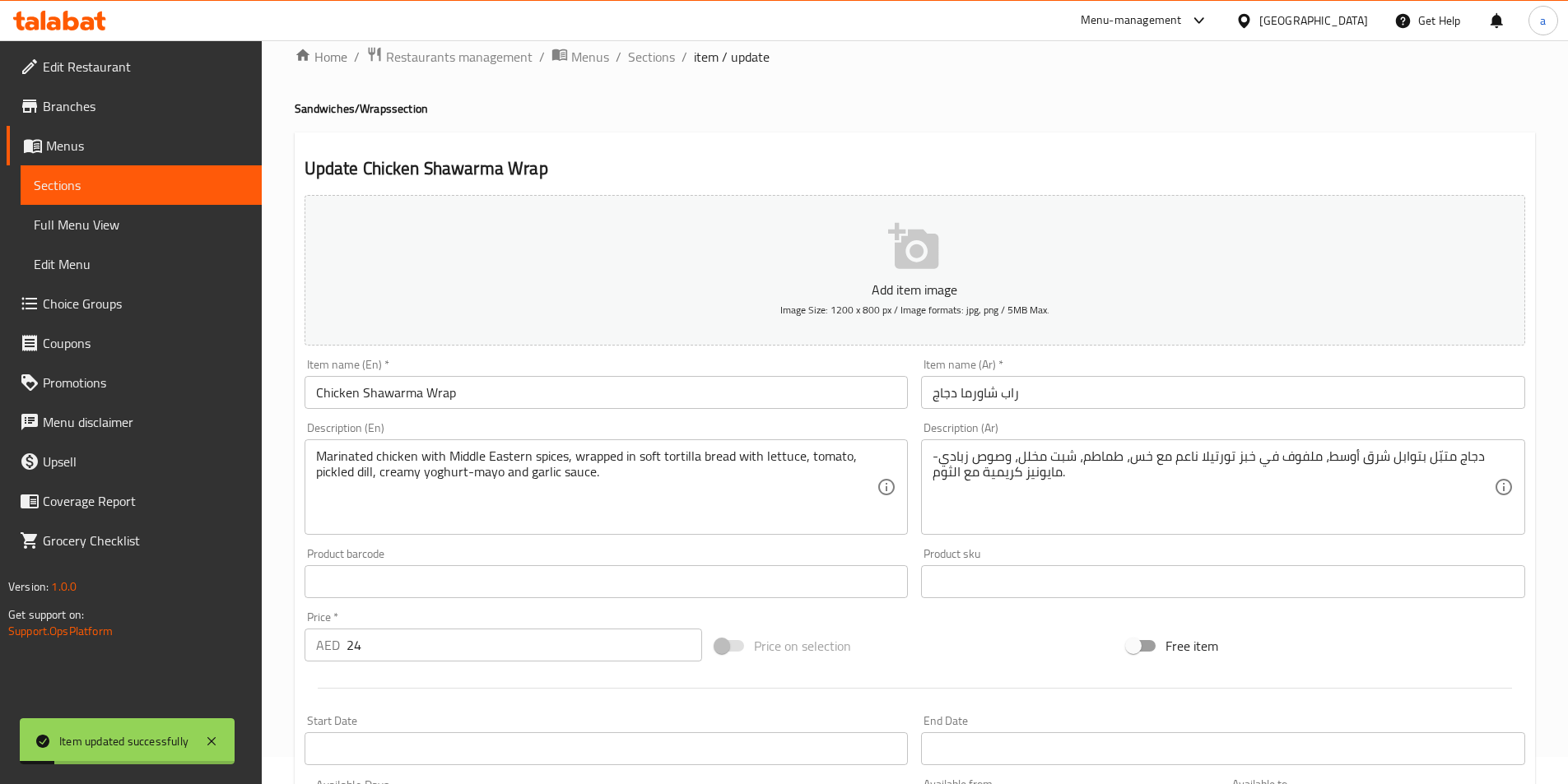
scroll to position [0, 0]
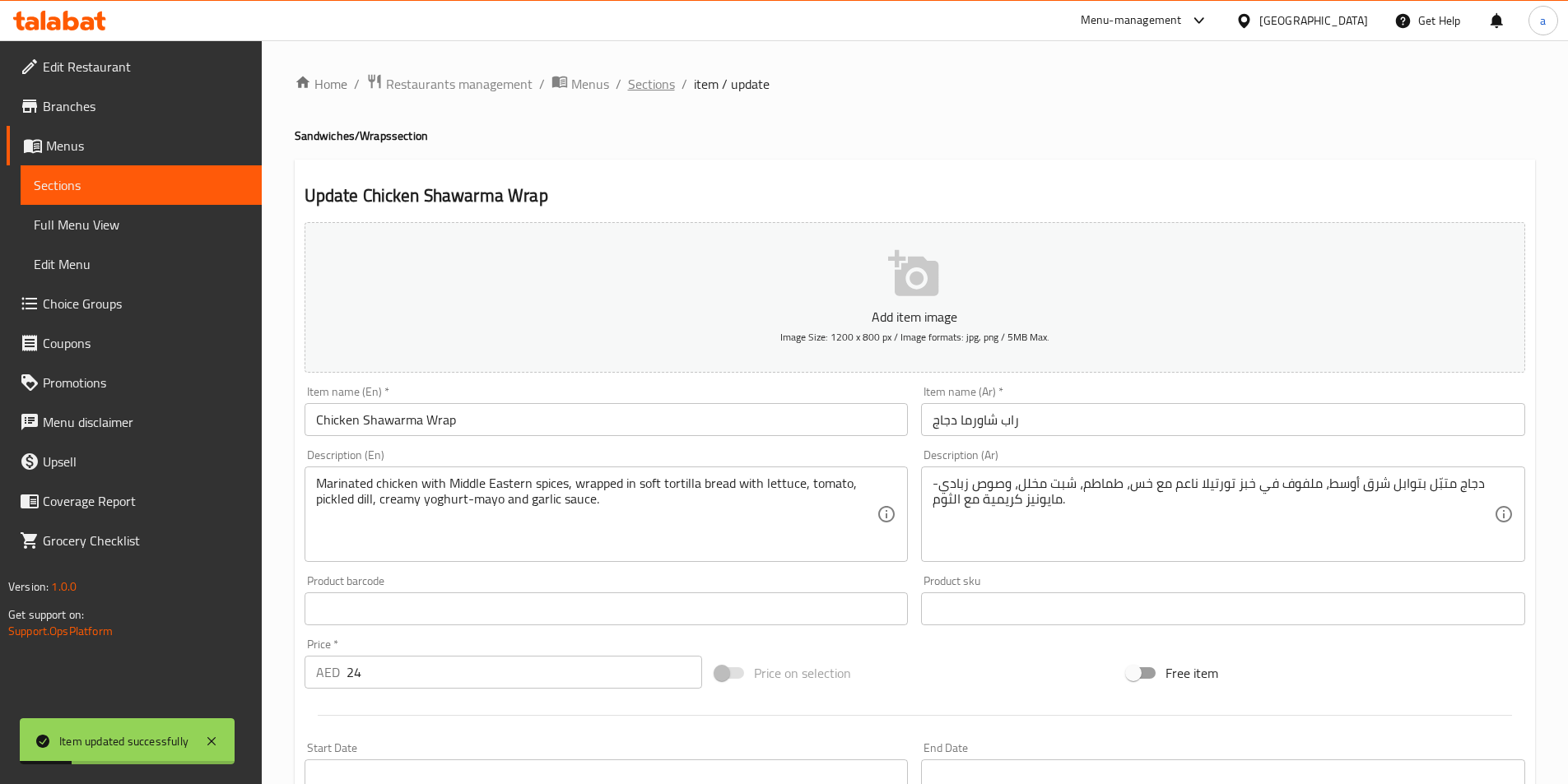
click at [660, 88] on span "Sections" at bounding box center [652, 84] width 47 height 20
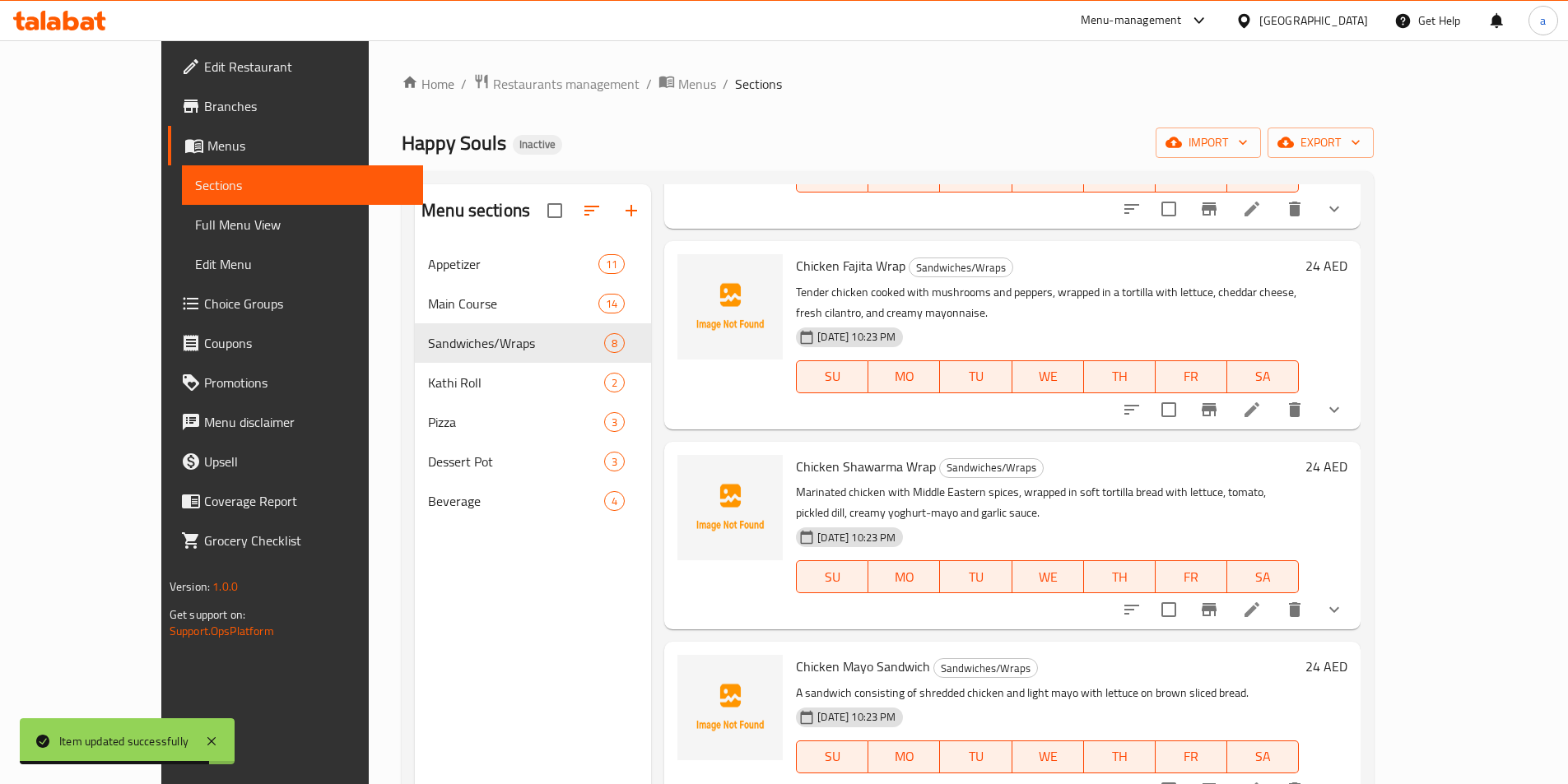
scroll to position [658, 0]
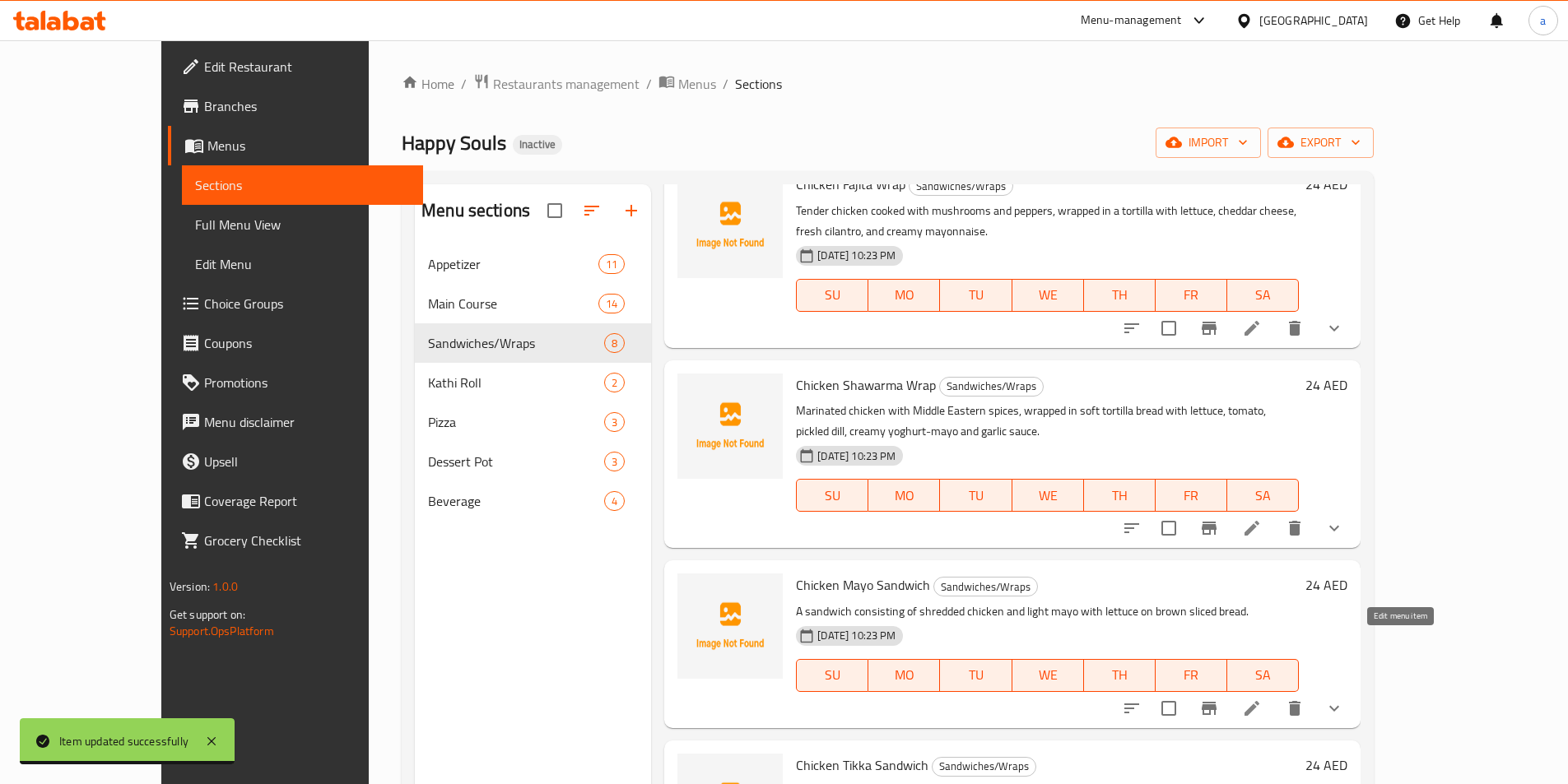
click at [1261, 698] on icon at bounding box center [1252, 708] width 20 height 20
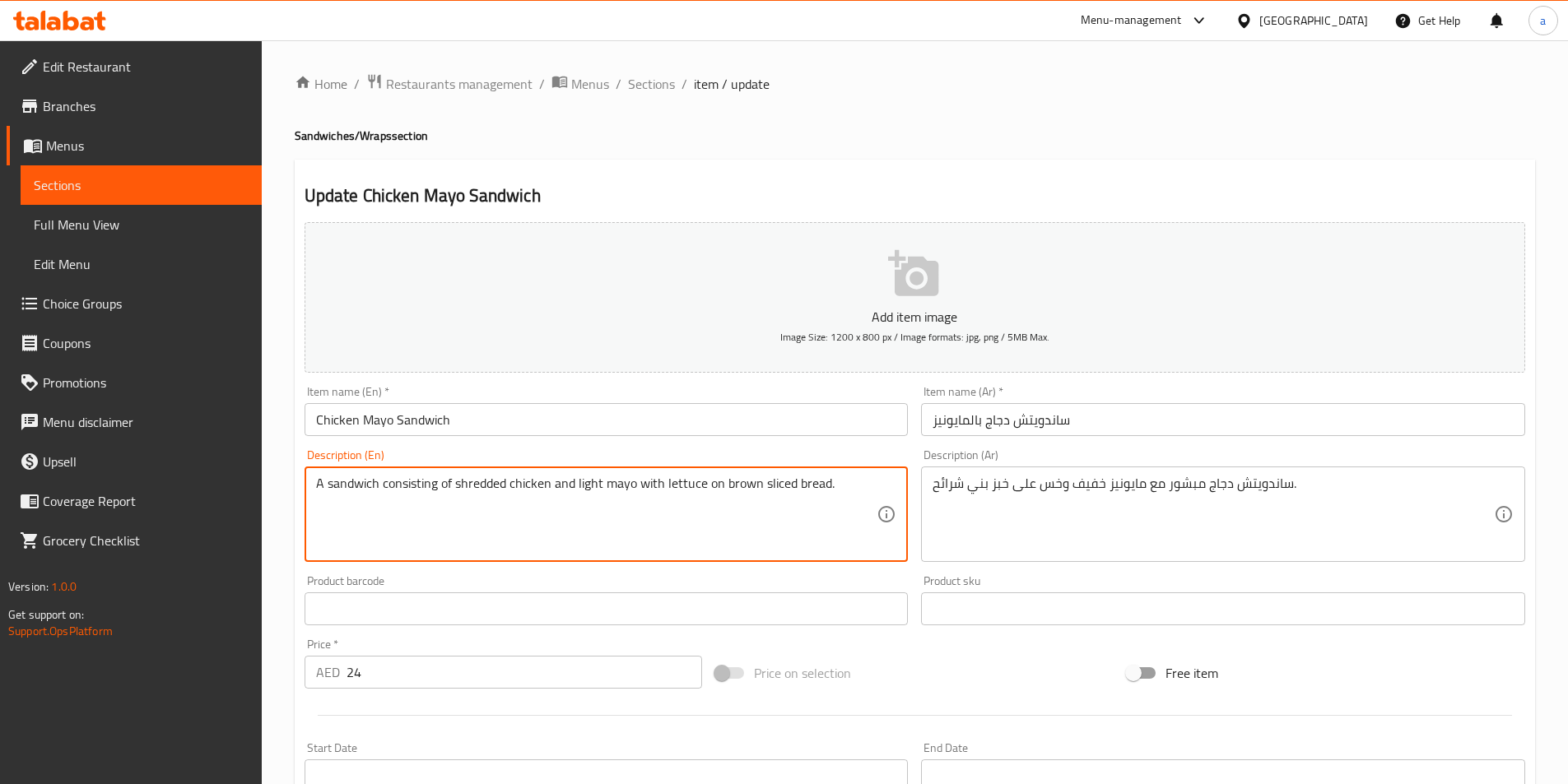
drag, startPoint x: 865, startPoint y: 491, endPoint x: 196, endPoint y: 458, distance: 669.8
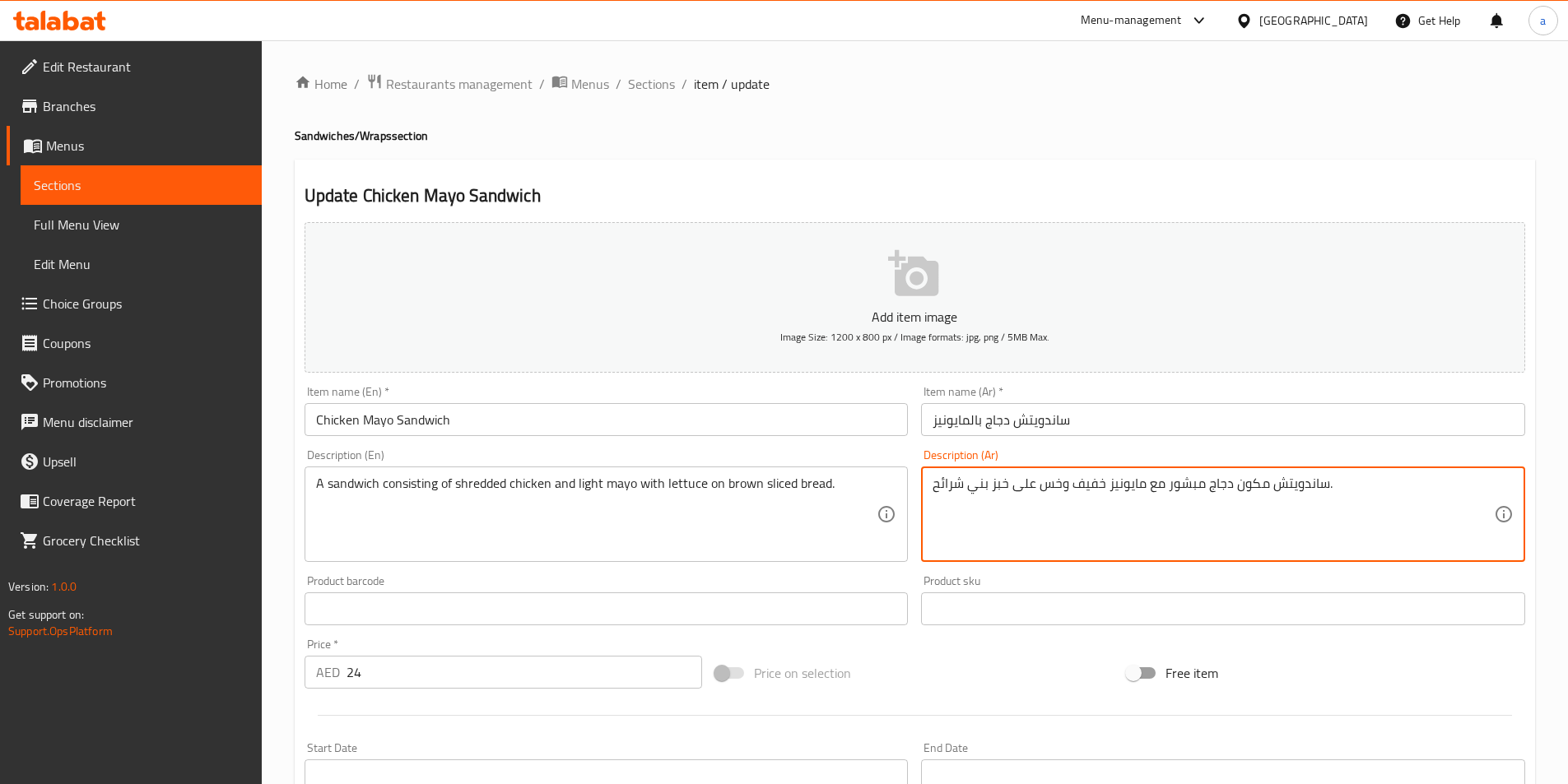
type textarea "ساندويتش مكون دجاج مبشور مع مايونيز خفيف وخس على خبز بني شرائح."
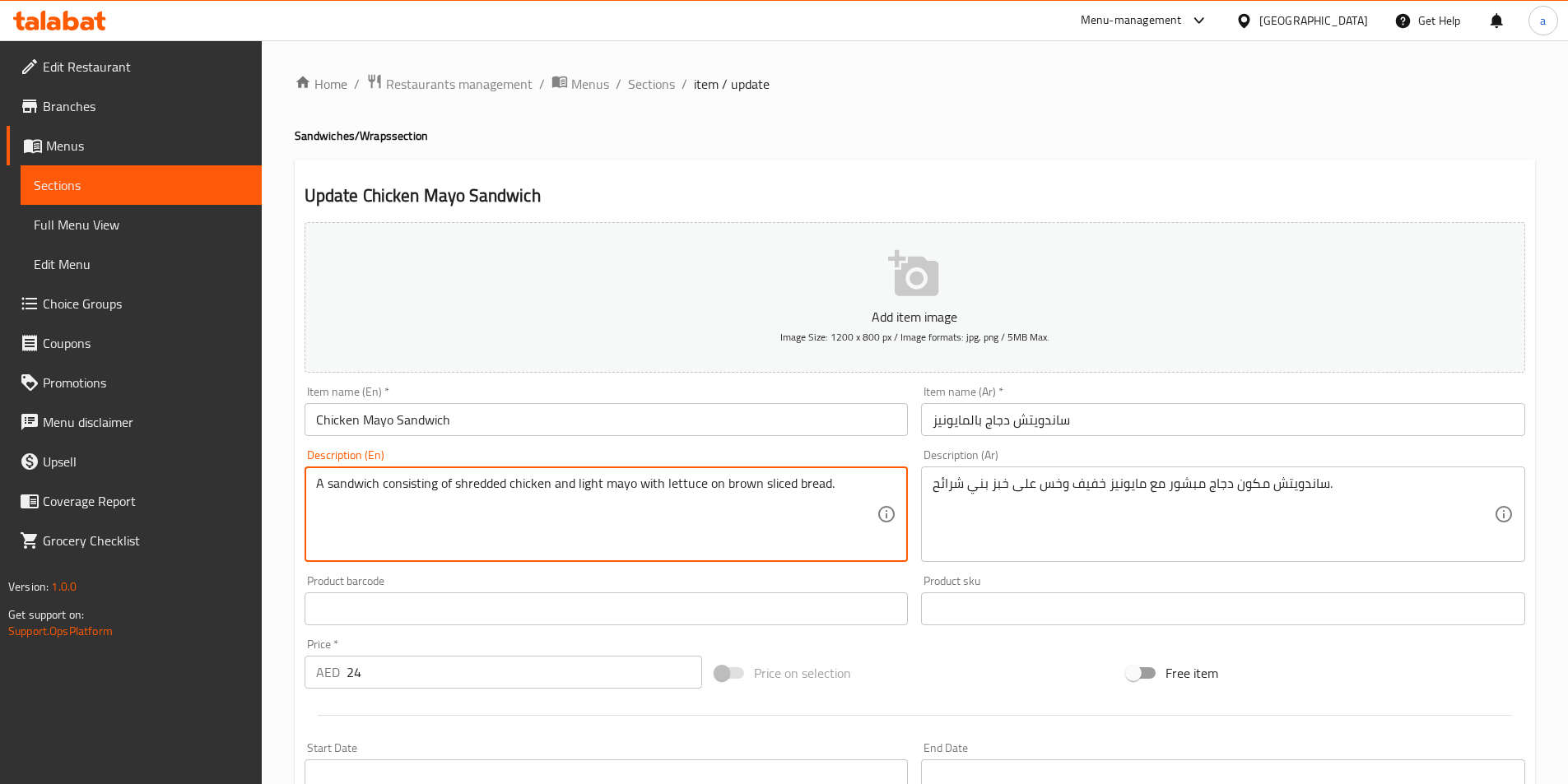
drag, startPoint x: 858, startPoint y: 487, endPoint x: 267, endPoint y: 470, distance: 591.2
drag, startPoint x: 677, startPoint y: 484, endPoint x: 668, endPoint y: 484, distance: 9.0
click at [677, 484] on textarea "A sandwich consisting of shredded chicken and light mayo with lettuce on brown …" at bounding box center [597, 514] width 561 height 78
drag, startPoint x: 667, startPoint y: 482, endPoint x: 860, endPoint y: 492, distance: 193.3
click at [866, 492] on textarea "A sandwich consisting of shredded chicken and light mayo with lettuce on brown …" at bounding box center [597, 514] width 561 height 78
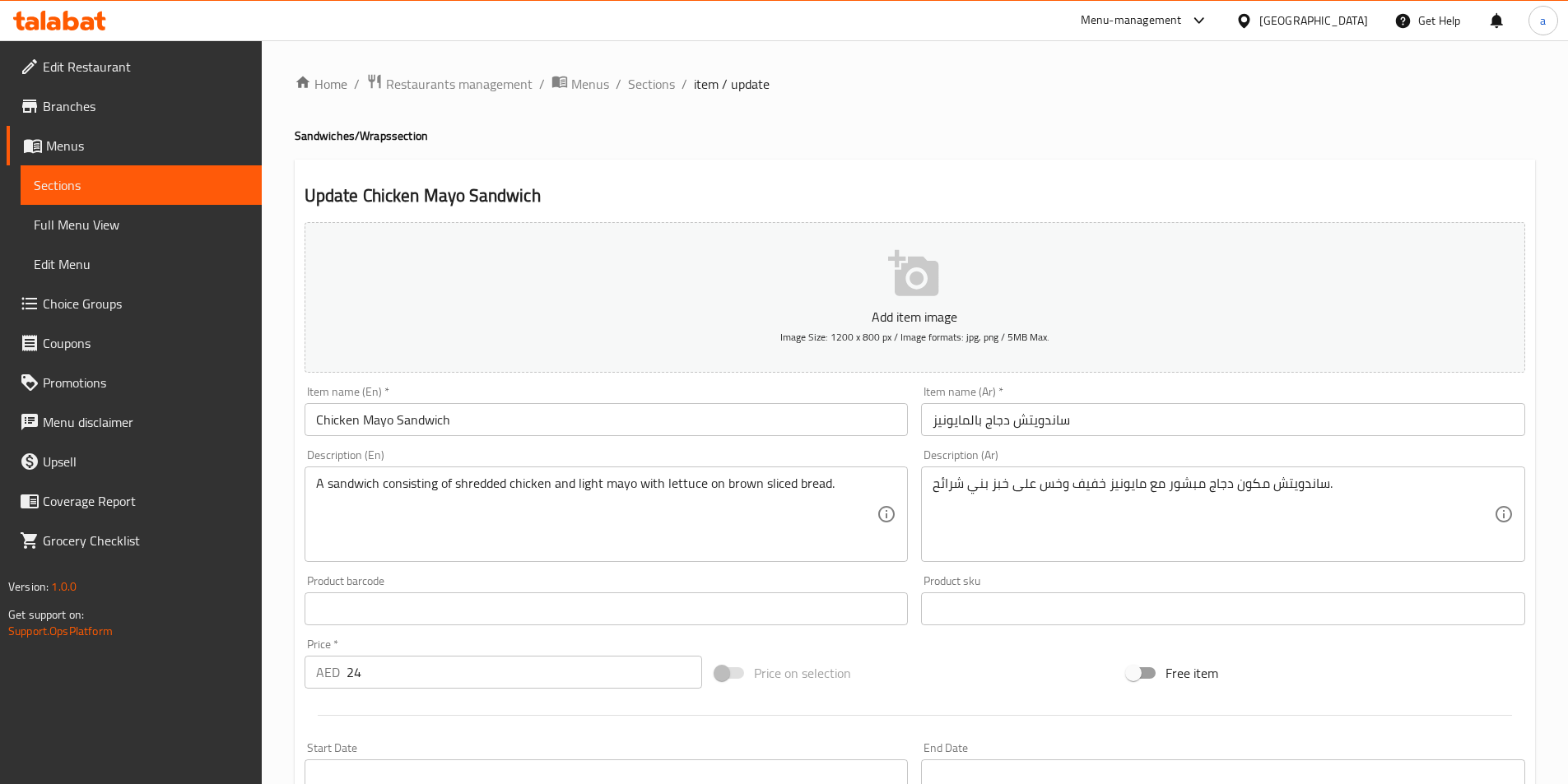
click at [888, 572] on div "Product barcode Product barcode" at bounding box center [607, 600] width 617 height 63
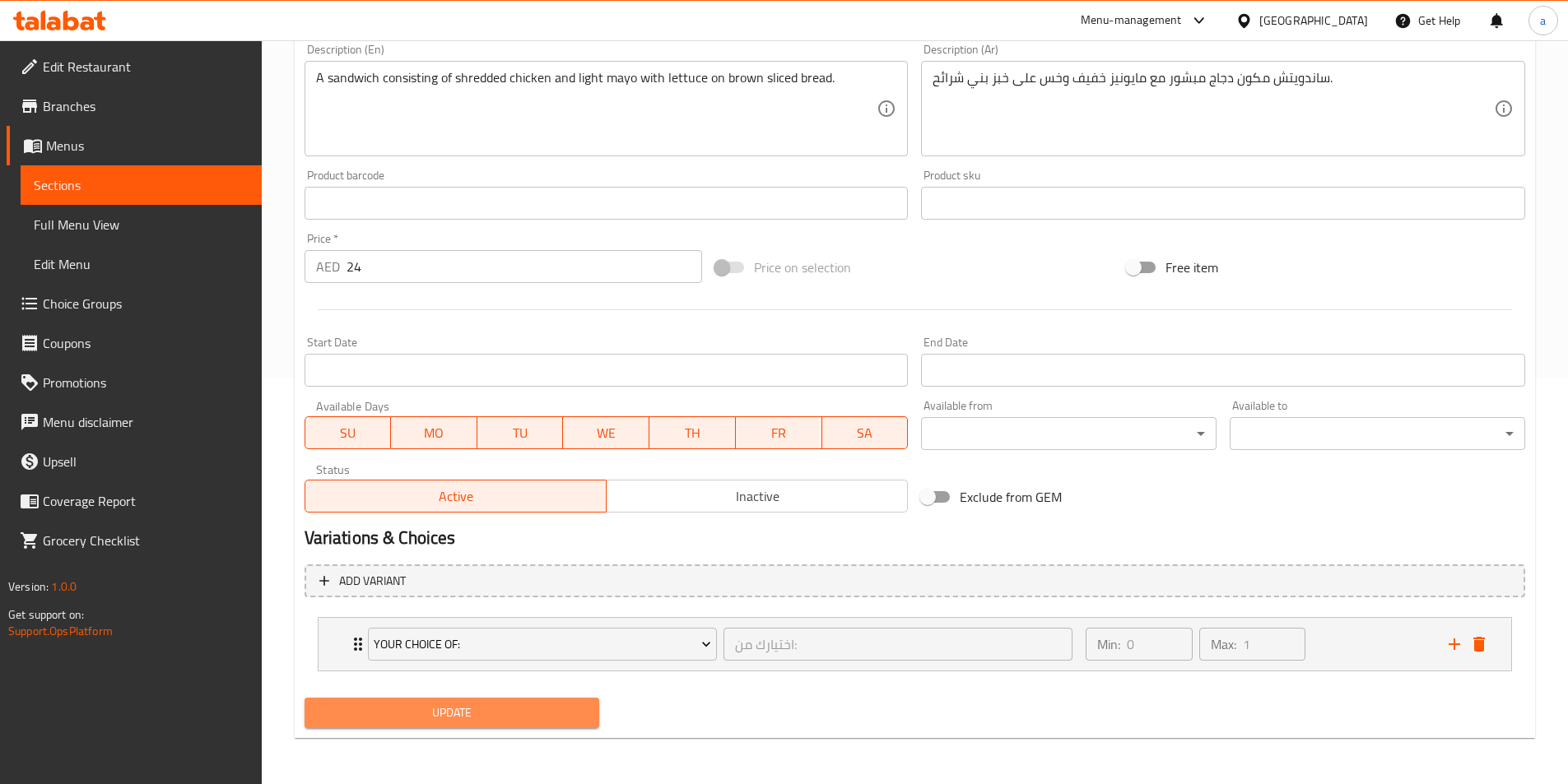
click at [534, 723] on span "Update" at bounding box center [452, 712] width 269 height 21
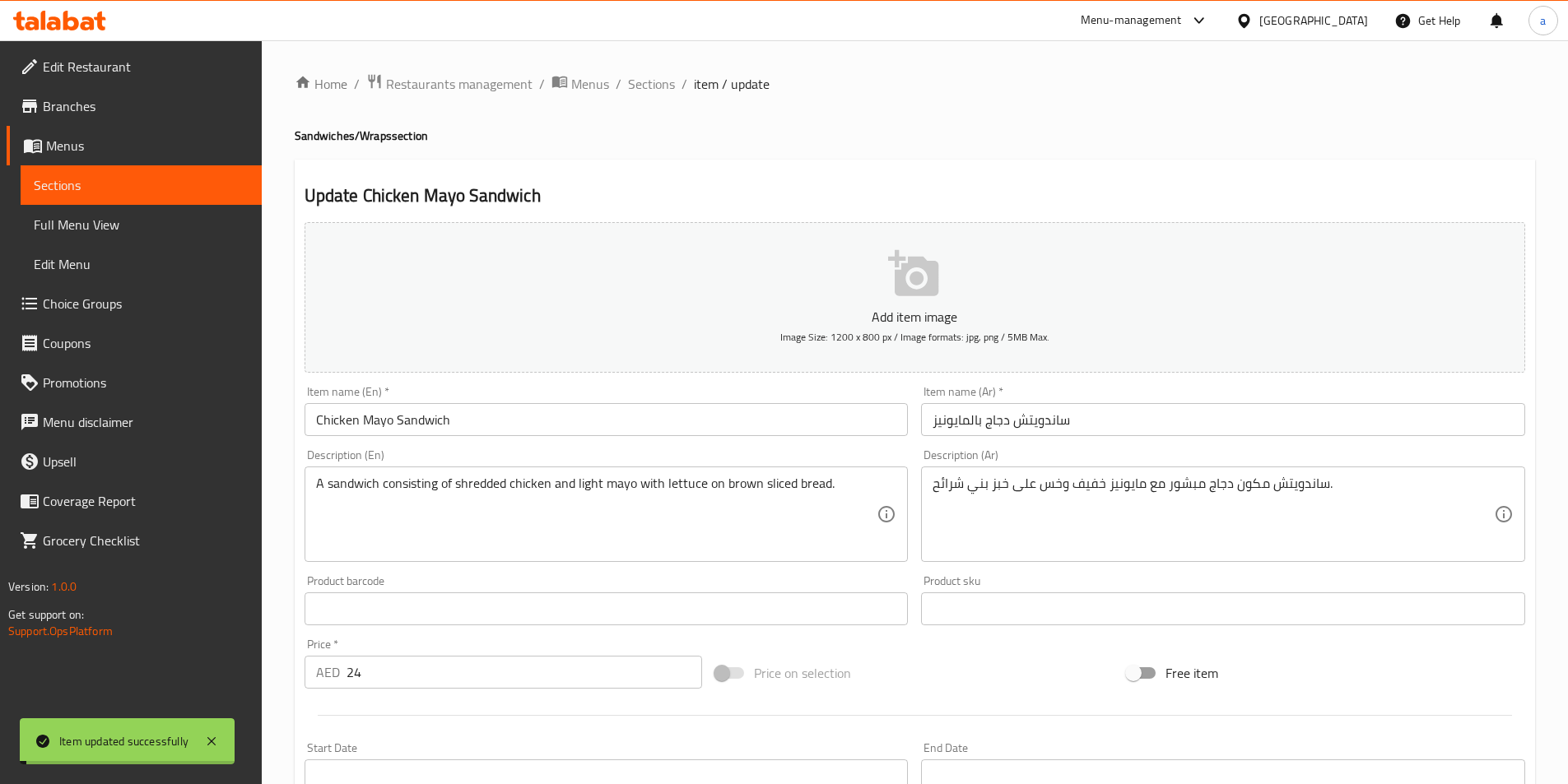
click at [642, 87] on span "Sections" at bounding box center [652, 84] width 47 height 20
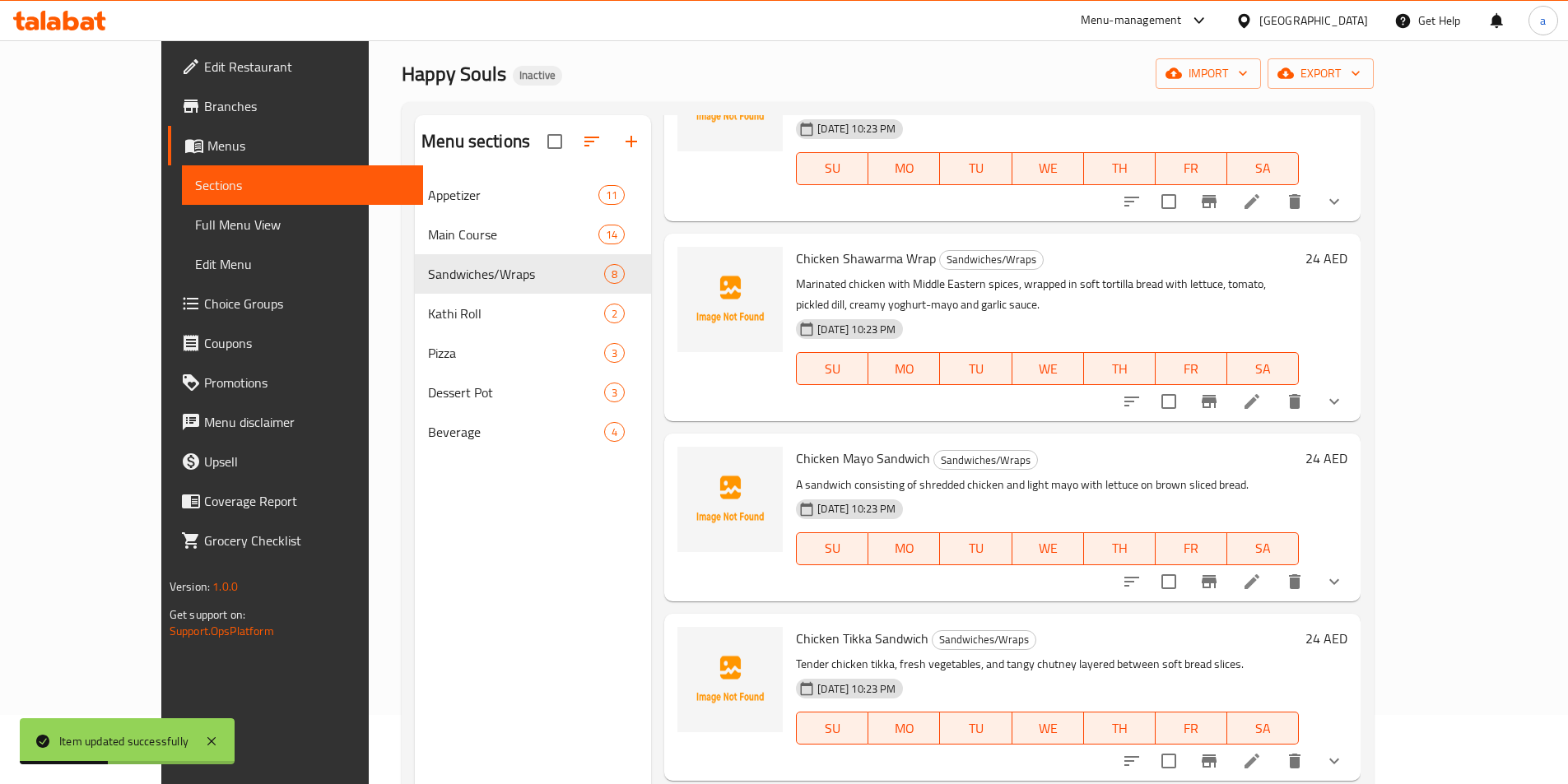
scroll to position [164, 0]
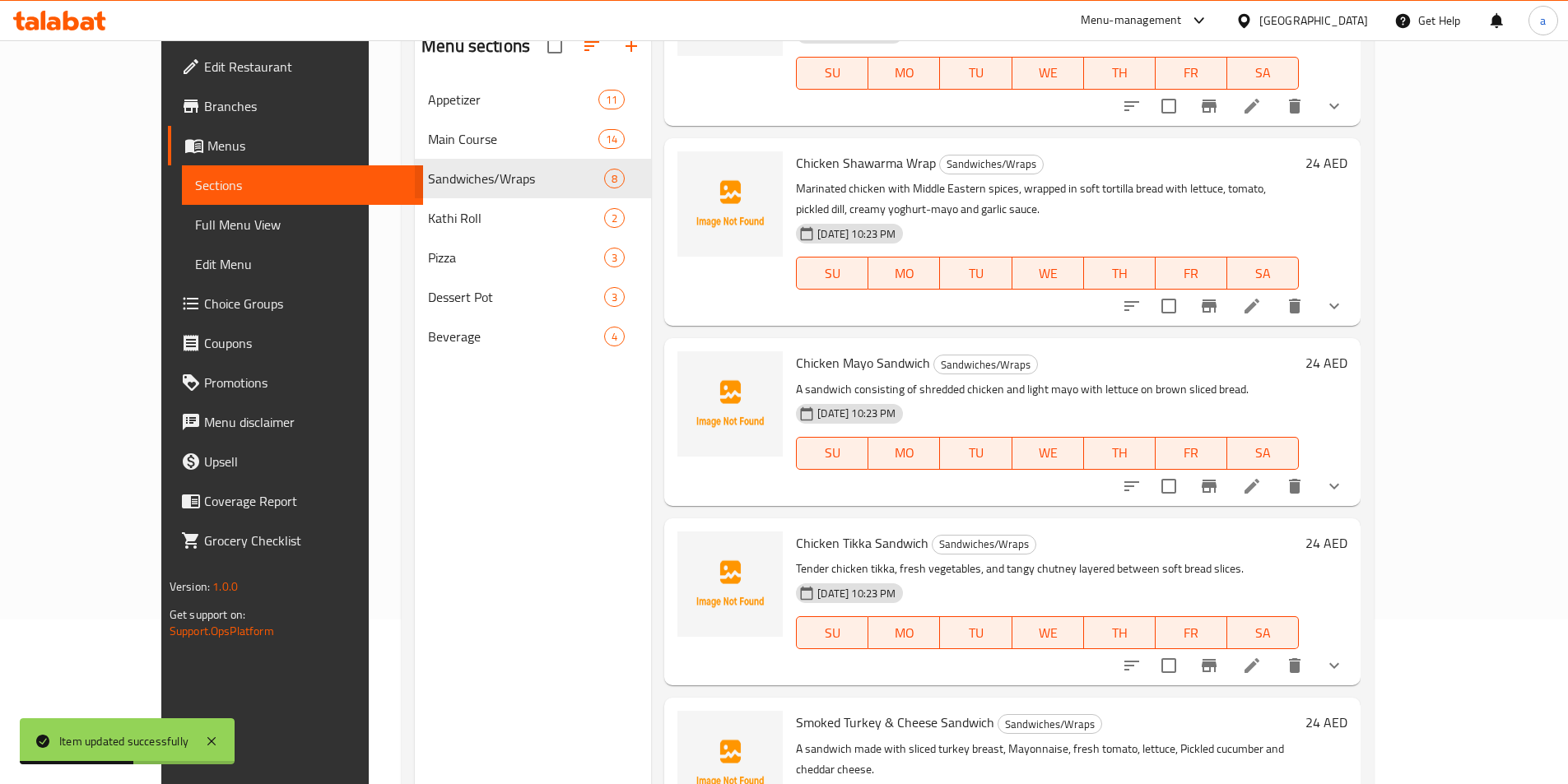
click at [1259, 658] on icon at bounding box center [1251, 665] width 14 height 14
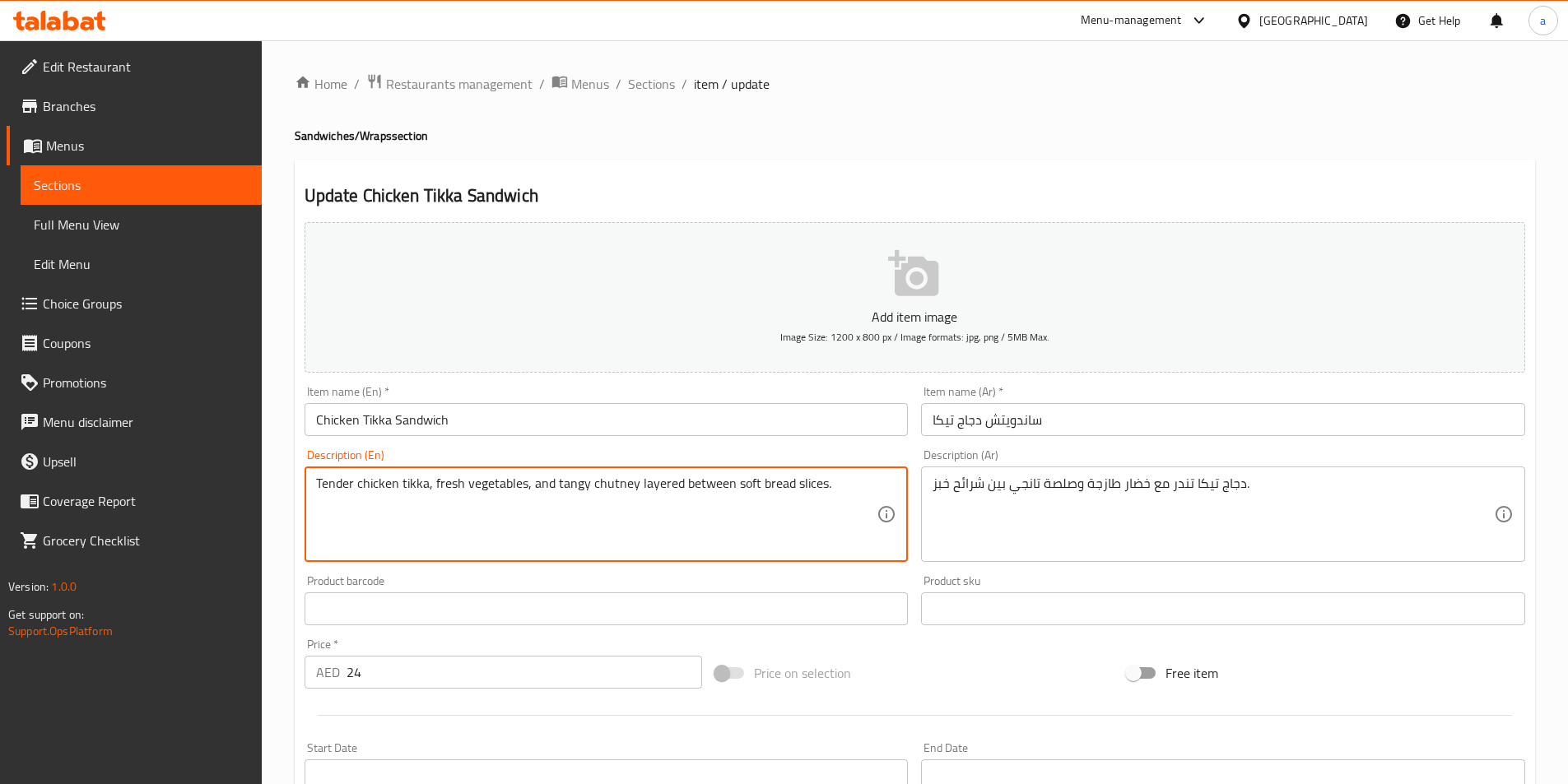
drag, startPoint x: 838, startPoint y: 494, endPoint x: 213, endPoint y: 494, distance: 625.0
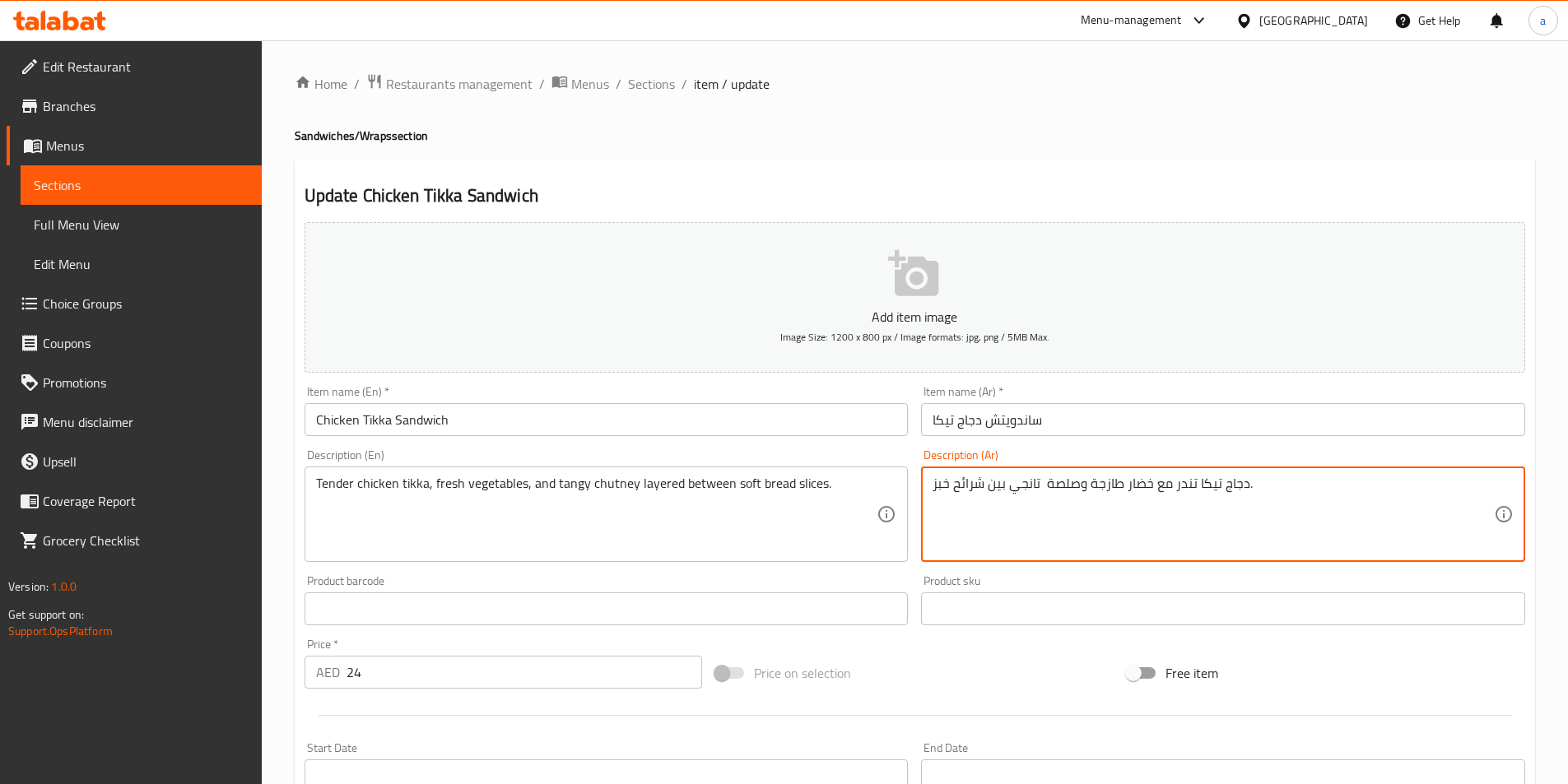
click at [618, 485] on textarea "Tender chicken tikka, fresh vegetables, and tangy chutney layered between soft …" at bounding box center [597, 514] width 561 height 78
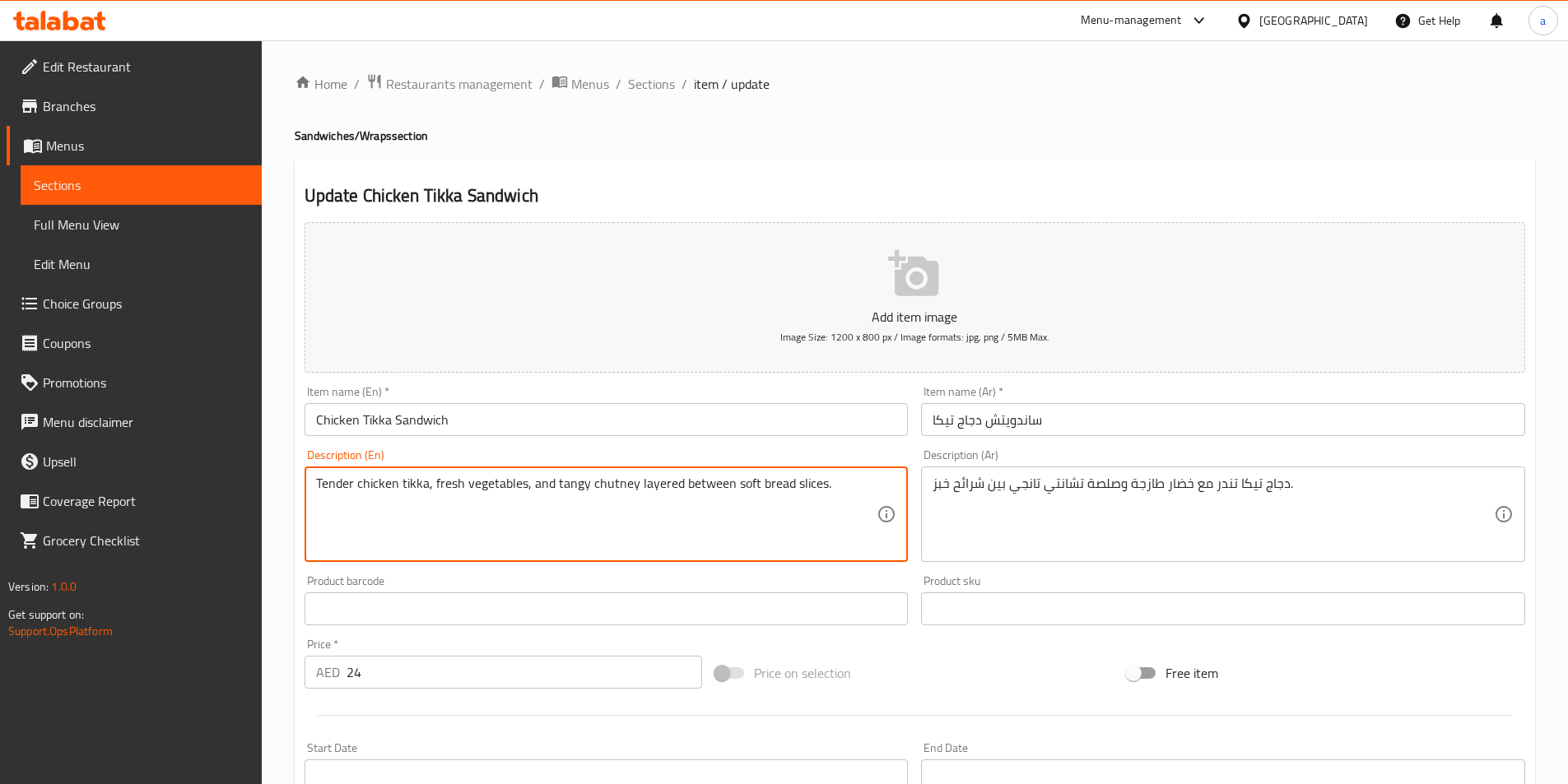
drag, startPoint x: 636, startPoint y: 484, endPoint x: 874, endPoint y: 483, distance: 238.0
click at [874, 483] on textarea "Tender chicken tikka, fresh vegetables, and tangy chutney layered between soft …" at bounding box center [597, 514] width 561 height 78
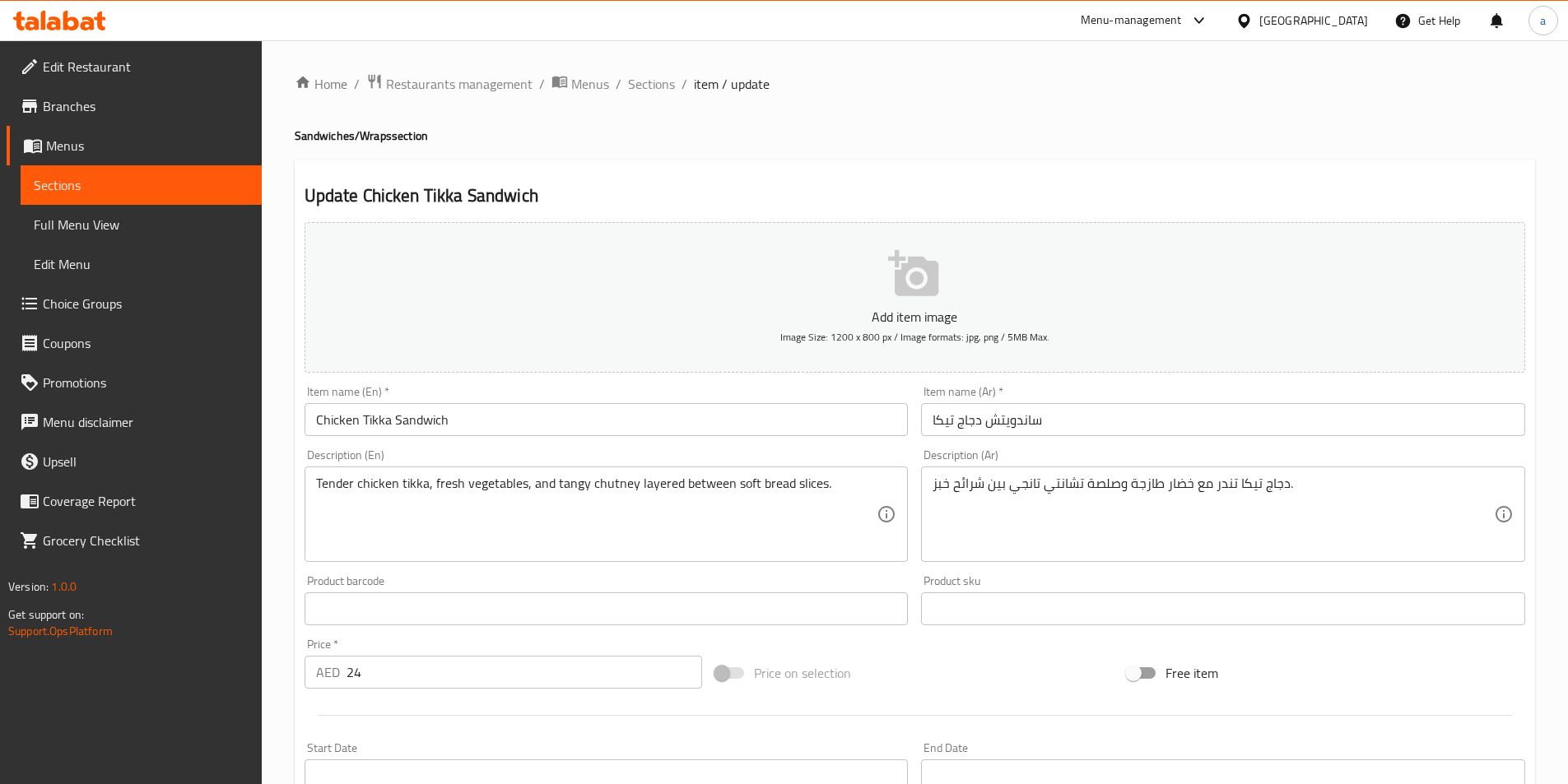
drag, startPoint x: 1010, startPoint y: 487, endPoint x: 1015, endPoint y: 526, distance: 39.3
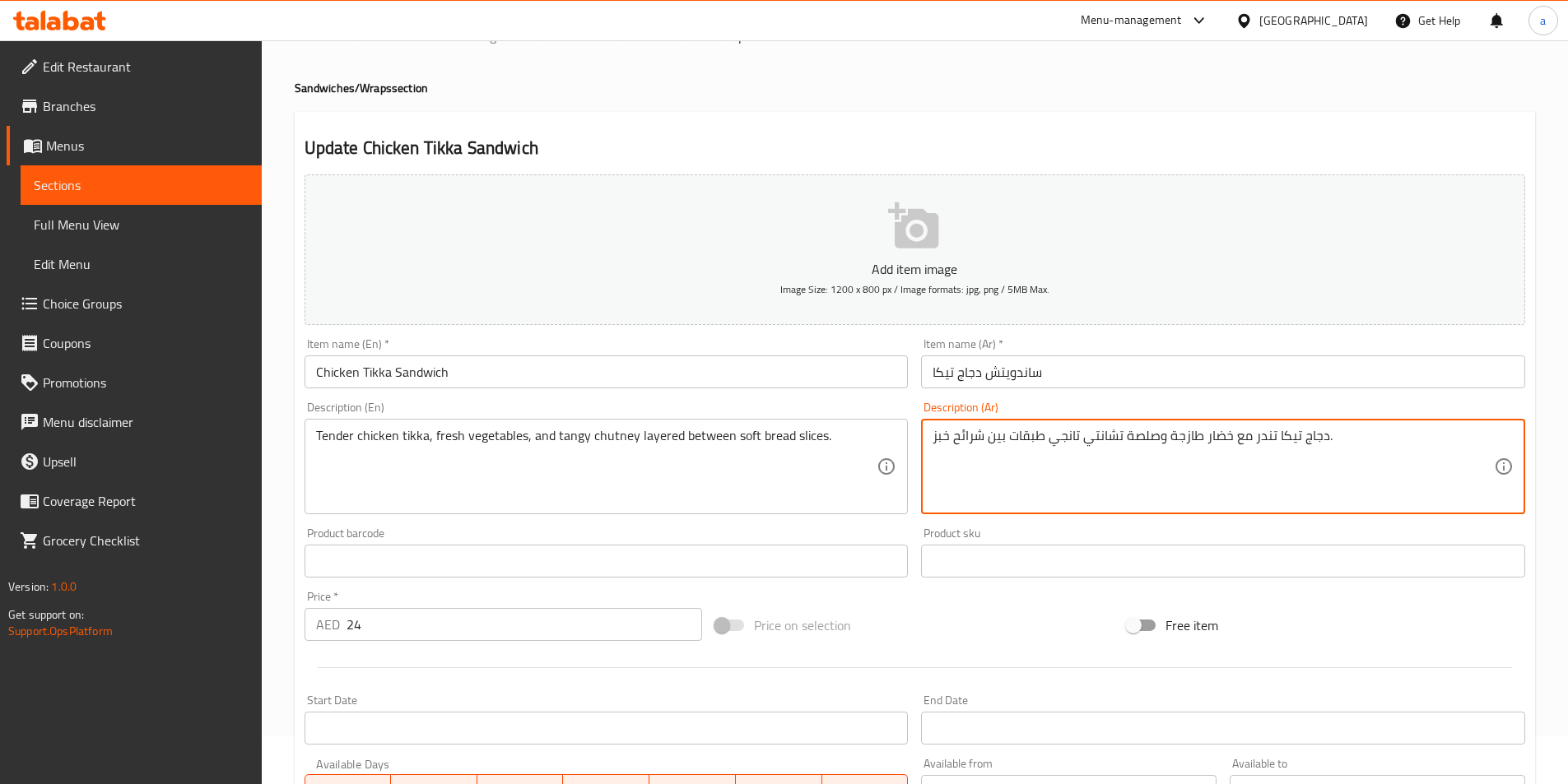
scroll to position [405, 0]
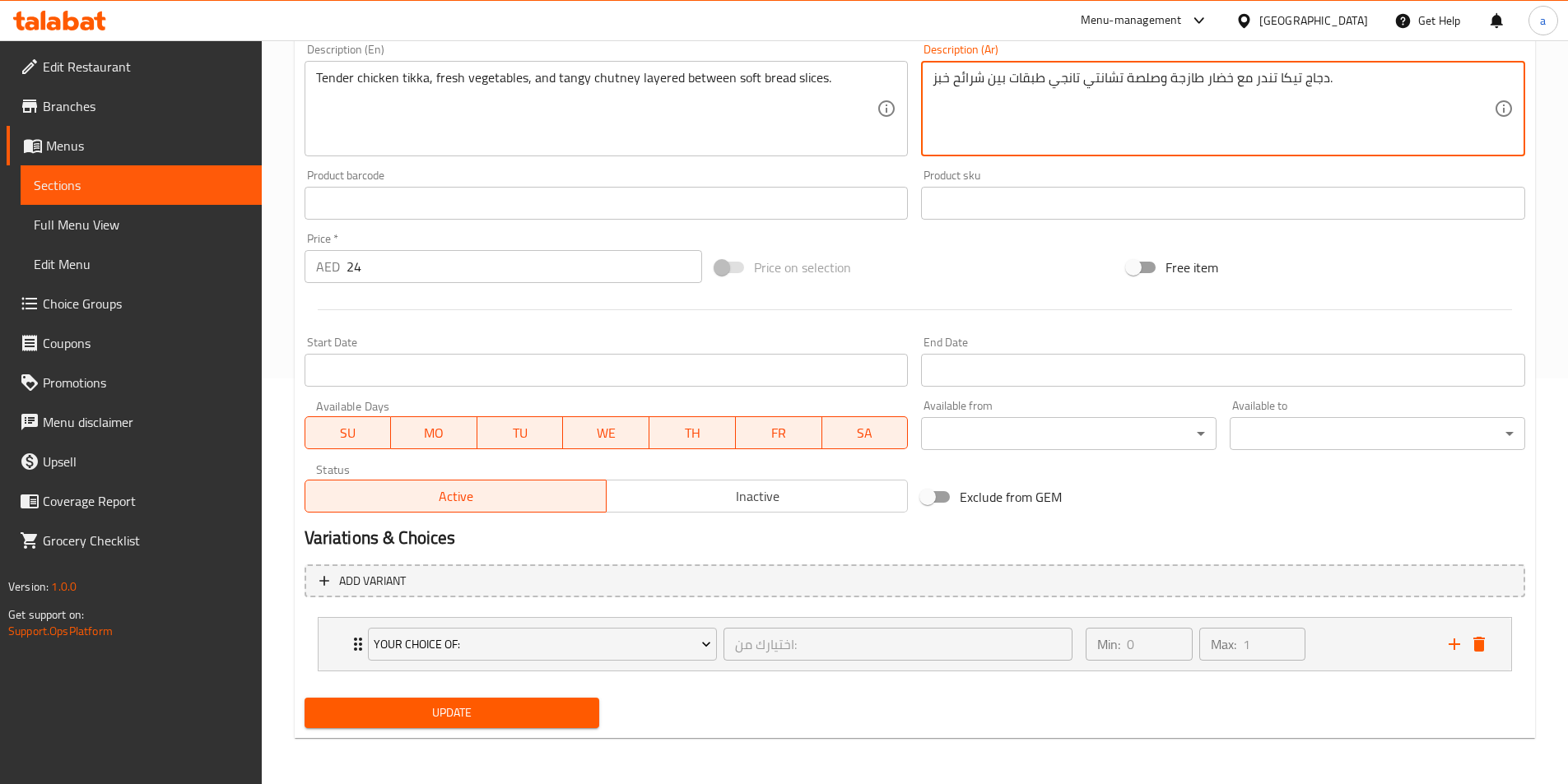
type textarea "دجاج تيكا تندر مع خضار طازجة وصلصة تشانتي تانجي طبقات بين شرائح خبز."
click at [432, 717] on span "Update" at bounding box center [452, 712] width 269 height 21
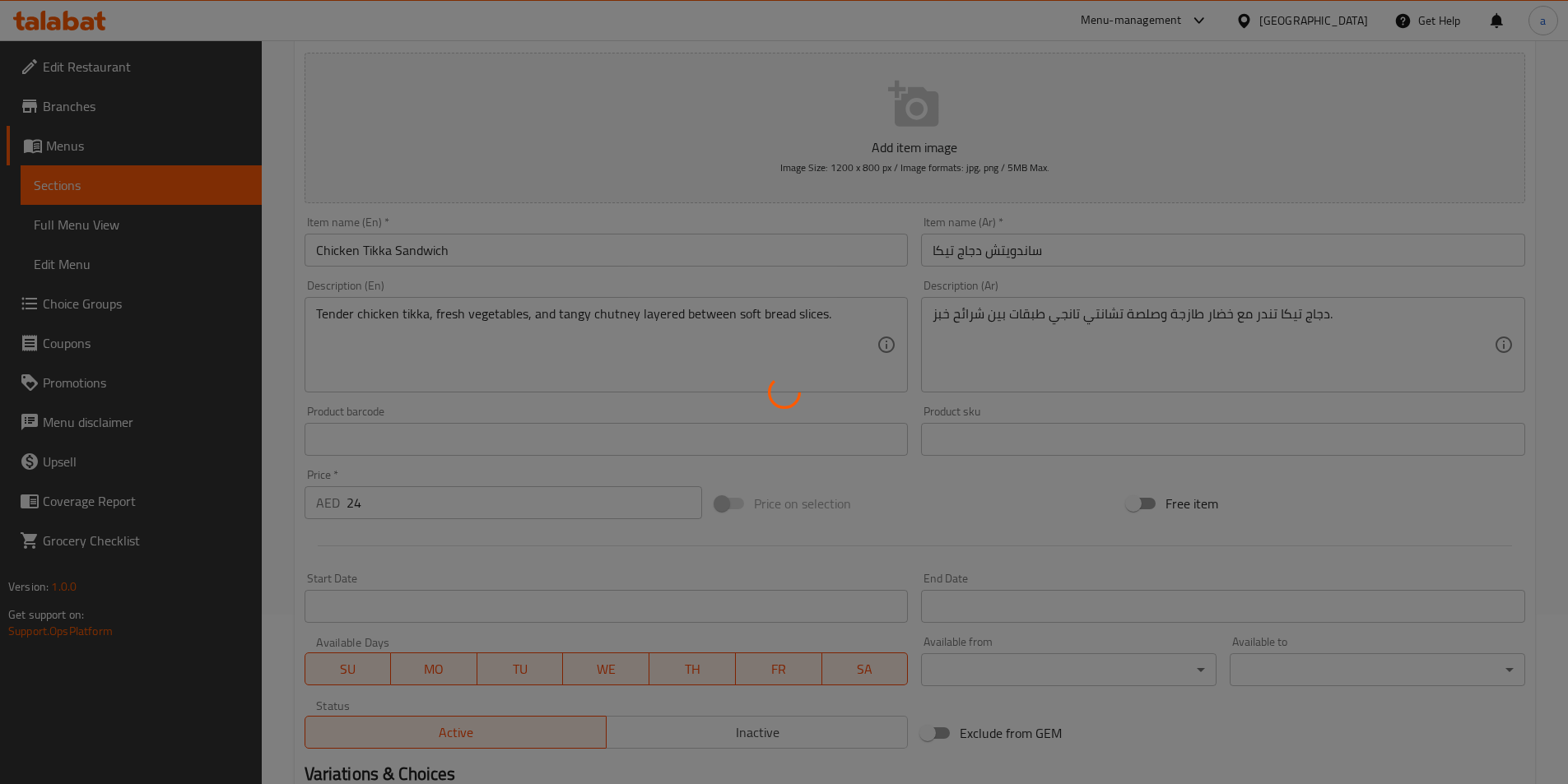
scroll to position [0, 0]
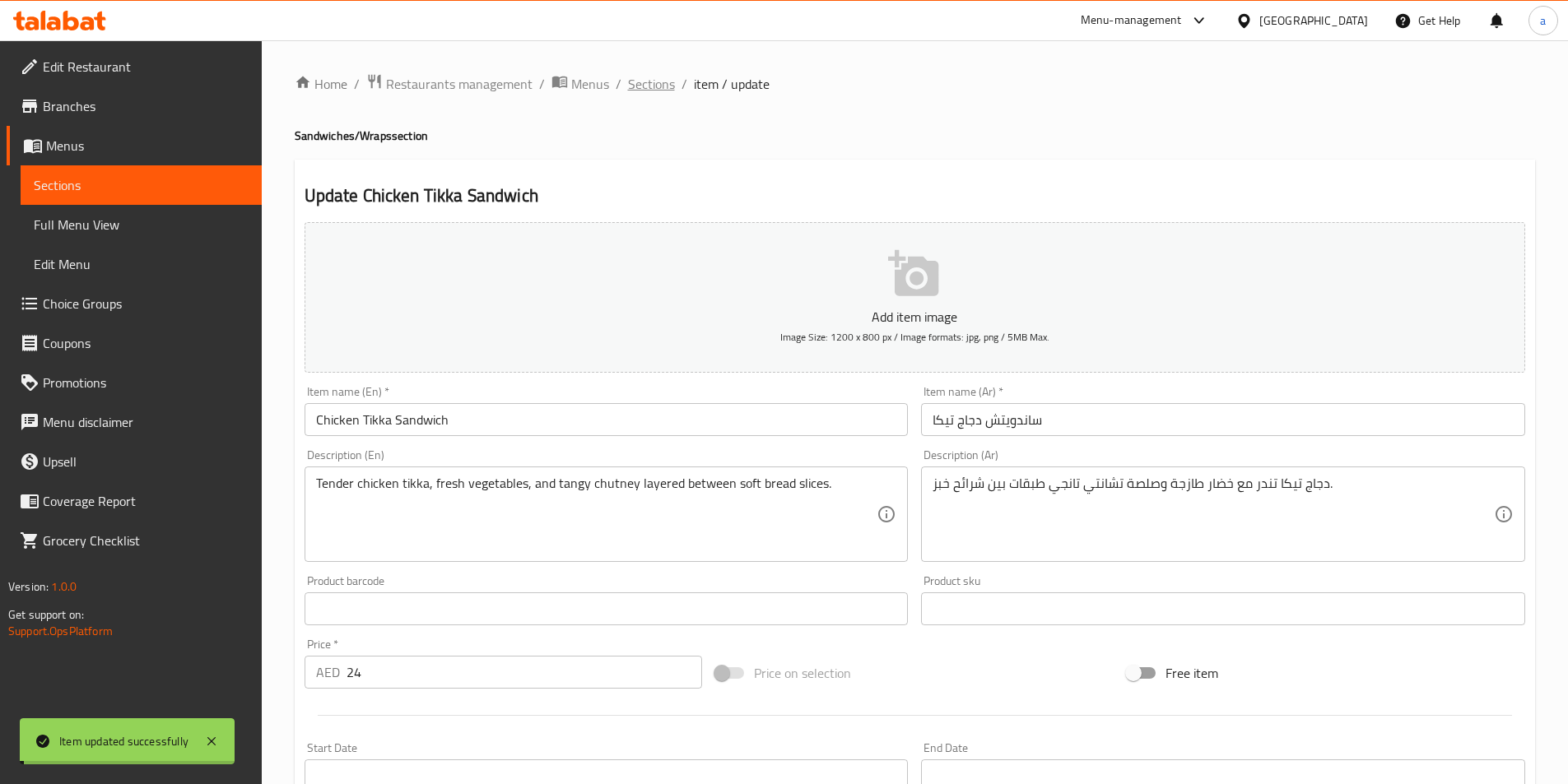
click at [656, 87] on span "Sections" at bounding box center [652, 84] width 47 height 20
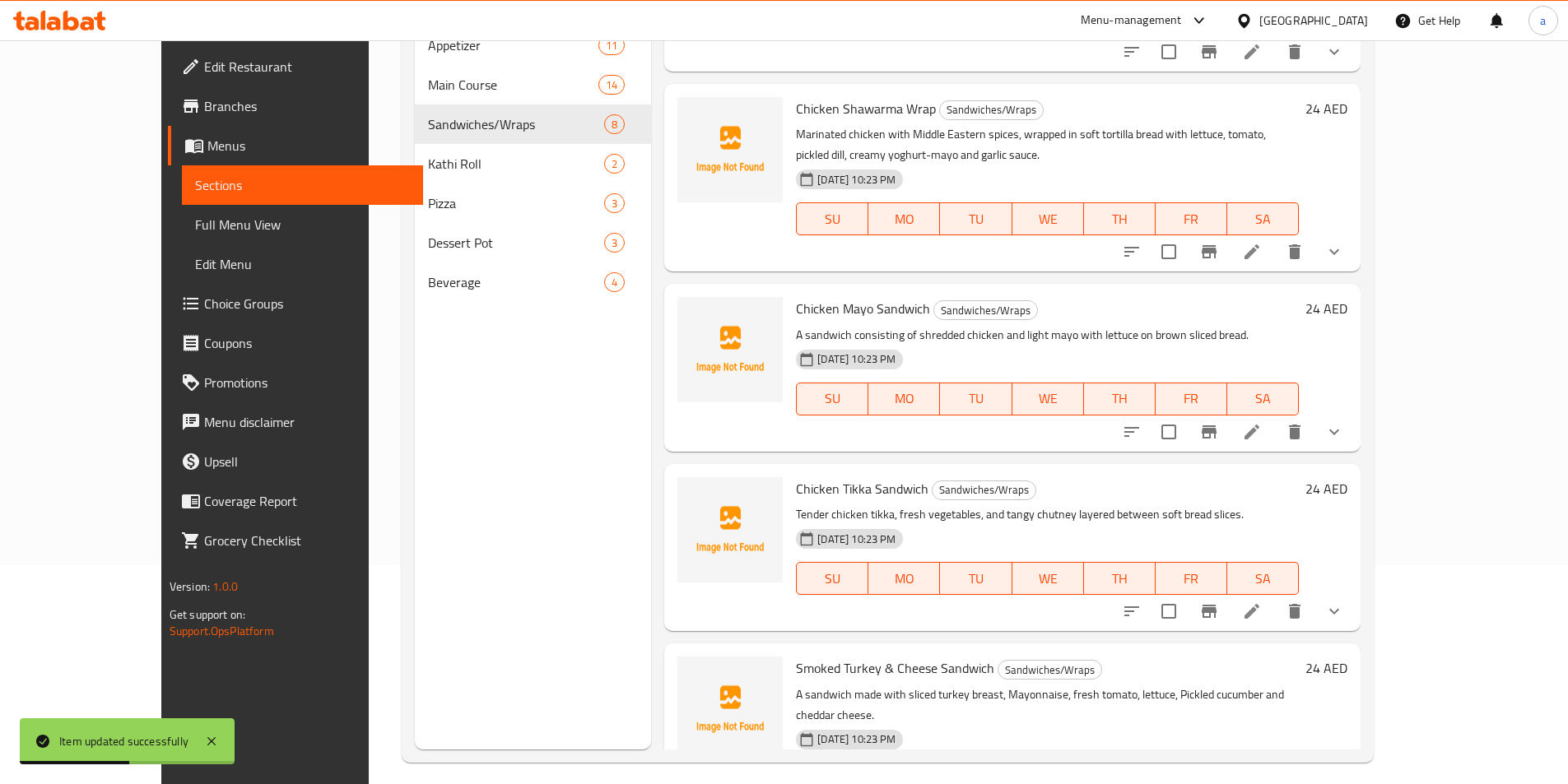
scroll to position [230, 0]
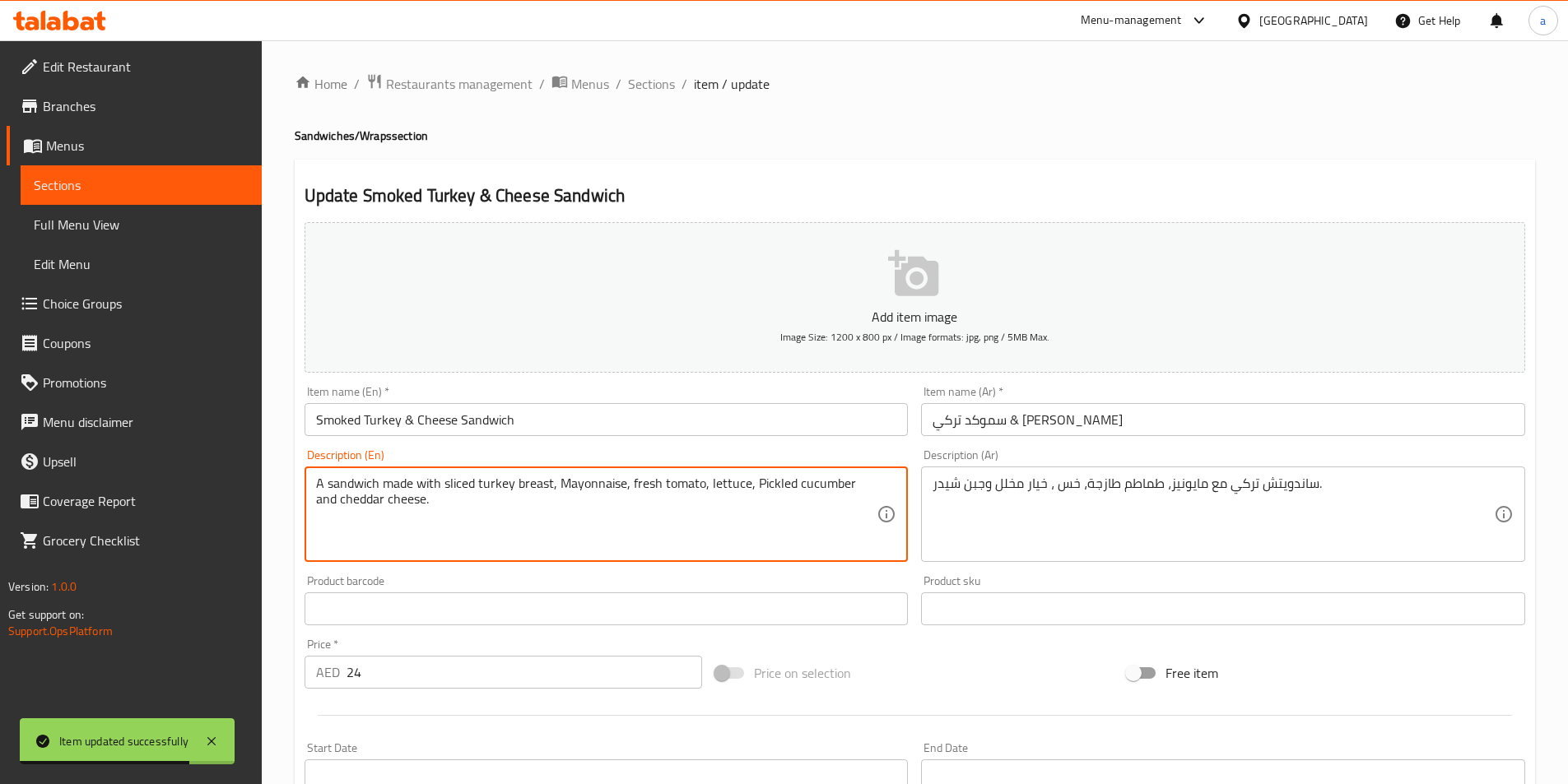
click at [703, 505] on textarea "A sandwich made with sliced turkey breast, Mayonnaise, fresh tomato, lettuce, P…" at bounding box center [597, 514] width 561 height 78
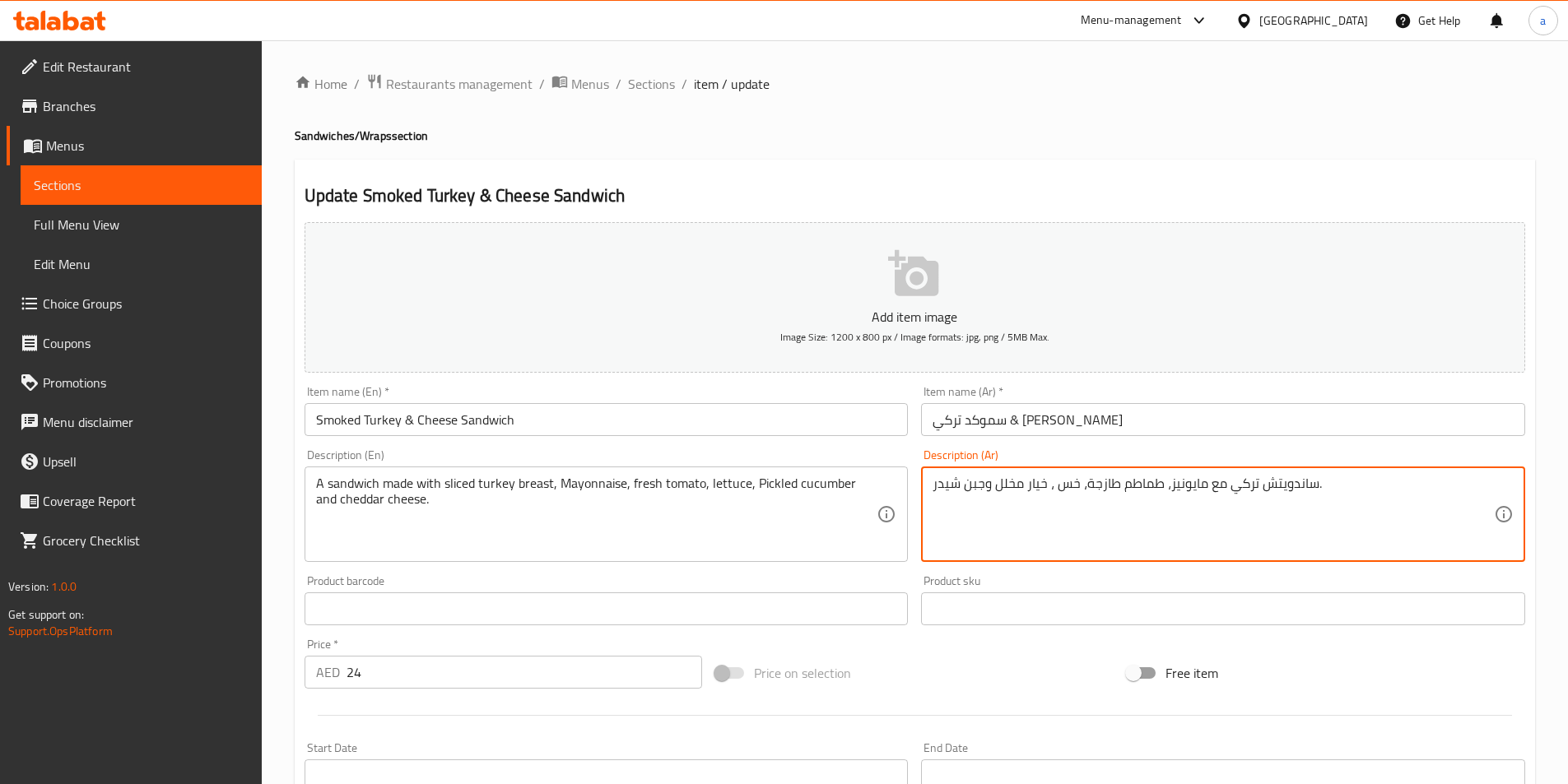
paste textarea "مصنوع من شرائح صدر الديك الرومي، المايونيز، الطماطم الطازجة، الخس، الخيار المخل…"
click at [1400, 484] on textarea "ساندويتش مصنوع من شرائح صدر الديك الرومي، المايونيز، الطماطم الطازجة، الخس، الخ…" at bounding box center [1213, 514] width 561 height 78
click at [1221, 486] on textarea "ساندويتش مكون من شرائح صدر الديك الرومي، المايونيز، الطماطم الطازجة، الخس، الخي…" at bounding box center [1213, 514] width 561 height 78
click at [1235, 522] on textarea "ساندويتش مكون من شرائح صدر تركي، المايونيز، الطماطم الطازجة، الخس، الخيار المخل…" at bounding box center [1213, 514] width 561 height 78
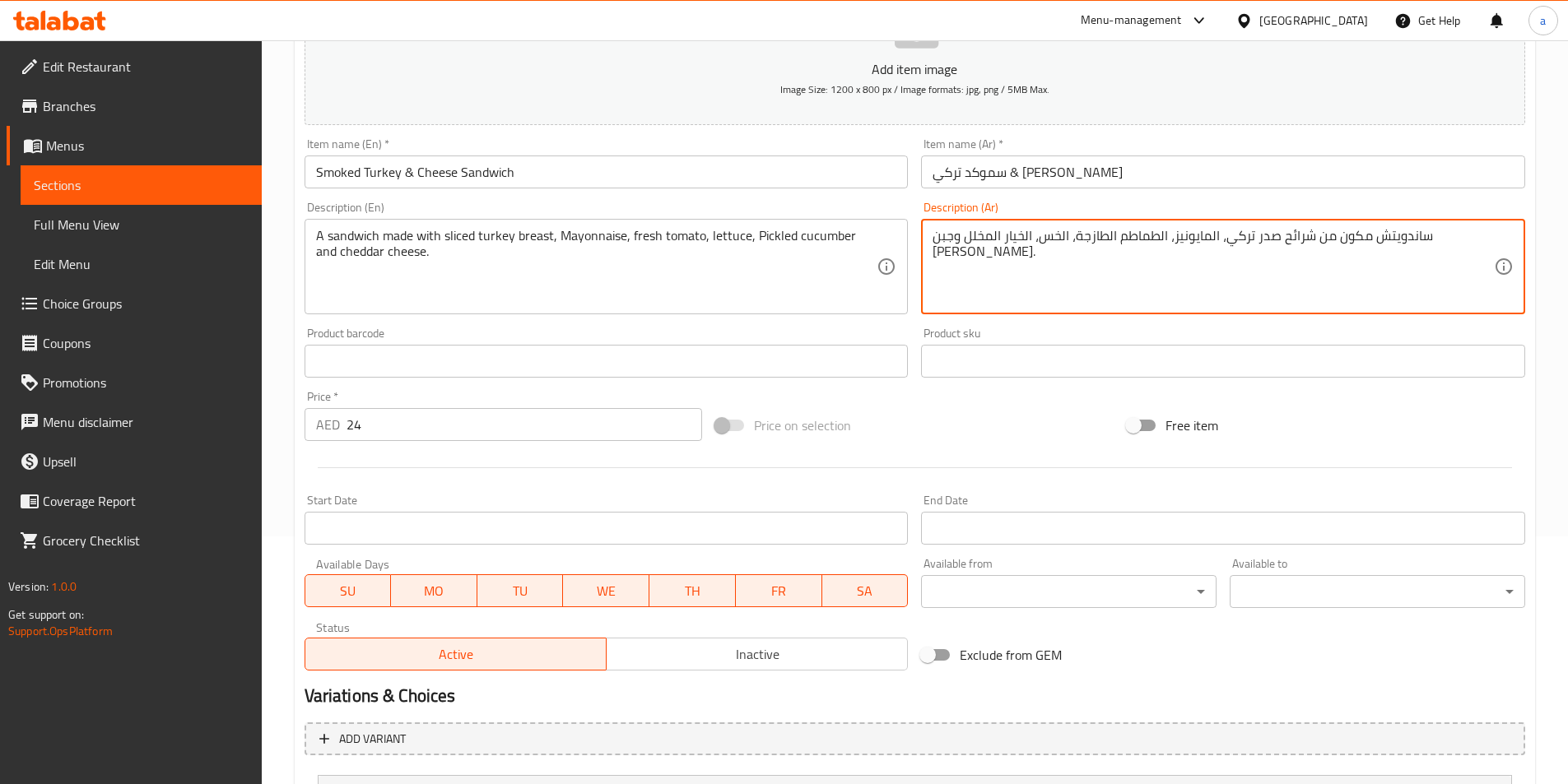
scroll to position [405, 0]
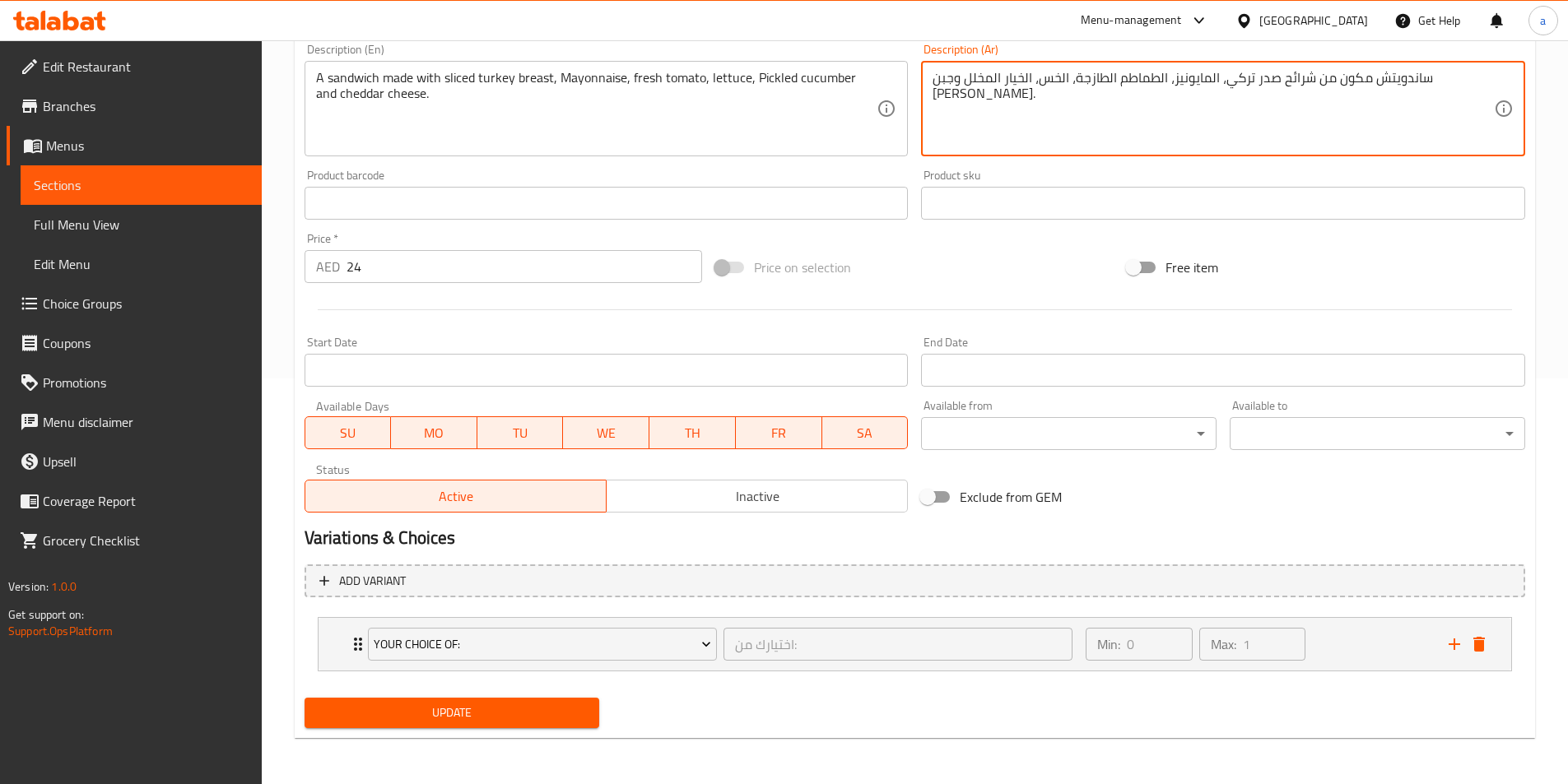
type textarea "ساندويتش مكون من شرائح صدر تركي، المايونيز، الطماطم الطازجة، الخس، الخيار المخل…"
click at [555, 718] on span "Update" at bounding box center [452, 712] width 269 height 21
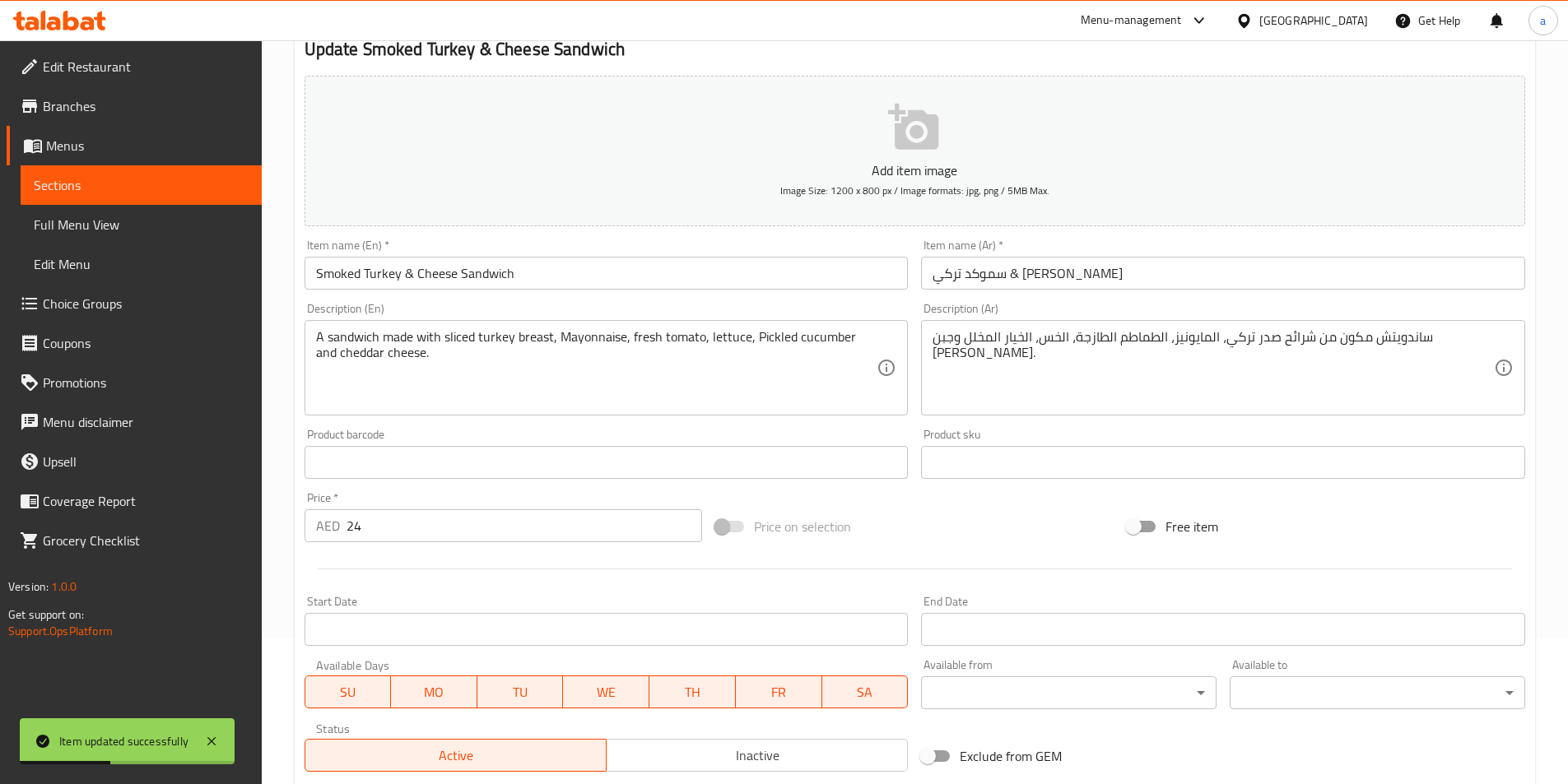
scroll to position [0, 0]
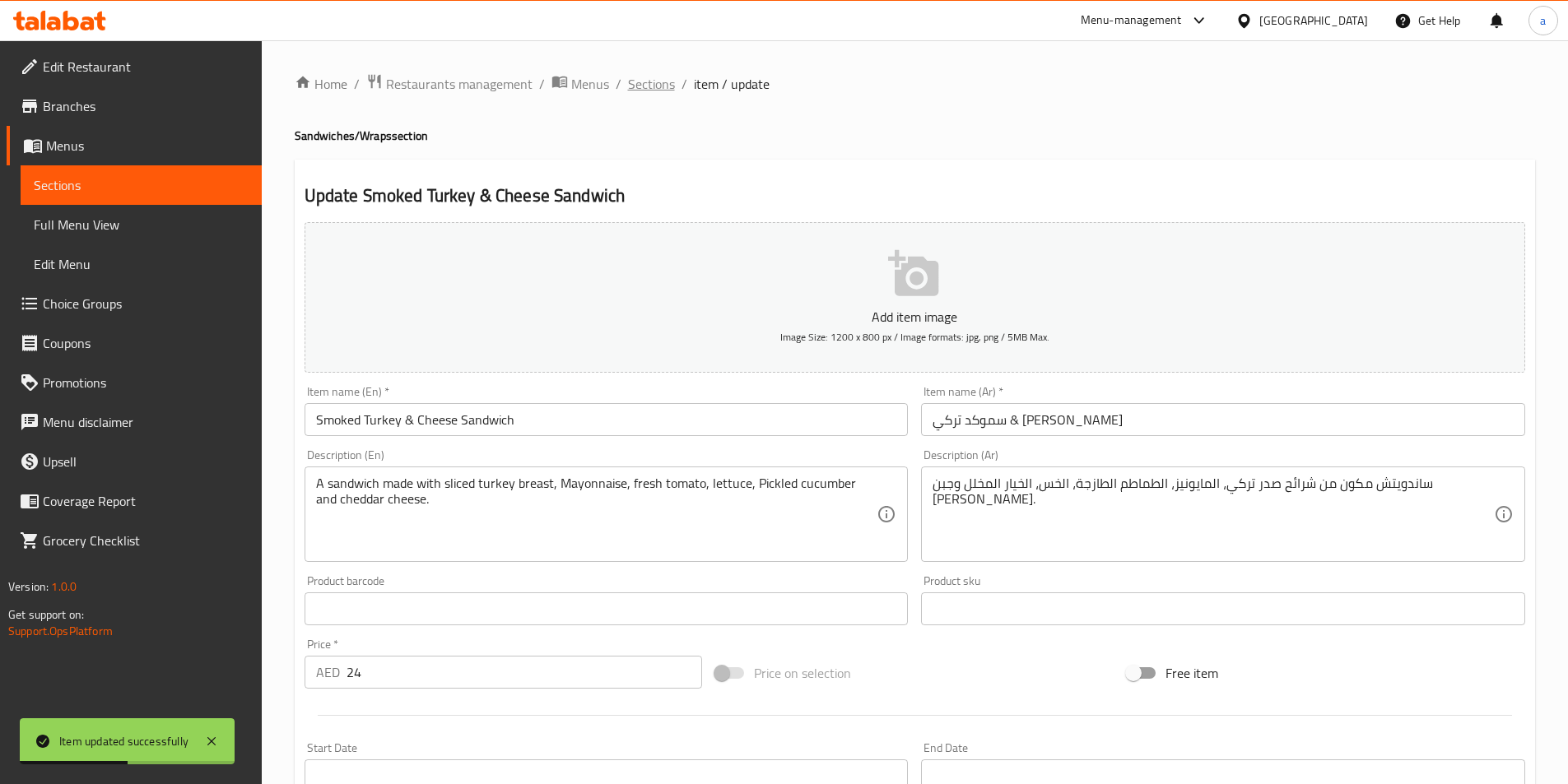
click at [658, 79] on span "Sections" at bounding box center [652, 84] width 47 height 20
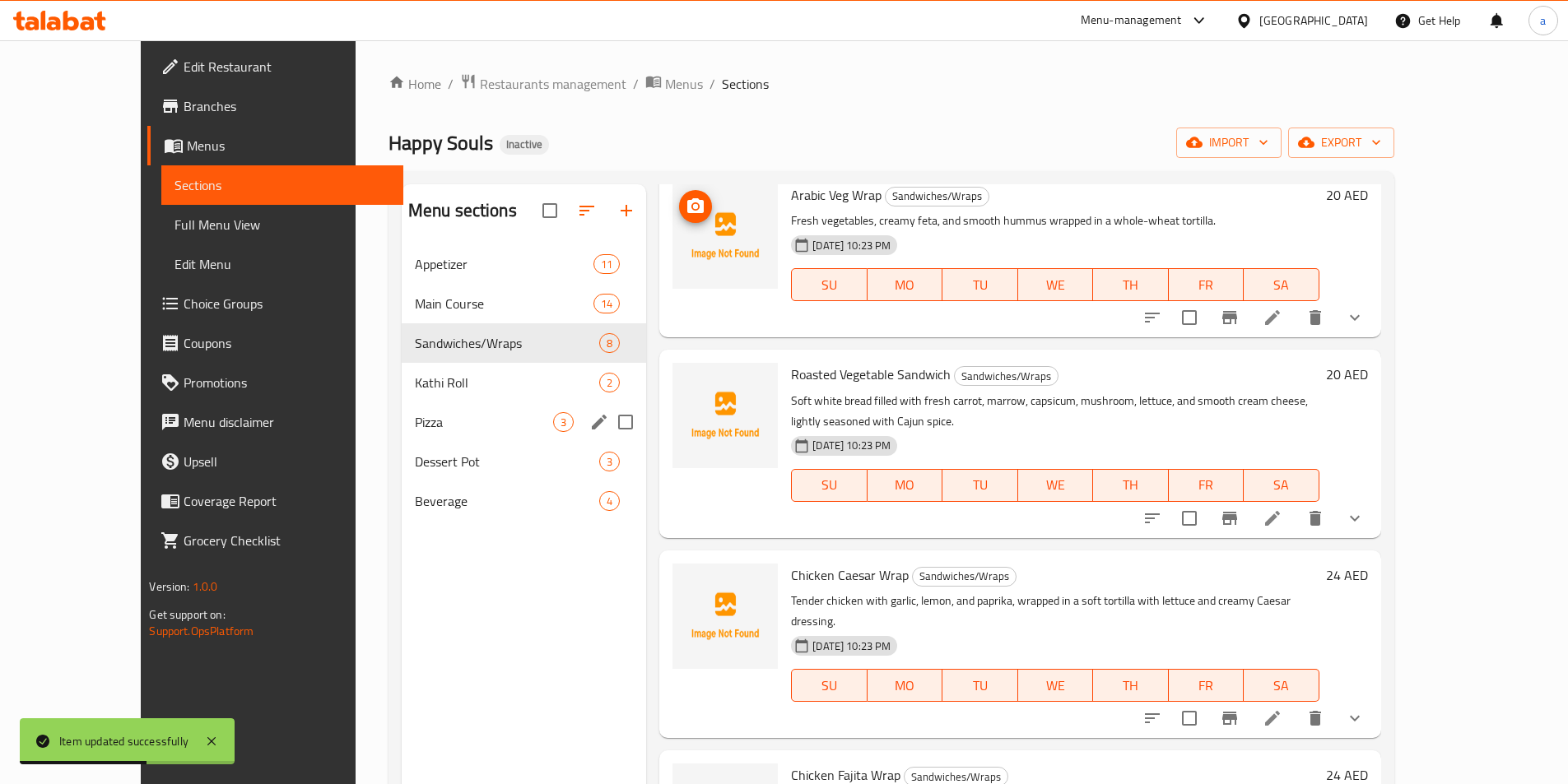
scroll to position [82, 0]
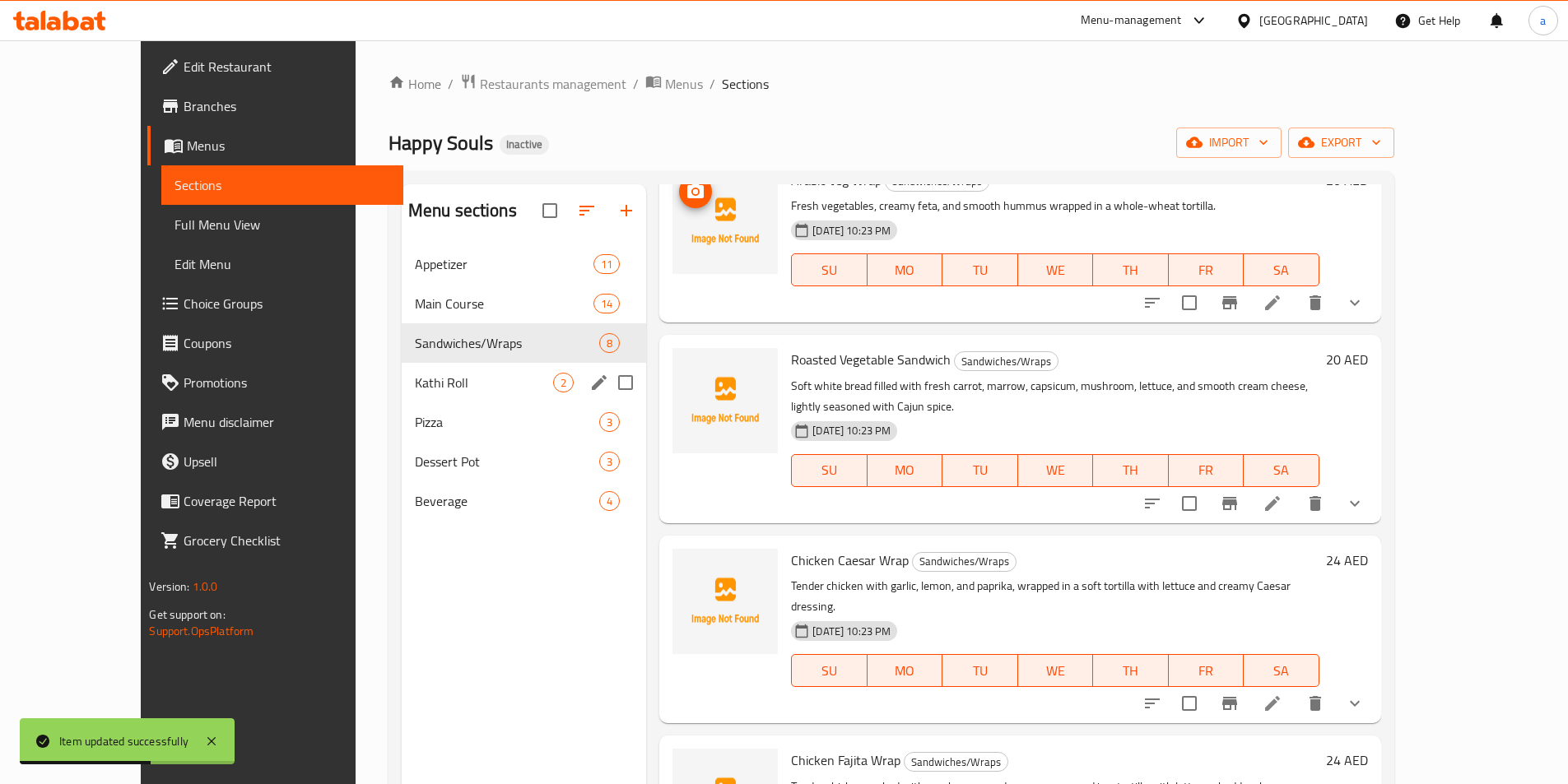
click at [445, 387] on span "Kathi Roll" at bounding box center [483, 383] width 138 height 20
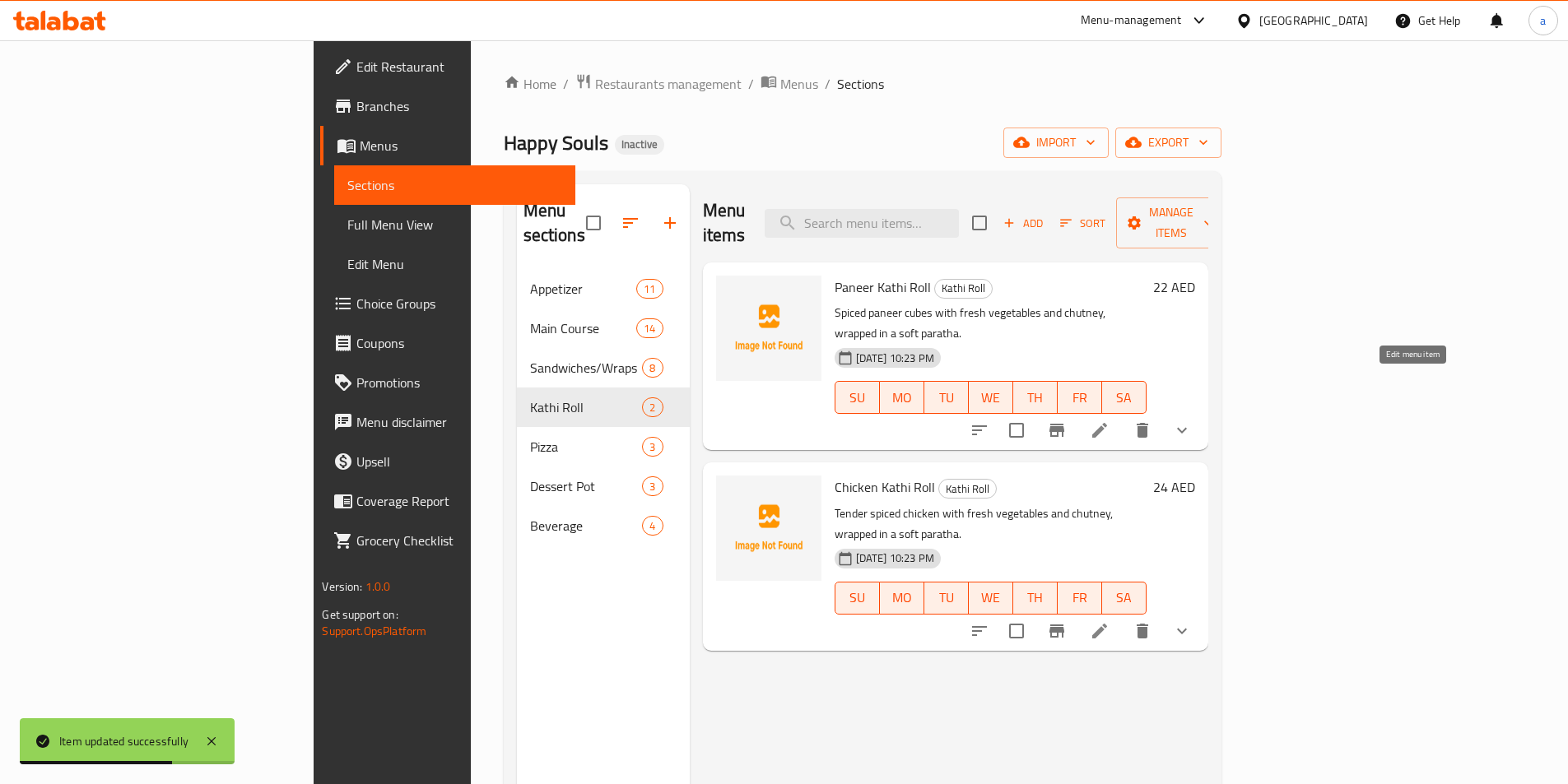
click at [1107, 423] on icon at bounding box center [1099, 430] width 14 height 14
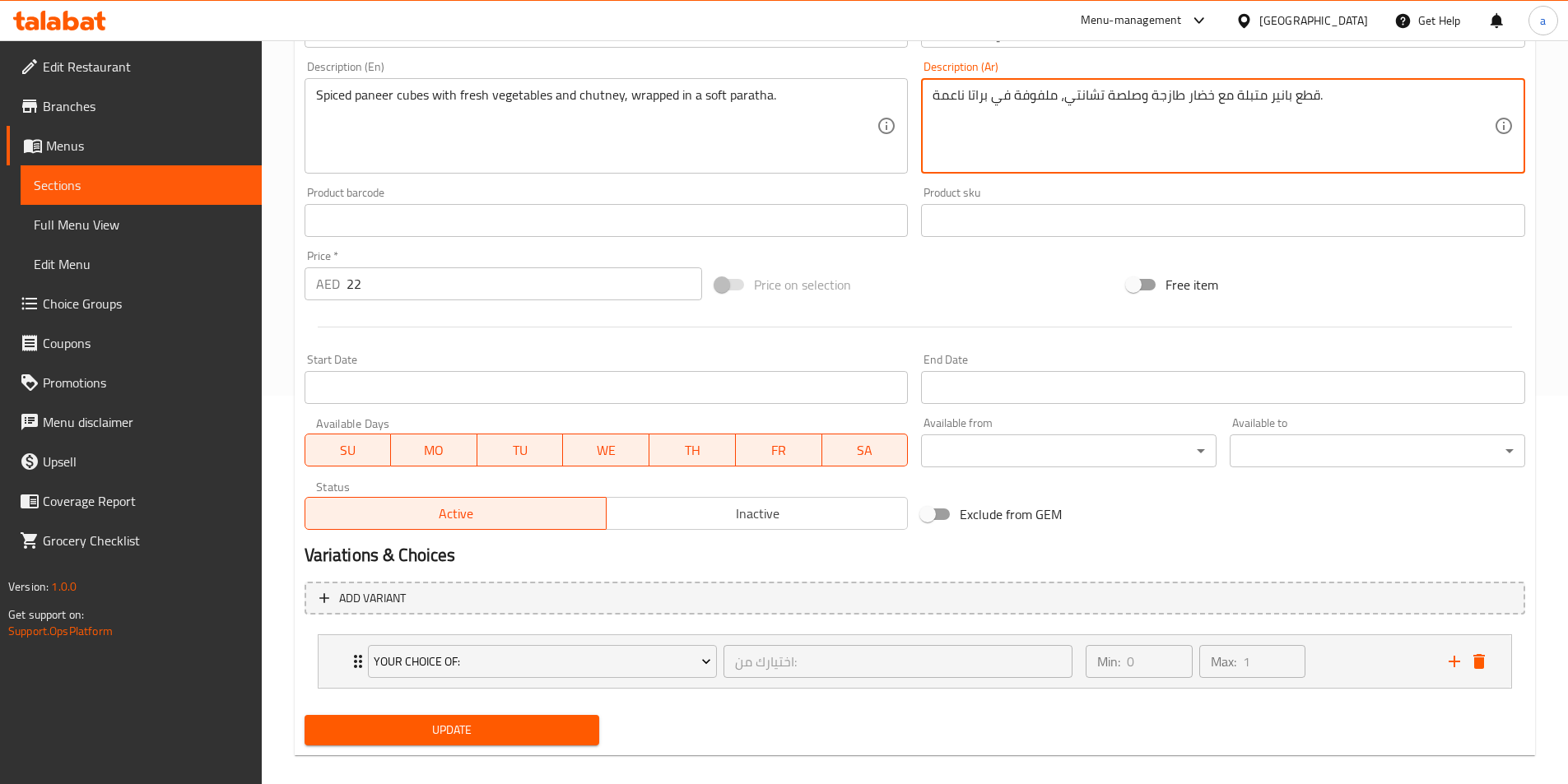
scroll to position [405, 0]
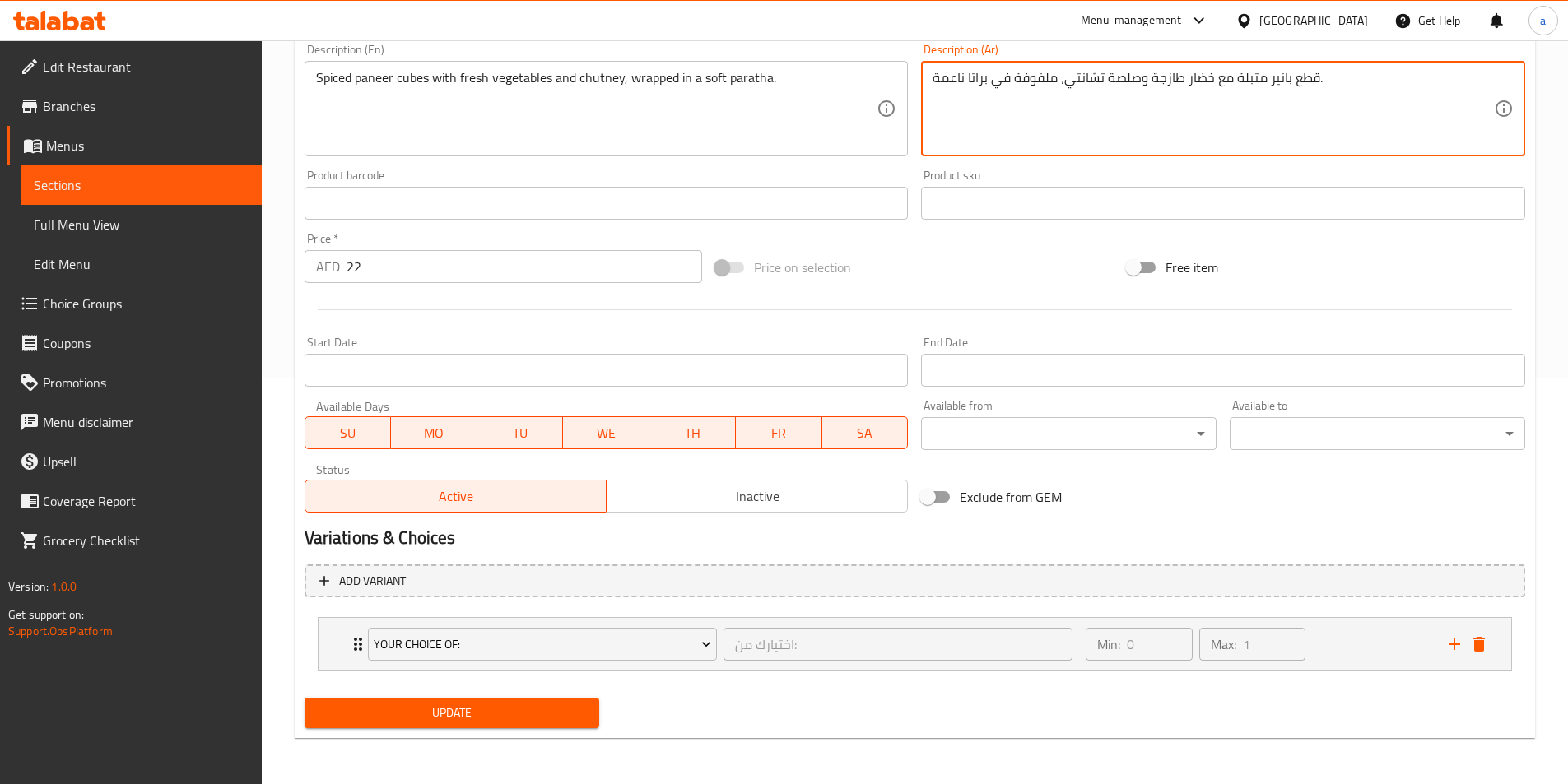
type textarea "قطع بانير متبلة مع خضار طازجة وصلصة تشانتي، ملفوفة في براتا ناعمة."
click at [485, 724] on button "Update" at bounding box center [451, 713] width 295 height 31
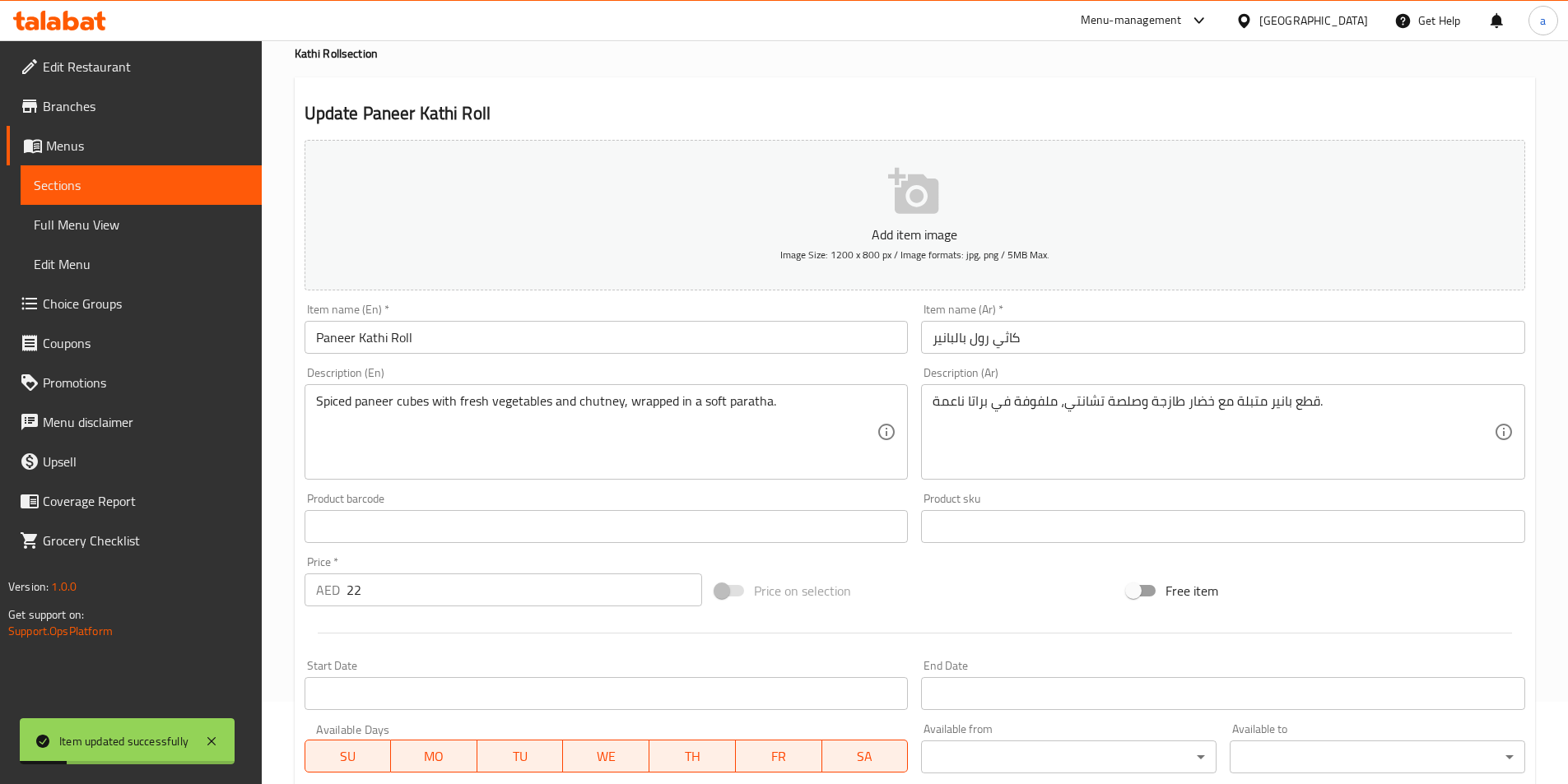
scroll to position [0, 0]
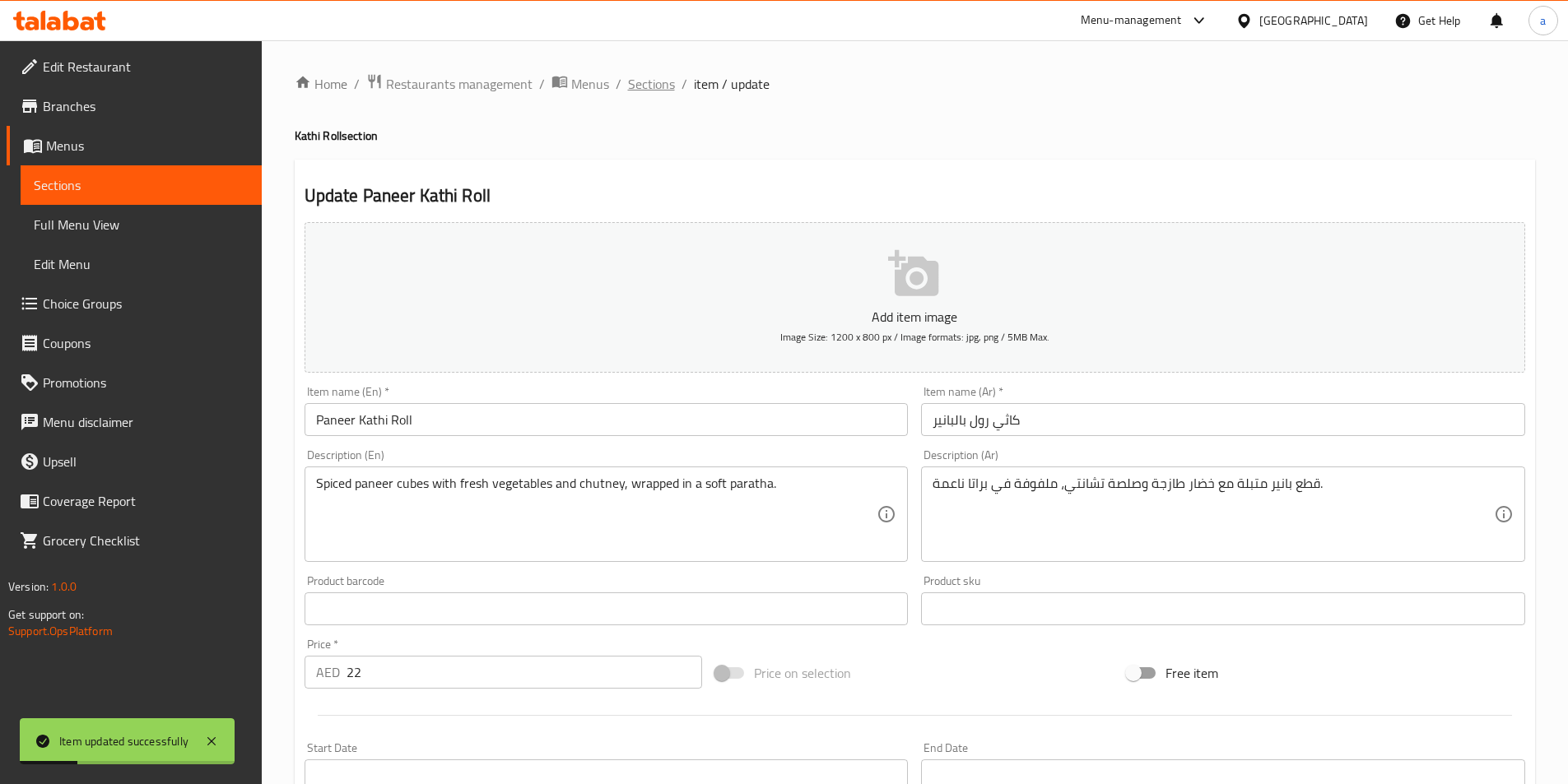
click at [654, 88] on span "Sections" at bounding box center [652, 84] width 47 height 20
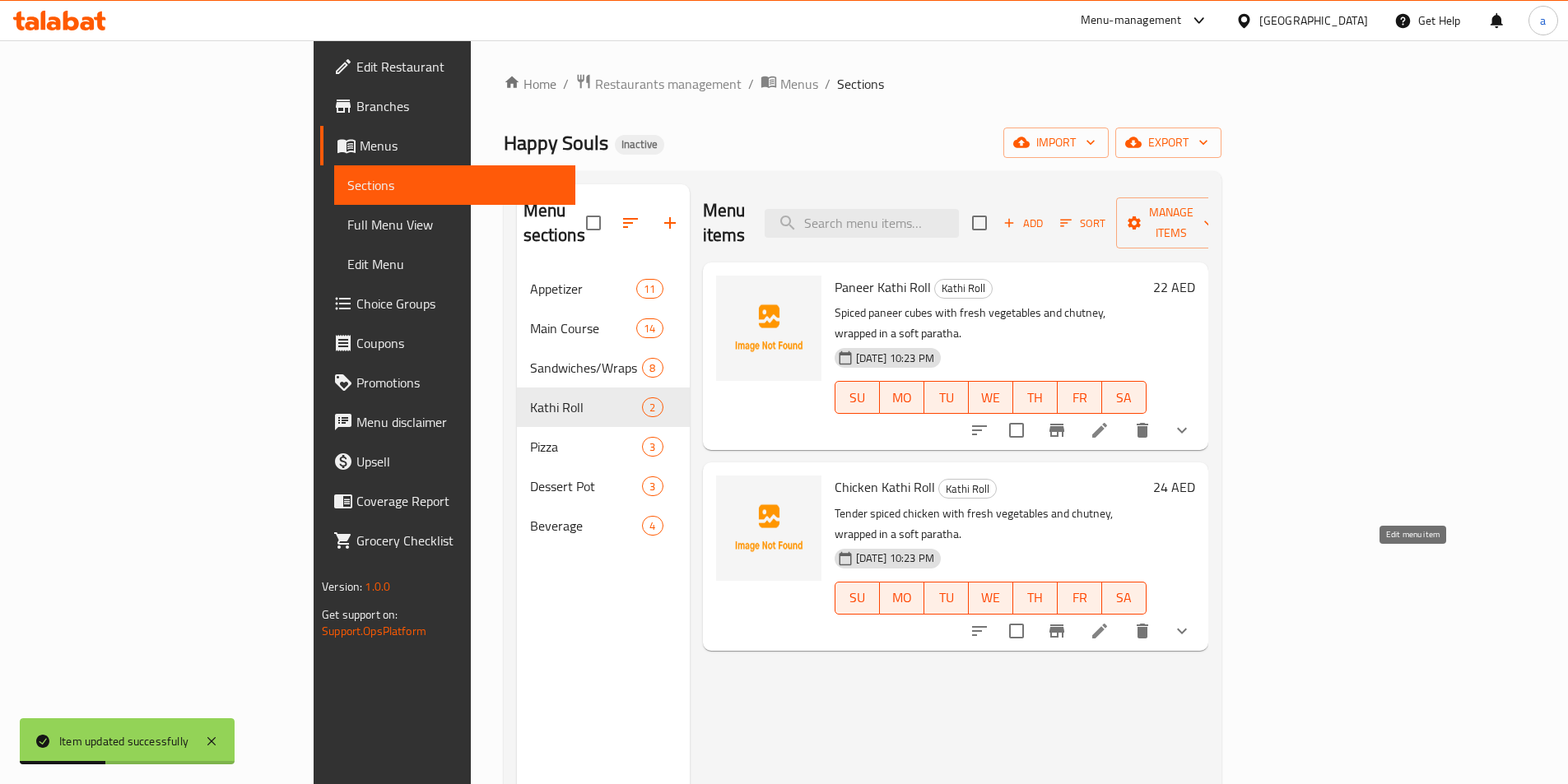
click at [1107, 623] on icon at bounding box center [1099, 631] width 14 height 14
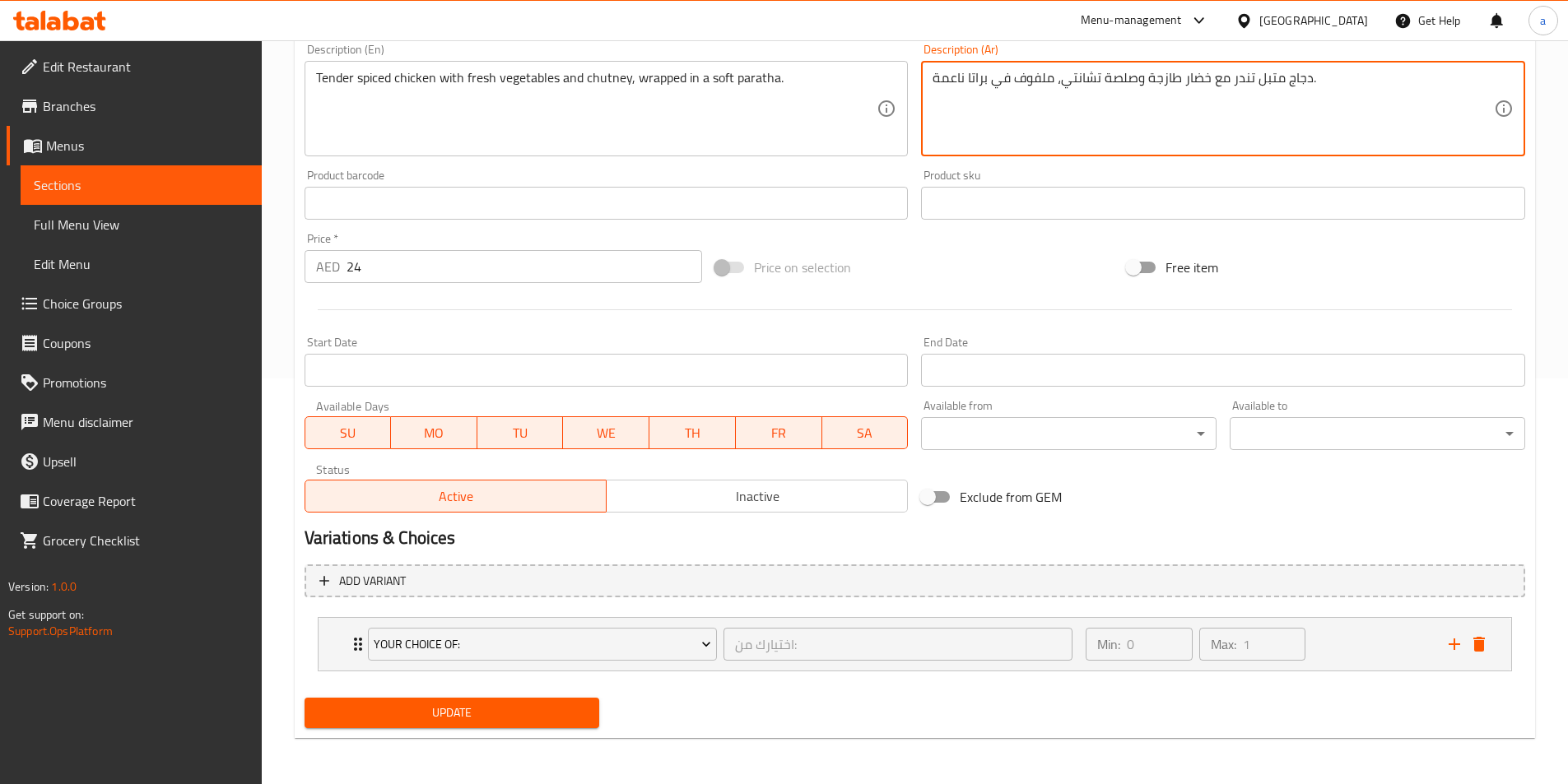
type textarea "دجاج متبل تندر مع خضار طازجة وصلصة تشانتي، ملفوف في براتا ناعمة."
click at [479, 712] on span "Update" at bounding box center [452, 712] width 269 height 21
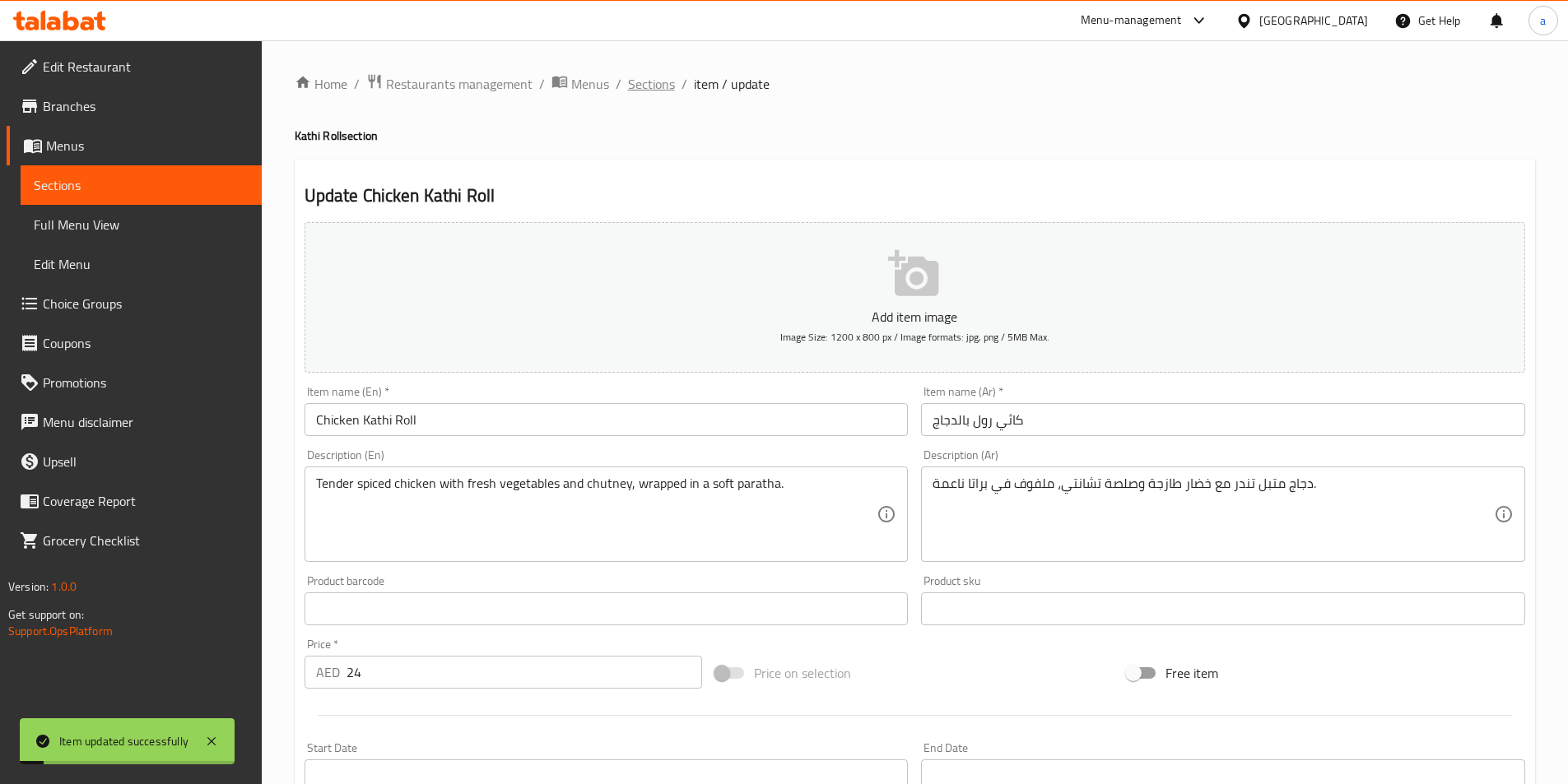
click at [659, 88] on span "Sections" at bounding box center [652, 84] width 47 height 20
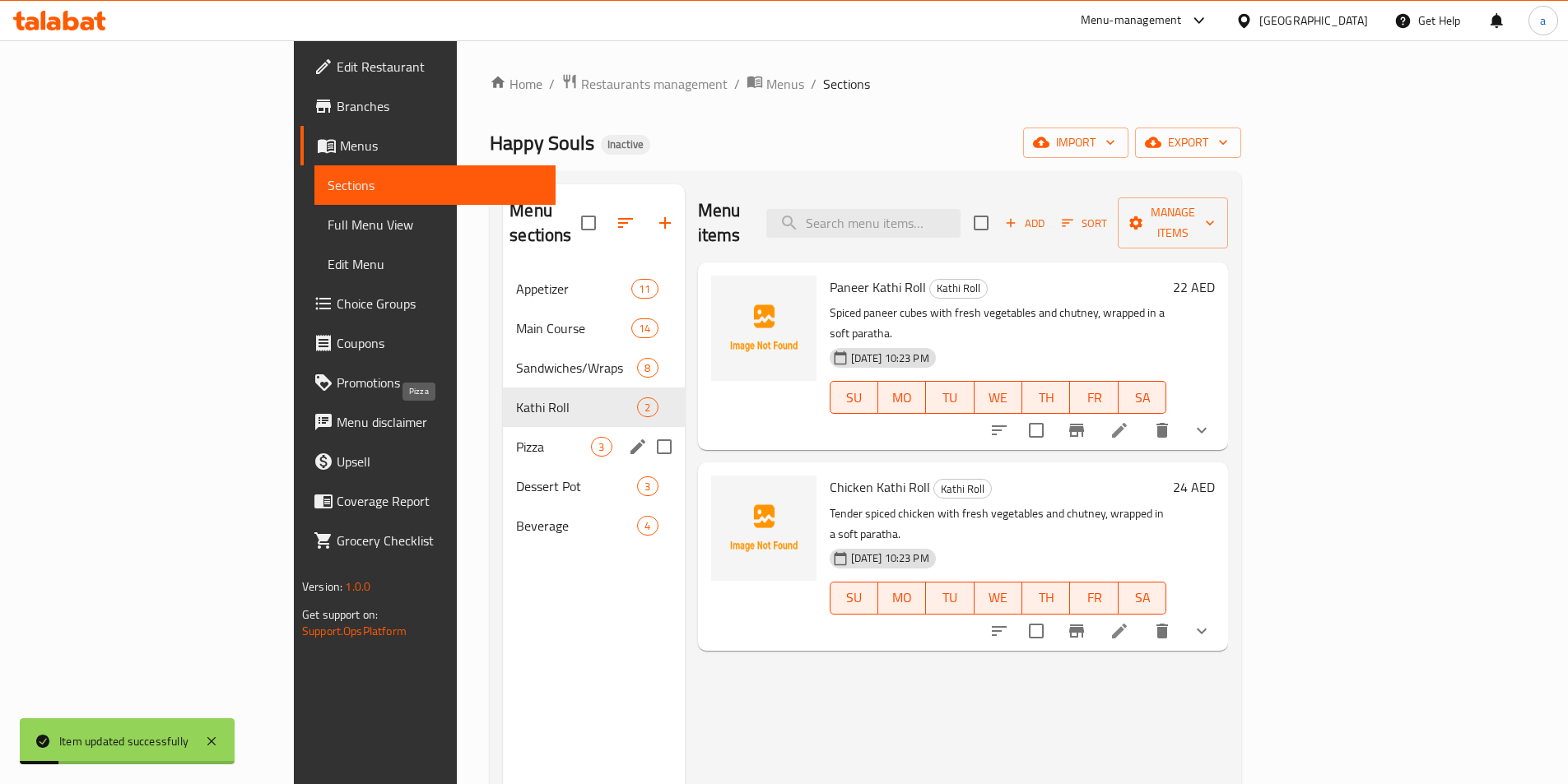
click at [516, 437] on span "Pizza" at bounding box center [553, 447] width 75 height 20
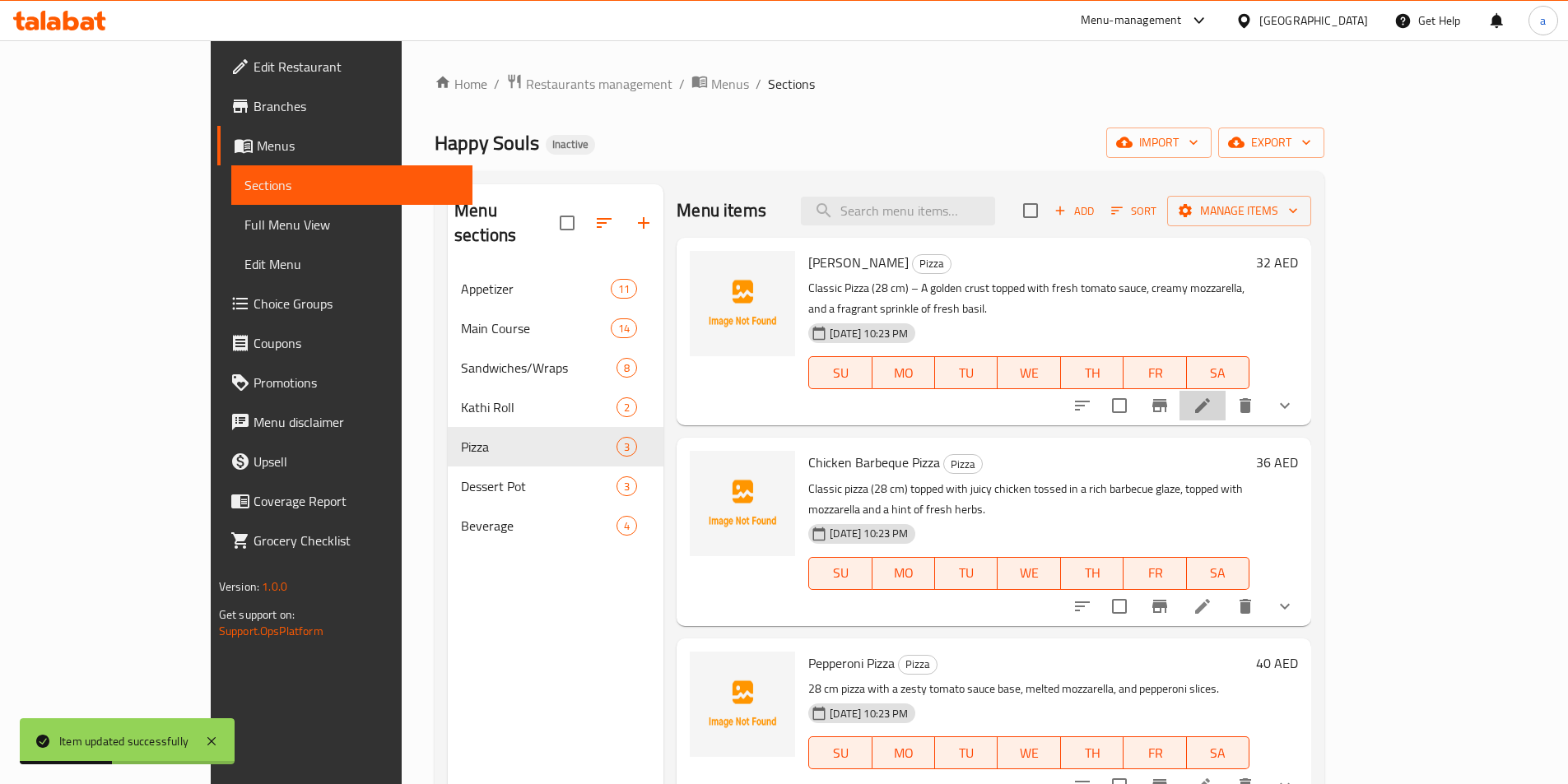
click at [1225, 391] on li at bounding box center [1202, 405] width 46 height 30
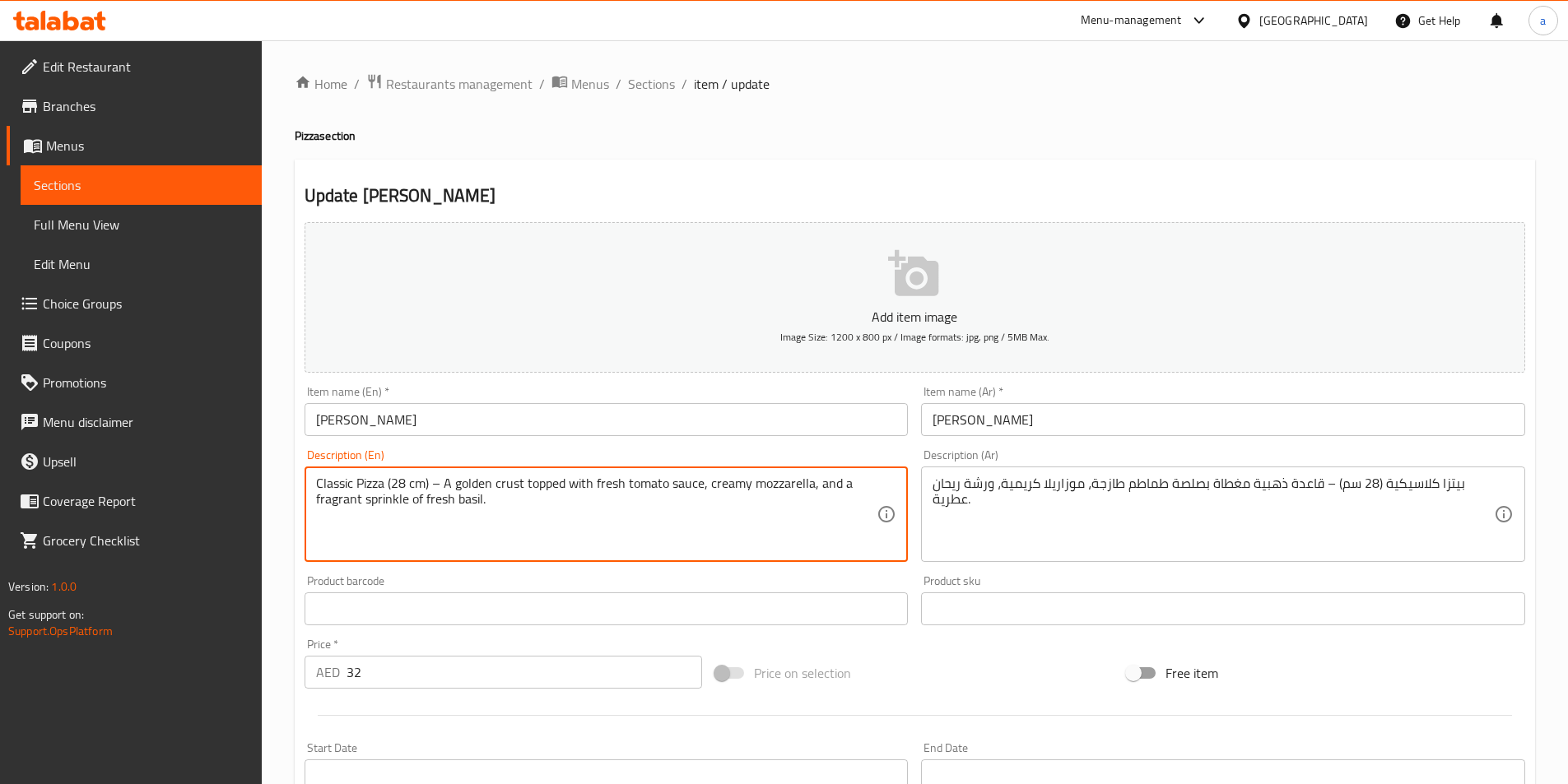
drag, startPoint x: 832, startPoint y: 484, endPoint x: 850, endPoint y: 536, distance: 55.0
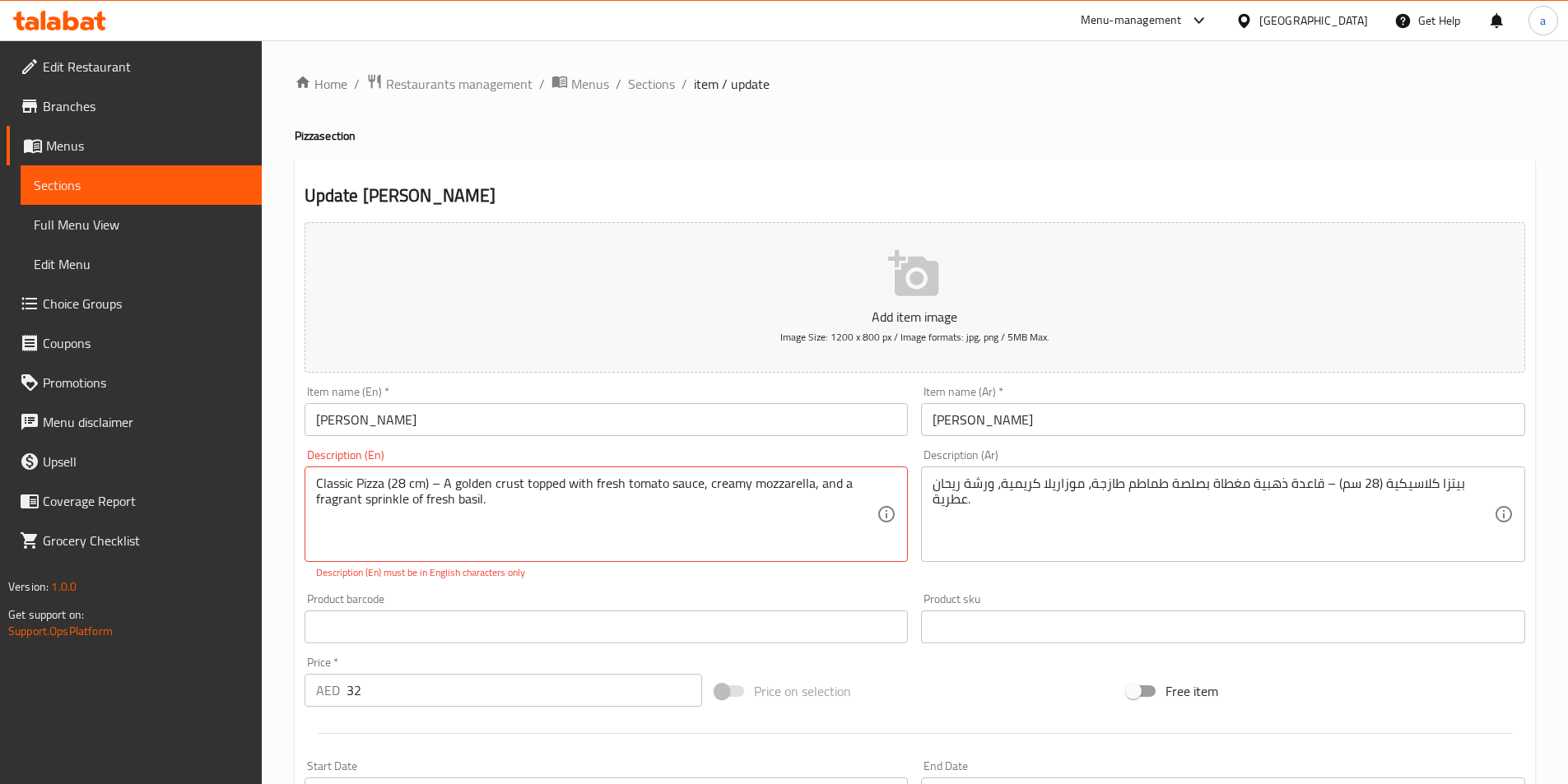
drag, startPoint x: 931, startPoint y: 497, endPoint x: 989, endPoint y: 483, distance: 59.7
click at [989, 483] on div "بيتزا كلاسيكية (28 سم) – قاعدة ذهبية مغطاة بصلصة طماطم طازجة، موزاريلا كريمية، …" at bounding box center [1222, 514] width 604 height 96
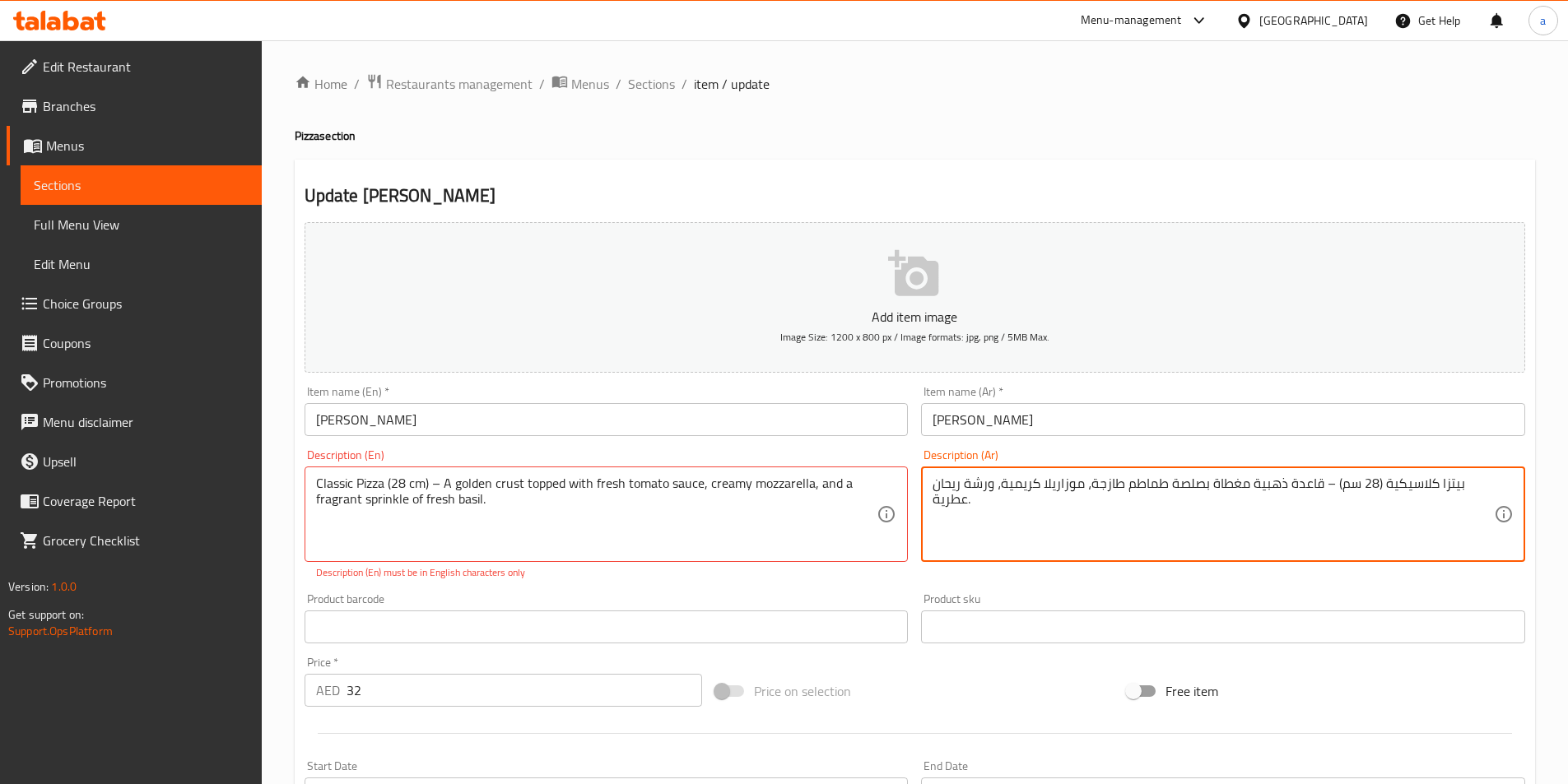
drag, startPoint x: 975, startPoint y: 502, endPoint x: 997, endPoint y: 484, distance: 28.4
click at [997, 484] on textarea "بيتزا كلاسيكية (28 سم) – قاعدة ذهبية مغطاة بصلصة طماطم طازجة، موزاريلا كريمية، …" at bounding box center [1213, 514] width 561 height 78
paste textarea "ورشة عطرية من الريحان الطازج"
drag, startPoint x: 1021, startPoint y: 487, endPoint x: 1058, endPoint y: 530, distance: 56.7
click at [1021, 486] on textarea "بيتزا كلاسيكية (28 سم) – قاعدة ذهبية مغطاة بصلصة طماطم طازجة، موزاريلا كريمية،و…" at bounding box center [1213, 514] width 561 height 78
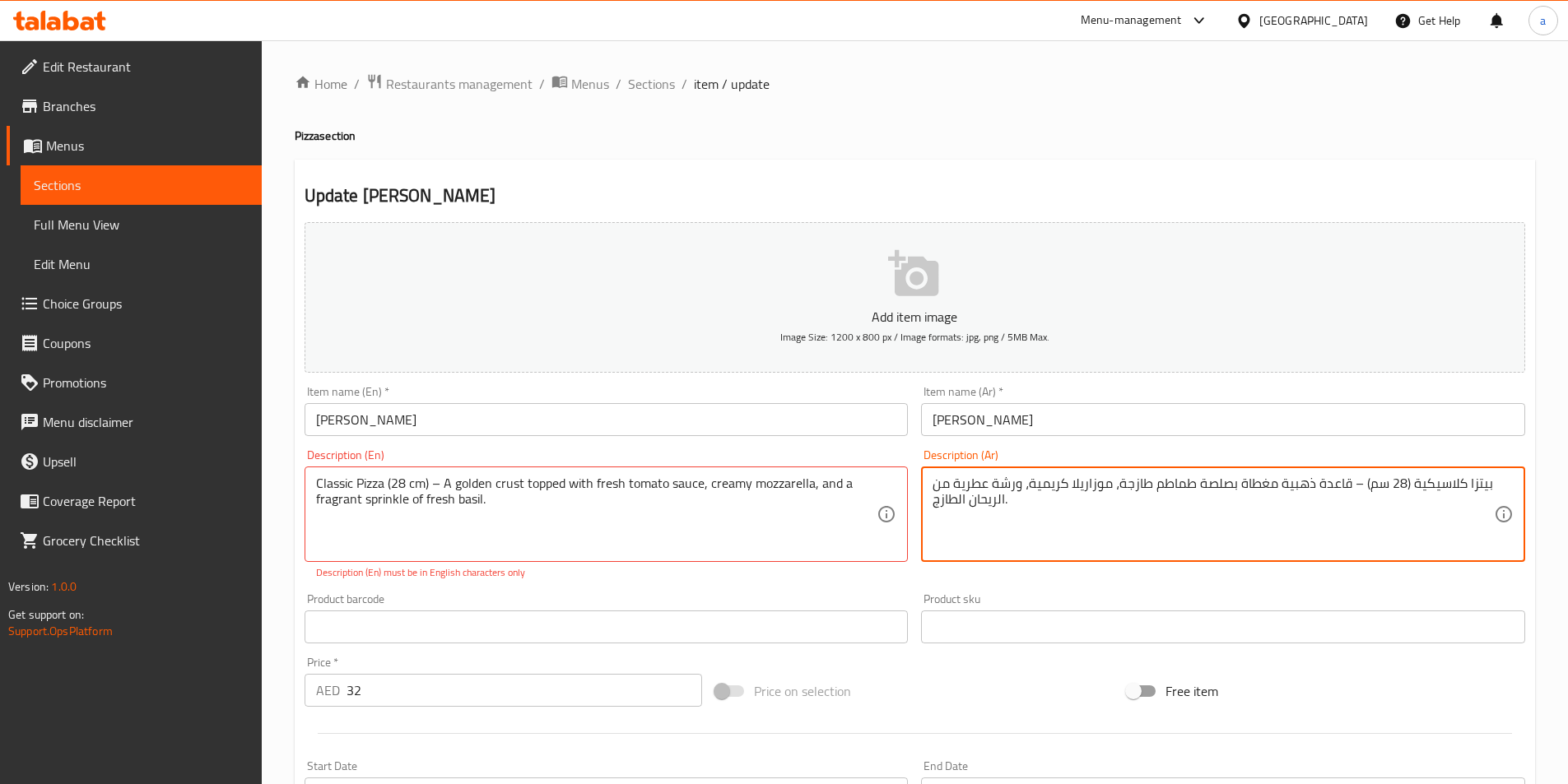
click at [1069, 534] on textarea "بيتزا كلاسيكية (28 سم) – قاعدة ذهبية مغطاة بصلصة طماطم طازجة، موزاريلا كريمية، …" at bounding box center [1213, 514] width 561 height 78
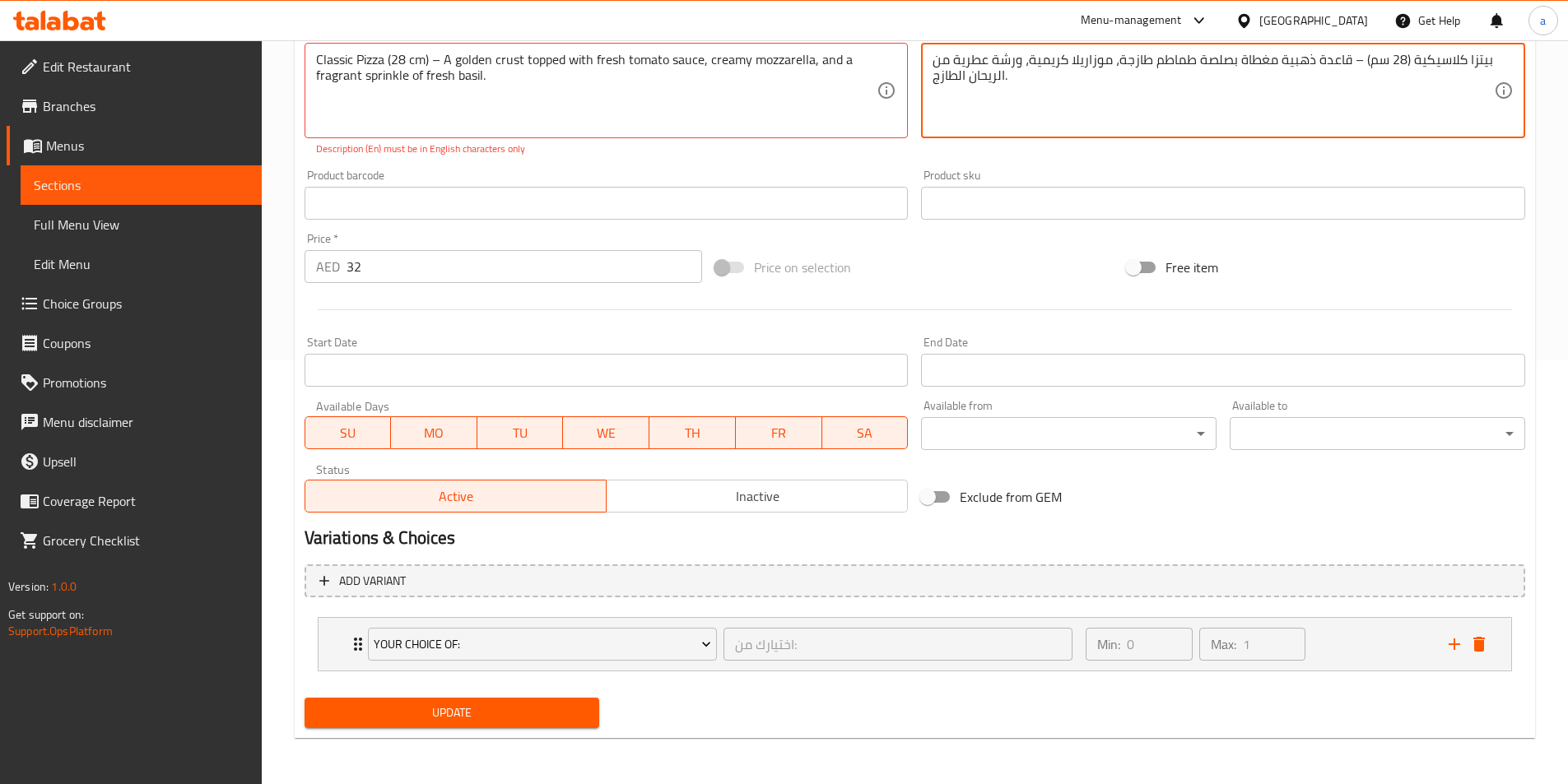
click at [544, 707] on span "Update" at bounding box center [452, 712] width 269 height 21
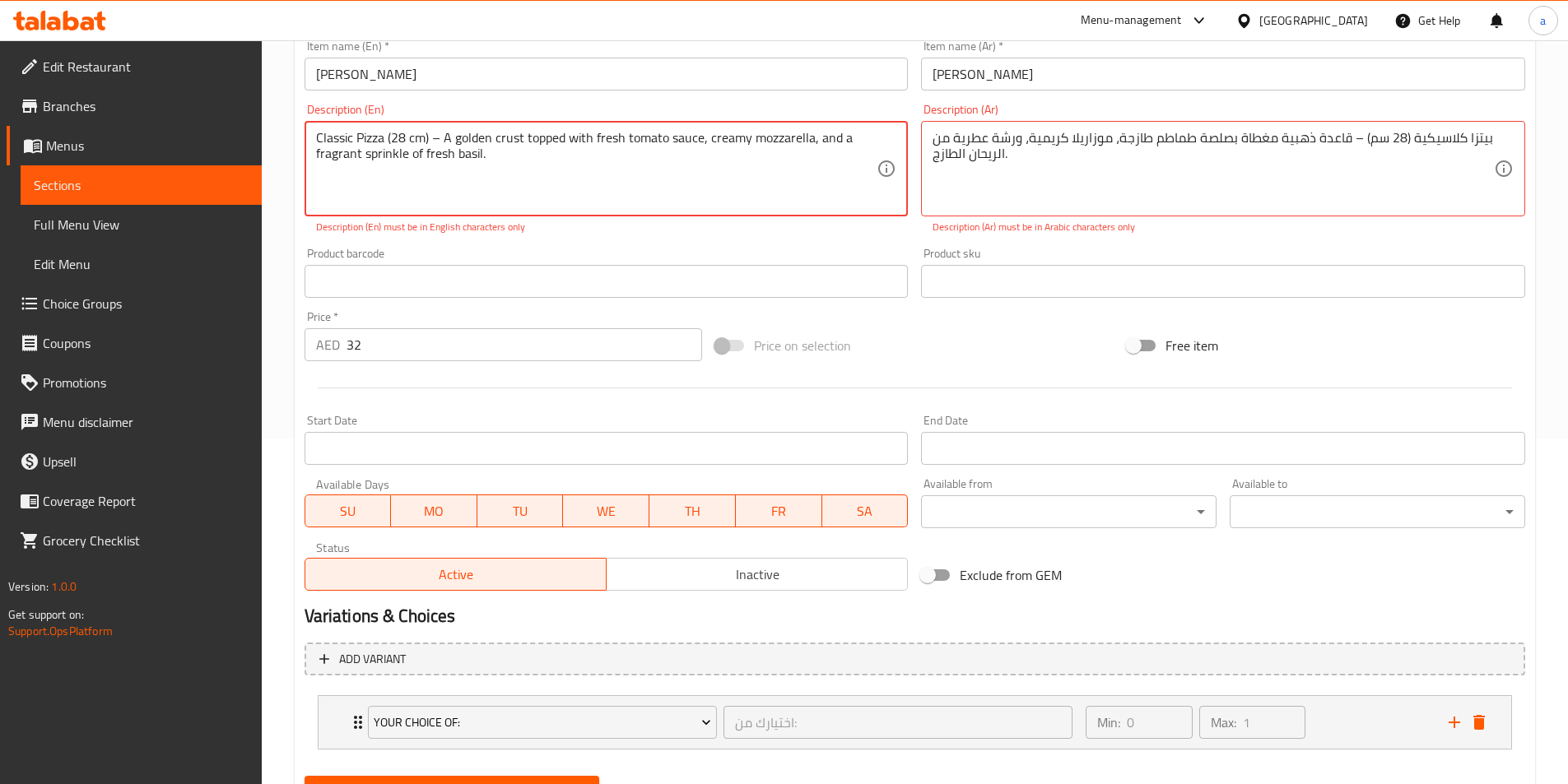
scroll to position [259, 0]
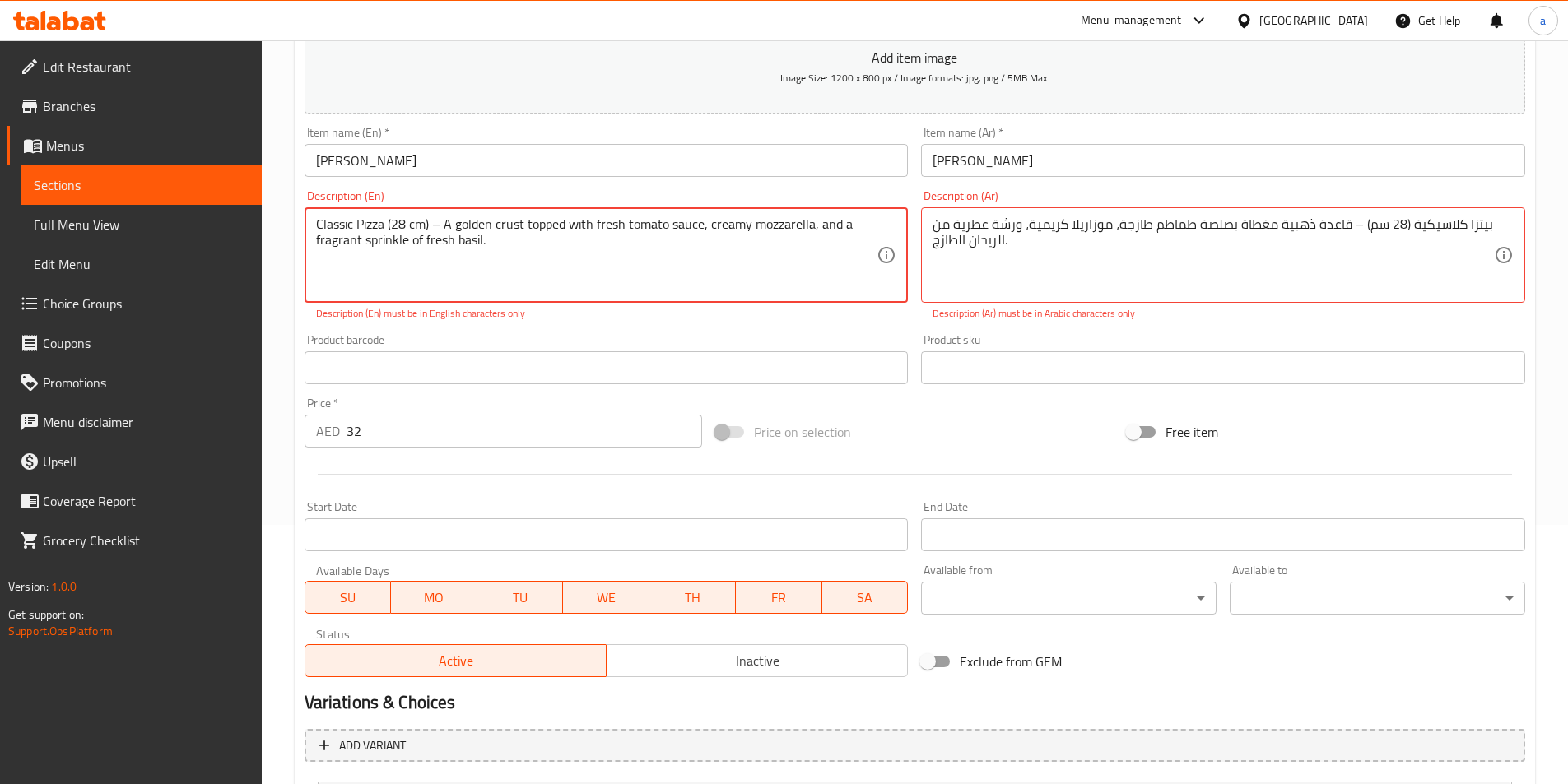
click at [1221, 311] on p "Description (Ar) must be in Arabic characters only" at bounding box center [1223, 313] width 581 height 14
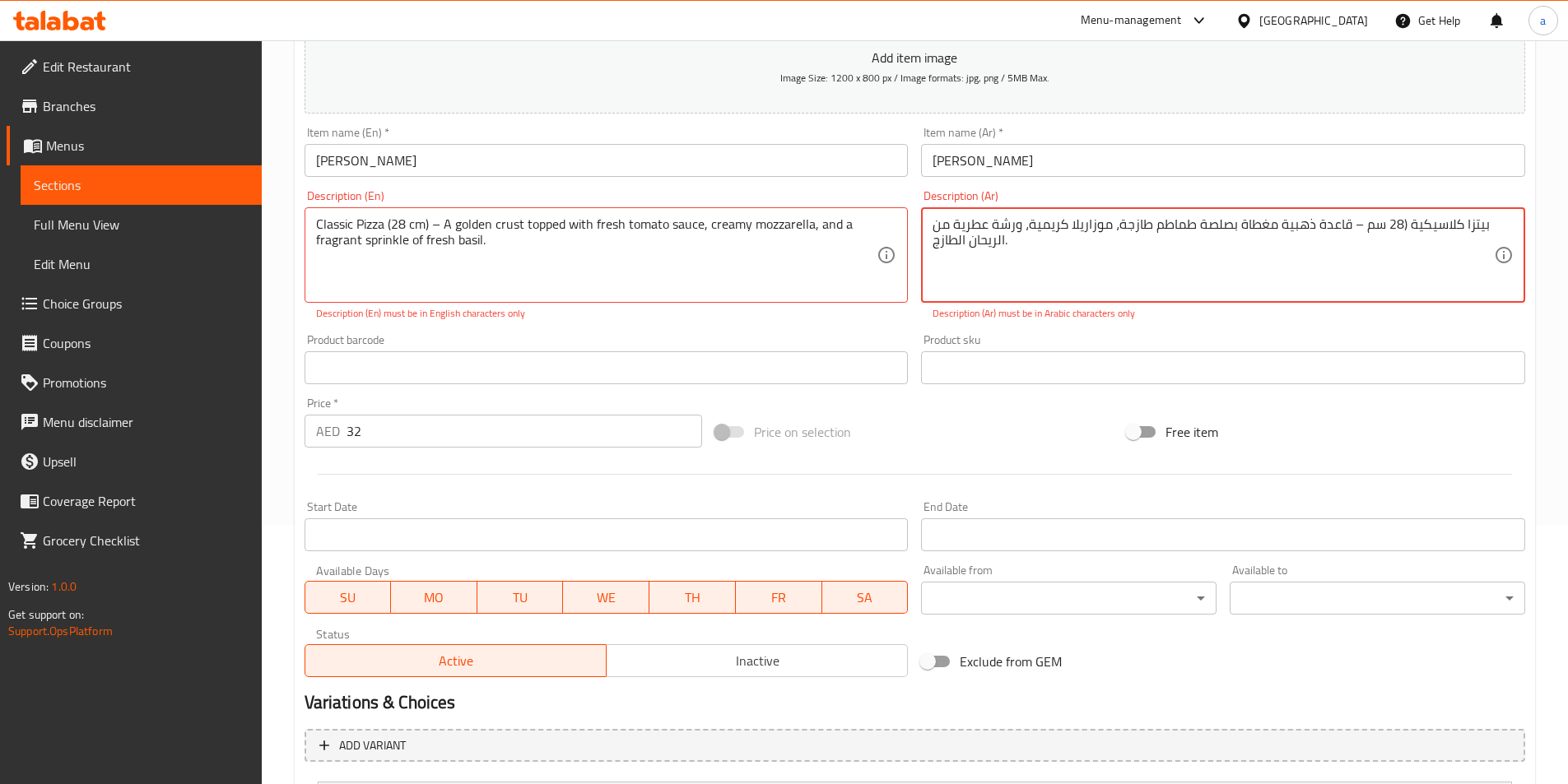
drag, startPoint x: 1397, startPoint y: 222, endPoint x: 1402, endPoint y: 254, distance: 32.4
click at [1396, 224] on textarea "بيتزا كلاسيكية (28 سم – قاعدة ذهبية مغطاة بصلصة طماطم طازجة، موزاريلا كريمية، و…" at bounding box center [1213, 255] width 561 height 78
click at [1347, 223] on textarea "بيتزا كلاسيكية (2 سم – قاعدة ذهبية مغطاة بصلصة طماطم طازجة، موزاريلا كريمية، ور…" at bounding box center [1213, 255] width 561 height 78
click at [1355, 226] on textarea "بيتزا كلاسيكية (2 سم – قاعدة ذهبية مغطاة بصلصة طماطم طازجة، موزاريلا كريمية، ور…" at bounding box center [1213, 255] width 561 height 78
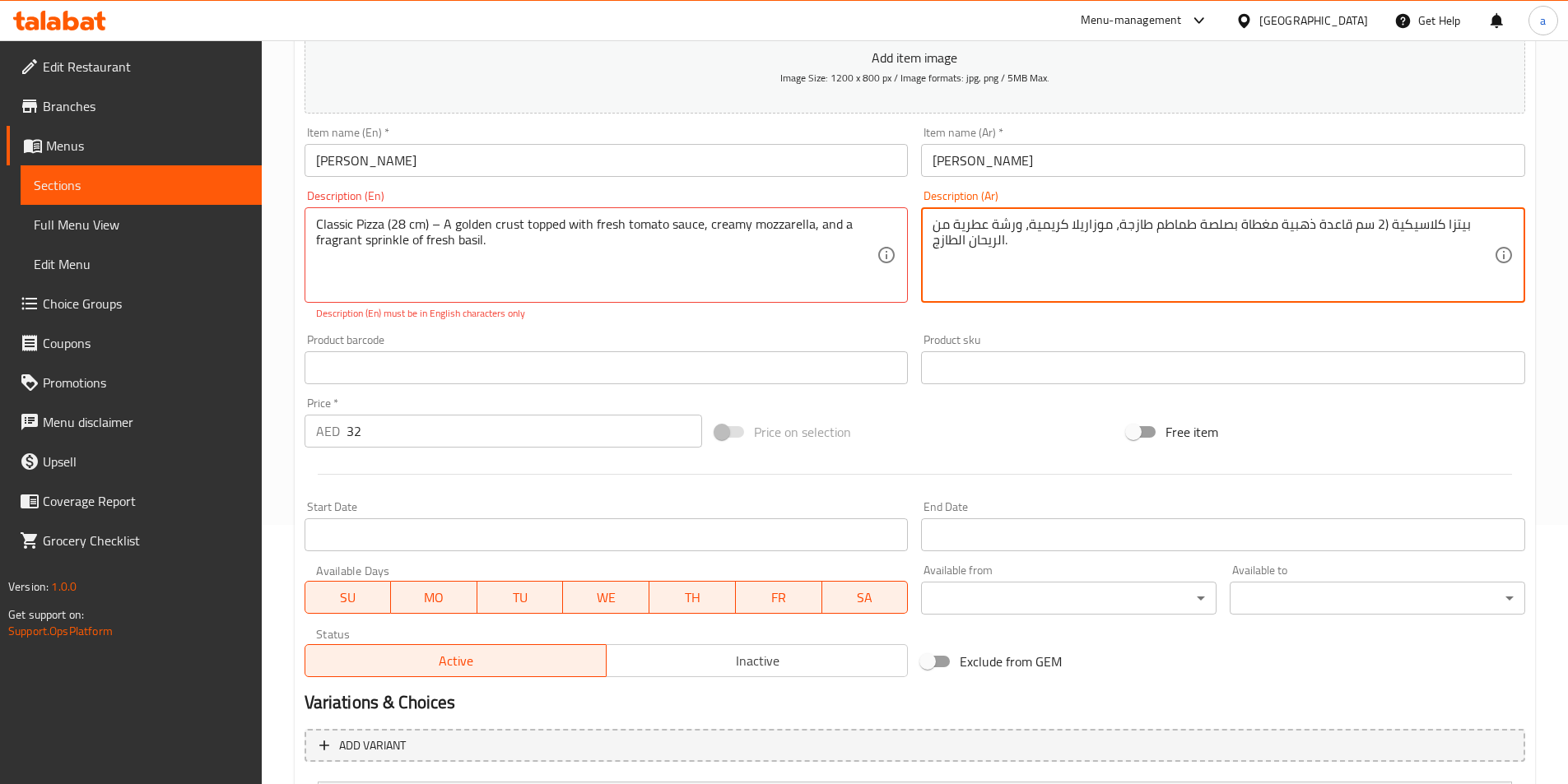
click at [1378, 225] on textarea "بيتزا كلاسيكية (2 سم قاعدة ذهبية مغطاة بصلصة طماطم طازجة، موزاريلا كريمية، ورشة…" at bounding box center [1213, 255] width 561 height 78
click at [1401, 221] on textarea "بيتزا كلاسيكية (28 سم – قاعدة ذهبية مغطاة بصلصة طماطم طازجة، موزاريلا كريمية، و…" at bounding box center [1213, 255] width 561 height 78
click at [1353, 222] on textarea "بيتزا كلاسيكية 28 سم – قاعدة ذهبية مغطاة بصلصة طماطم طازجة، موزاريلا كريمية، ور…" at bounding box center [1213, 255] width 561 height 78
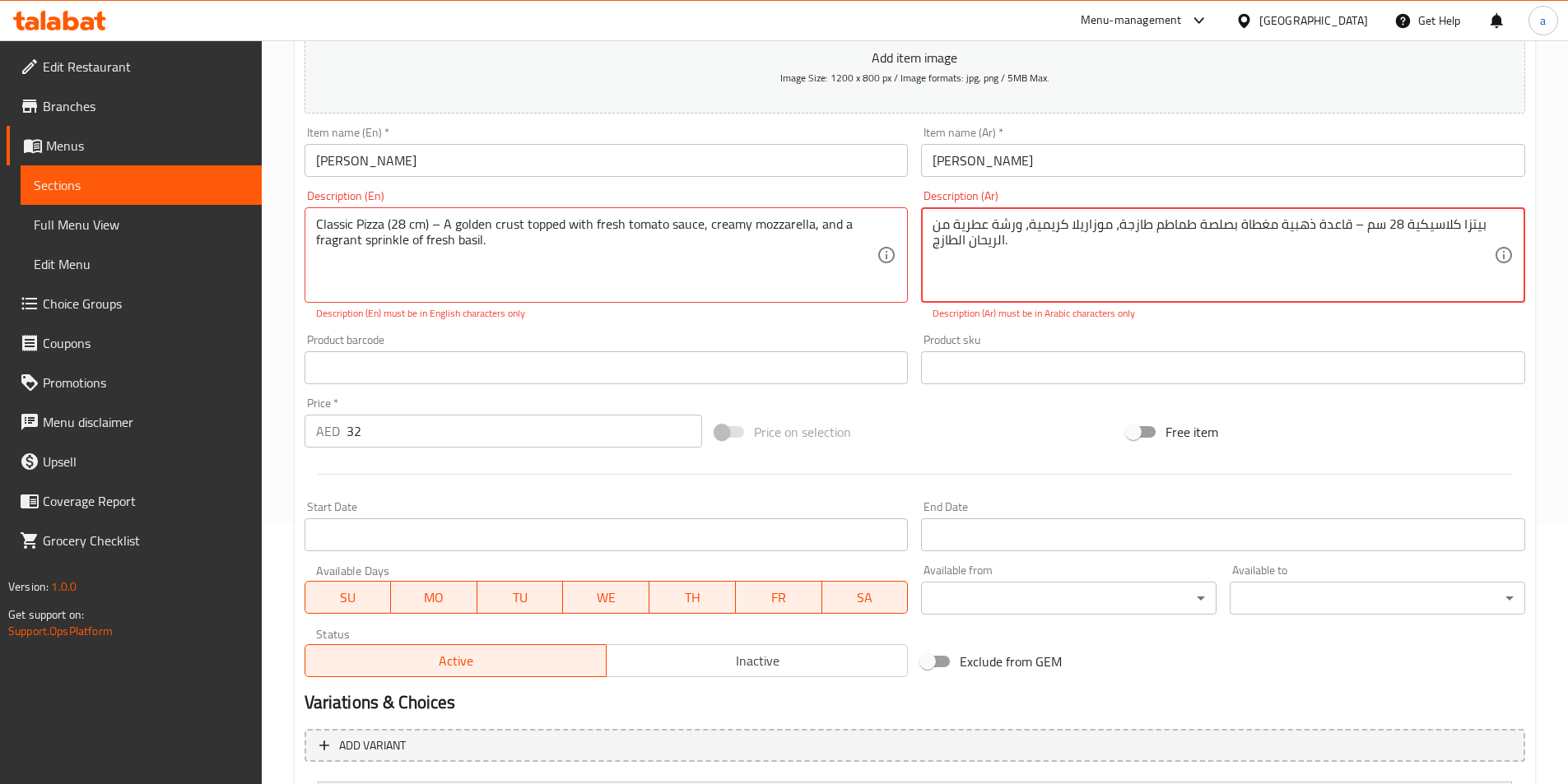
click at [1355, 226] on textarea "بيتزا كلاسيكية 28 سم – قاعدة ذهبية مغطاة بصلصة طماطم طازجة، موزاريلا كريمية، ور…" at bounding box center [1213, 255] width 561 height 78
type textarea "بيتزا كلاسيكية 28 سم قاعدة ذهبية مغطاة بصلصة طماطم طازجة، موزاريلا كريمية، ورشة…"
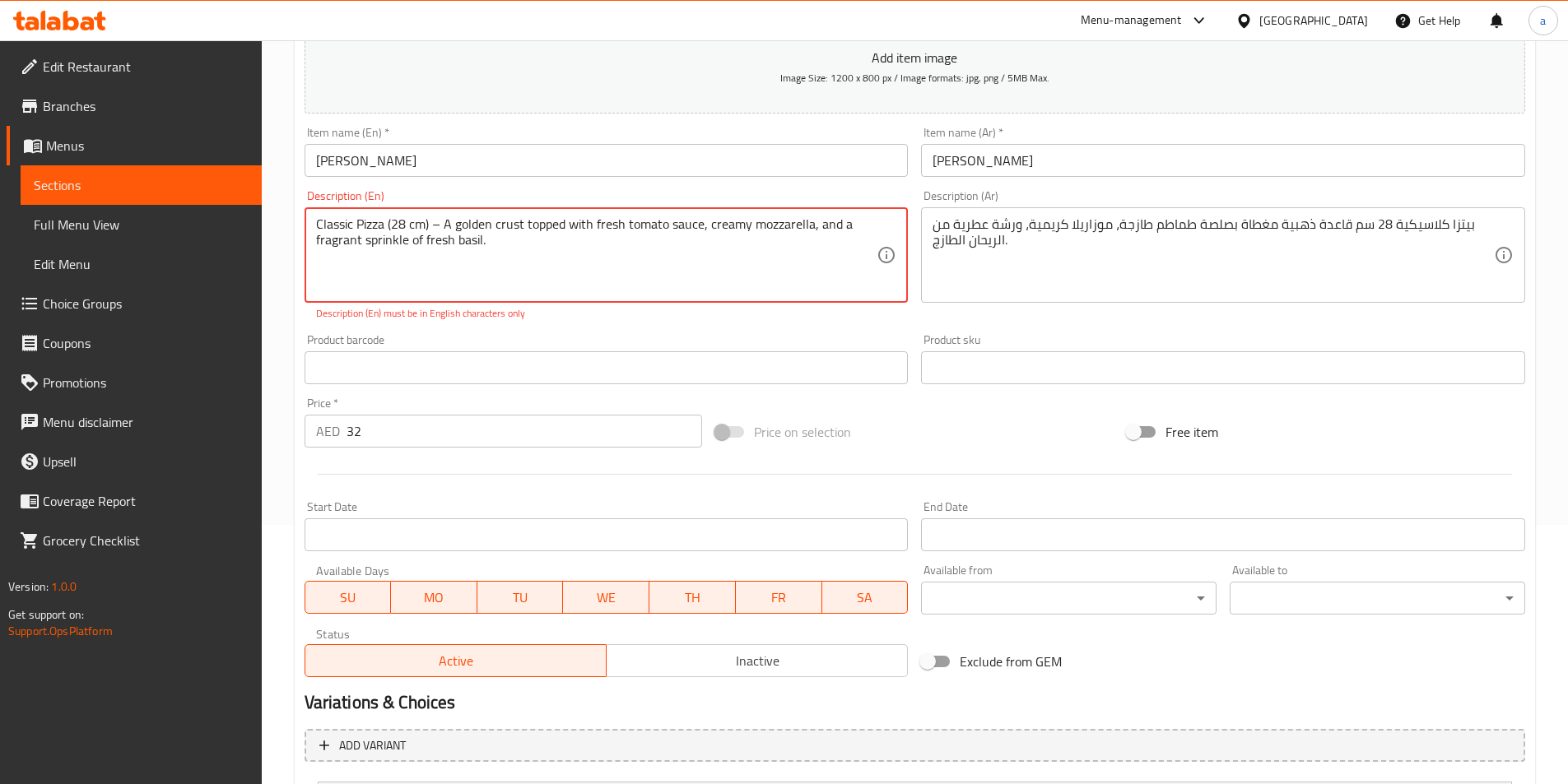
click at [435, 219] on textarea "Classic Pizza (28 cm) – A golden crust topped with fresh tomato sauce, creamy m…" at bounding box center [597, 255] width 561 height 78
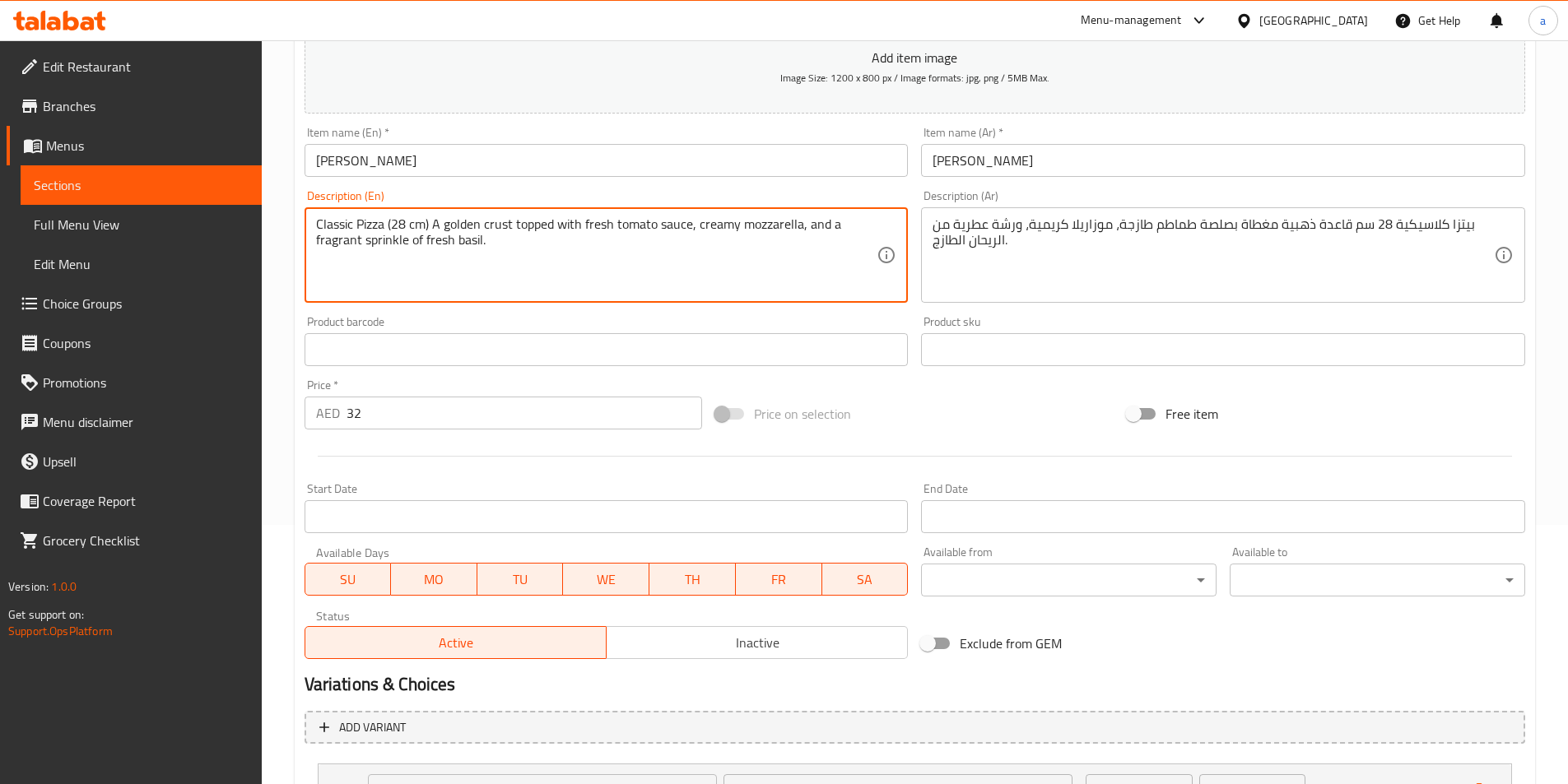
click at [428, 227] on textarea "Classic Pizza (28 cm) A golden crust topped with fresh tomato sauce, creamy moz…" at bounding box center [597, 255] width 561 height 78
click at [393, 218] on textarea "Classic Pizza (28 cm A golden crust topped with fresh tomato sauce, creamy mozz…" at bounding box center [597, 255] width 561 height 78
click at [511, 270] on textarea "Classic Pizza 28 cm A golden crust topped with fresh tomato sauce, creamy mozza…" at bounding box center [597, 255] width 561 height 78
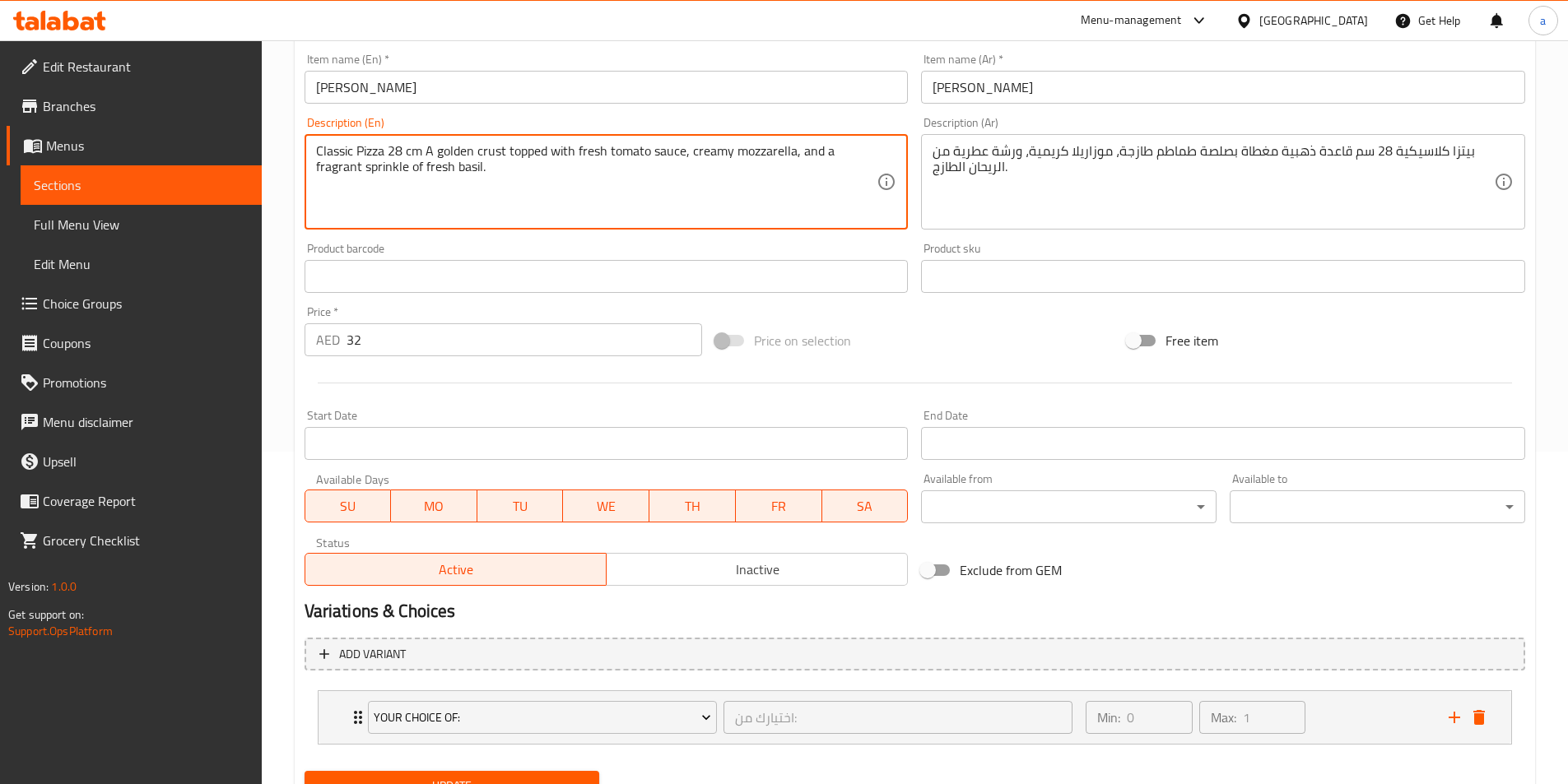
scroll to position [405, 0]
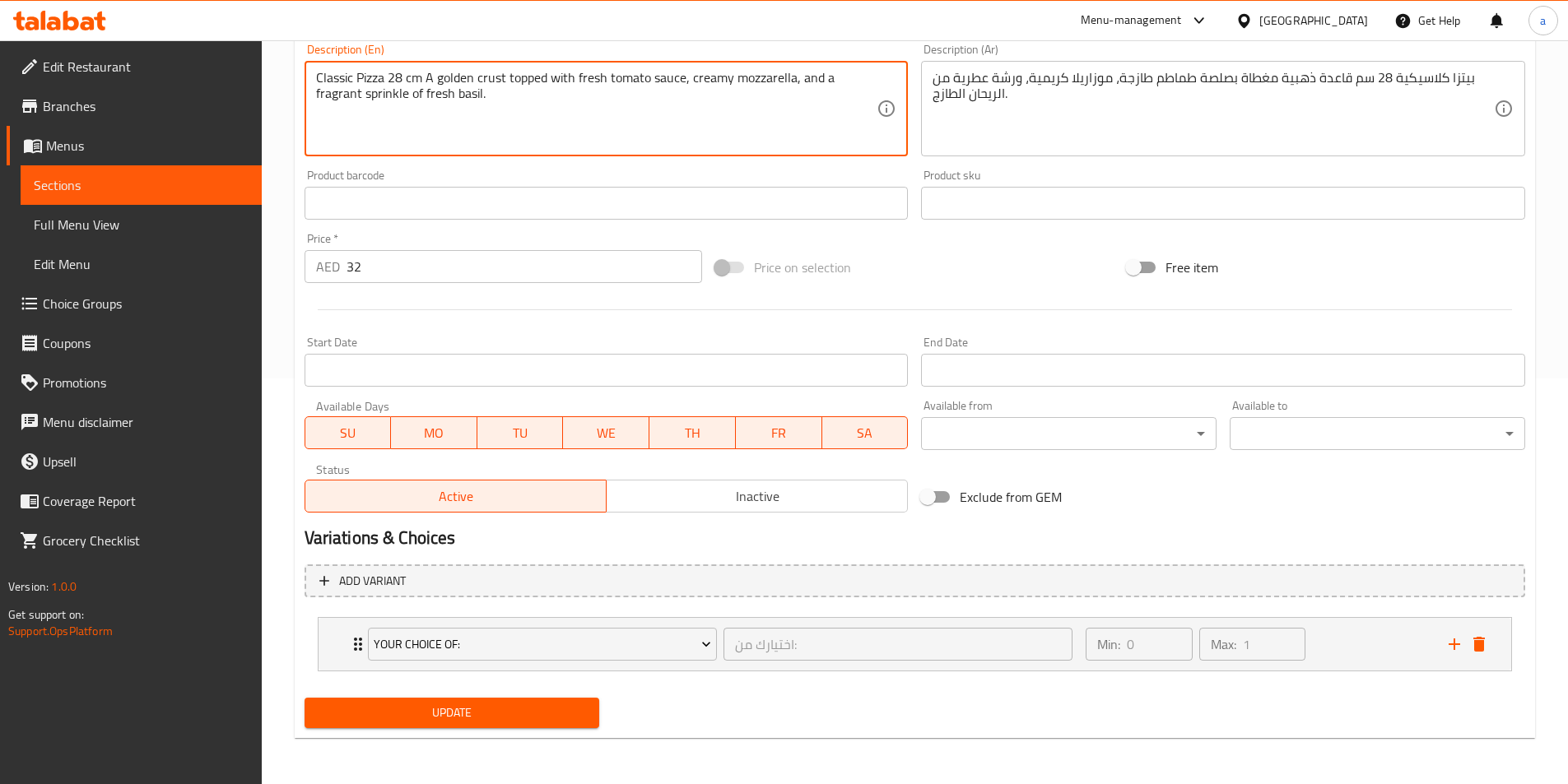
type textarea "Classic Pizza 28 cm A golden crust topped with fresh tomato sauce, creamy mozza…"
click at [515, 702] on button "Update" at bounding box center [451, 713] width 295 height 31
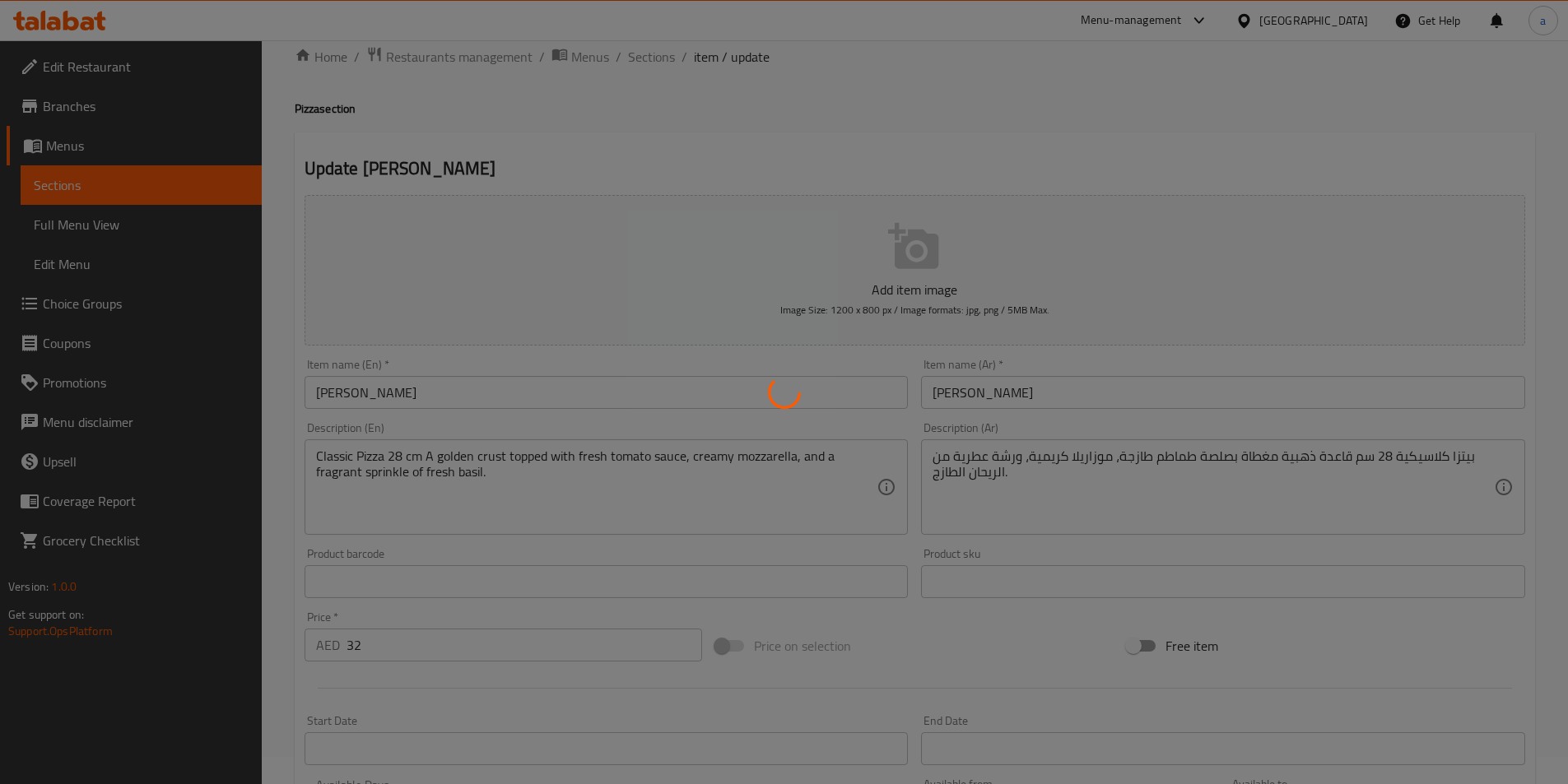
scroll to position [0, 0]
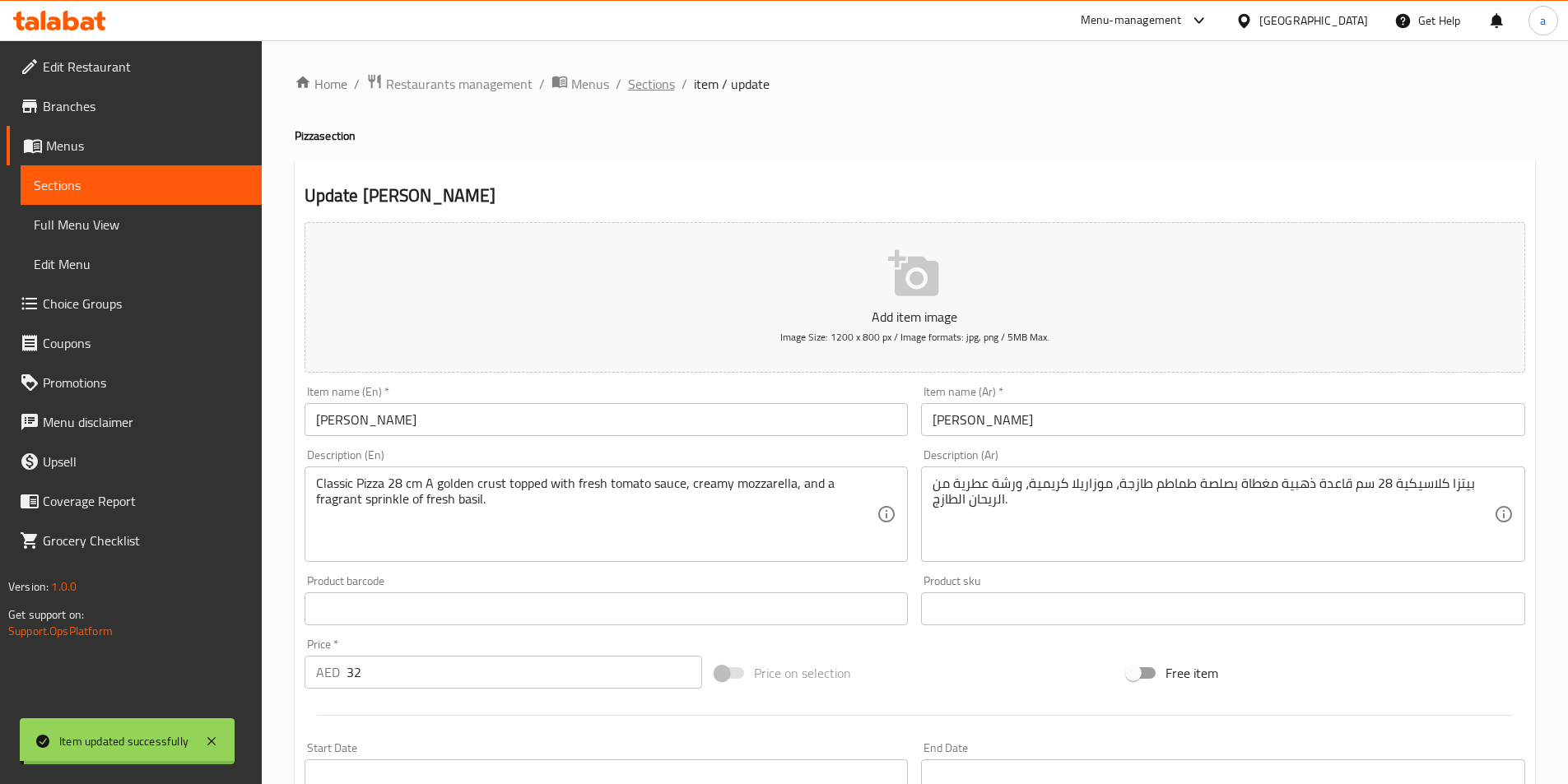
click at [645, 88] on span "Sections" at bounding box center [652, 84] width 47 height 20
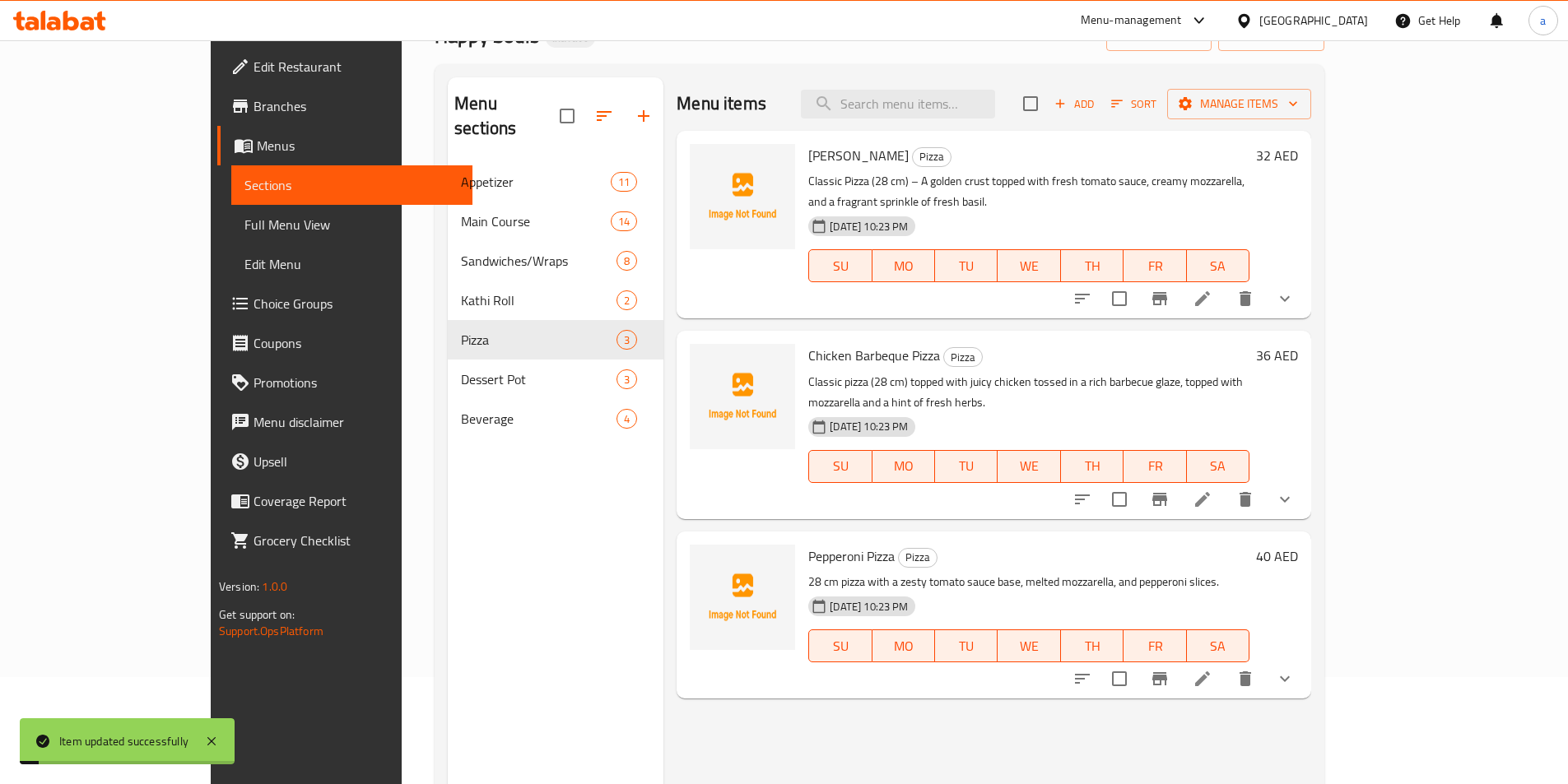
scroll to position [230, 0]
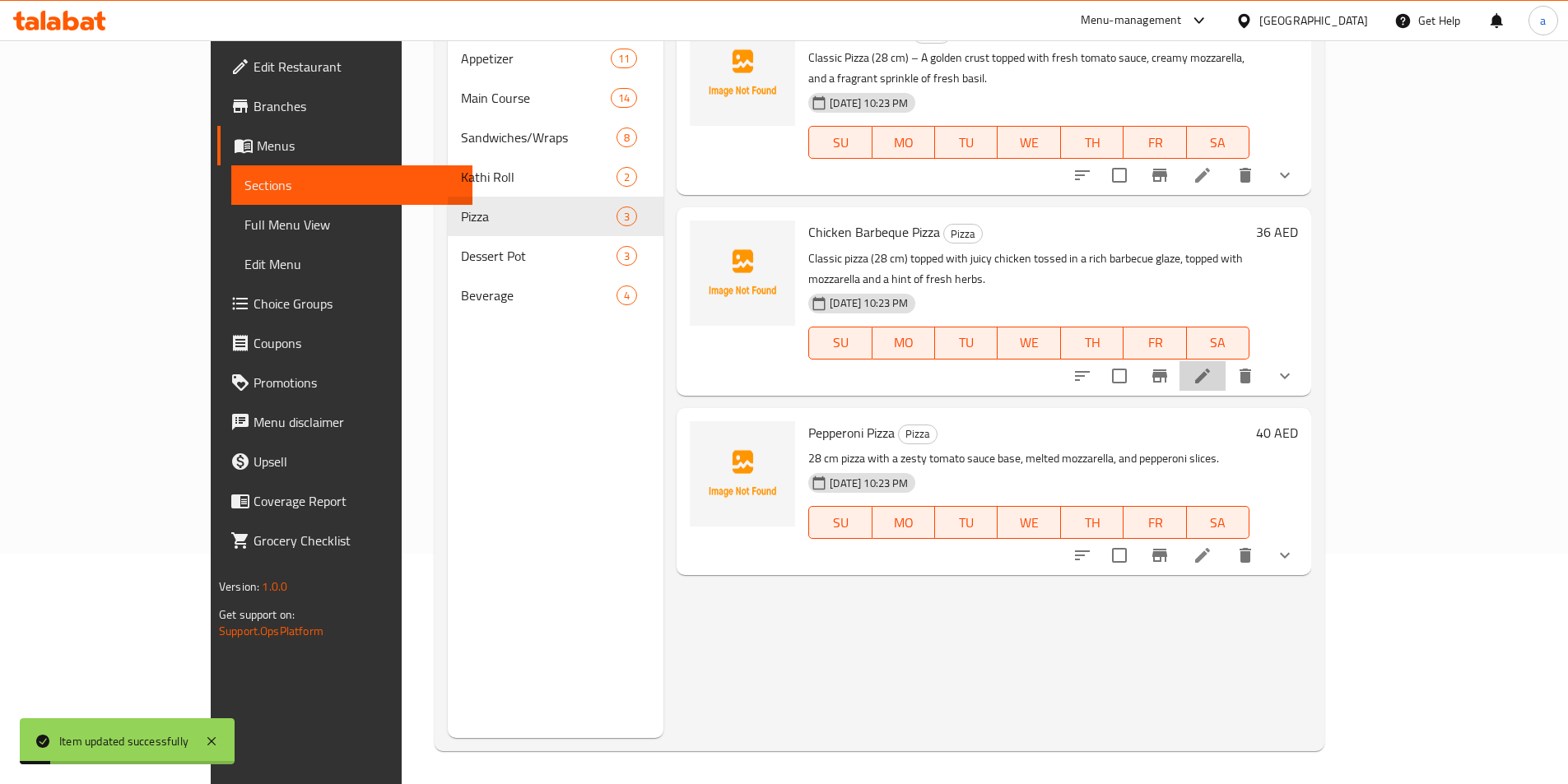
click at [1225, 361] on li at bounding box center [1202, 375] width 46 height 30
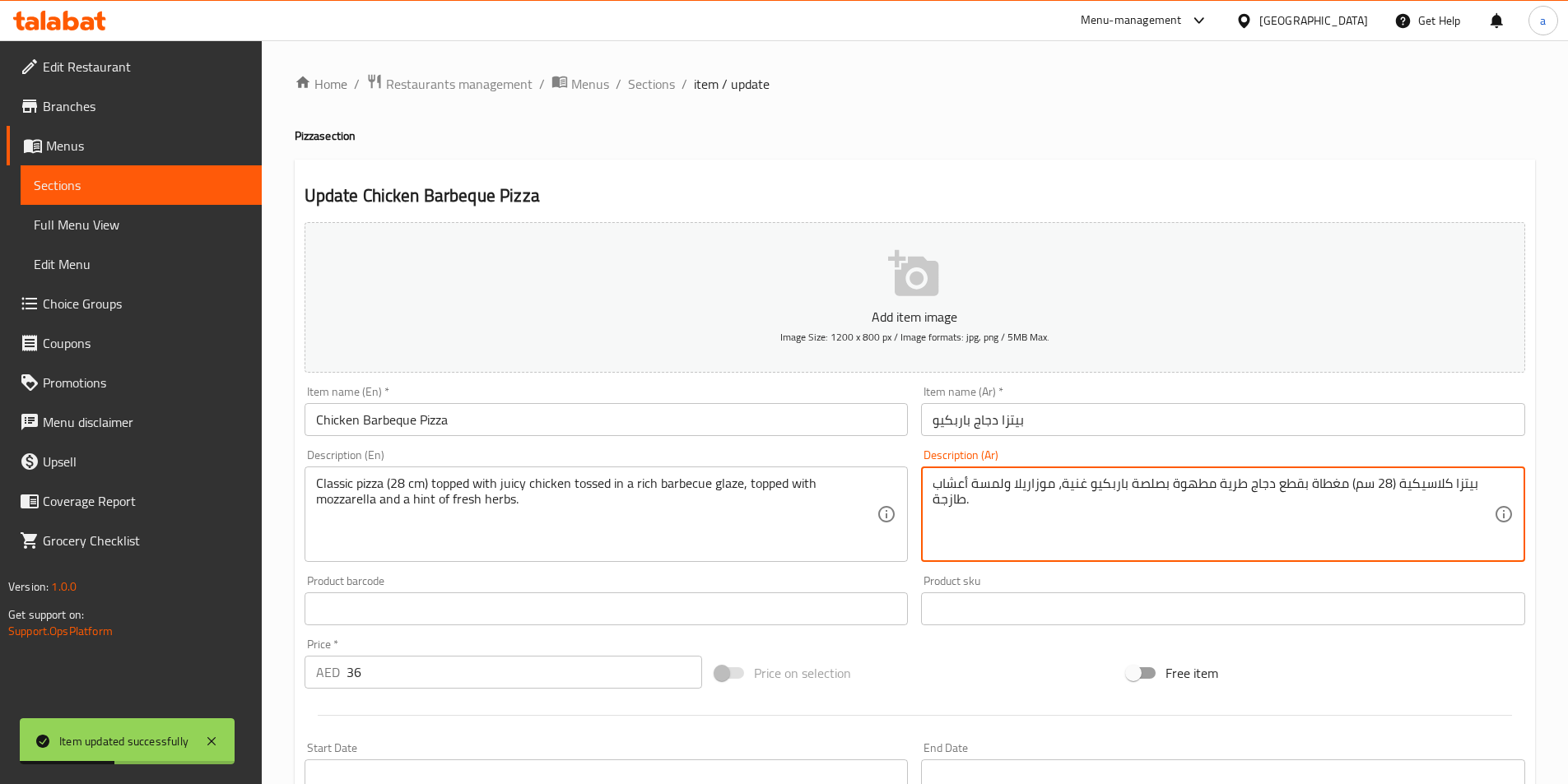
click at [1388, 479] on textarea "بيتزا كلاسيكية (28 سم) مغطاة بقطع دجاج طرية مطهوة بصلصة باربكيو غنية، موزاريلا …" at bounding box center [1213, 514] width 561 height 78
click at [1348, 488] on textarea "بيتزا كلاسيكية (28 سم) مغطاة بقطع دجاج طرية مطهوة بصلصة باربكيو غنية، موزاريلا …" at bounding box center [1213, 514] width 561 height 78
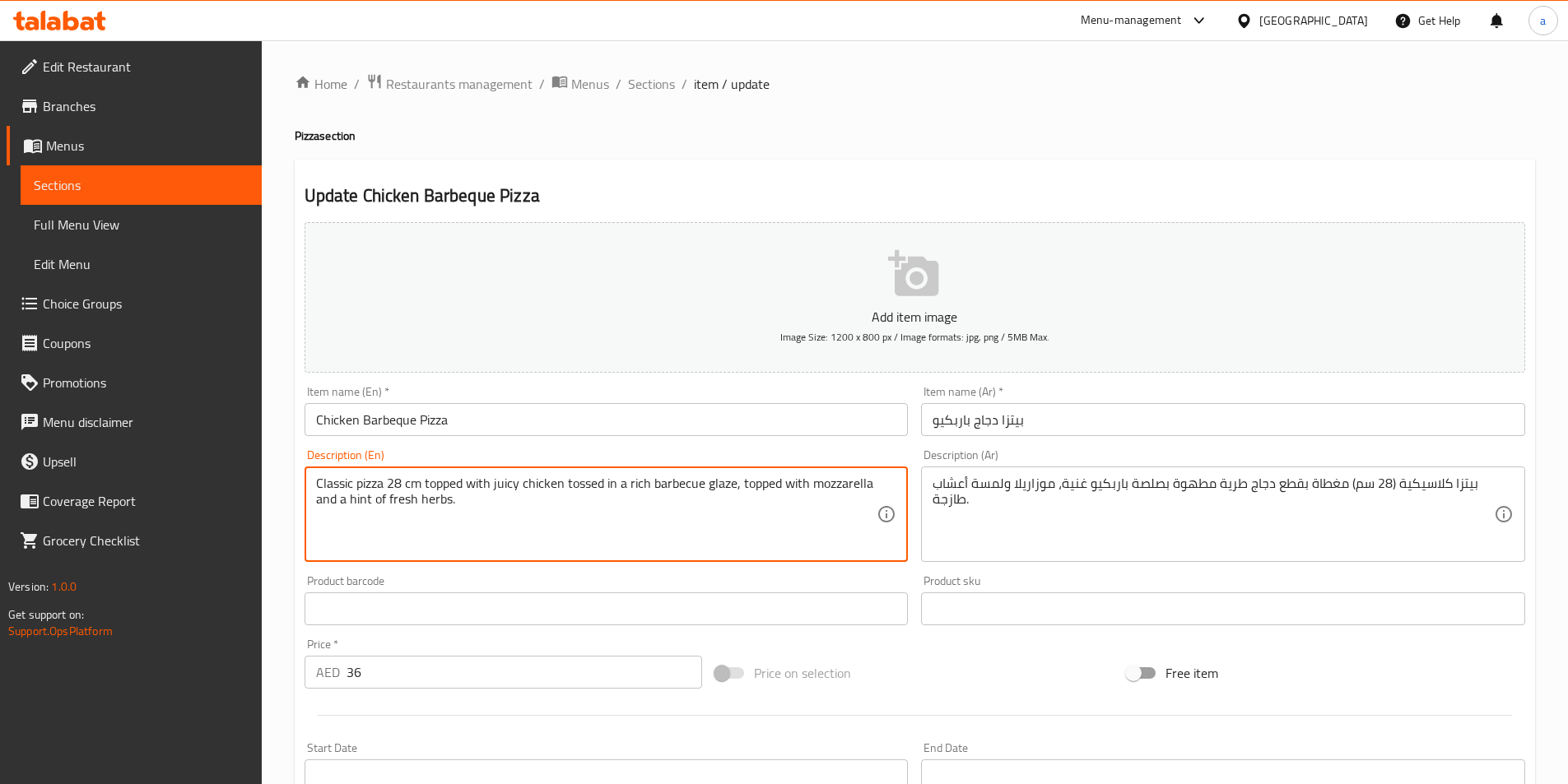
type textarea "Classic pizza 28 cm topped with juicy chicken tossed in a rich barbecue glaze, …"
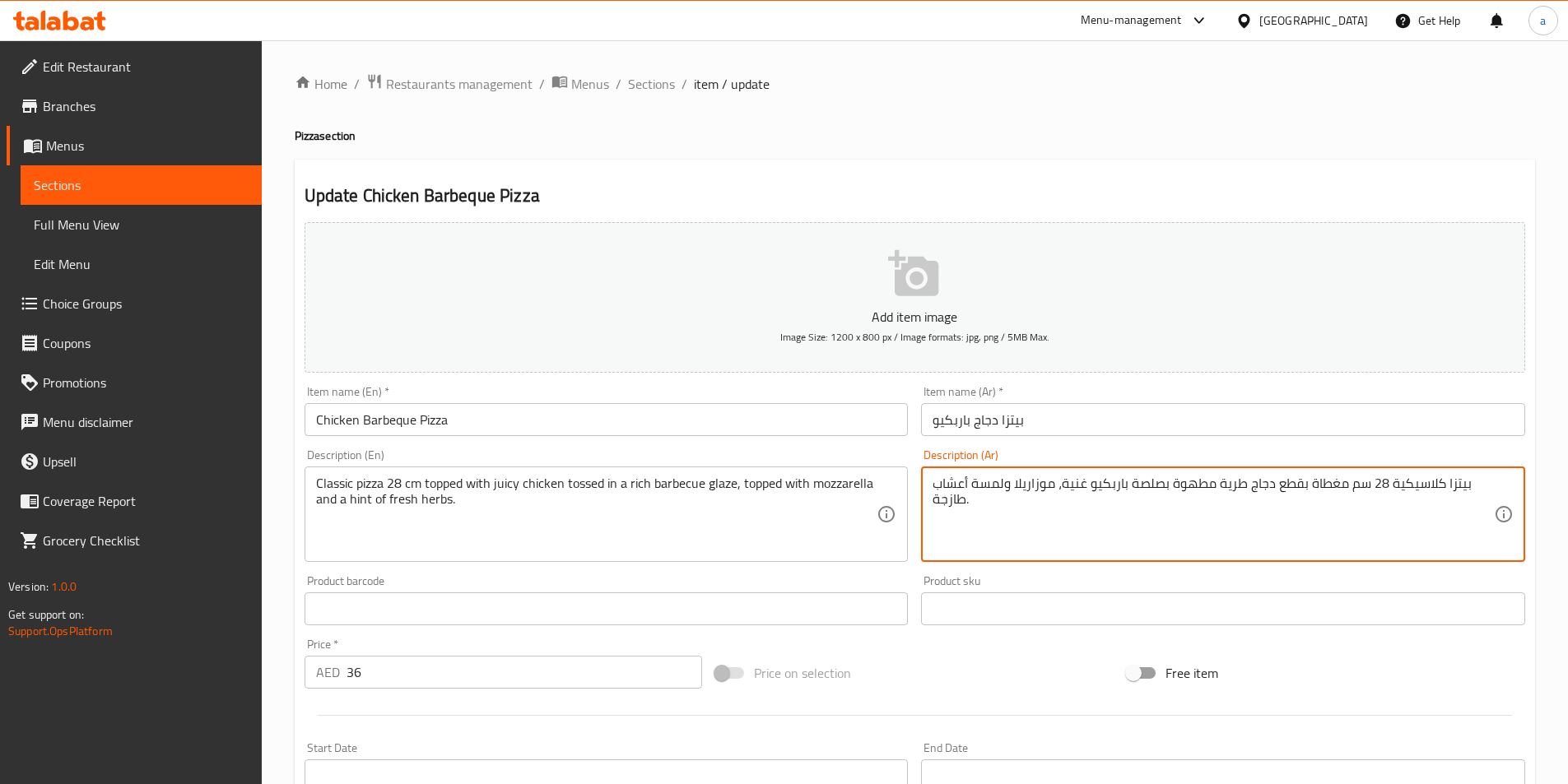
drag, startPoint x: 1052, startPoint y: 484, endPoint x: 972, endPoint y: 503, distance: 82.2
paste textarea "مغطاة بالجبن الموتزاريلا مع لمسة من الأعشاب ال"
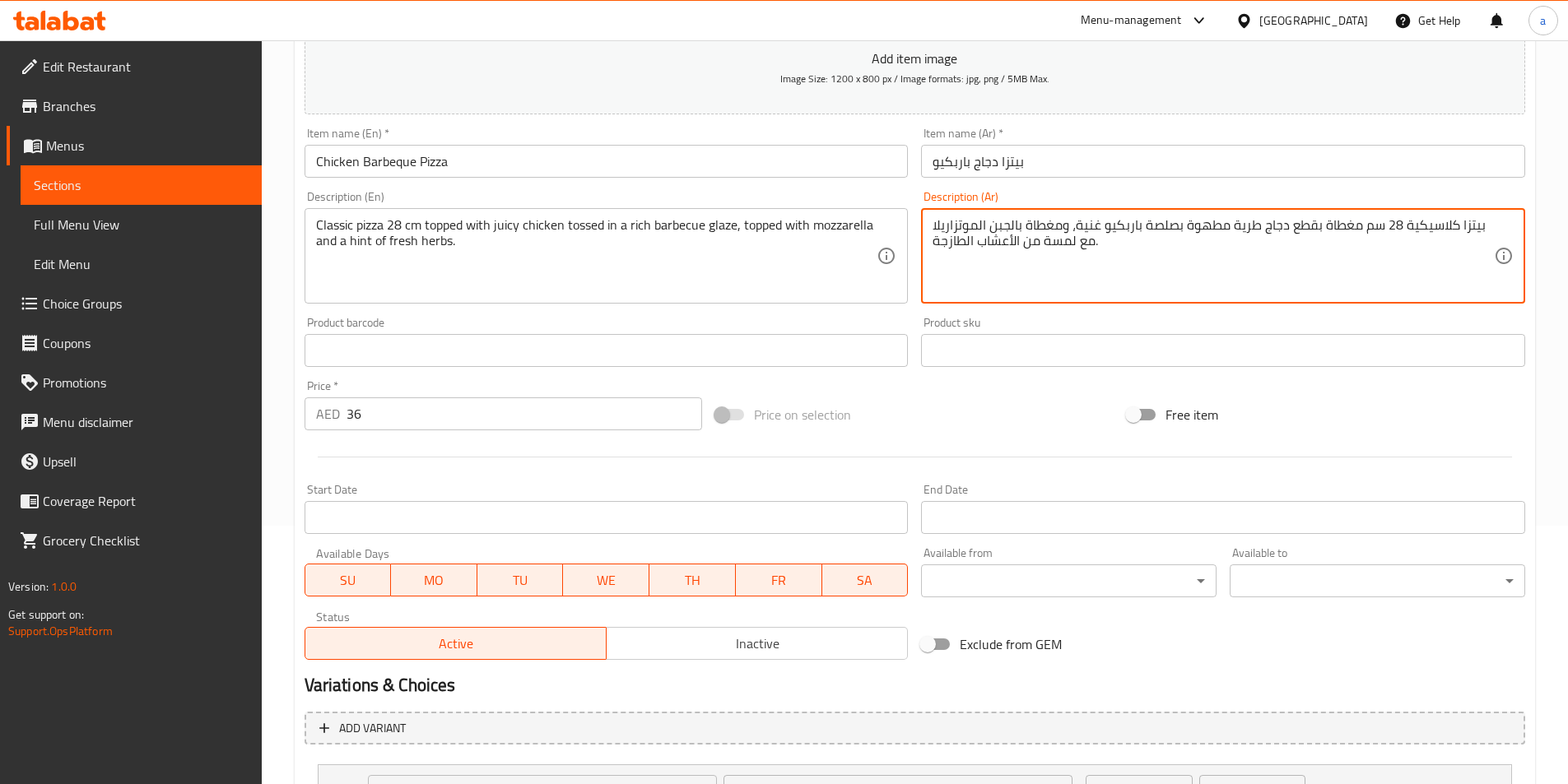
scroll to position [405, 0]
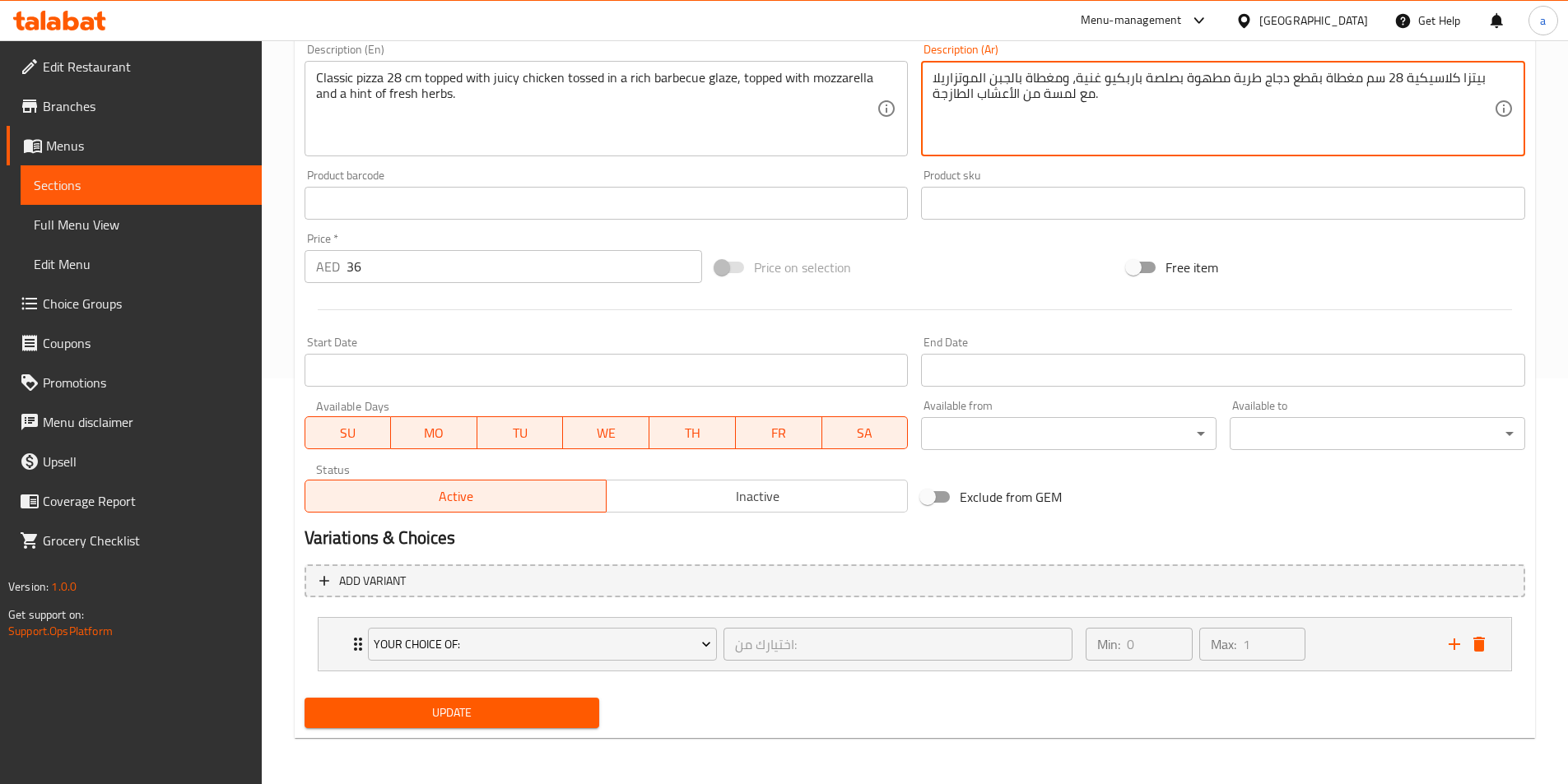
type textarea "بيتزا كلاسيكية 28 سم مغطاة بقطع دجاج طرية مطهوة بصلصة باربكيو غنية، ومغطاة بالج…"
click at [453, 706] on span "Update" at bounding box center [452, 712] width 269 height 21
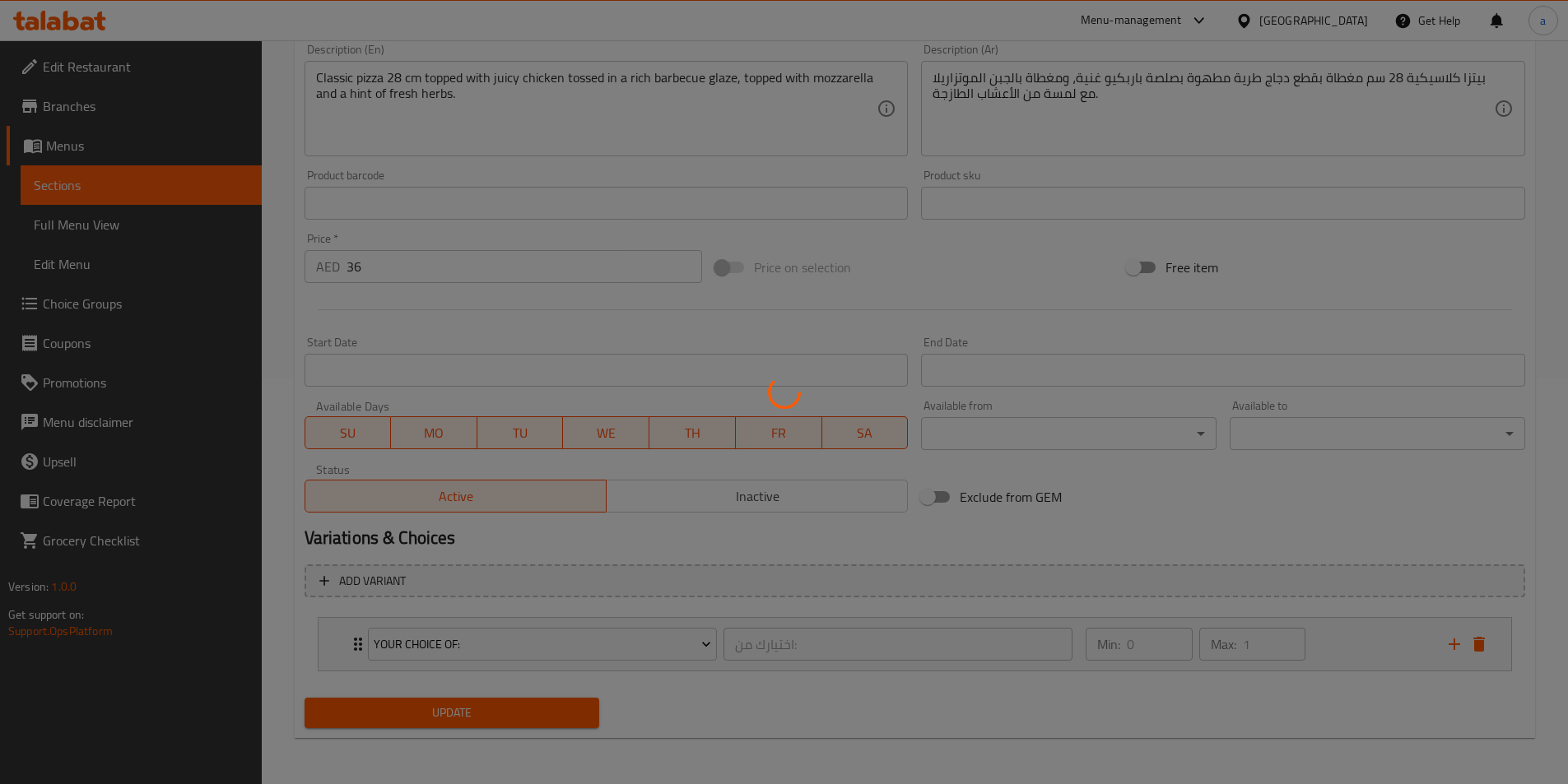
scroll to position [0, 0]
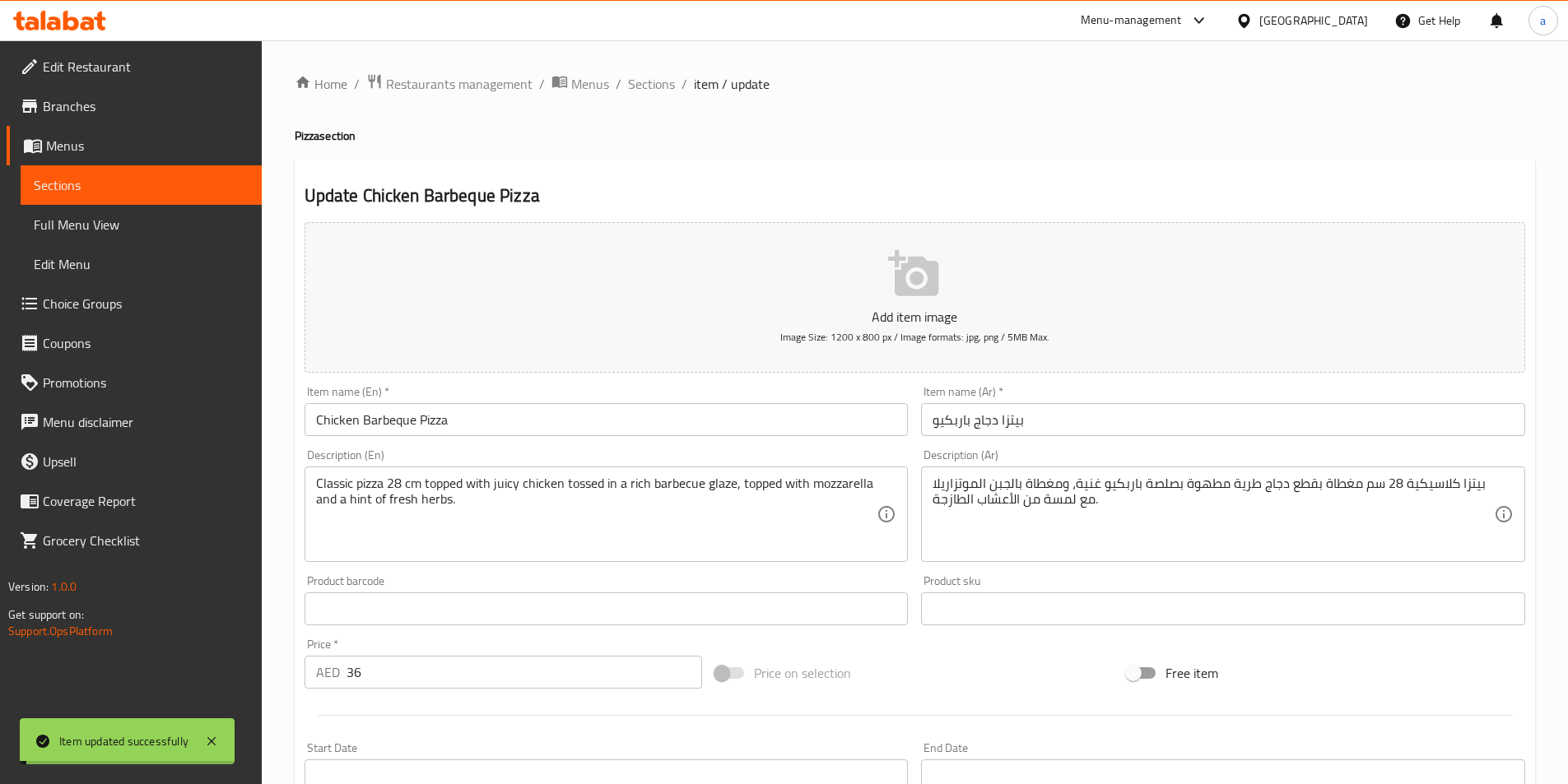
click at [646, 86] on span "Sections" at bounding box center [652, 84] width 47 height 20
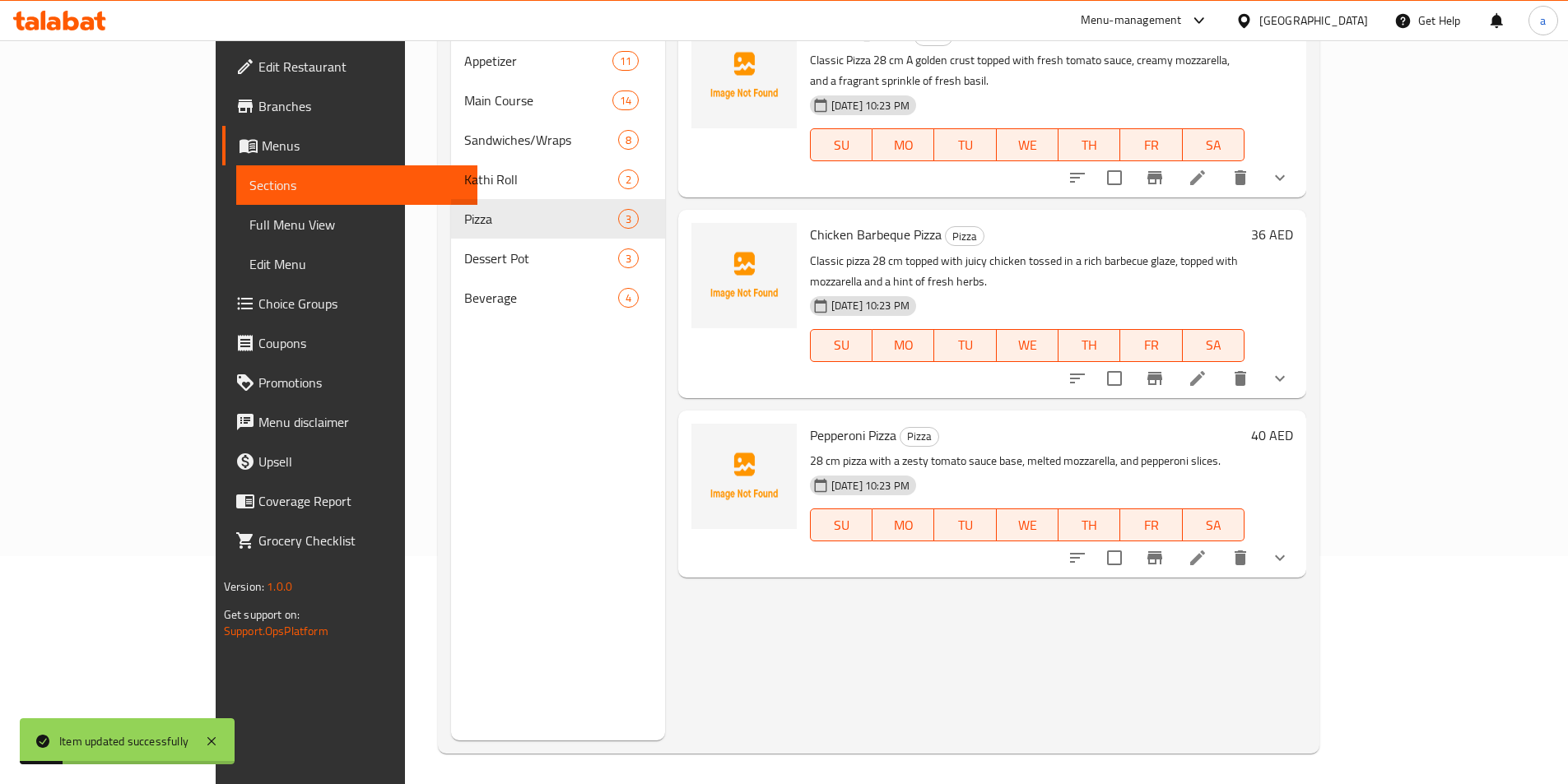
scroll to position [230, 0]
click at [1205, 548] on icon at bounding box center [1197, 555] width 14 height 14
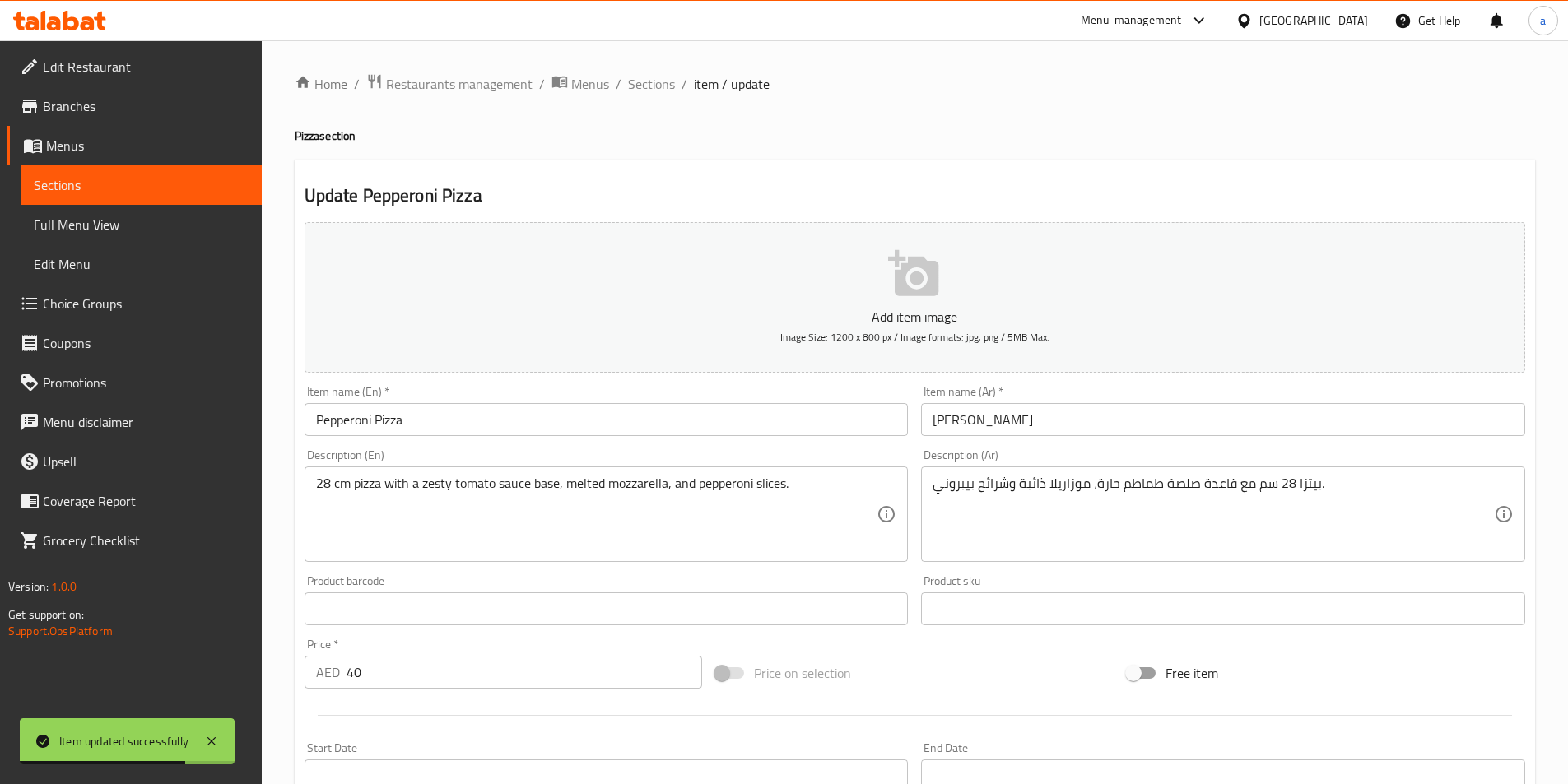
drag, startPoint x: 844, startPoint y: 486, endPoint x: 843, endPoint y: 478, distance: 8.1
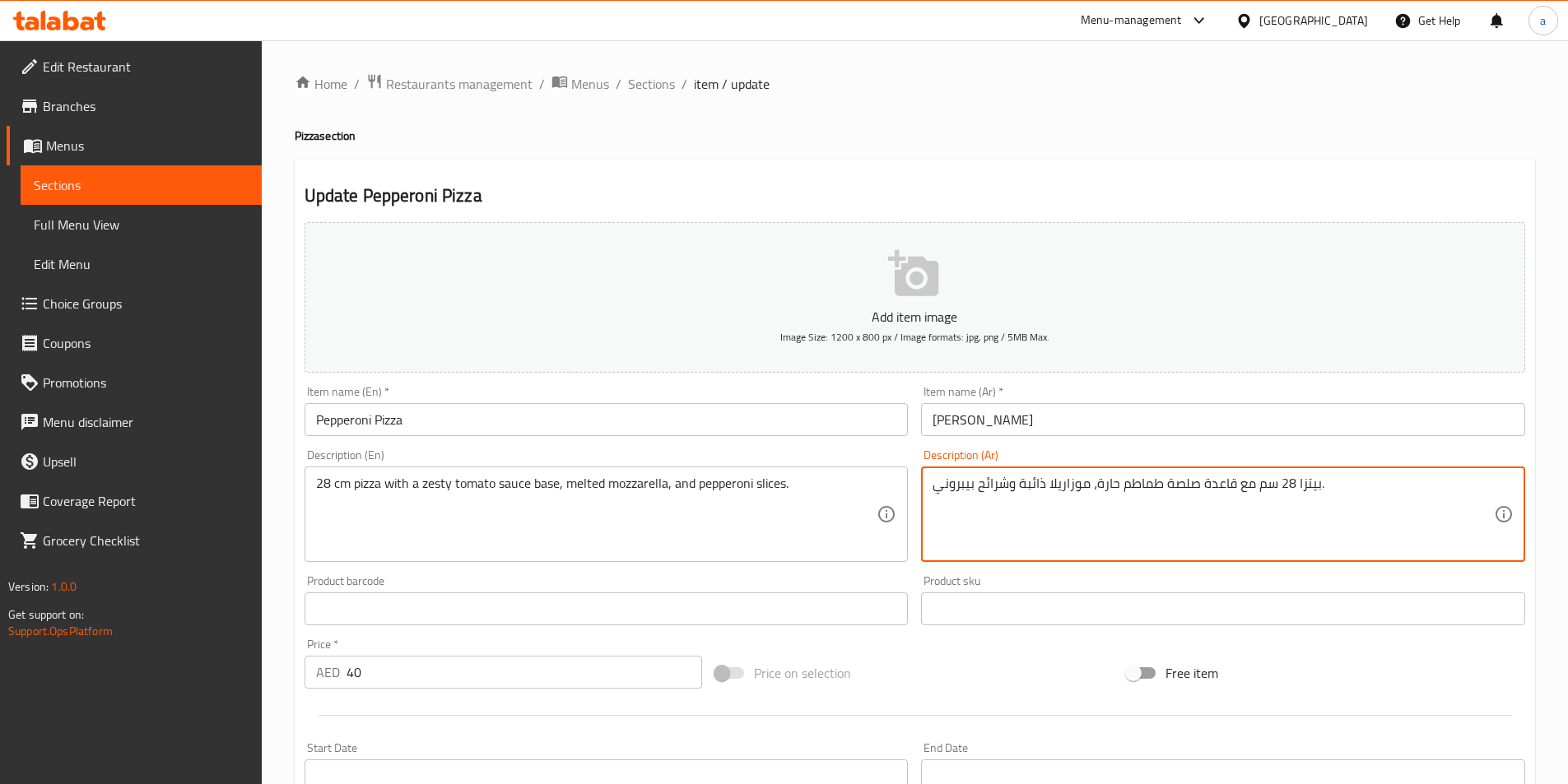
click at [1109, 487] on textarea "بيتزا 28 سم مع قاعدة صلصة طماطم حارة، موزاريلا ذائبة وشرائح بيبروني." at bounding box center [1213, 514] width 561 height 78
click at [1107, 481] on textarea "بيتزا 28 سم مع قاعدة صلصة طماطم حارة، موزاريلا ذائبة وشرائح بيبروني." at bounding box center [1213, 514] width 561 height 78
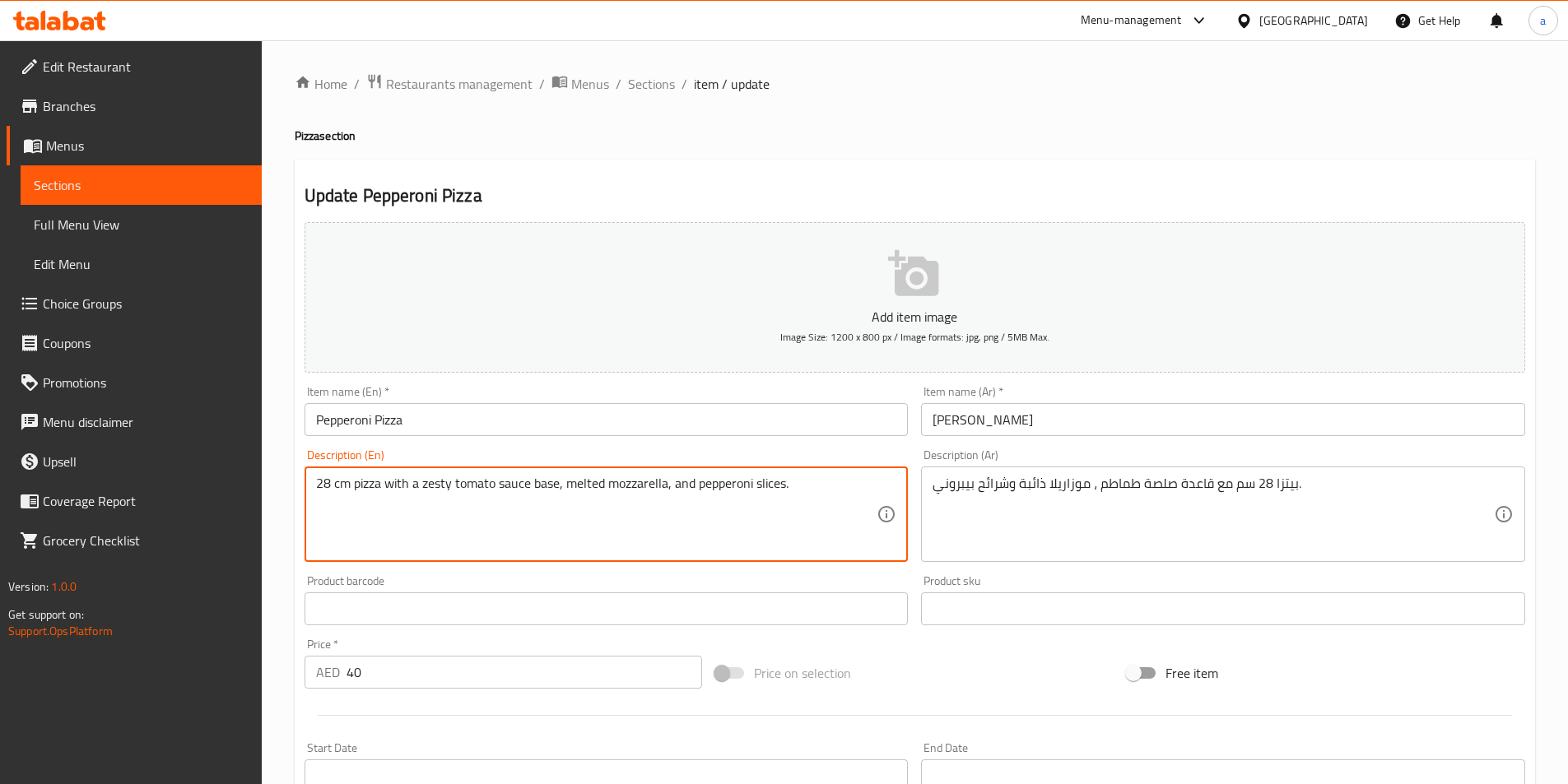
click at [431, 486] on textarea "28 cm pizza with a zesty tomato sauce base, melted mozzarella, and pepperoni sl…" at bounding box center [597, 514] width 561 height 78
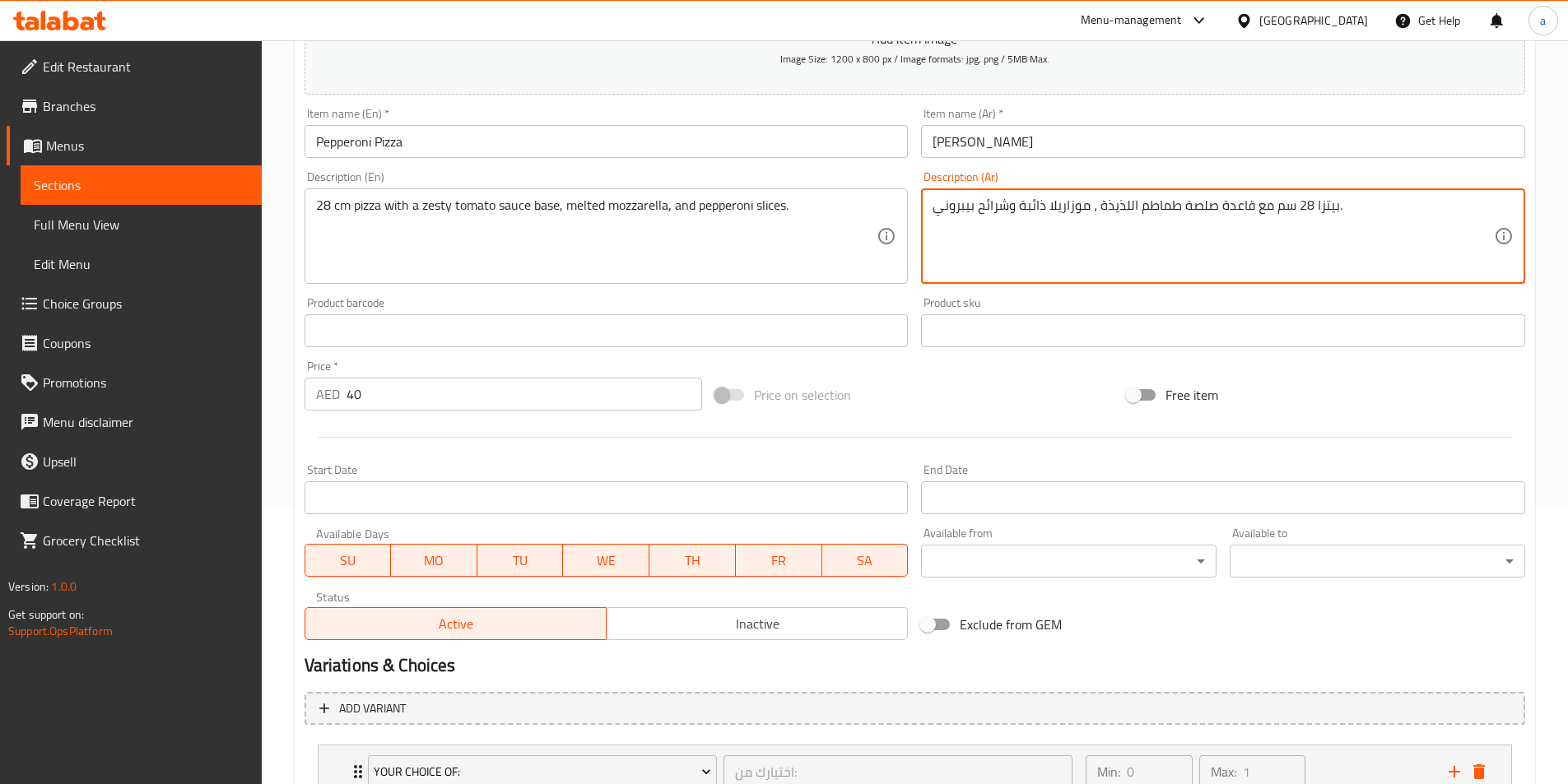
scroll to position [405, 0]
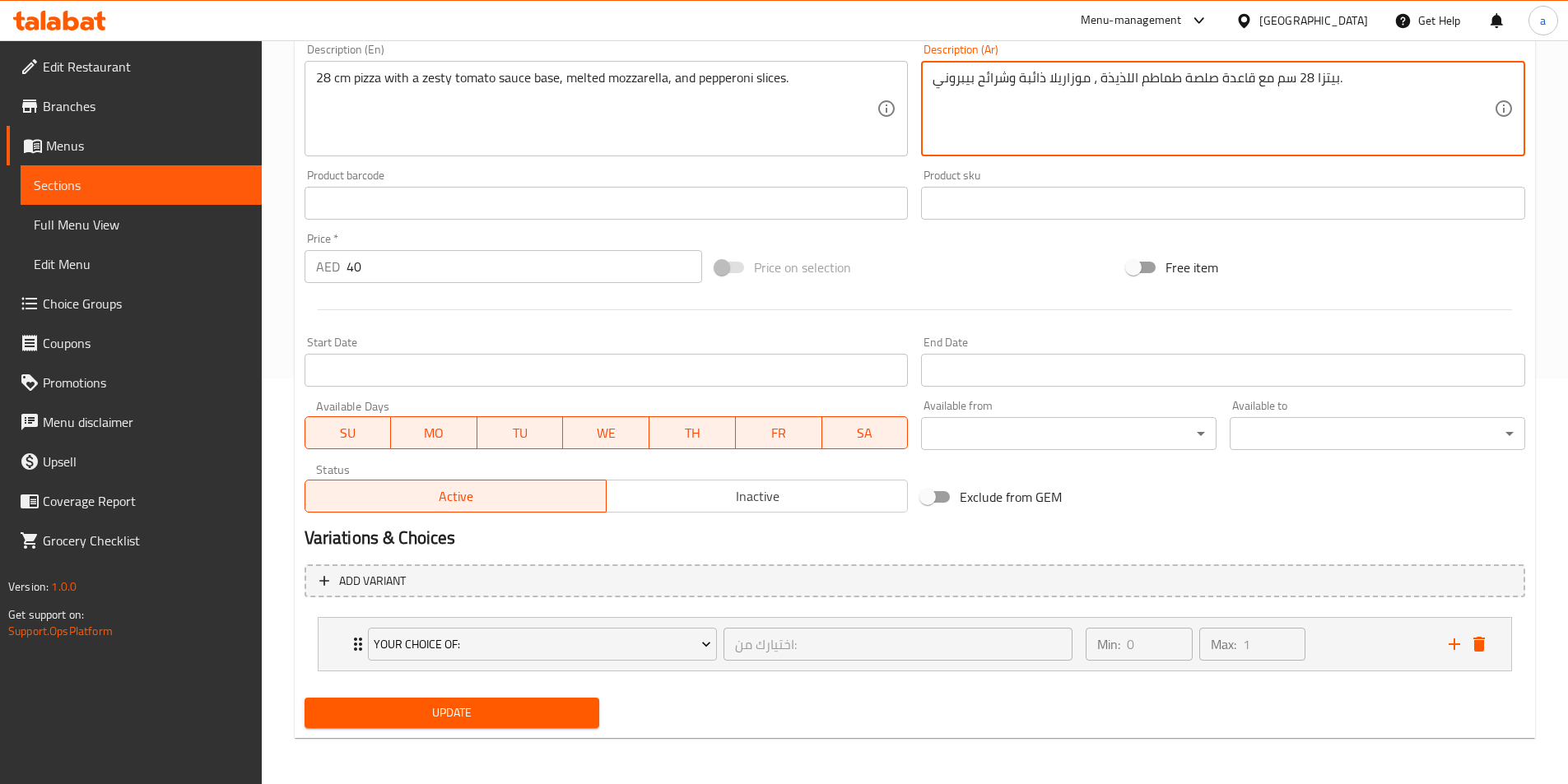
type textarea "بيتزا 28 سم مع قاعدة صلصة طماطم اللذيذة ، موزاريلا ذائبة وشرائح بيبروني."
click at [559, 703] on span "Update" at bounding box center [452, 712] width 269 height 21
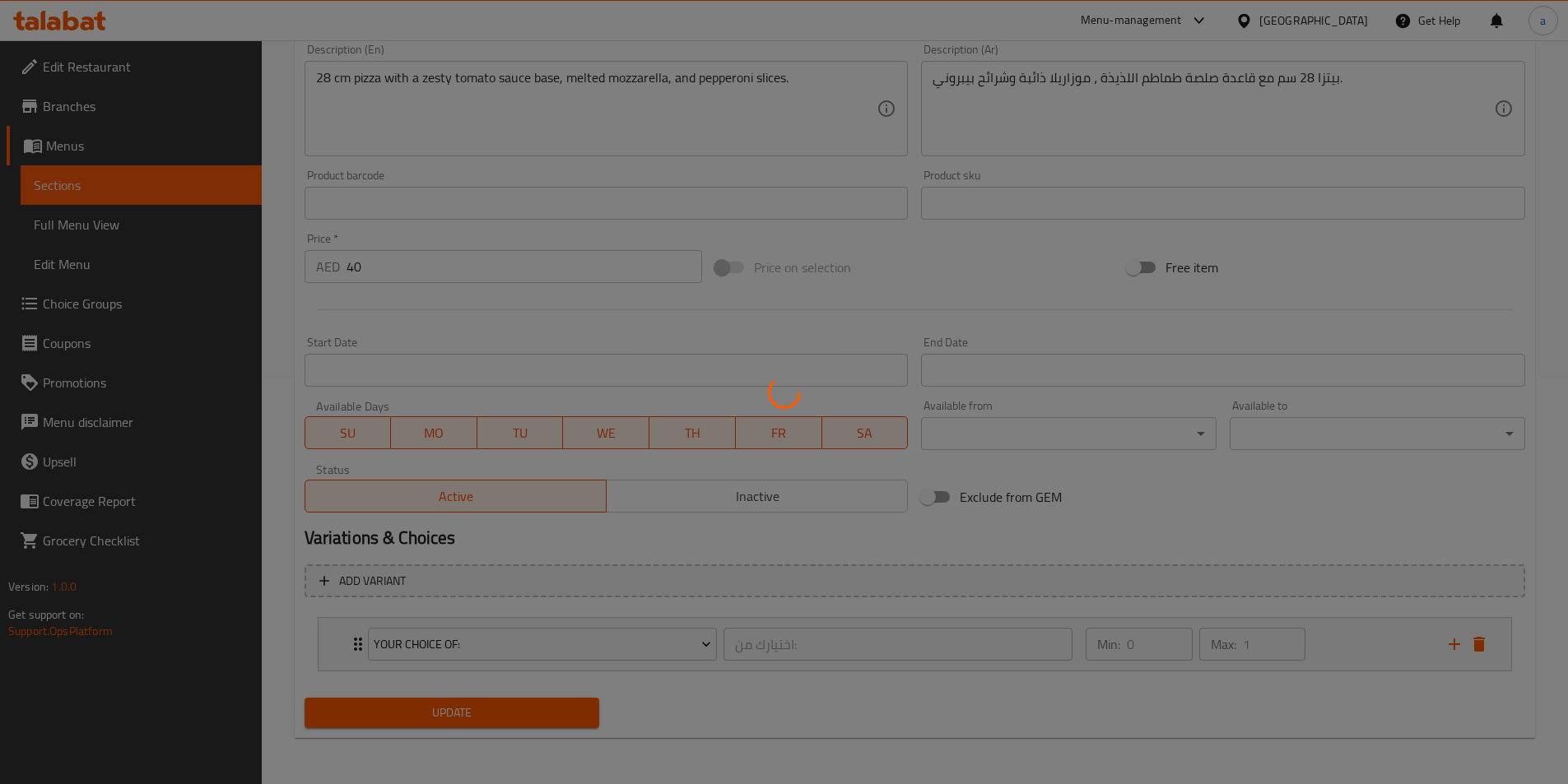
scroll to position [0, 0]
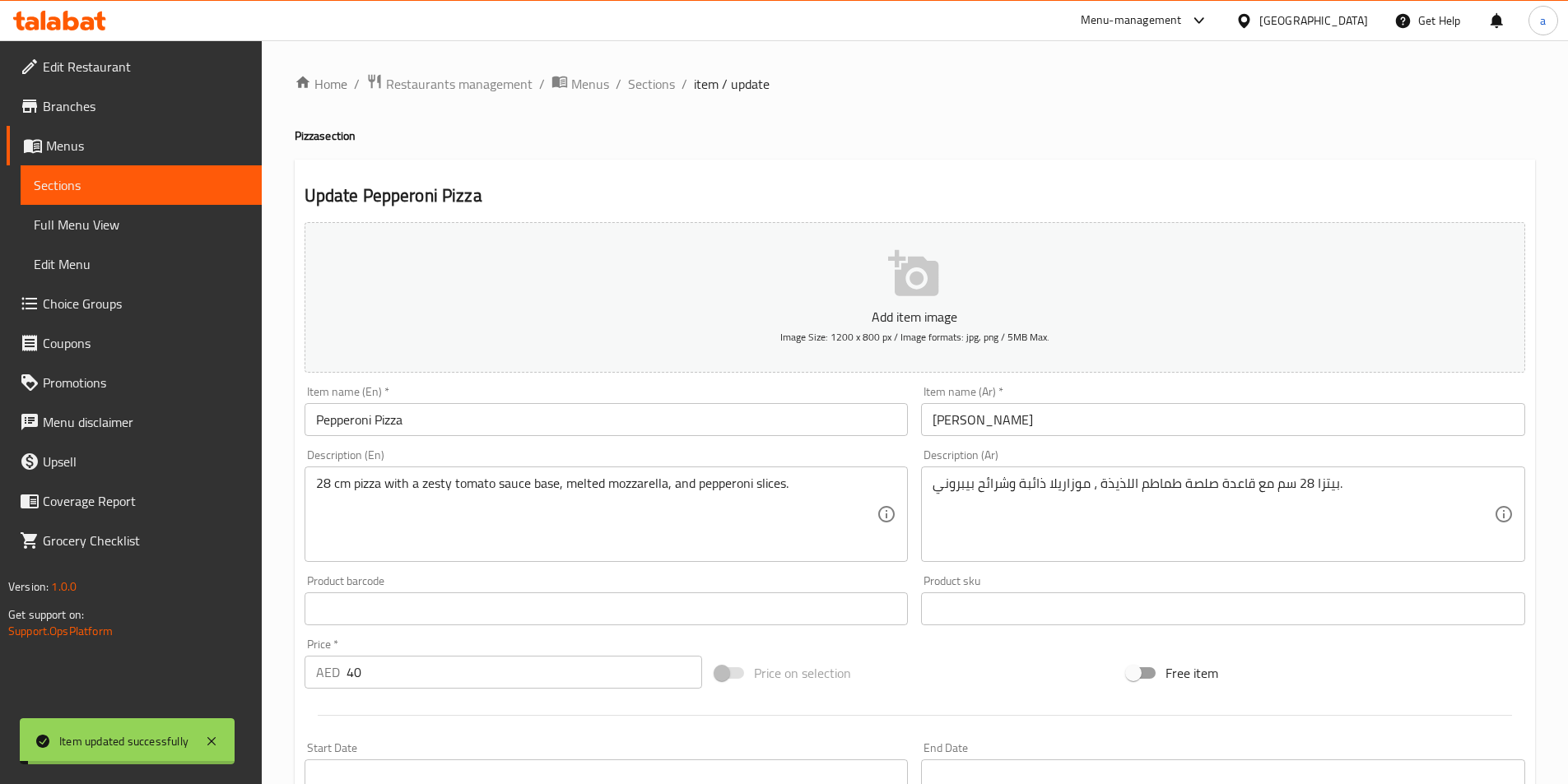
click at [648, 88] on span "Sections" at bounding box center [652, 84] width 47 height 20
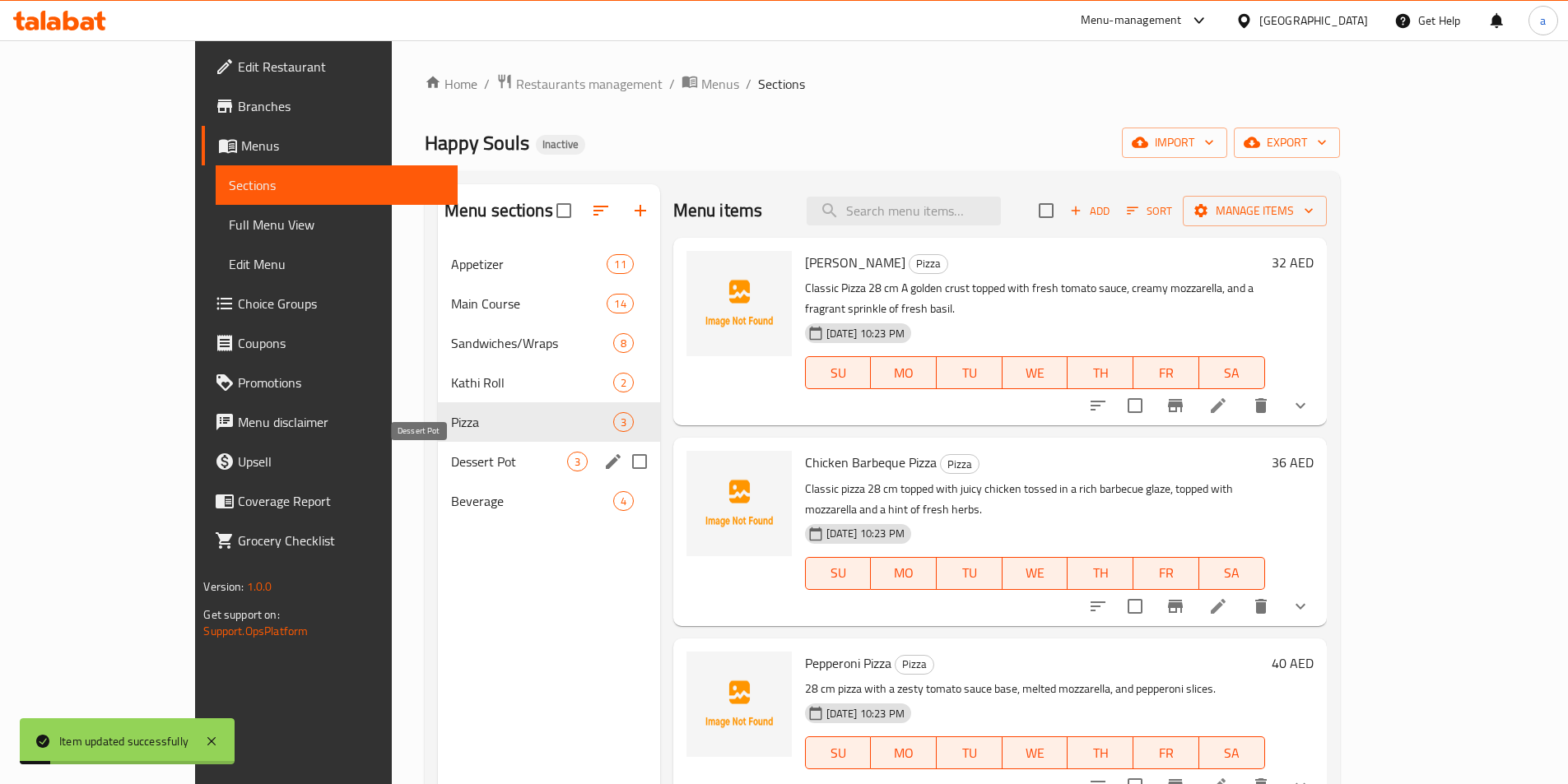
click at [451, 467] on span "Dessert Pot" at bounding box center [509, 461] width 116 height 20
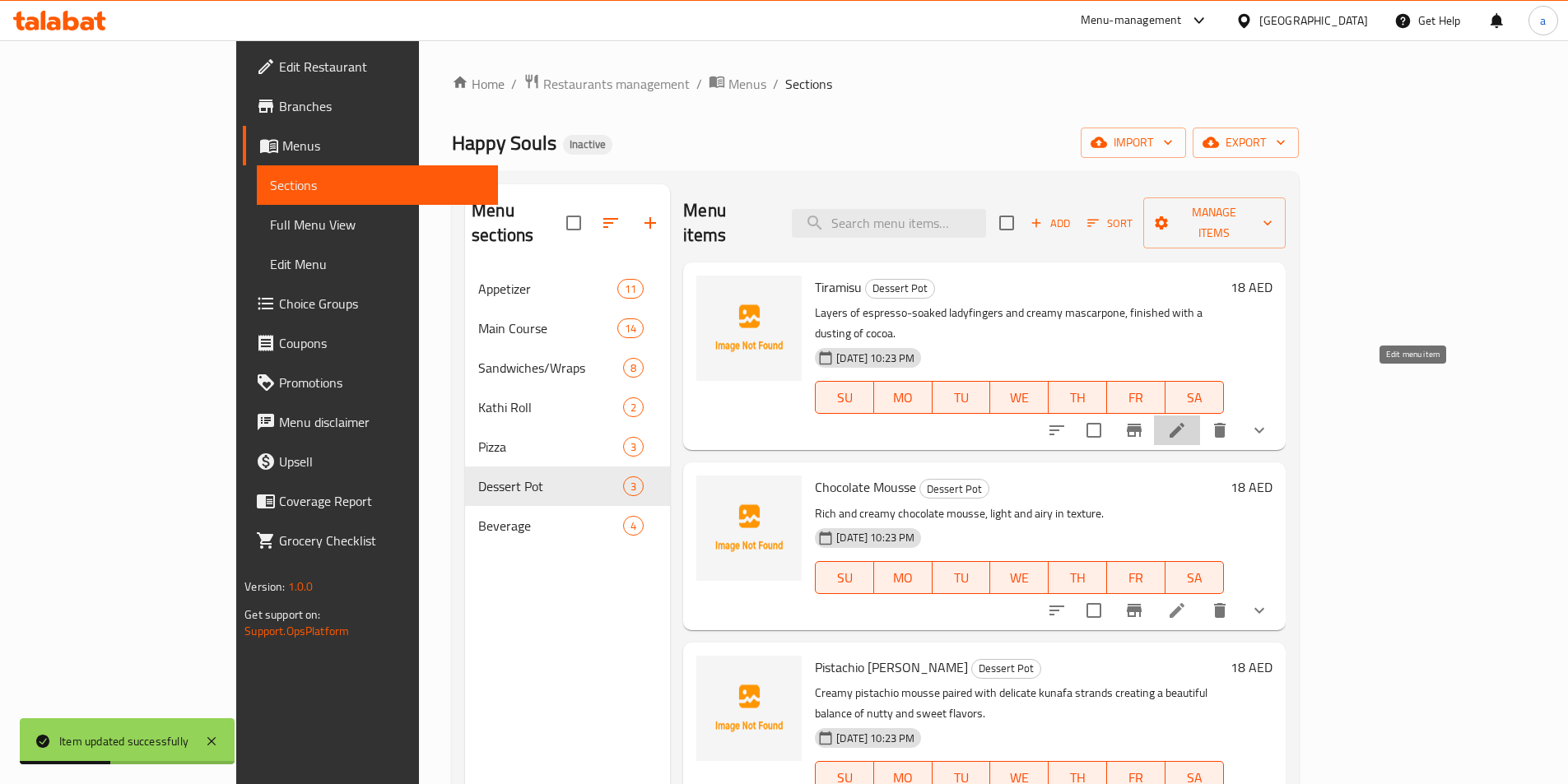
click at [1184, 423] on icon at bounding box center [1176, 430] width 14 height 14
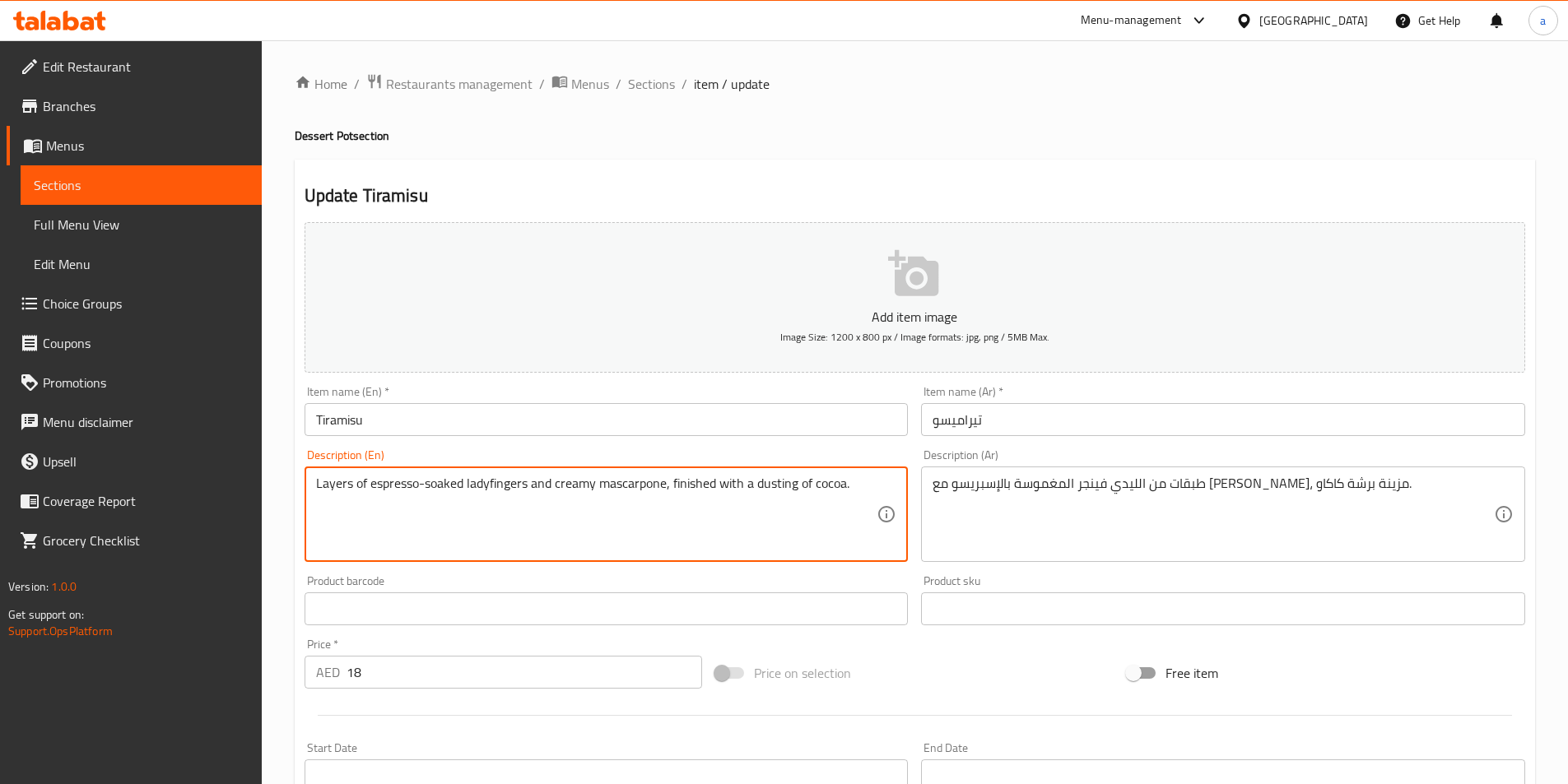
drag, startPoint x: 673, startPoint y: 483, endPoint x: 869, endPoint y: 486, distance: 196.0
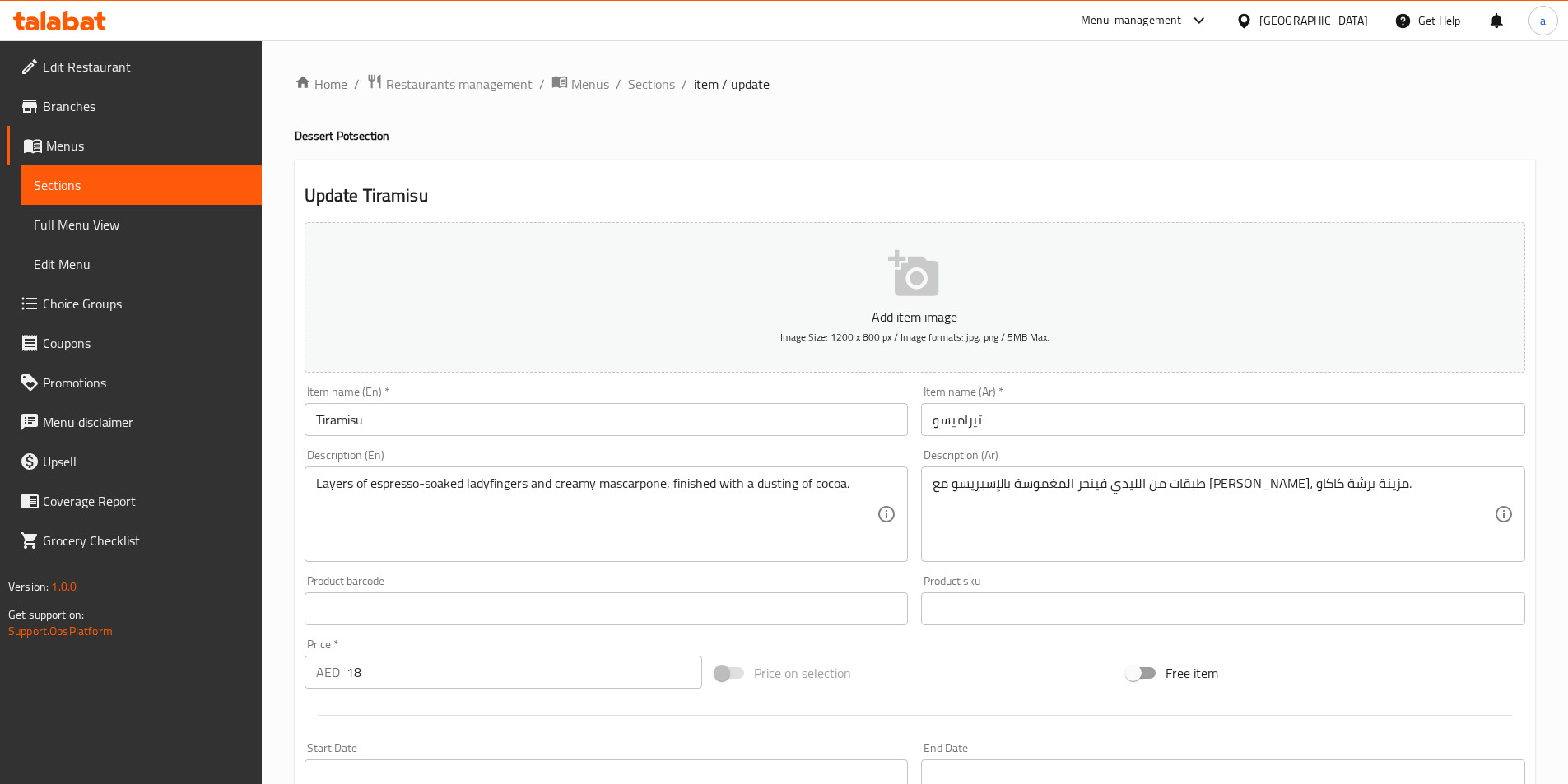
drag, startPoint x: 1025, startPoint y: 485, endPoint x: 1025, endPoint y: 513, distance: 28.0
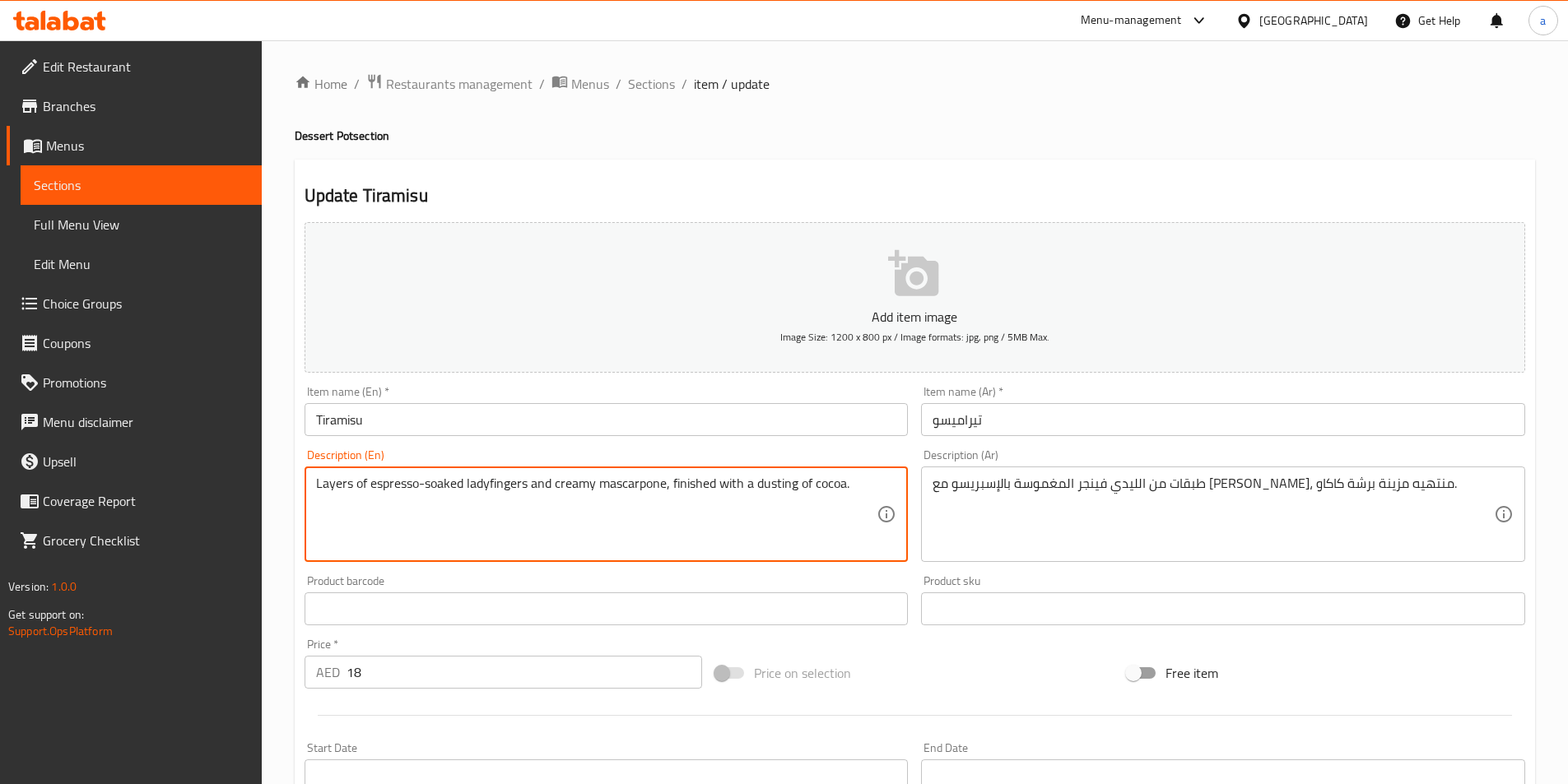
drag, startPoint x: 853, startPoint y: 487, endPoint x: 670, endPoint y: 489, distance: 183.0
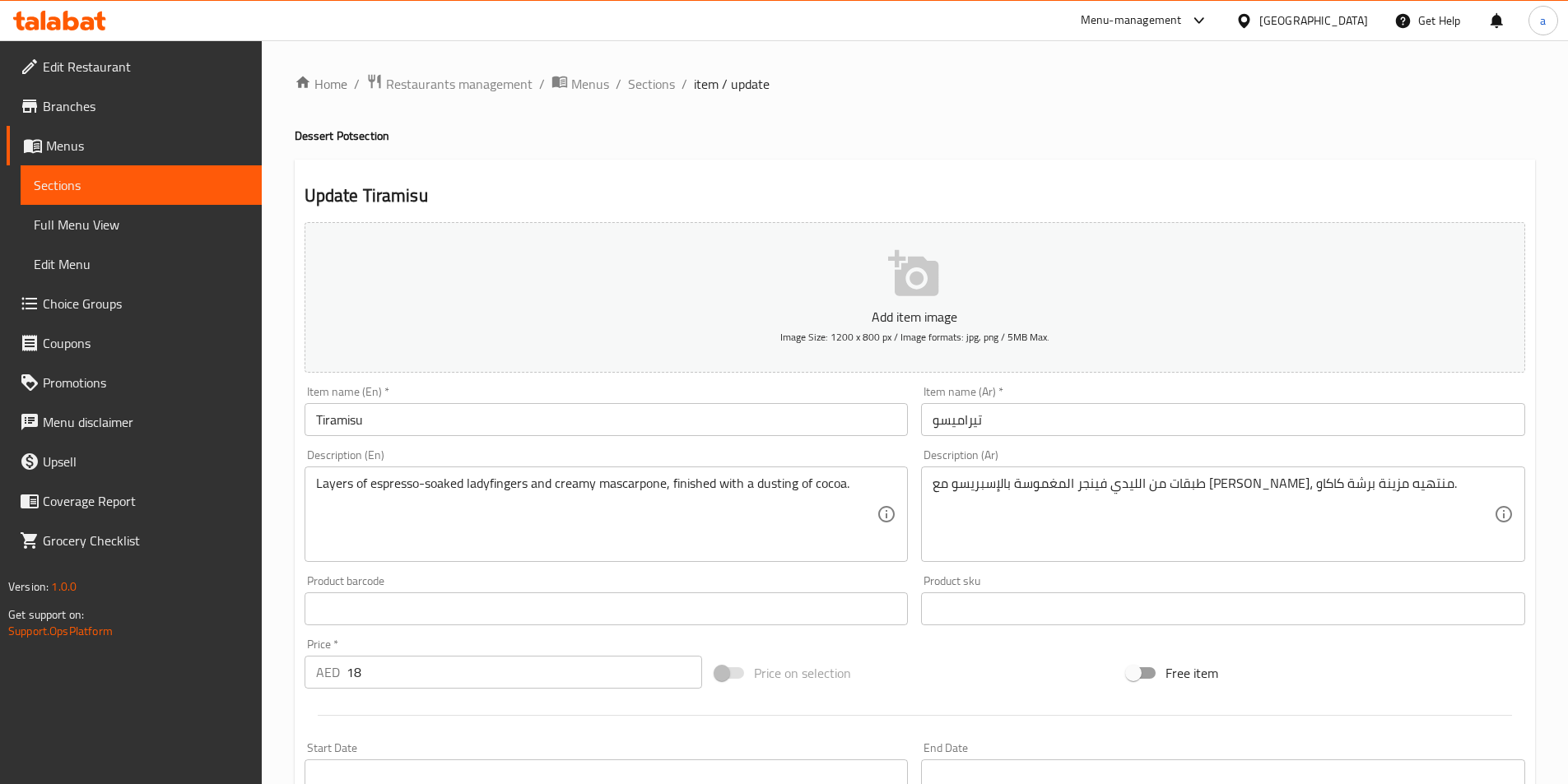
drag, startPoint x: 1069, startPoint y: 482, endPoint x: 1053, endPoint y: 482, distance: 16.0
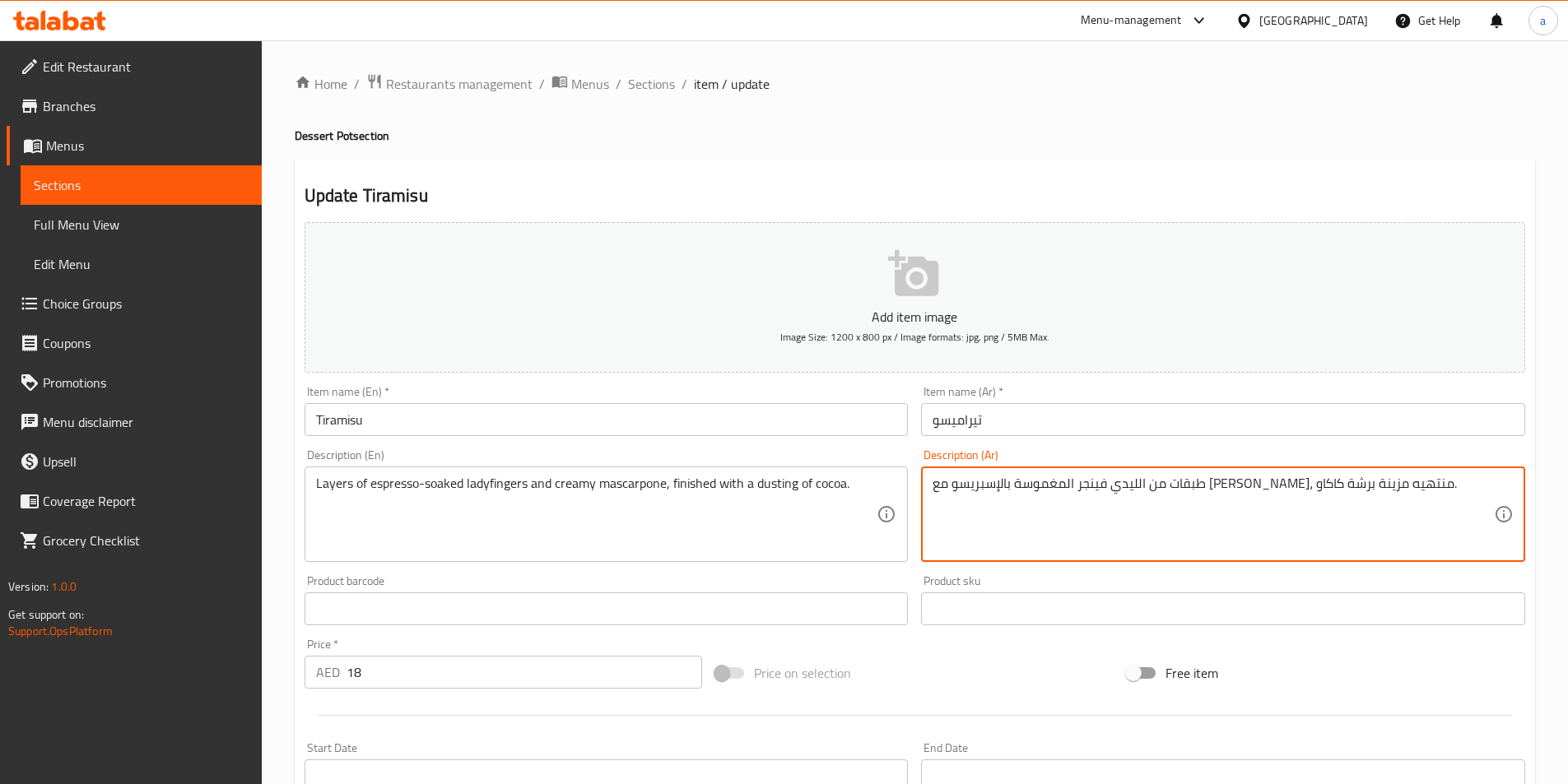
click at [1046, 482] on textarea "طبقات من الليدي فينجر المغموسة بالإسبريسو مع ماسكاربوني كريمي، منتهيه مزينة برش…" at bounding box center [1213, 514] width 561 height 78
click at [1058, 485] on textarea "طبقات من الليدي فينجر المغموسة بالإسبريسو مع ماسكاربوني كريمي، منتهيه مزينة برش…" at bounding box center [1213, 514] width 561 height 78
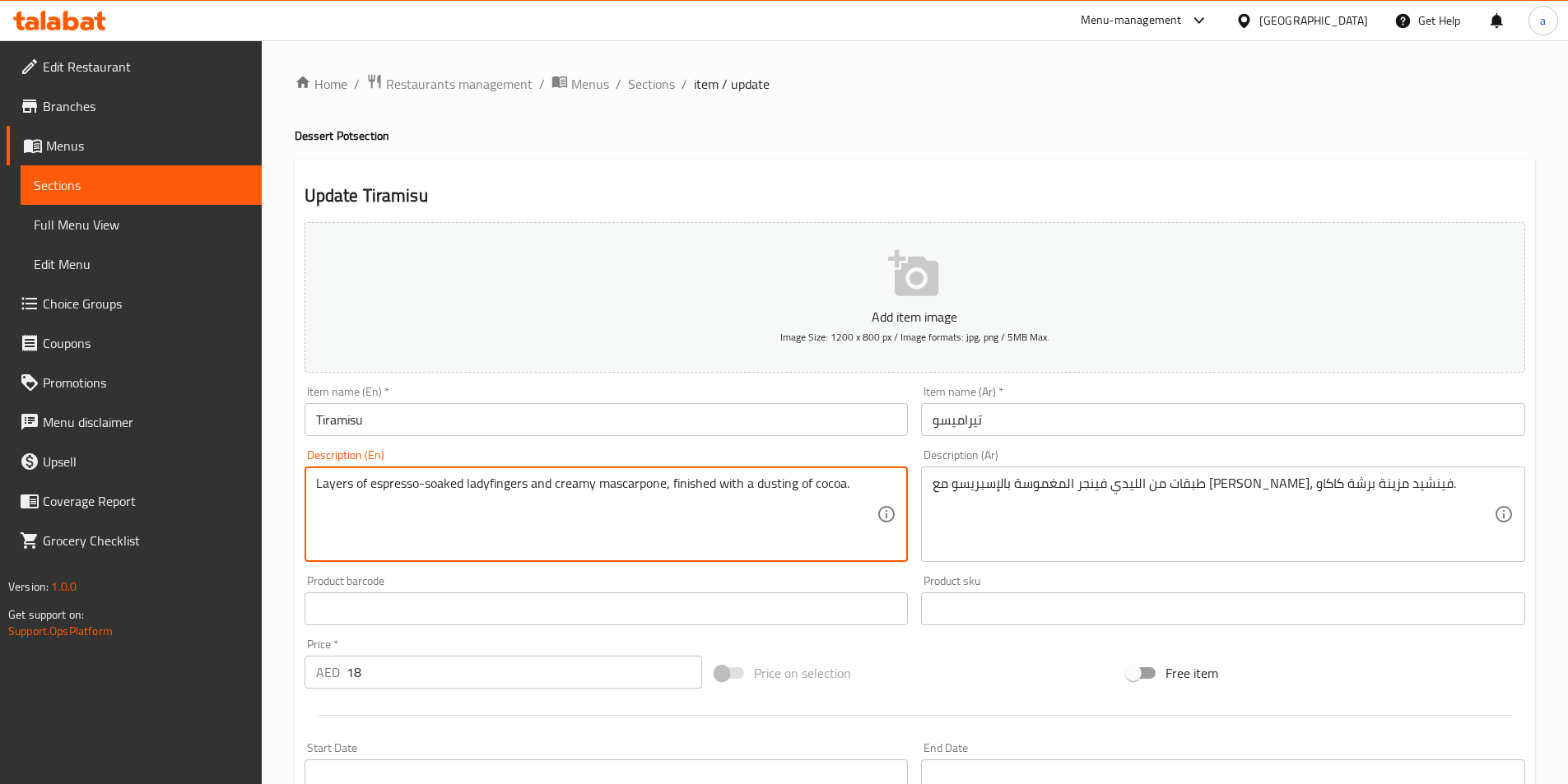
drag, startPoint x: 860, startPoint y: 484, endPoint x: 673, endPoint y: 485, distance: 187.0
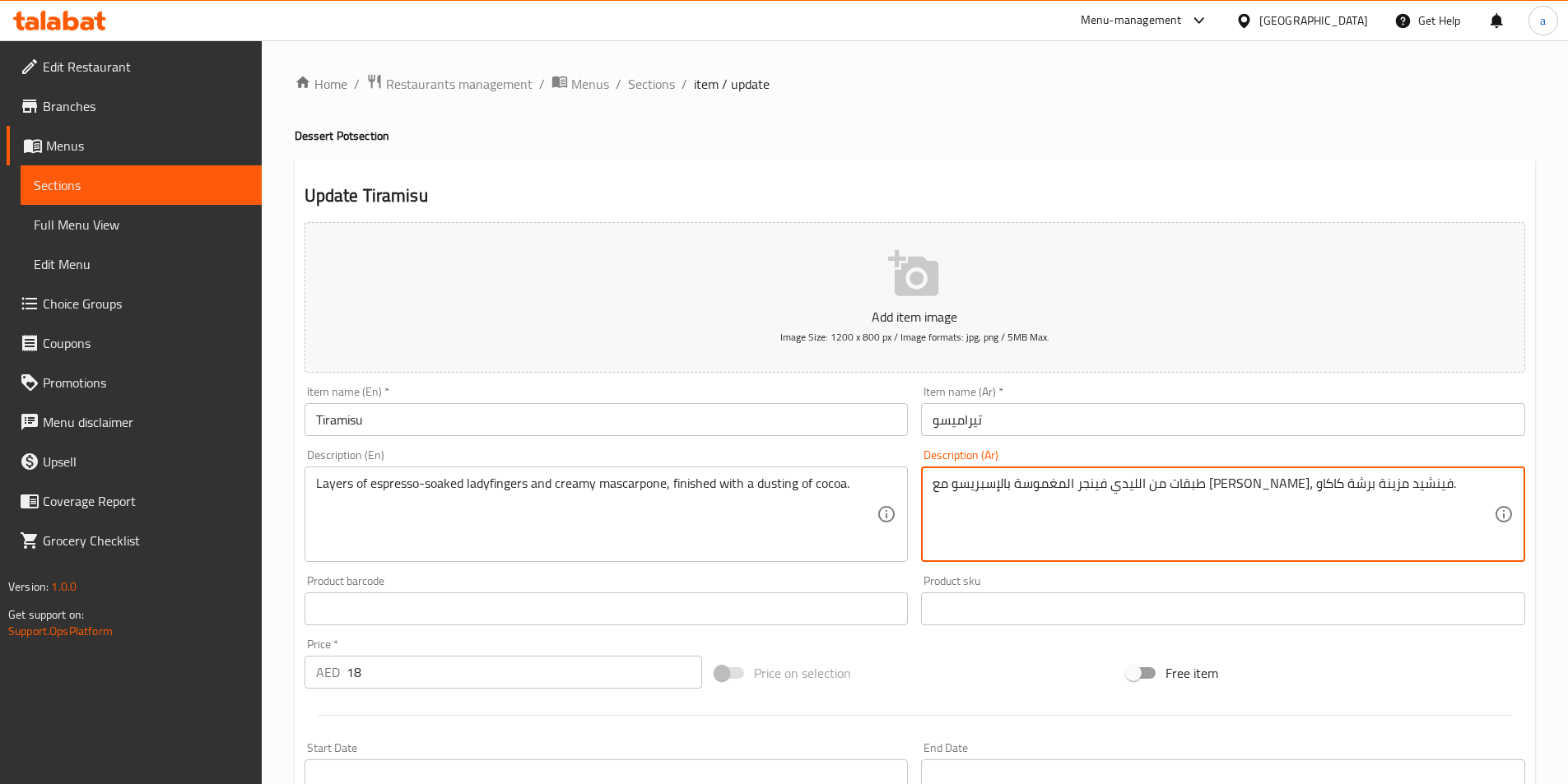
drag, startPoint x: 1031, startPoint y: 482, endPoint x: 1069, endPoint y: 484, distance: 38.1
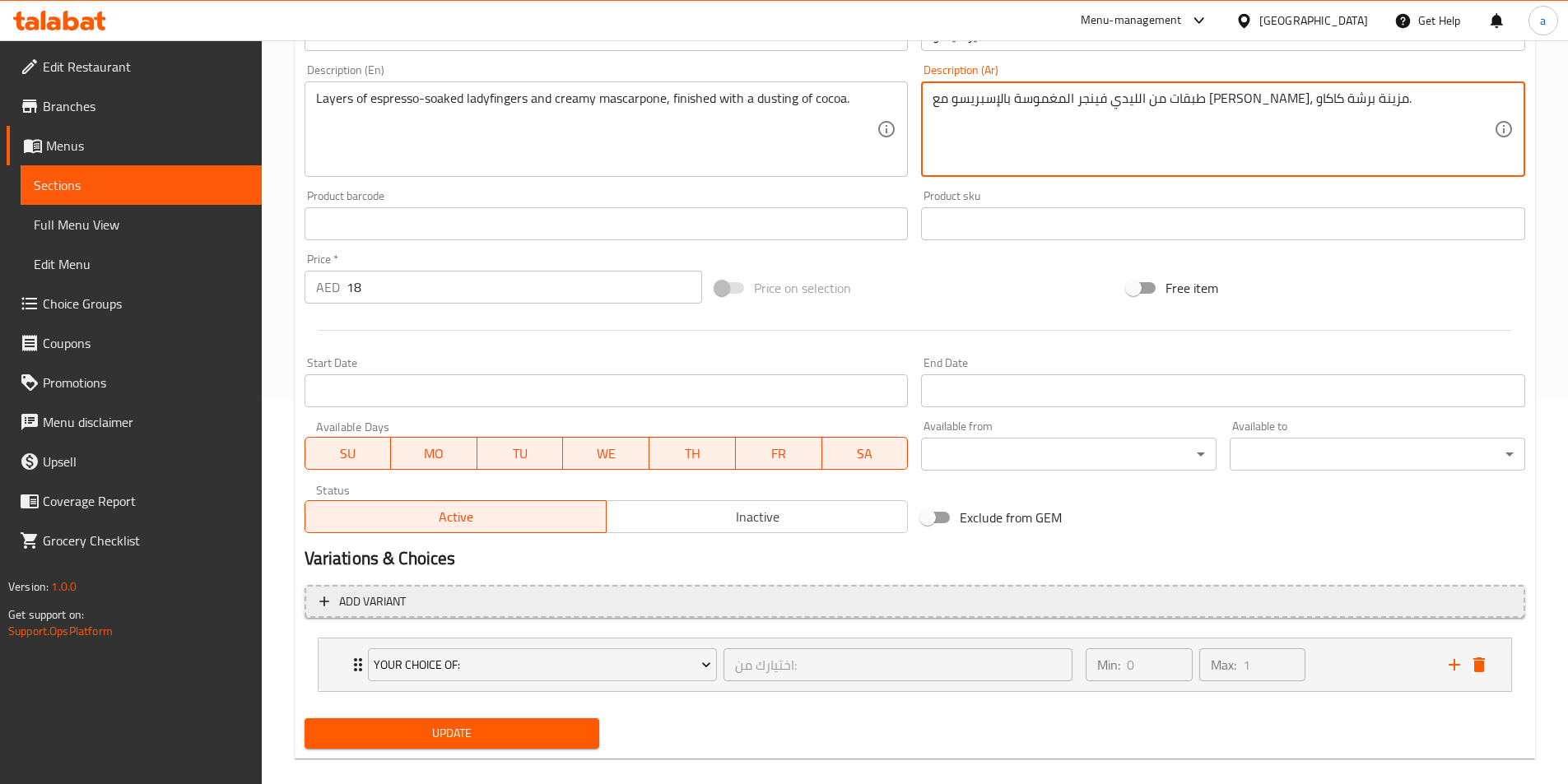
scroll to position [405, 0]
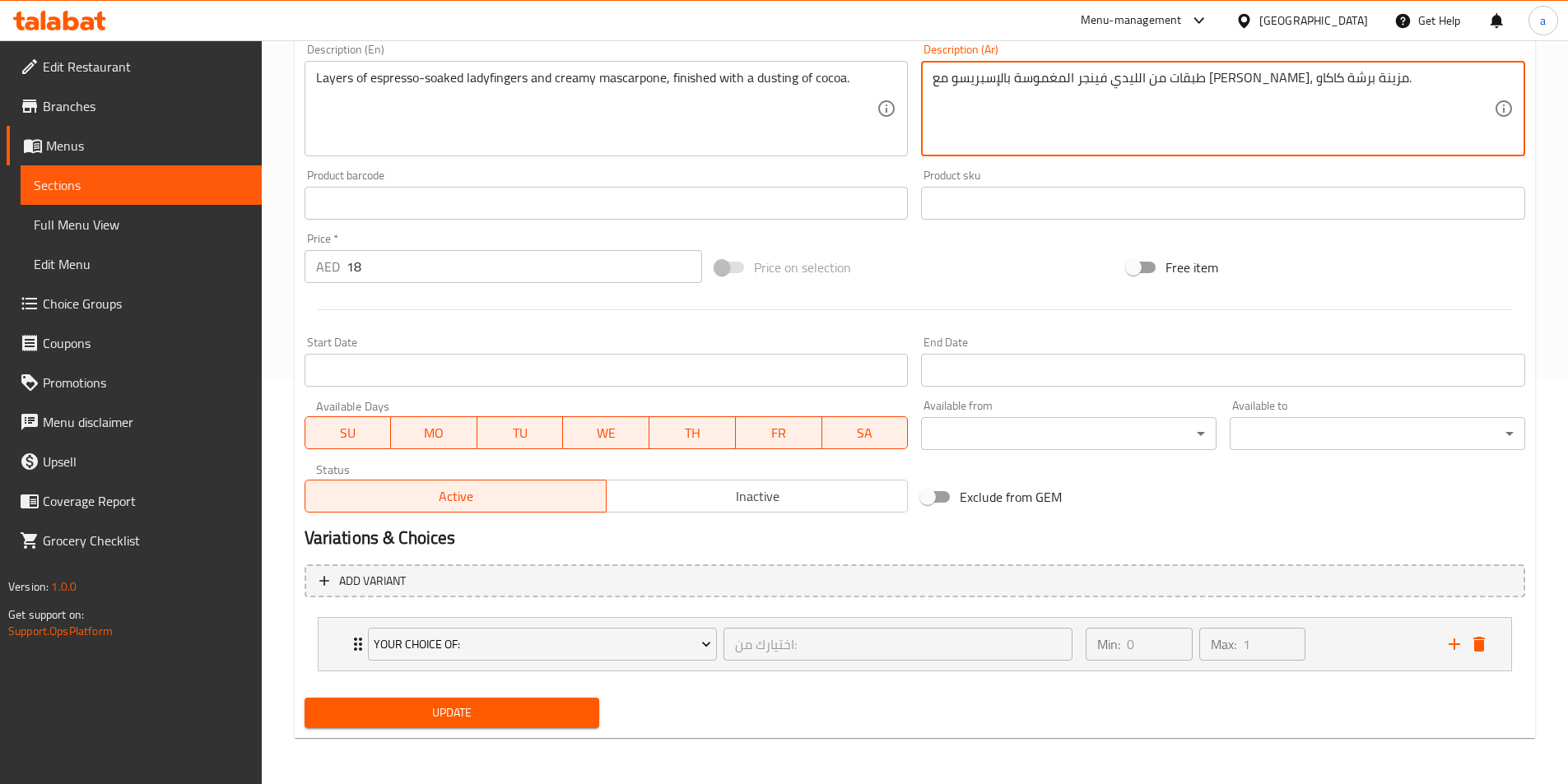
type textarea "طبقات من الليدي فينجر المغموسة بالإسبريسو مع [PERSON_NAME]، مزينة برشة كاكاو."
click at [585, 716] on span "Update" at bounding box center [452, 712] width 269 height 21
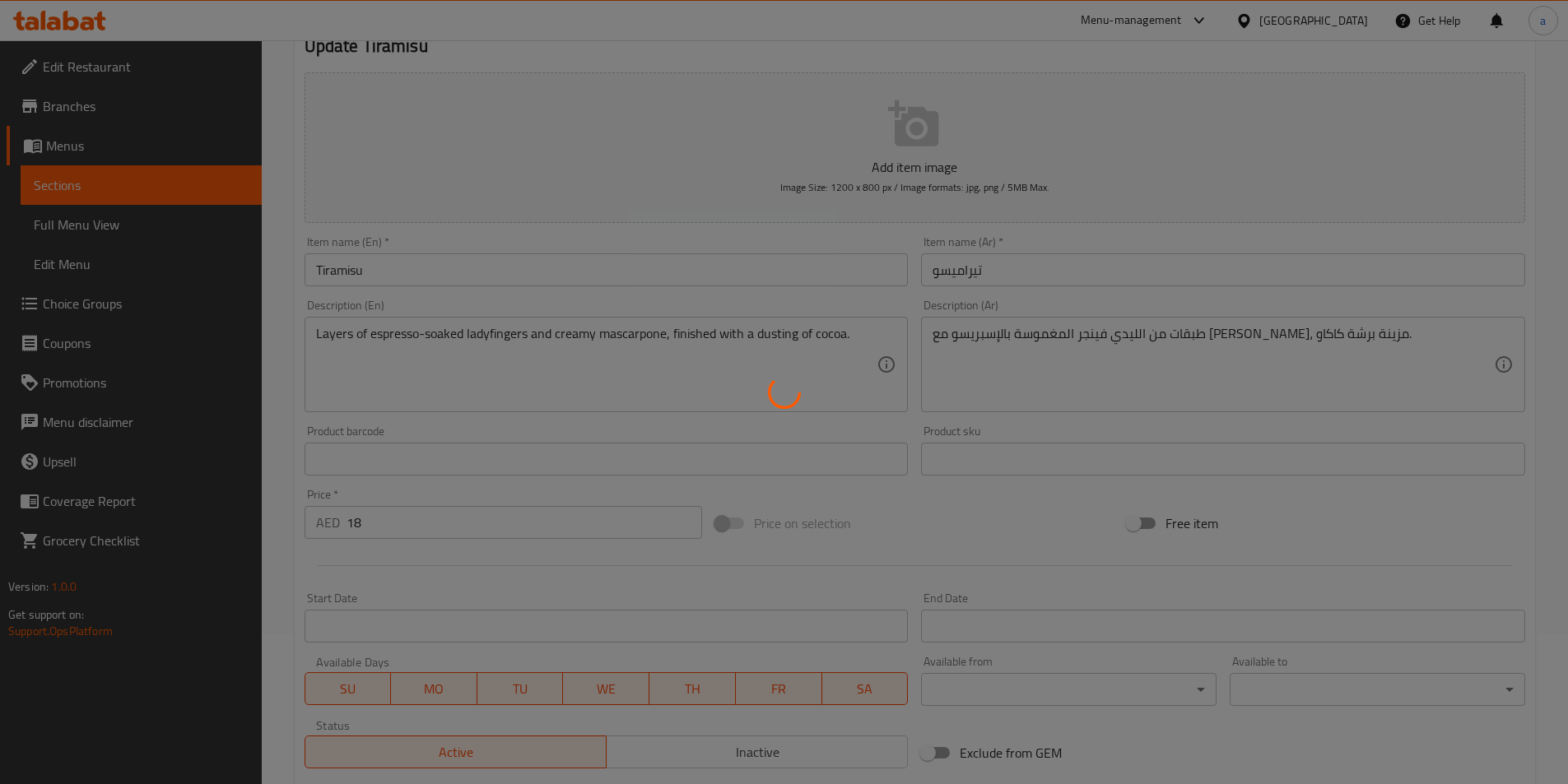
scroll to position [0, 0]
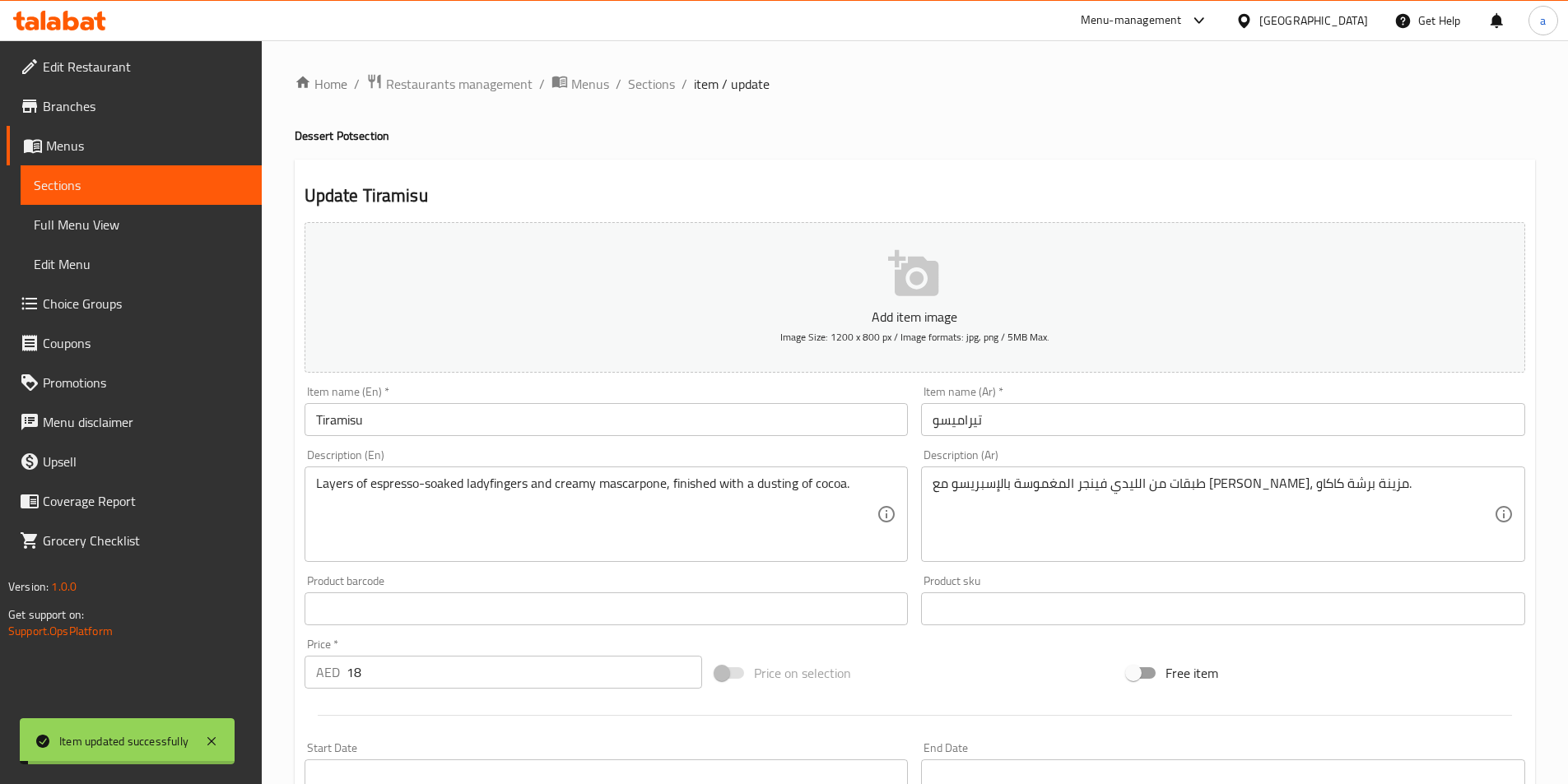
click at [648, 89] on span "Sections" at bounding box center [652, 84] width 47 height 20
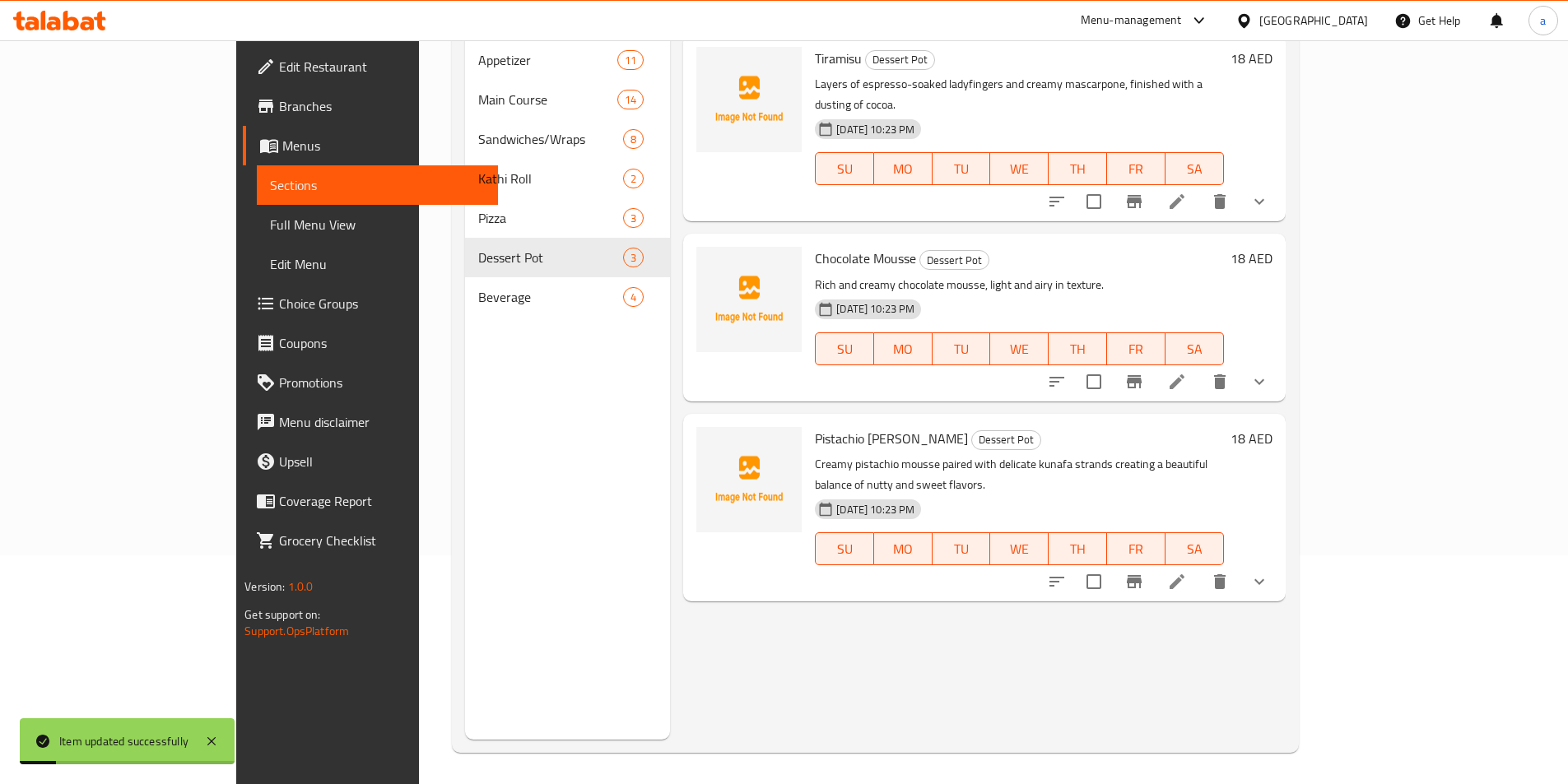
scroll to position [230, 0]
click at [1200, 365] on li at bounding box center [1176, 380] width 46 height 30
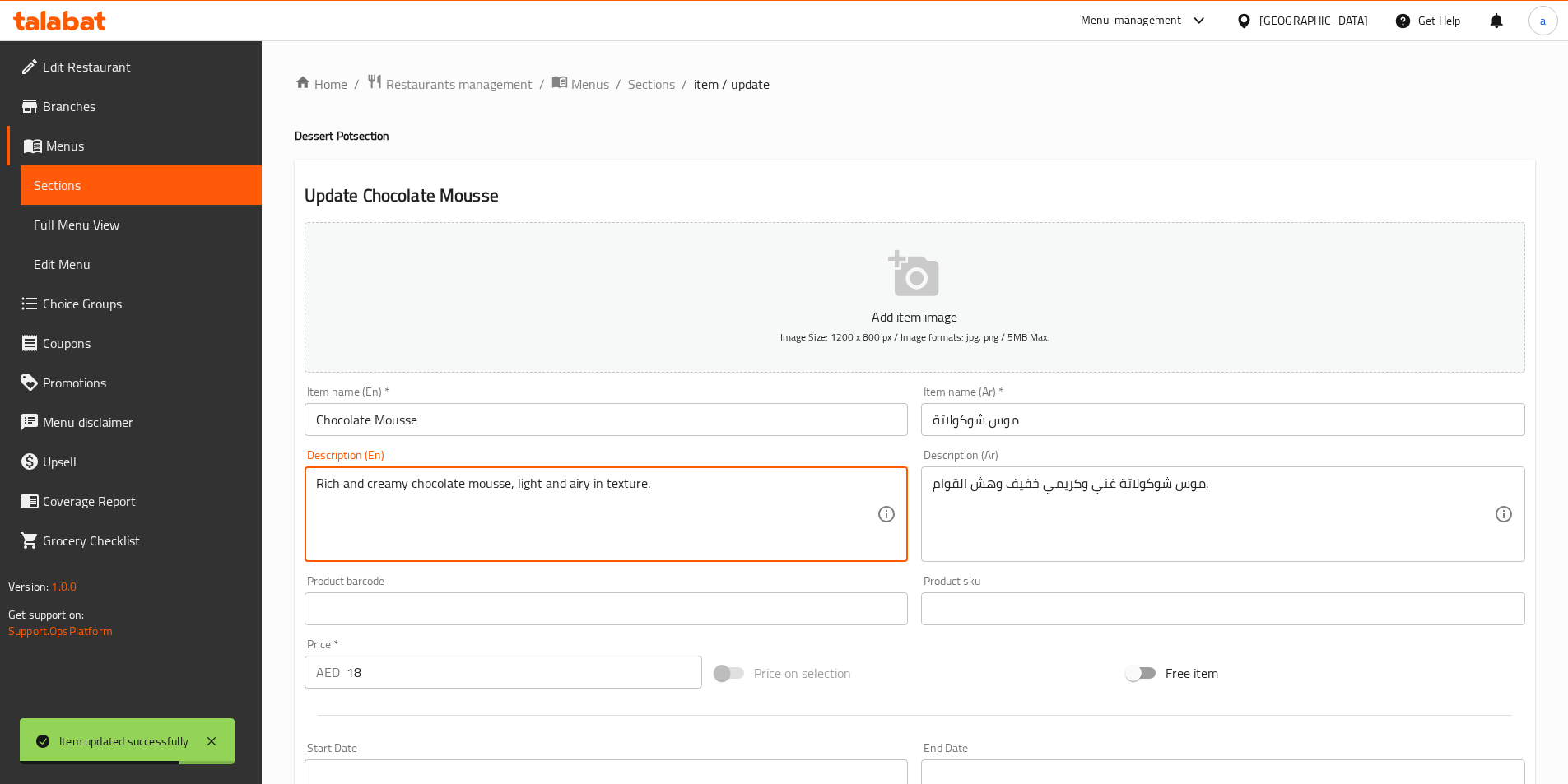
drag, startPoint x: 490, startPoint y: 483, endPoint x: 260, endPoint y: 498, distance: 230.5
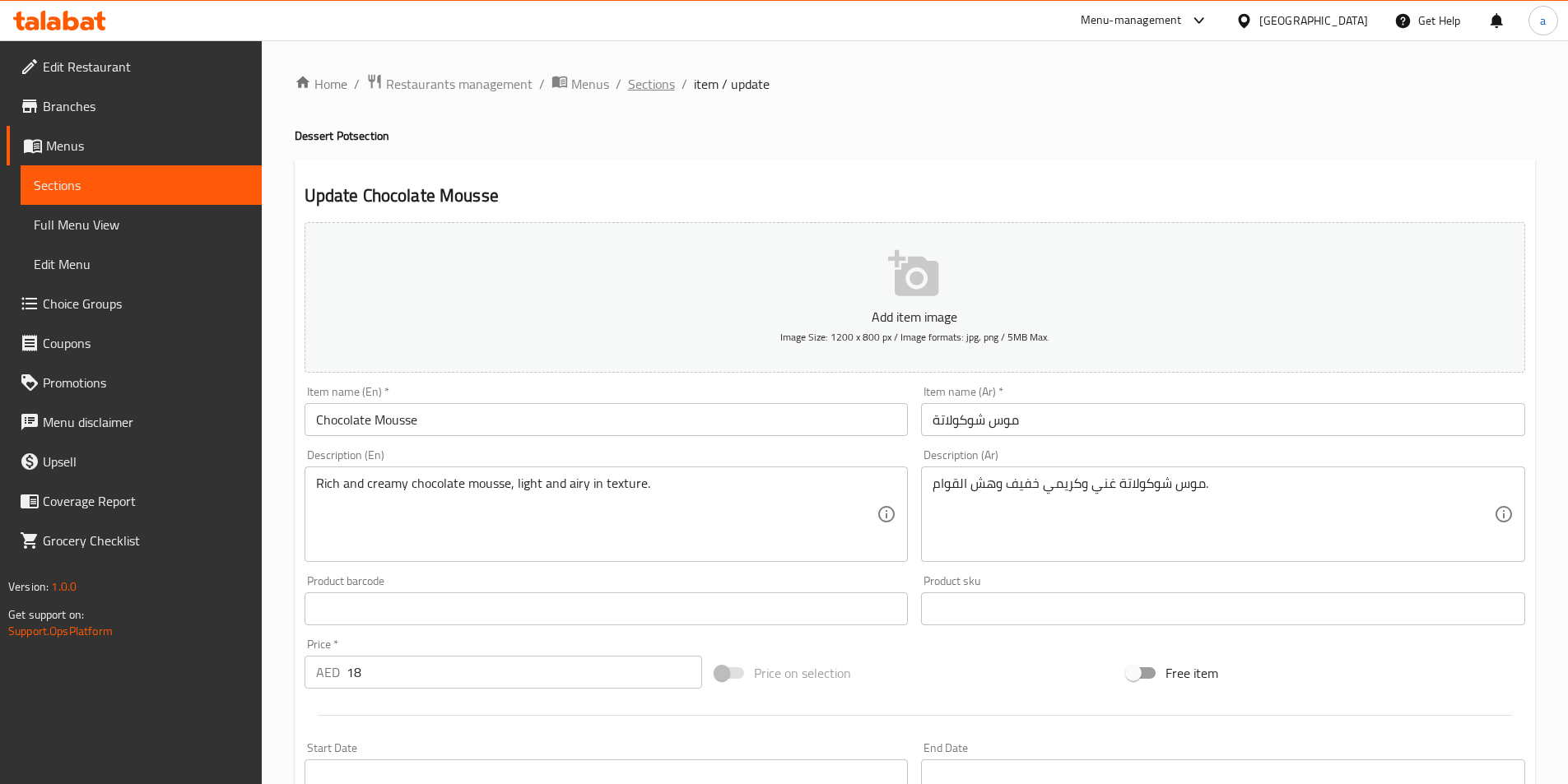
click at [634, 78] on span "Sections" at bounding box center [652, 84] width 47 height 20
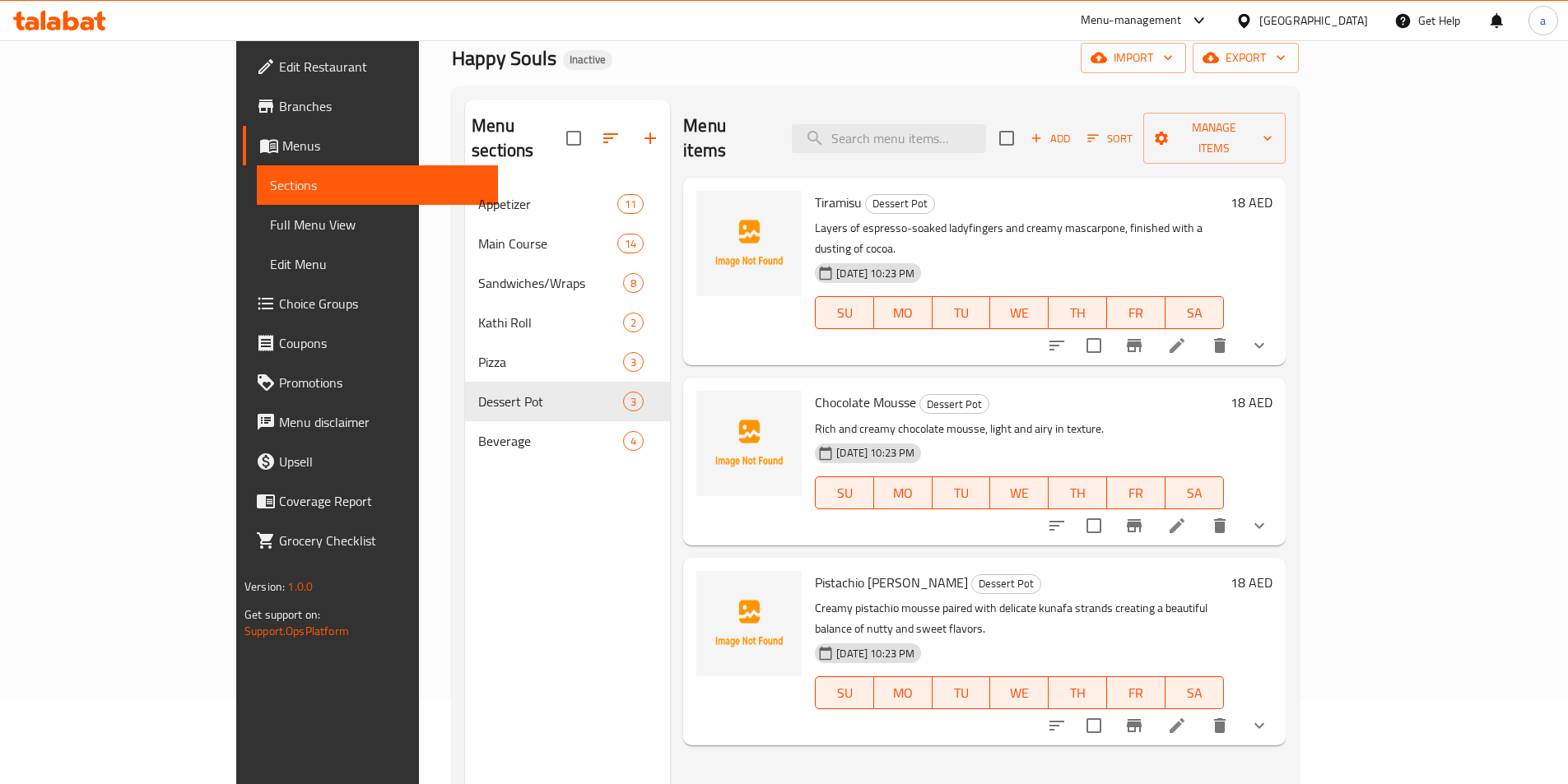
scroll to position [230, 0]
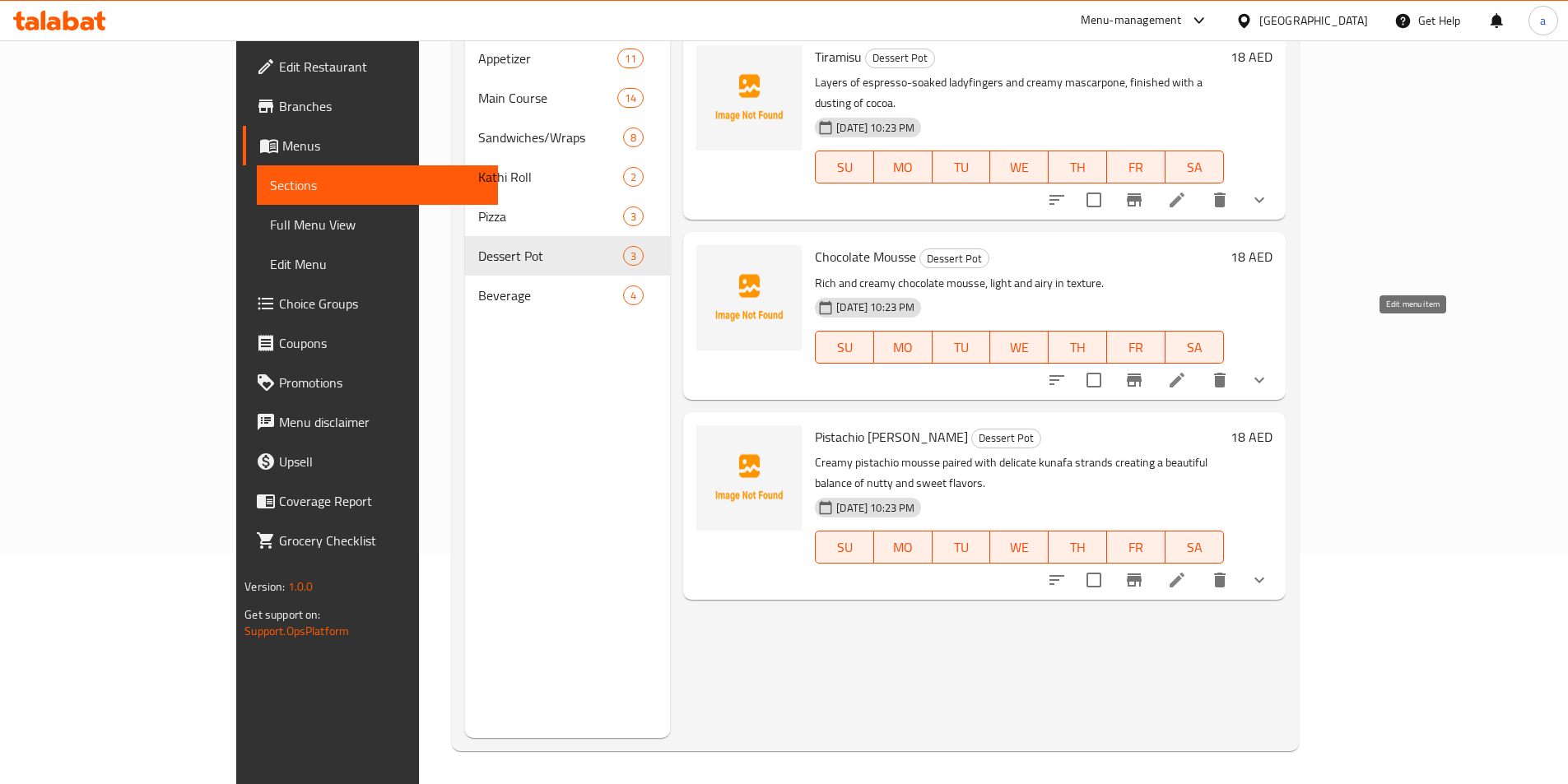
click at [1186, 370] on icon at bounding box center [1177, 380] width 20 height 20
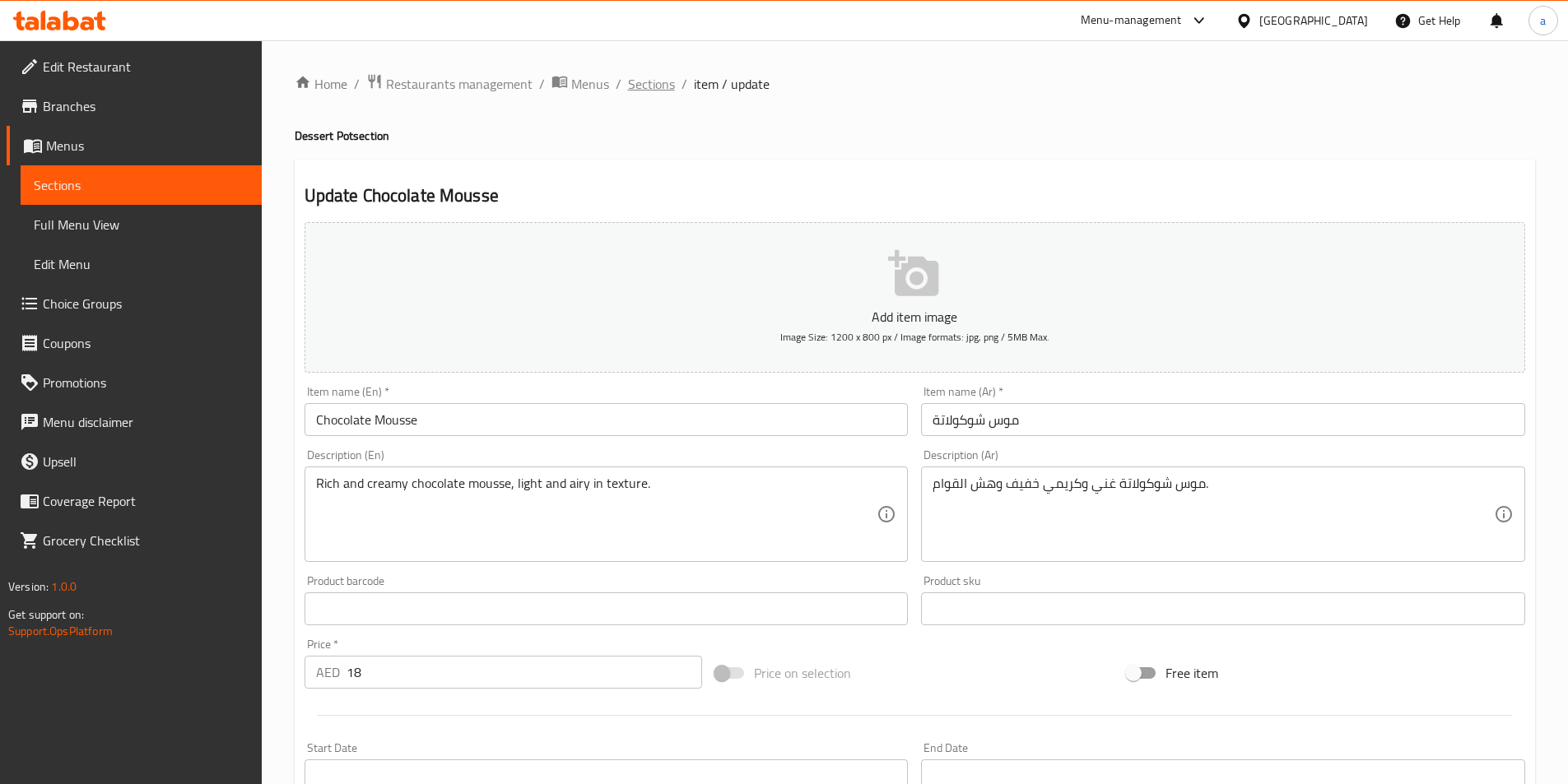
click at [660, 88] on span "Sections" at bounding box center [652, 84] width 47 height 20
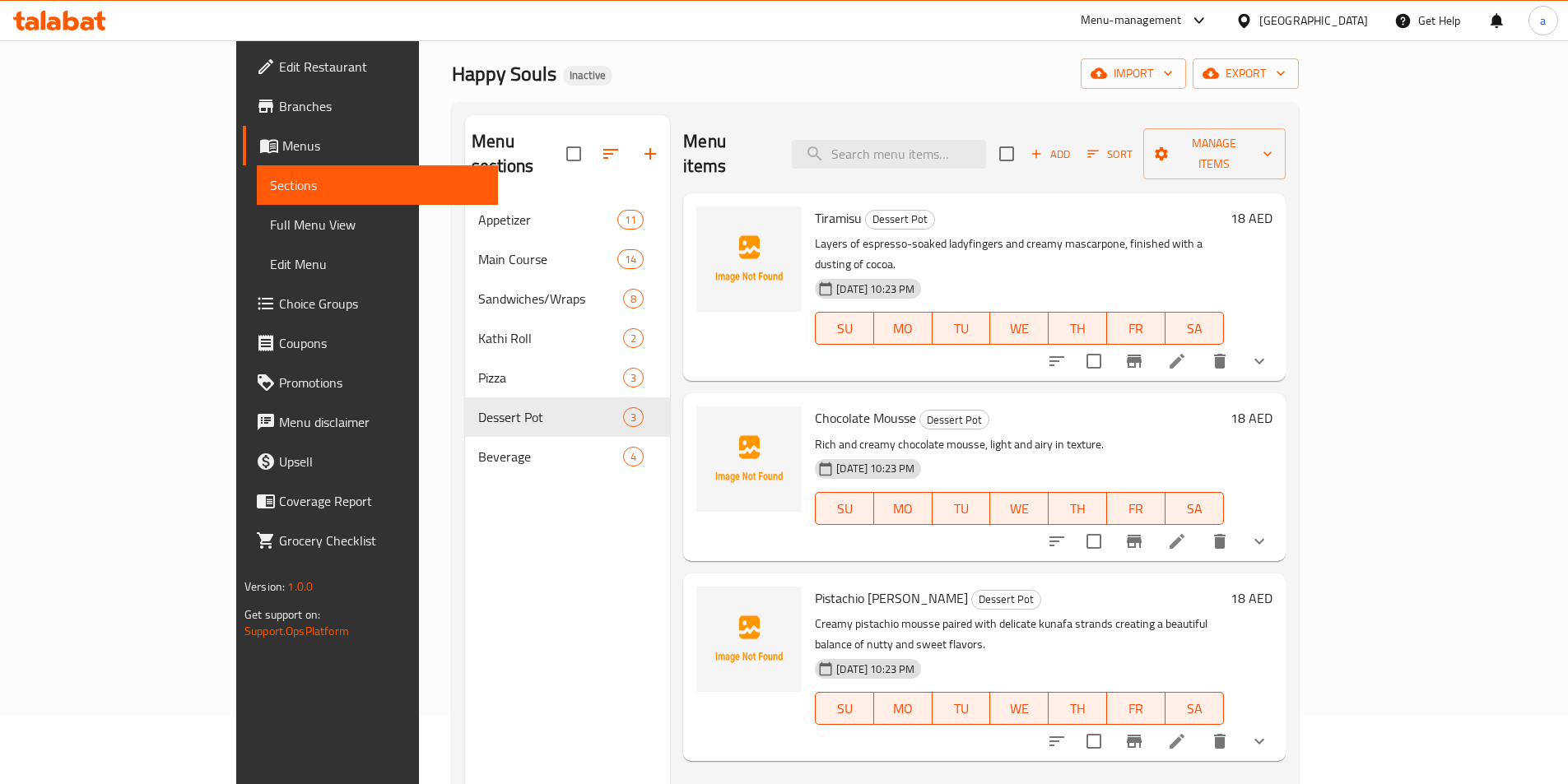
scroll to position [164, 0]
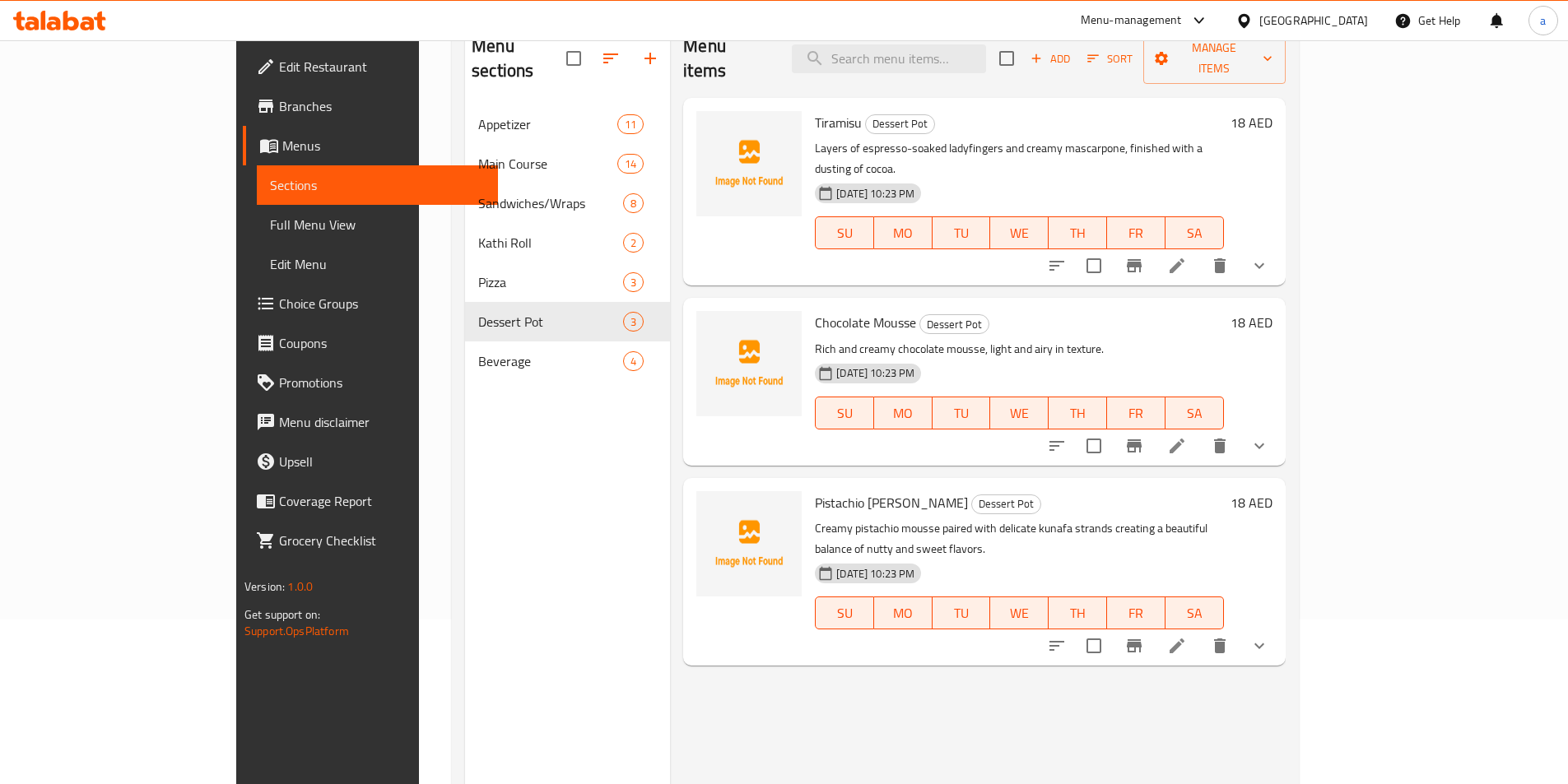
click at [1186, 636] on icon at bounding box center [1177, 646] width 20 height 20
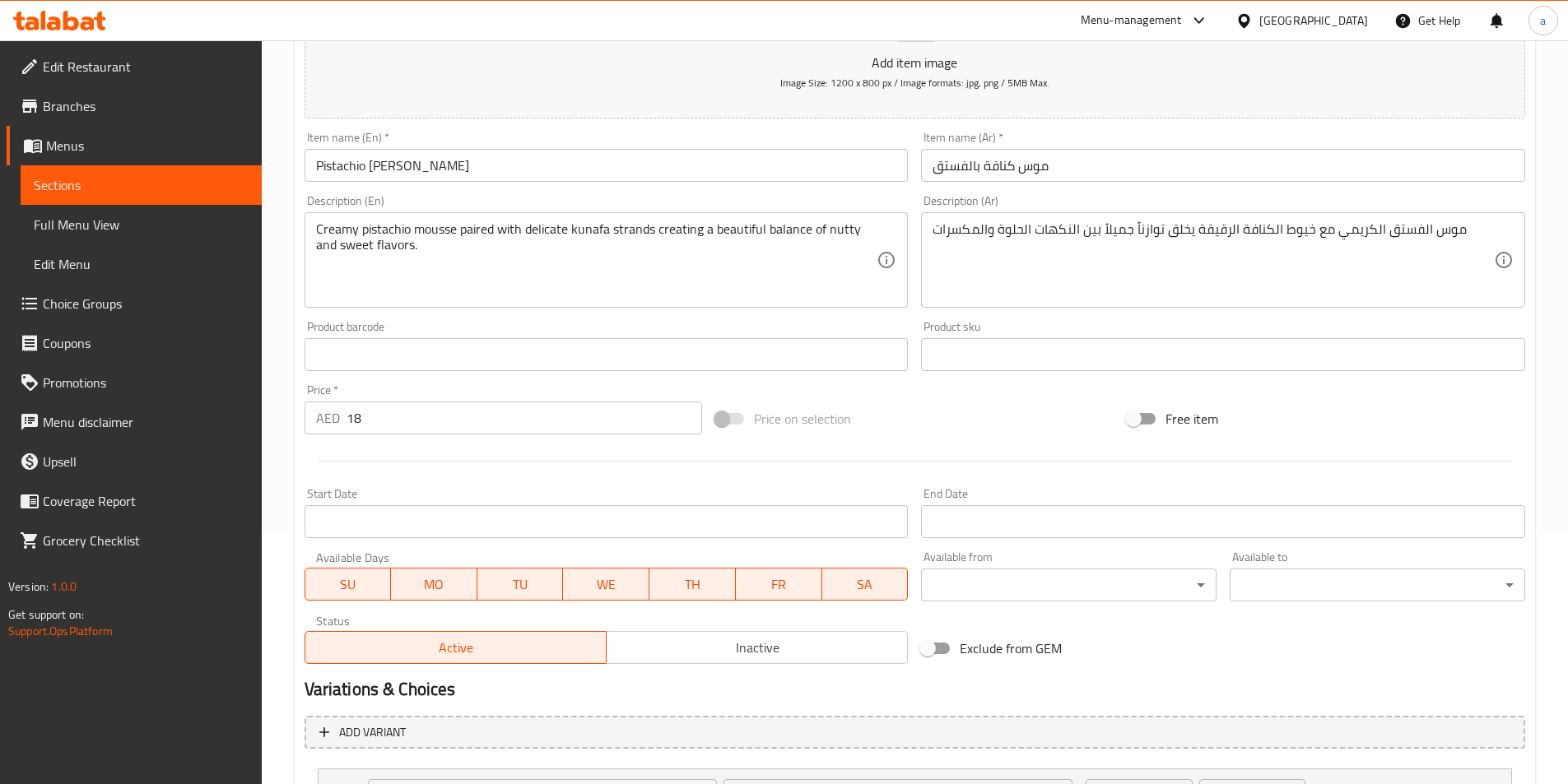
scroll to position [77, 0]
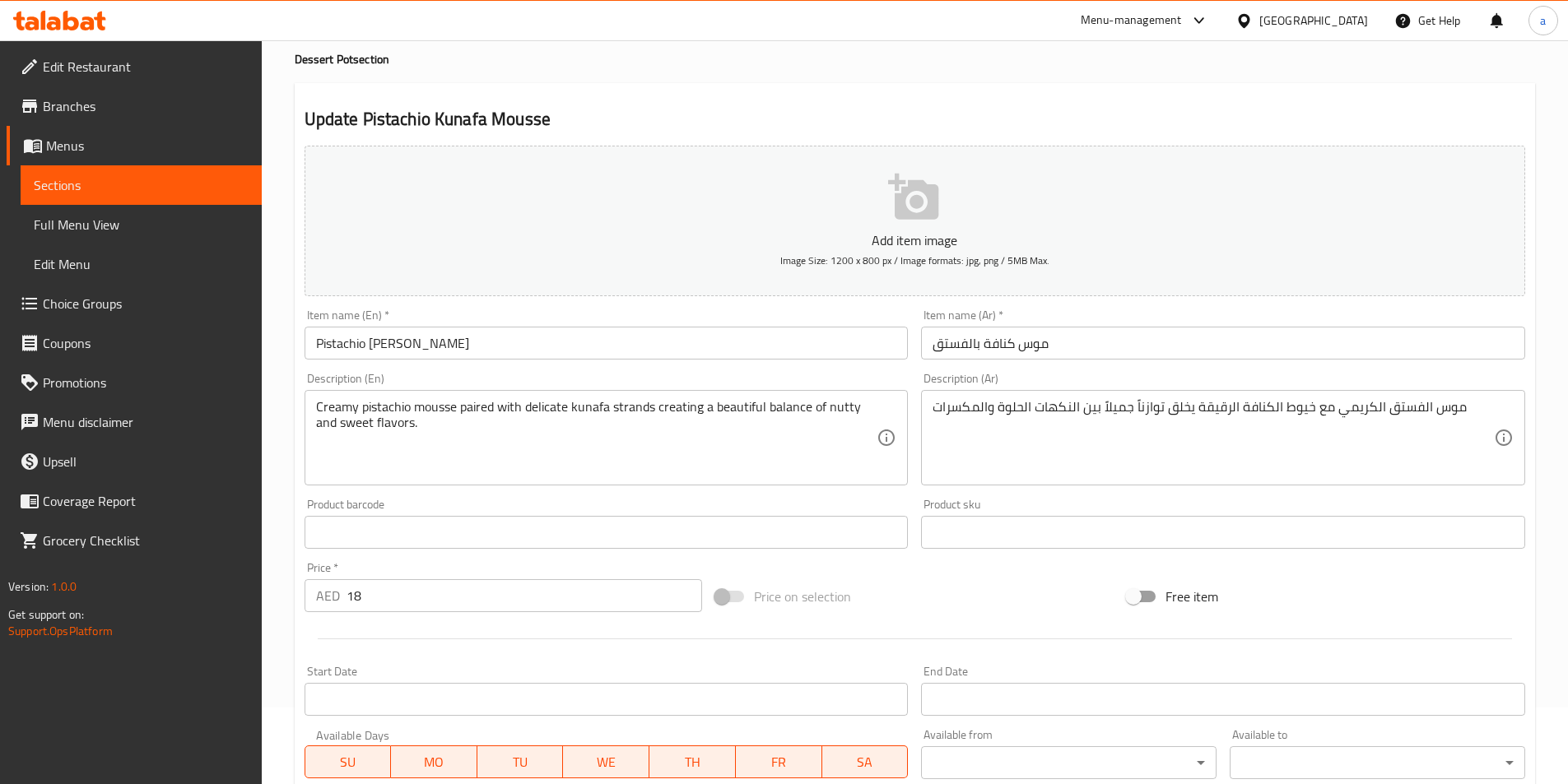
click at [70, 227] on span "Full Menu View" at bounding box center [141, 225] width 215 height 20
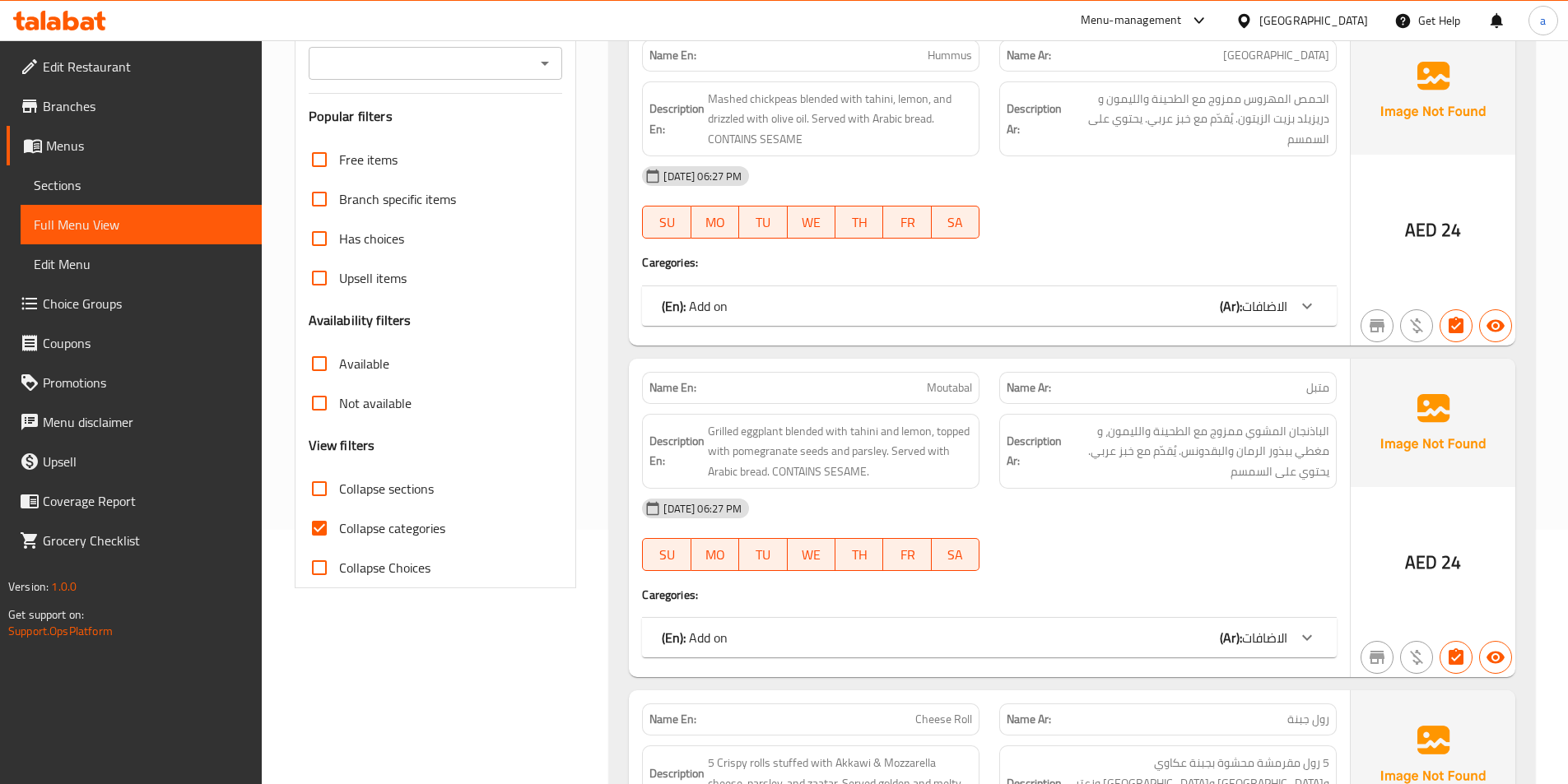
scroll to position [405, 0]
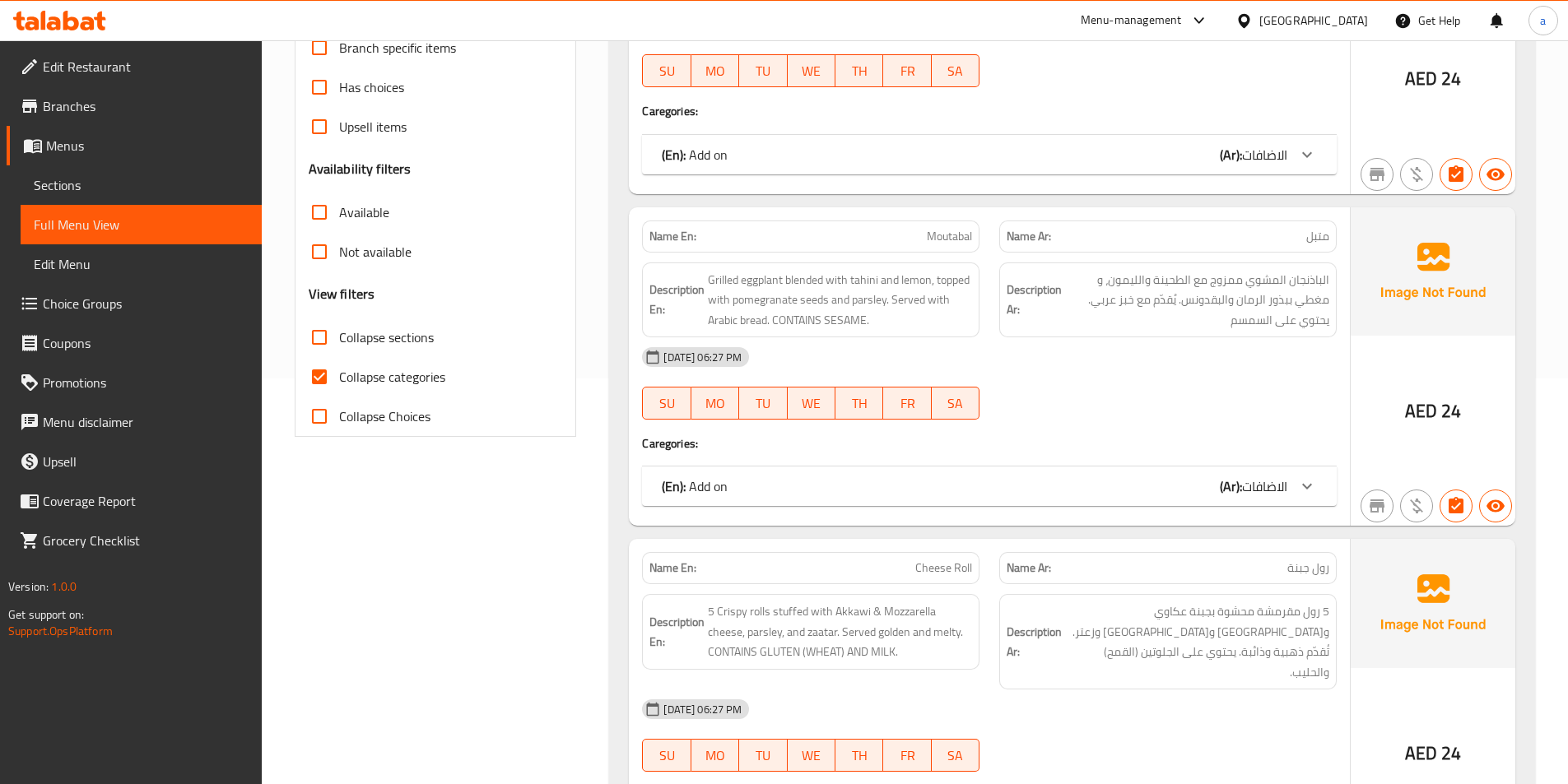
click at [367, 327] on span "Collapse sections" at bounding box center [386, 337] width 95 height 20
click at [339, 327] on input "Collapse sections" at bounding box center [320, 337] width 40 height 40
checkbox input "true"
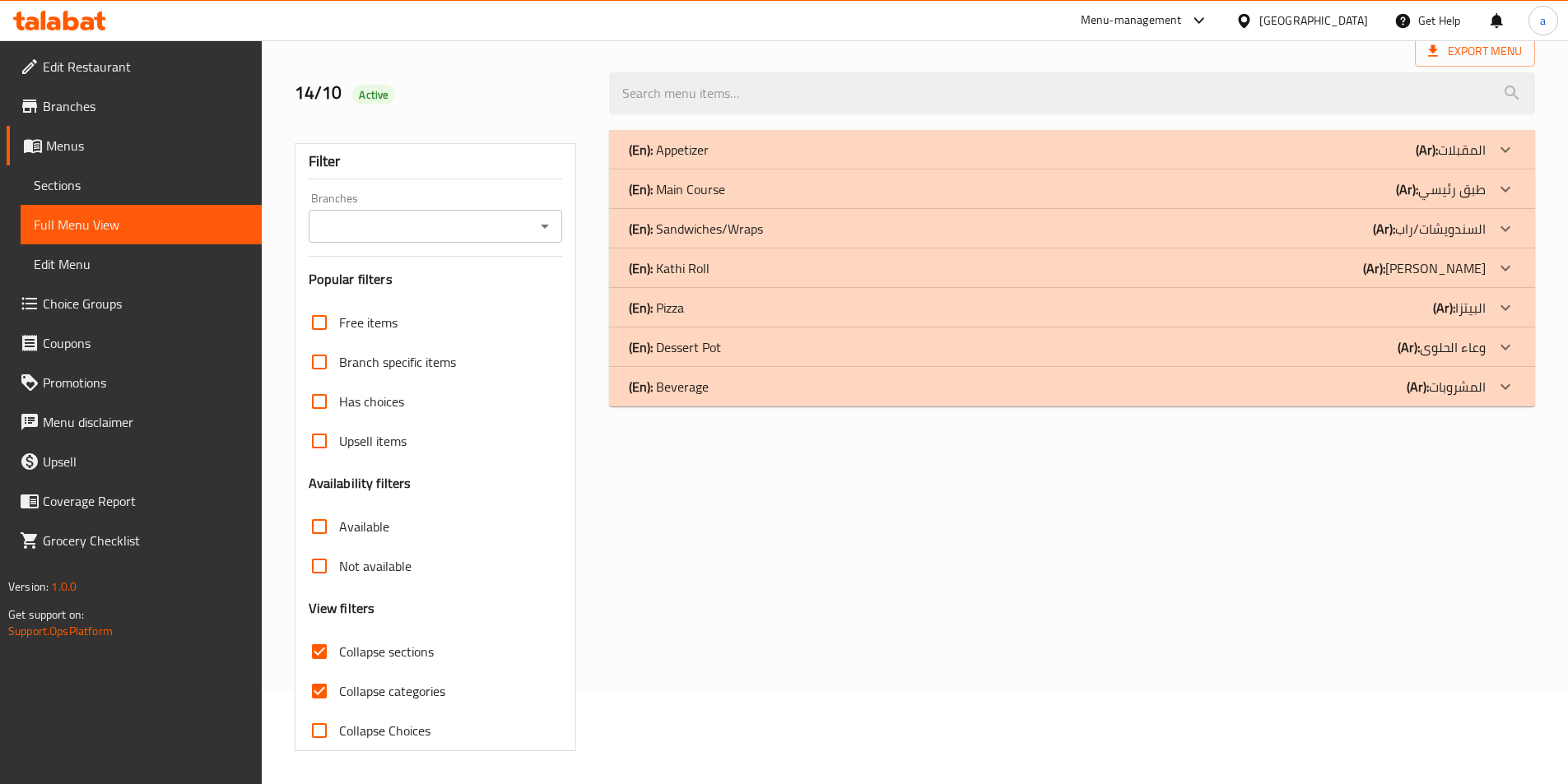
click at [392, 681] on span "Collapse categories" at bounding box center [393, 691] width 107 height 20
click at [339, 671] on input "Collapse categories" at bounding box center [320, 691] width 40 height 40
checkbox input "false"
click at [741, 395] on div "(En): Beverage (Ar): المشروبات" at bounding box center [1056, 386] width 857 height 20
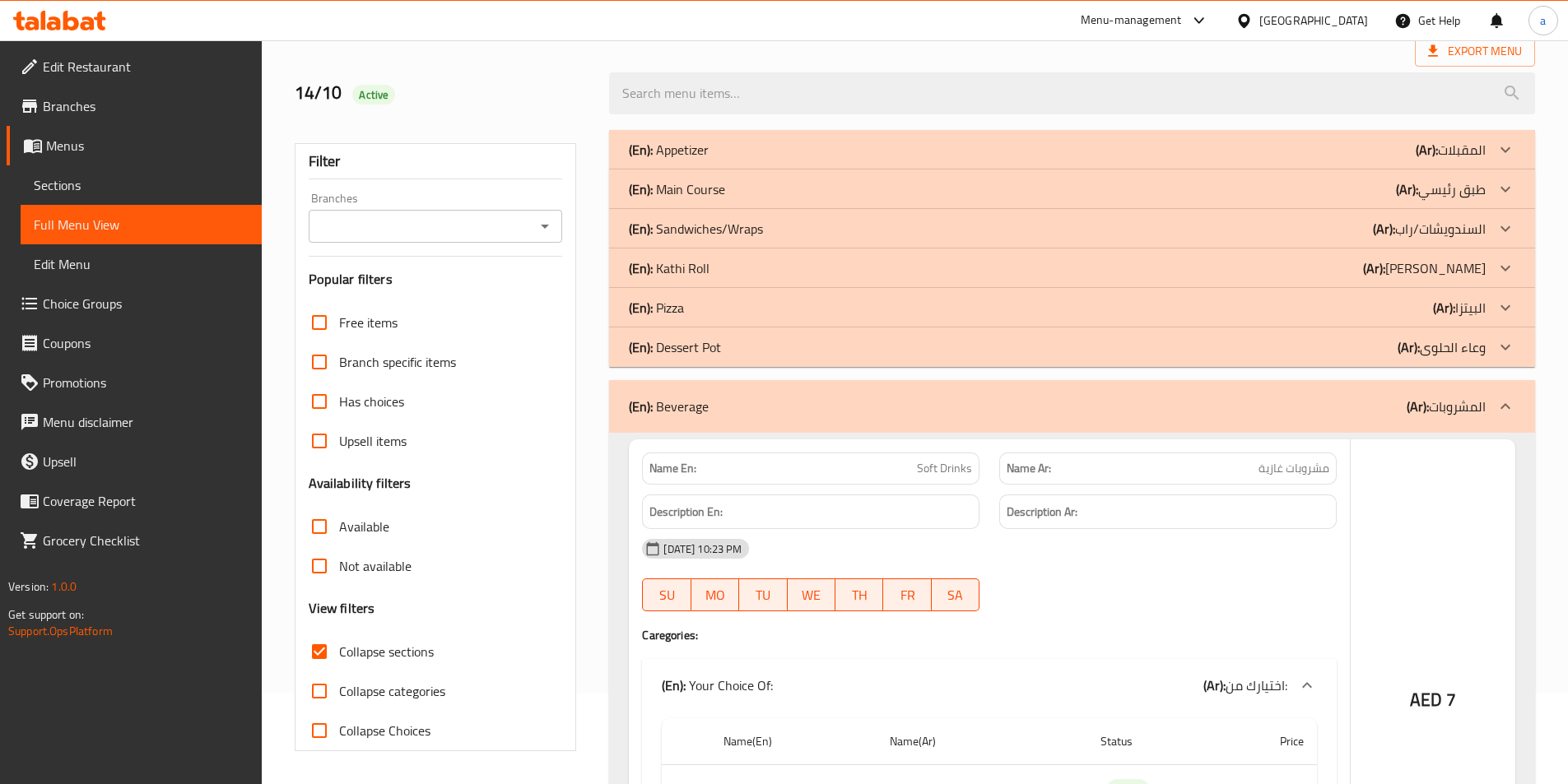
click at [735, 345] on div "(En): Dessert Pot (Ar): وعاء الحلوى" at bounding box center [1056, 347] width 857 height 20
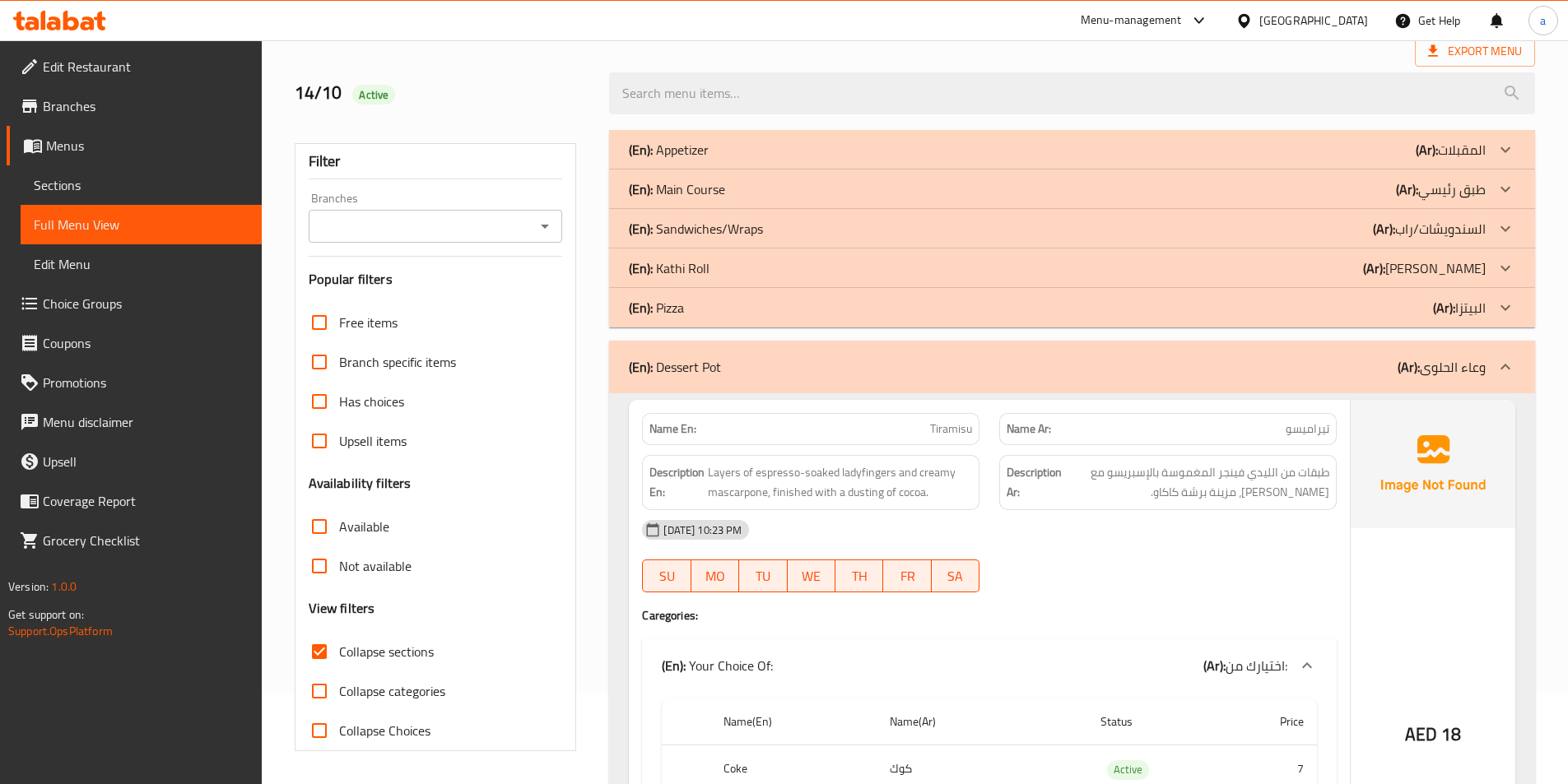
click at [736, 312] on div "(En): Pizza (Ar): البيتزا" at bounding box center [1056, 308] width 857 height 20
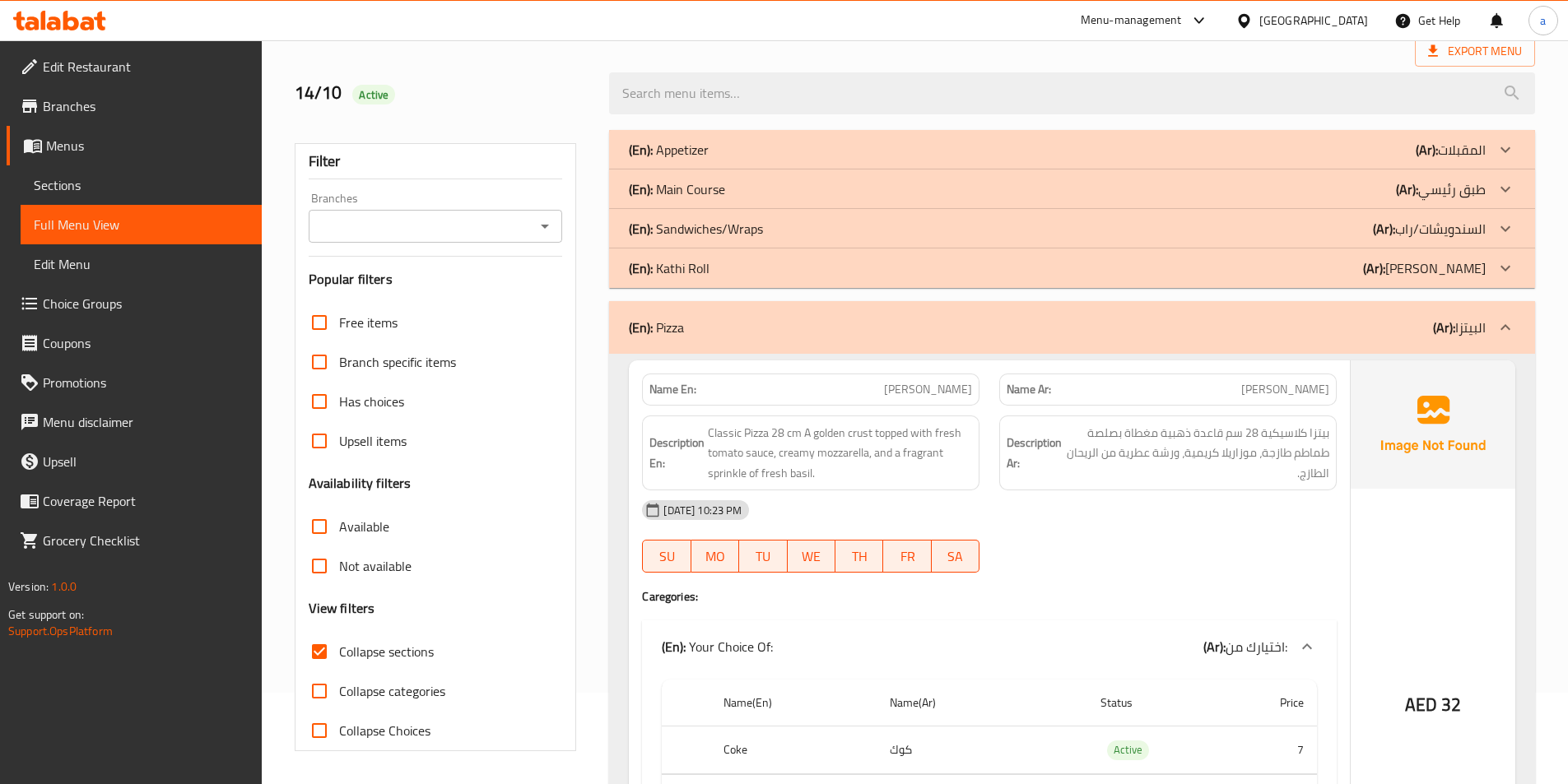
click at [743, 274] on div "(En): [PERSON_NAME] (Ar): [PERSON_NAME]" at bounding box center [1056, 268] width 857 height 20
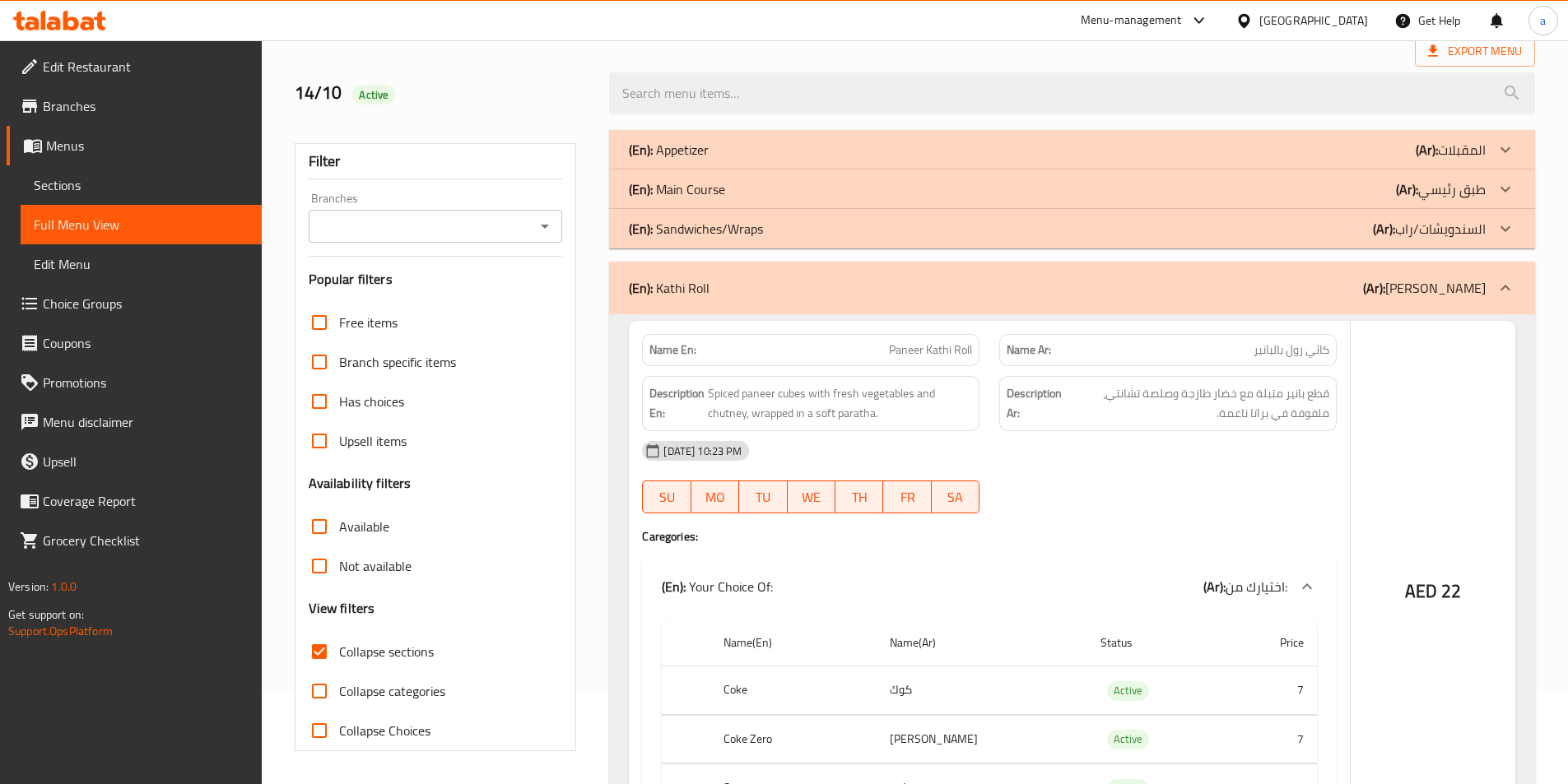
click at [753, 230] on p "(En): Sandwiches/Wraps" at bounding box center [695, 228] width 135 height 20
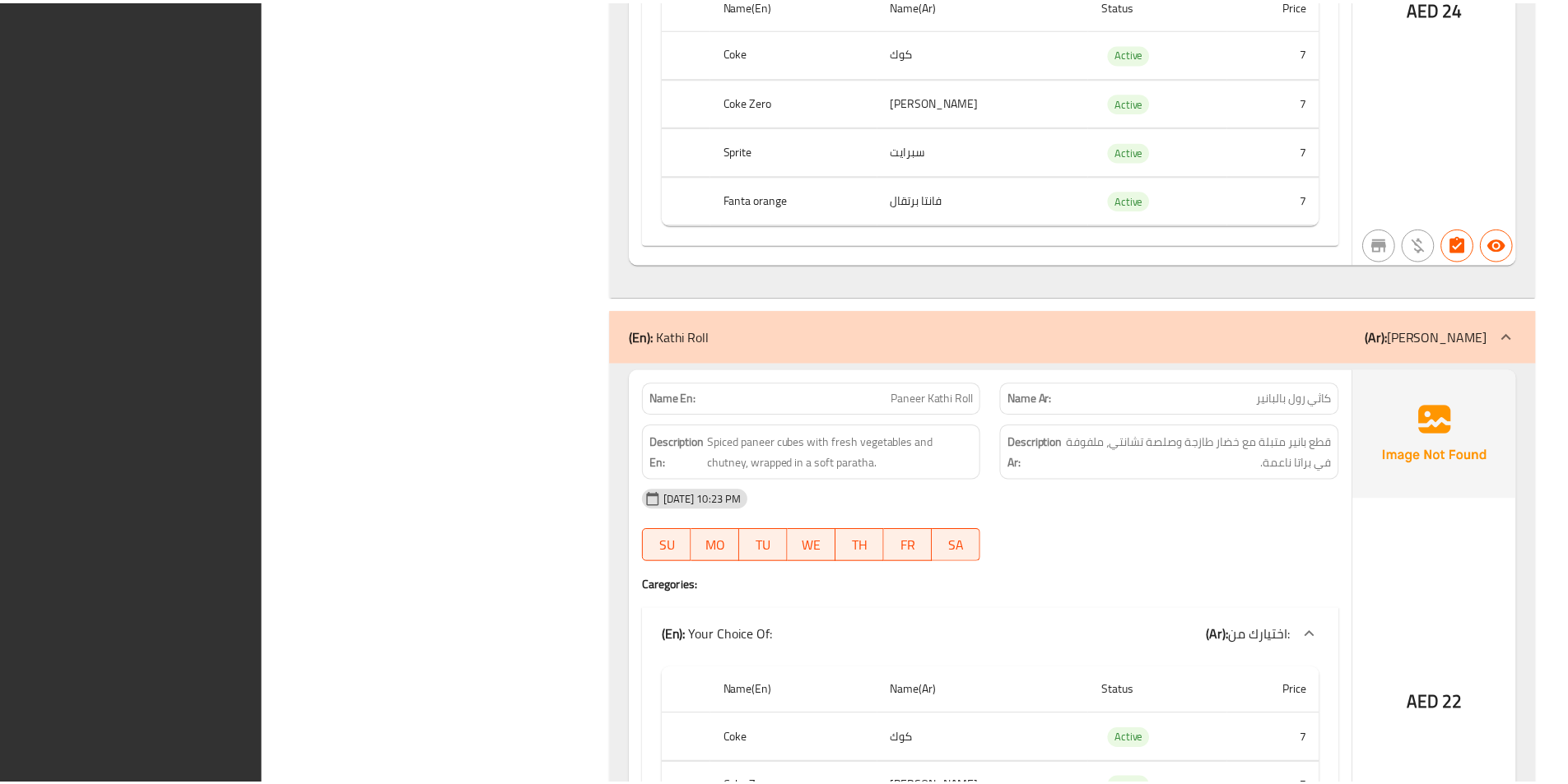
scroll to position [5566, 0]
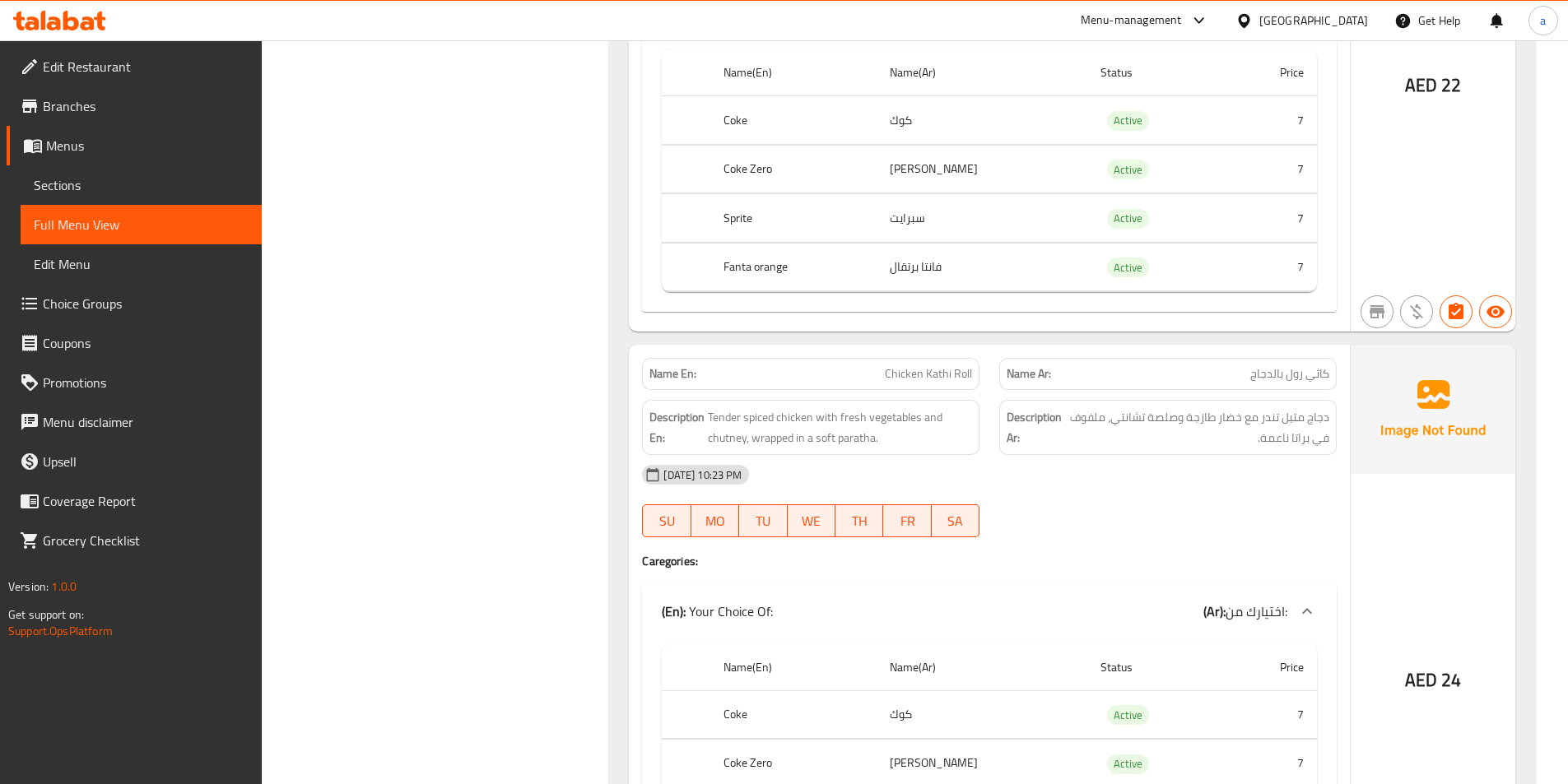
drag, startPoint x: 414, startPoint y: 116, endPoint x: 989, endPoint y: 33, distance: 581.0
click at [423, 116] on div "Filter Branches Branches Popular filters Free items Branch specific items Has c…" at bounding box center [441, 623] width 315 height 11954
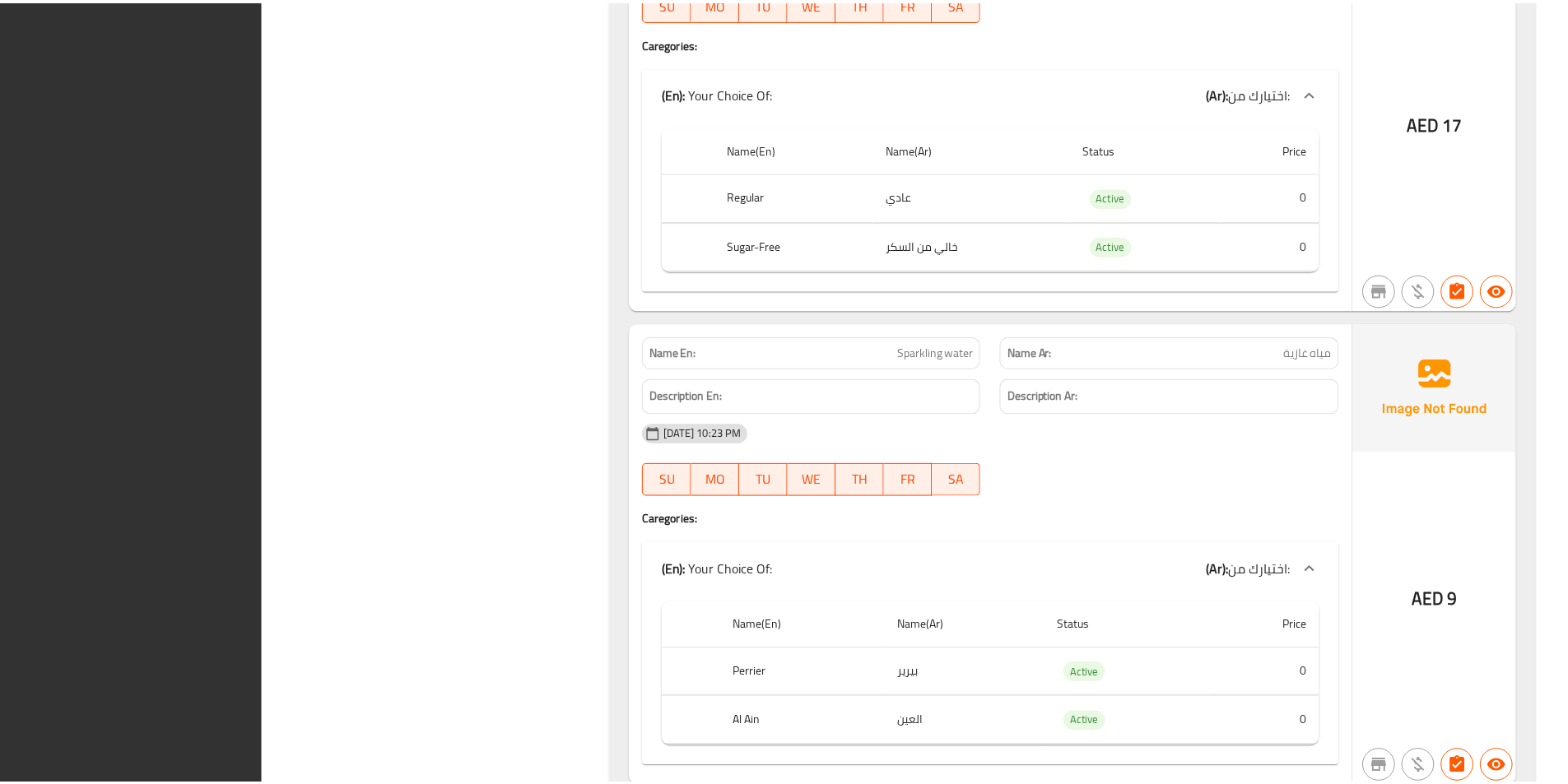
scroll to position [11405, 0]
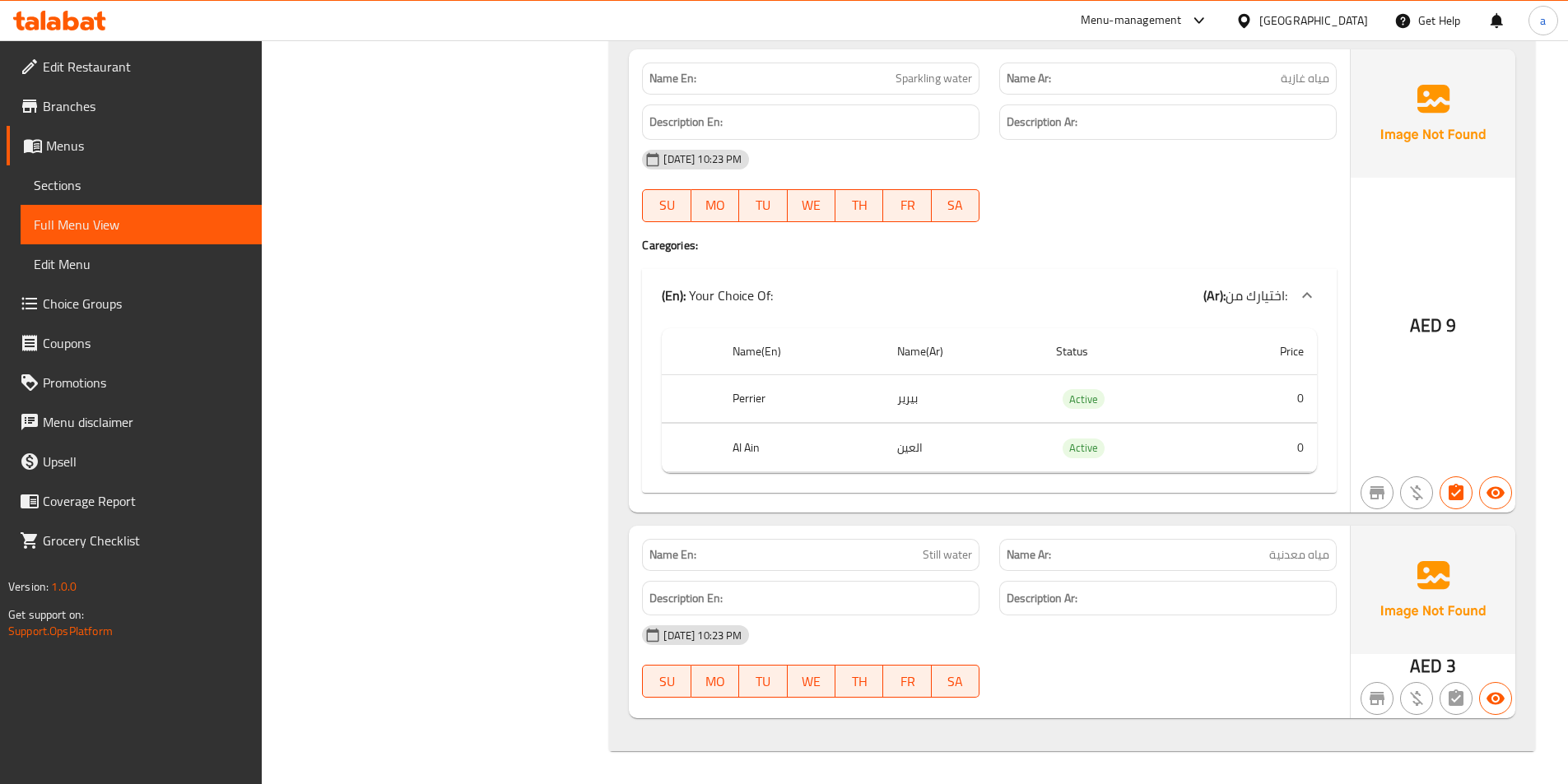
click at [117, 182] on span "Sections" at bounding box center [141, 185] width 215 height 20
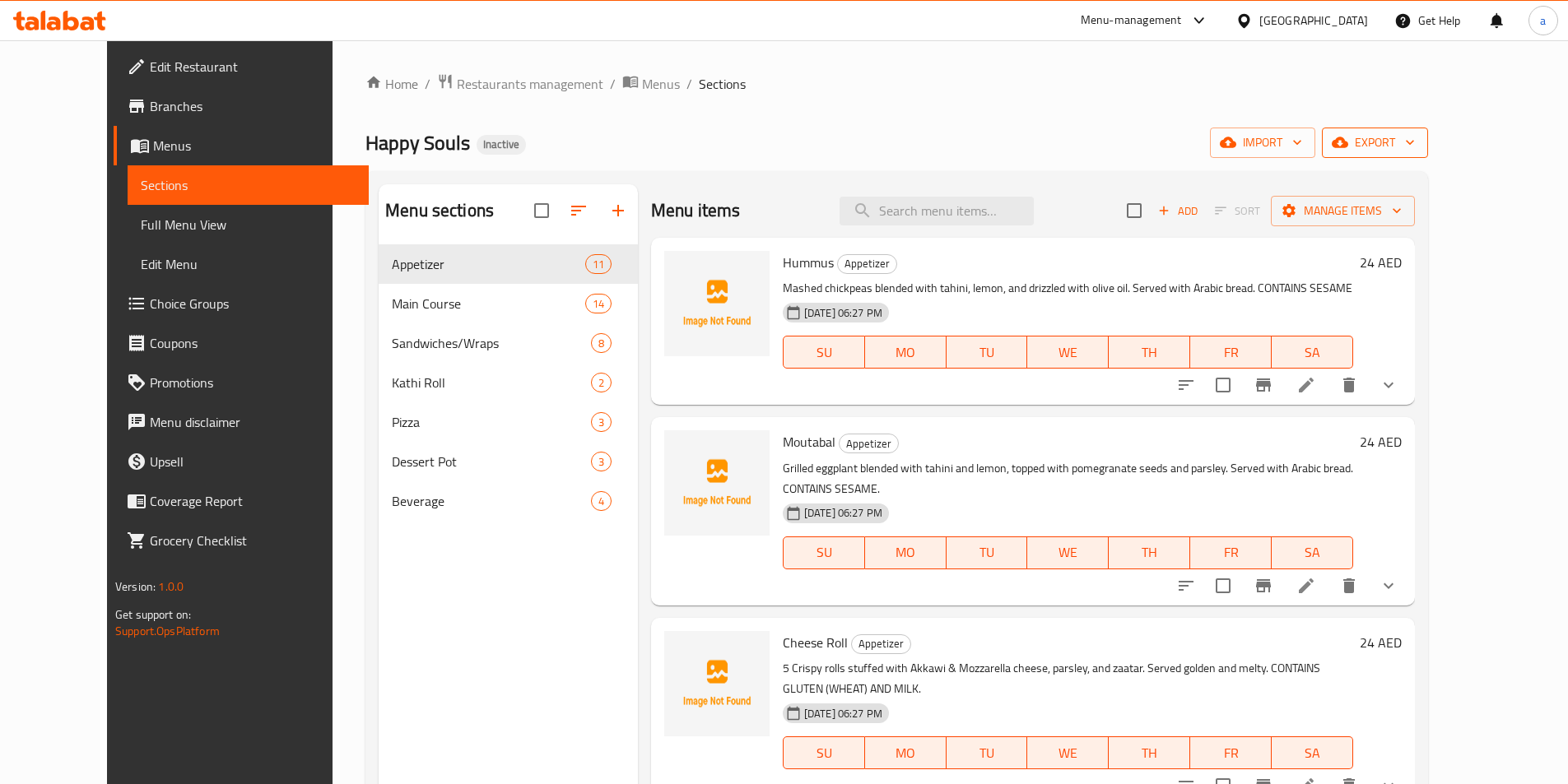
click at [1428, 130] on button "export" at bounding box center [1375, 143] width 107 height 31
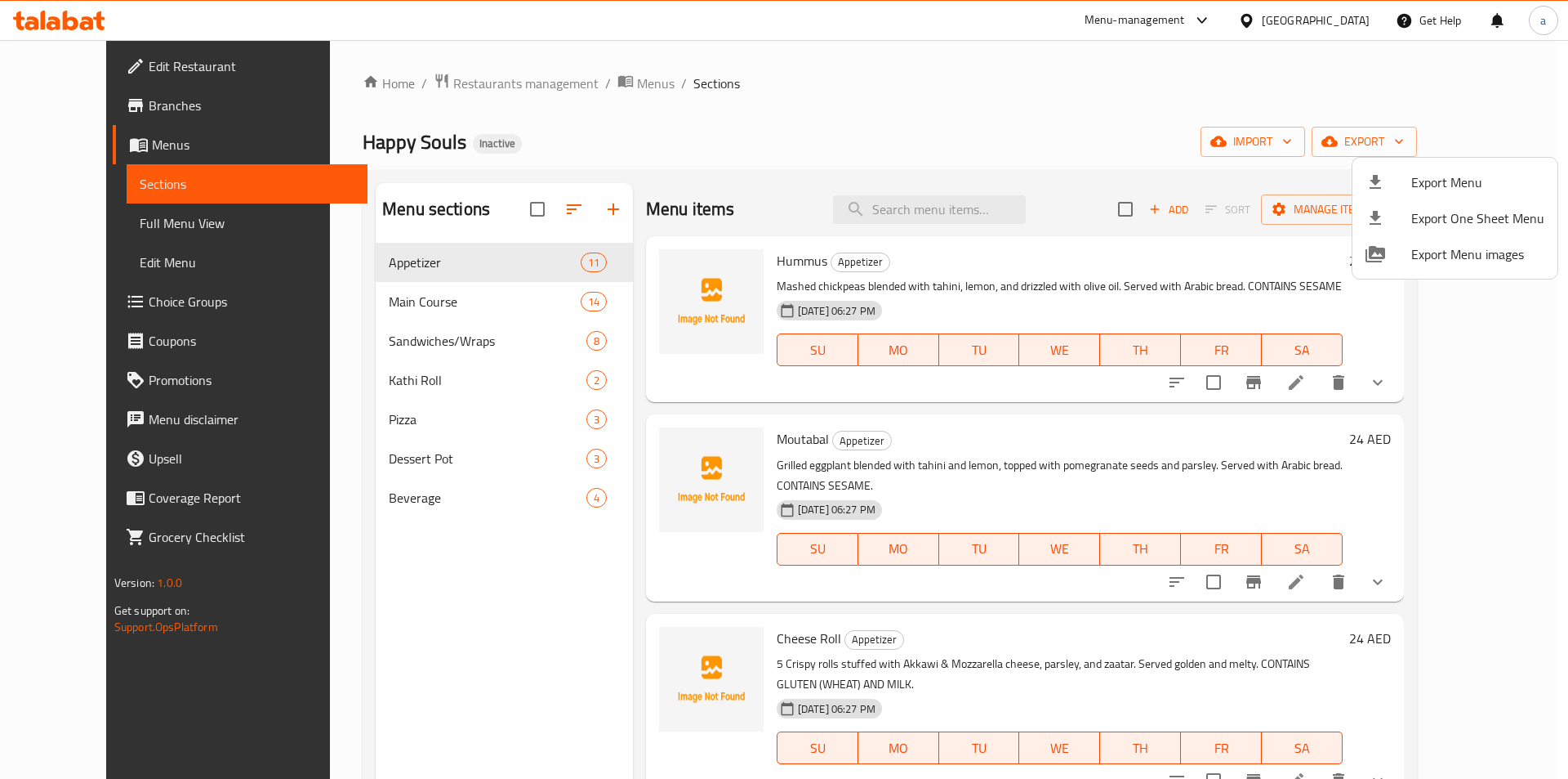
click at [1365, 139] on div at bounding box center [784, 389] width 1568 height 779
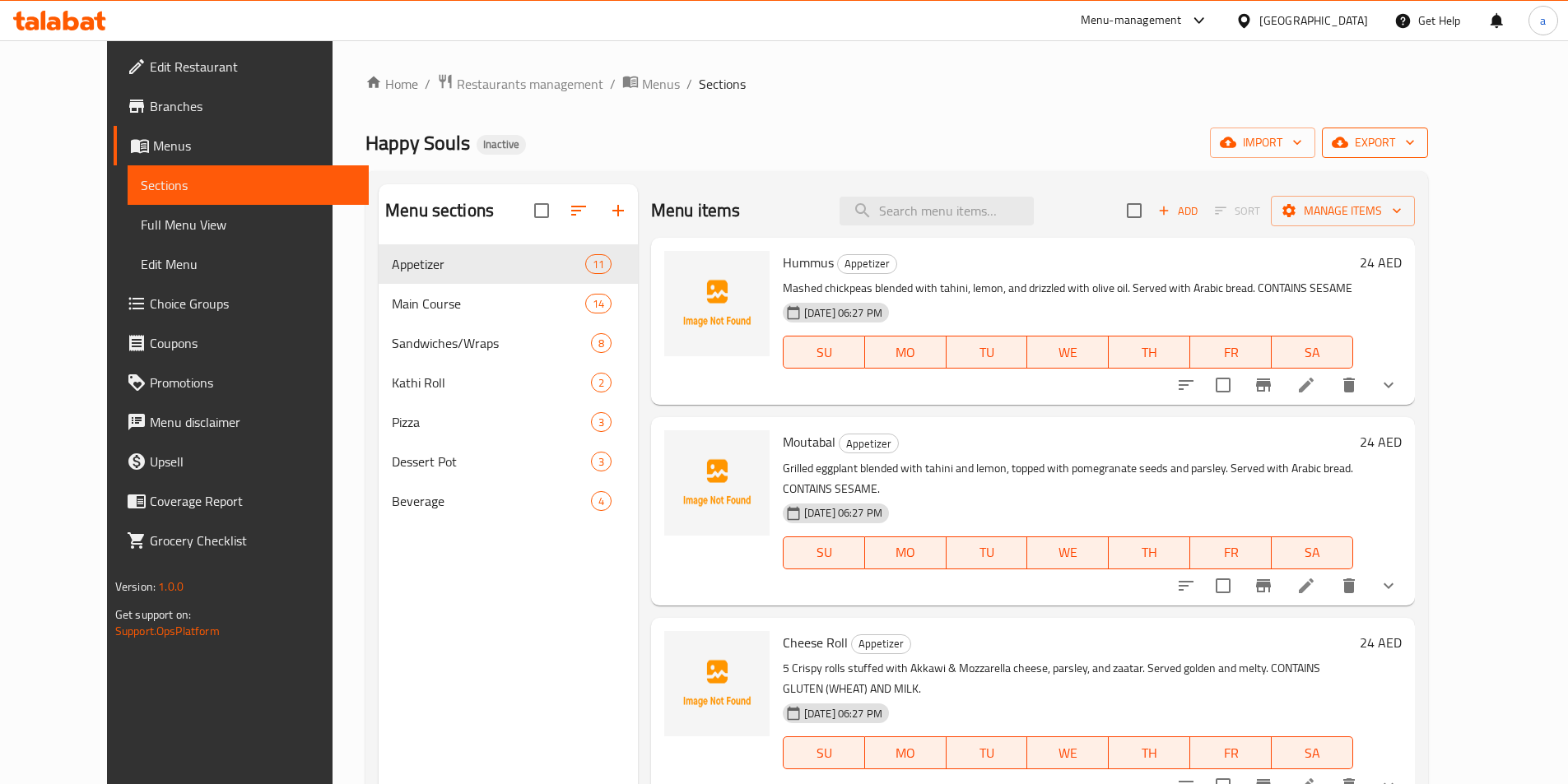
click at [1415, 144] on span "export" at bounding box center [1375, 143] width 79 height 21
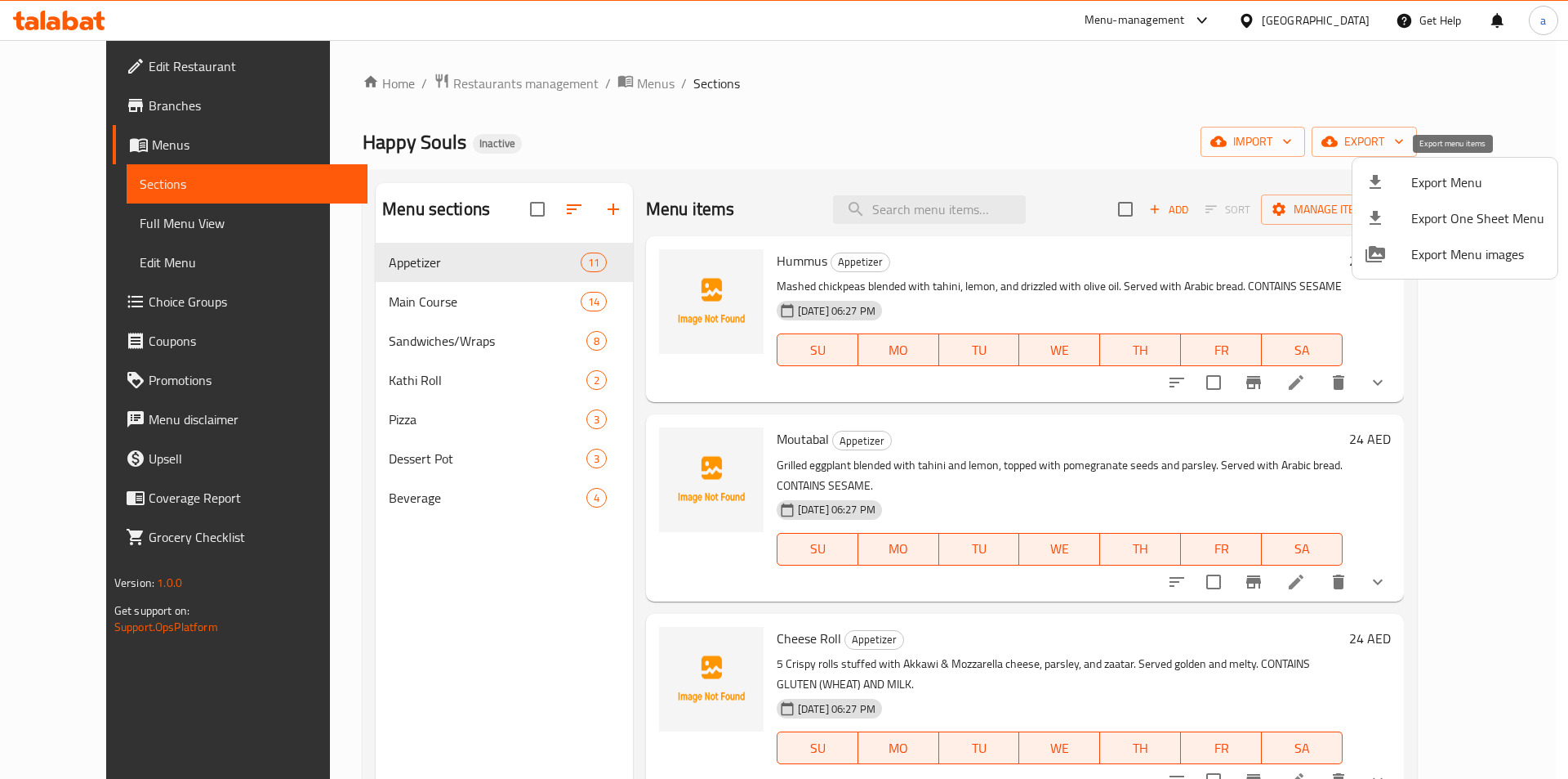
click at [1448, 182] on span "Export Menu" at bounding box center [1478, 182] width 134 height 20
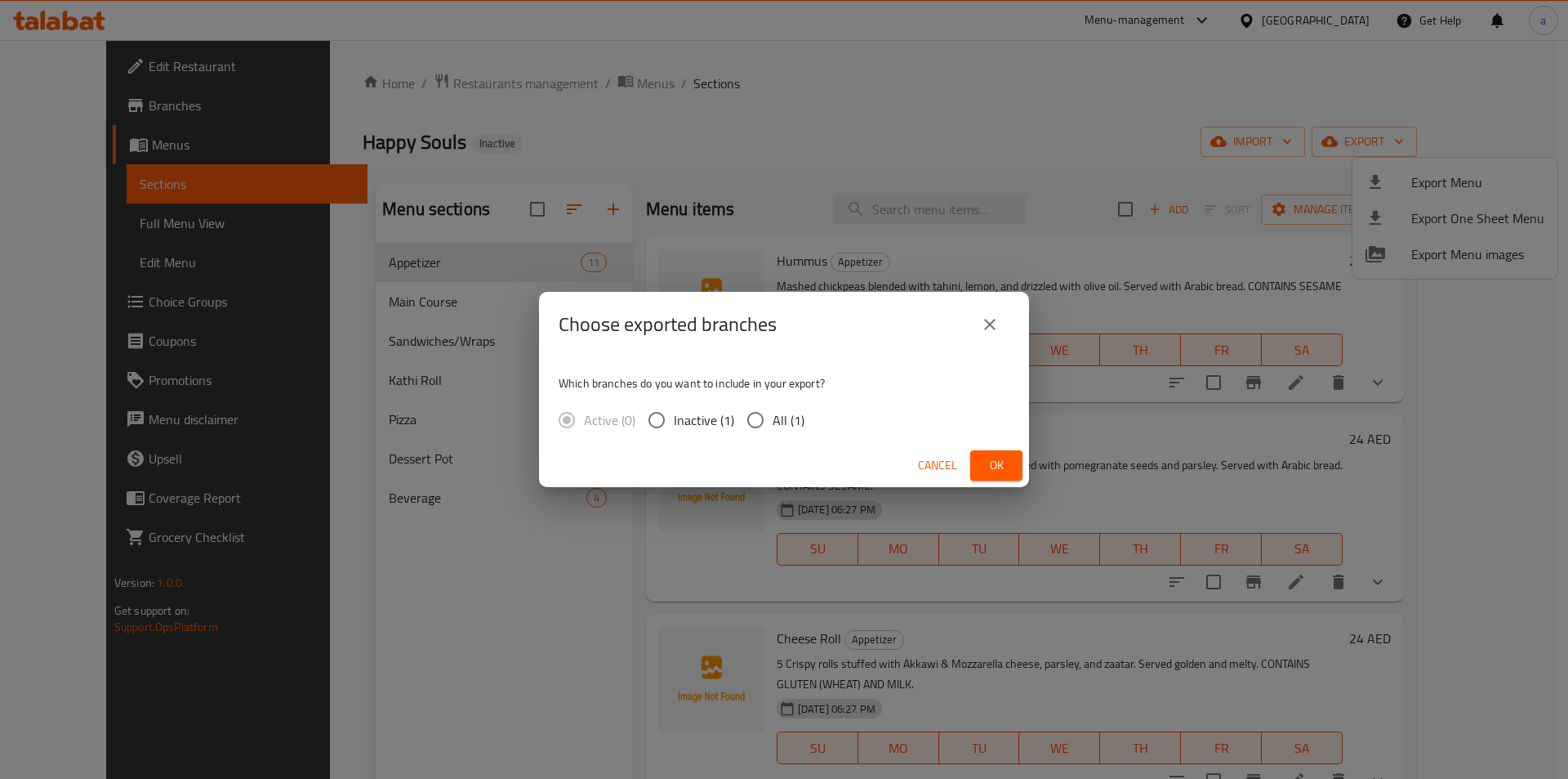
drag, startPoint x: 735, startPoint y: 411, endPoint x: 872, endPoint y: 425, distance: 137.7
click at [737, 411] on div "Active (0) Inactive (1) All (1)" at bounding box center [687, 420] width 259 height 34
click at [794, 423] on span "All (1)" at bounding box center [788, 420] width 32 height 20
click at [772, 423] on input "All (1)" at bounding box center [755, 420] width 34 height 34
radio input "true"
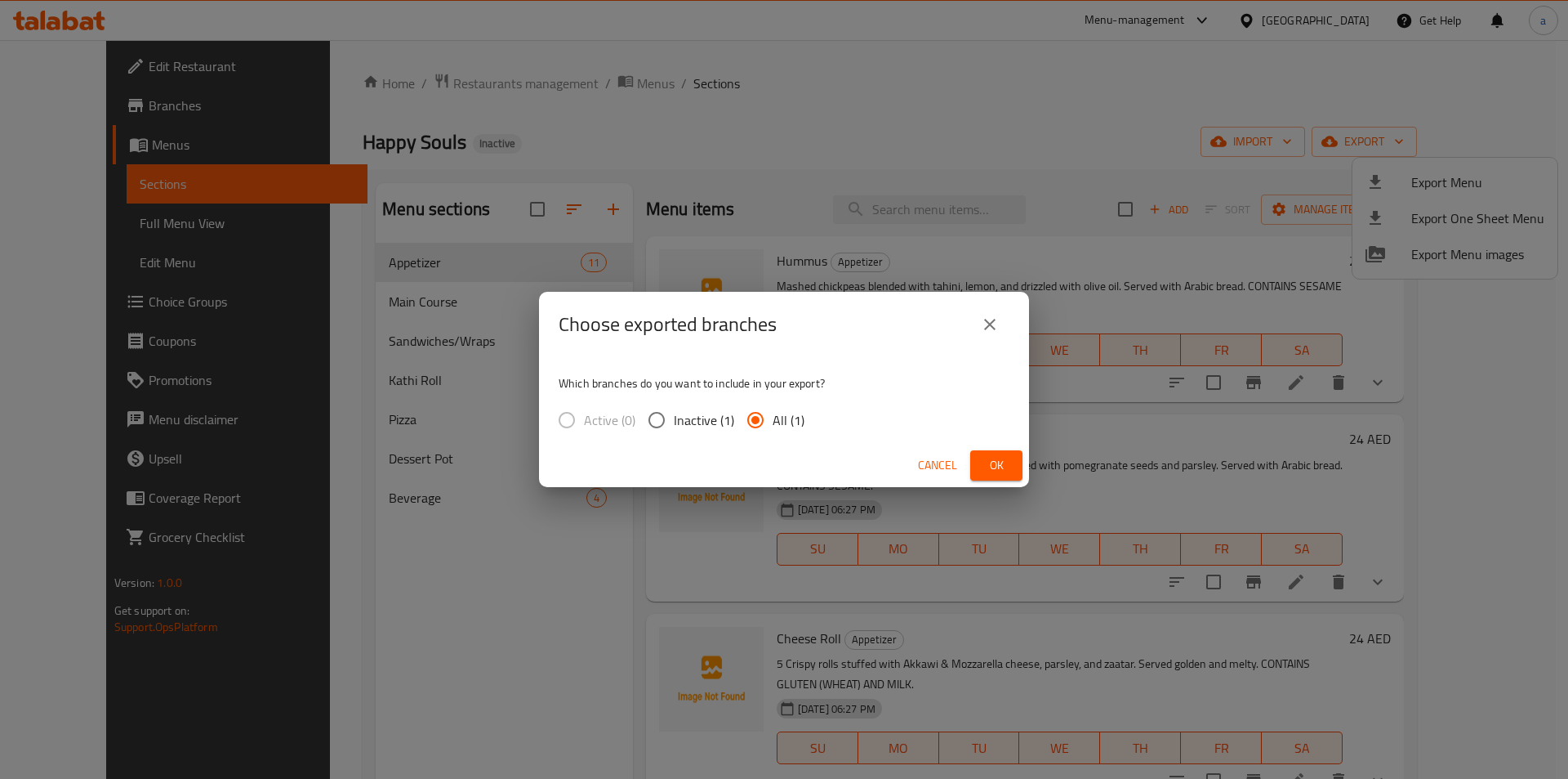
click at [984, 447] on div "Cancel Ok" at bounding box center [784, 465] width 490 height 43
click at [993, 452] on button "Ok" at bounding box center [996, 465] width 52 height 30
